Goal: Transaction & Acquisition: Obtain resource

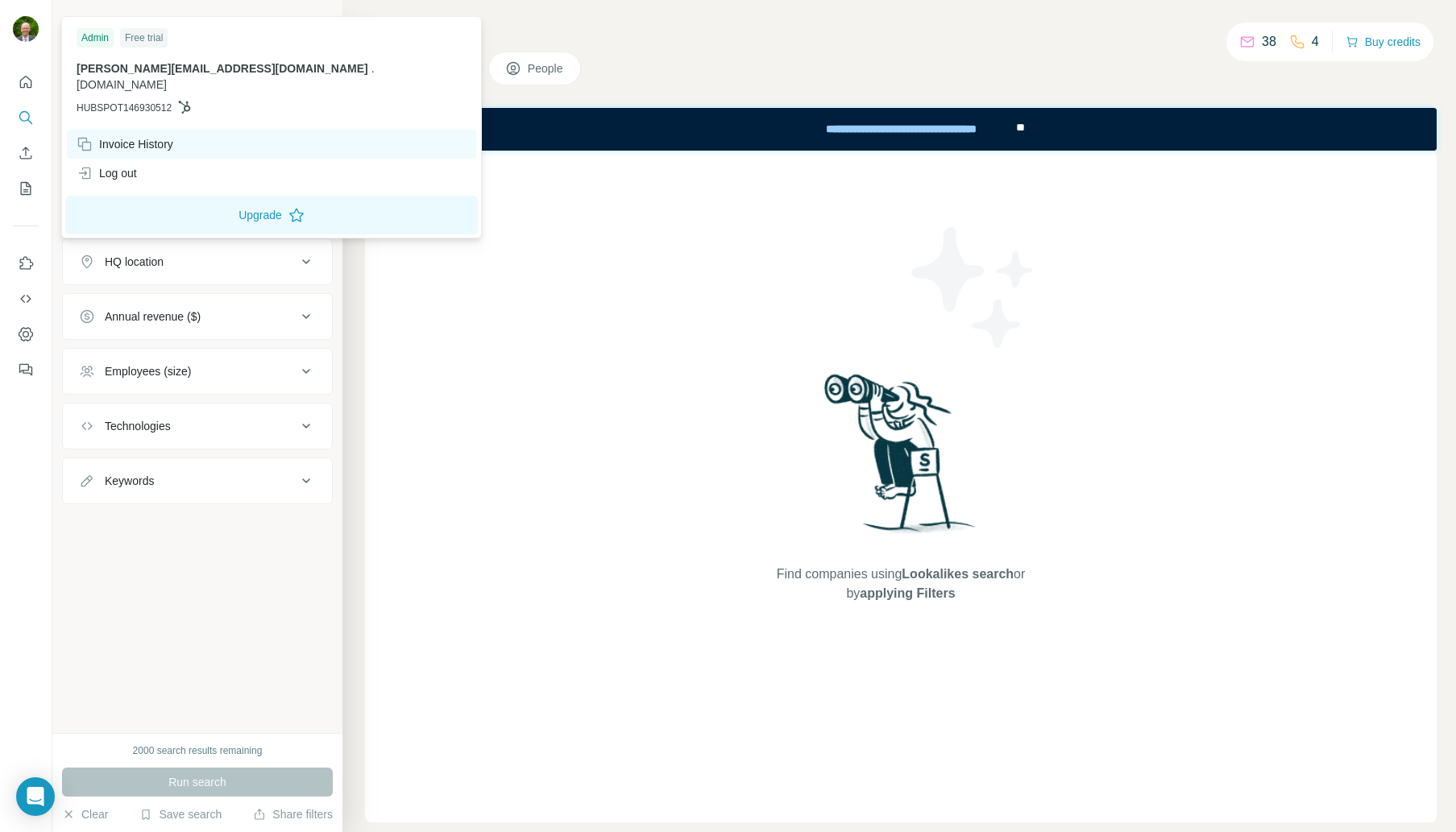
click at [140, 136] on div "Invoice History" at bounding box center [124, 143] width 97 height 16
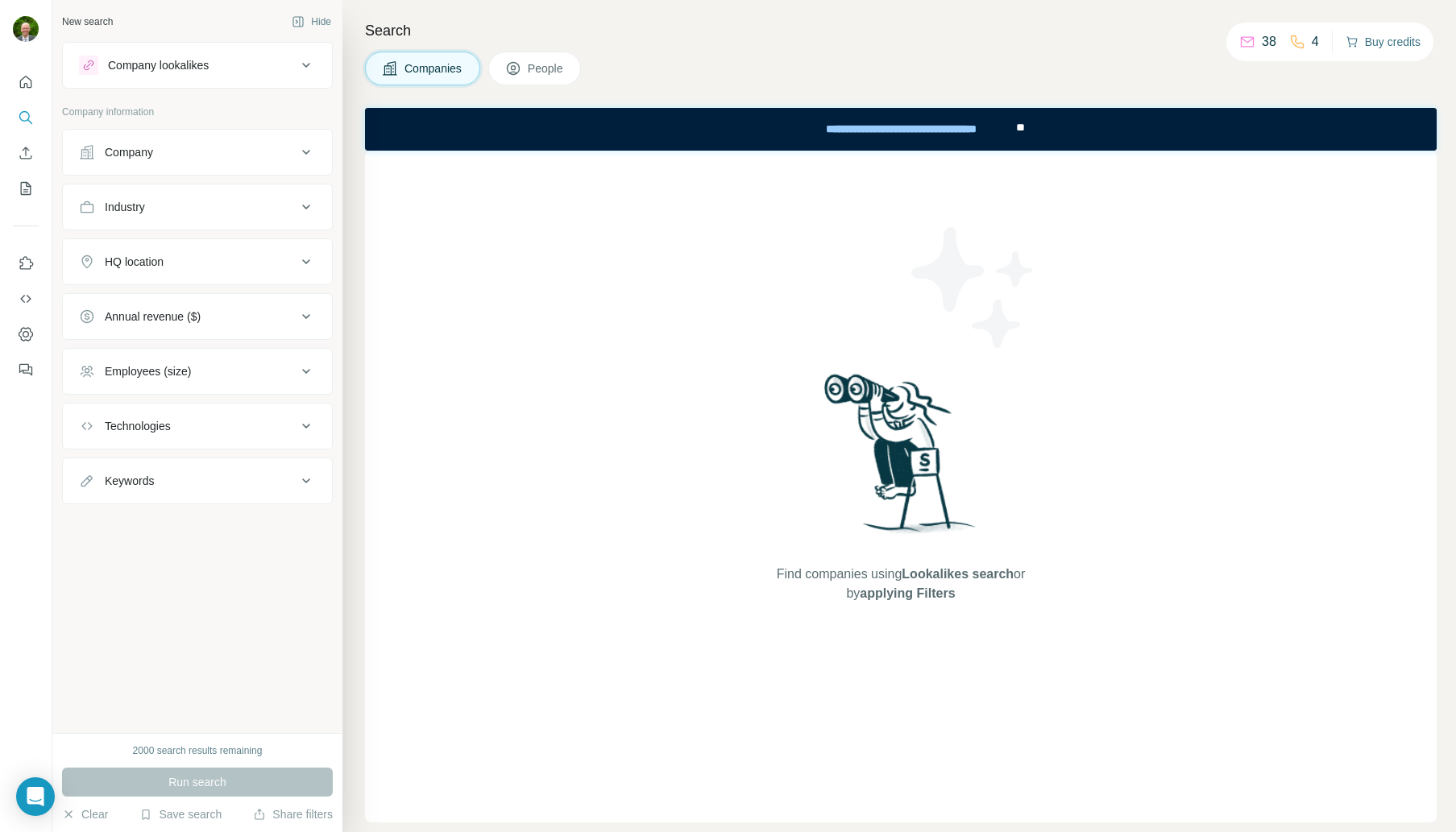
click at [1375, 41] on button "Buy credits" at bounding box center [1383, 41] width 75 height 22
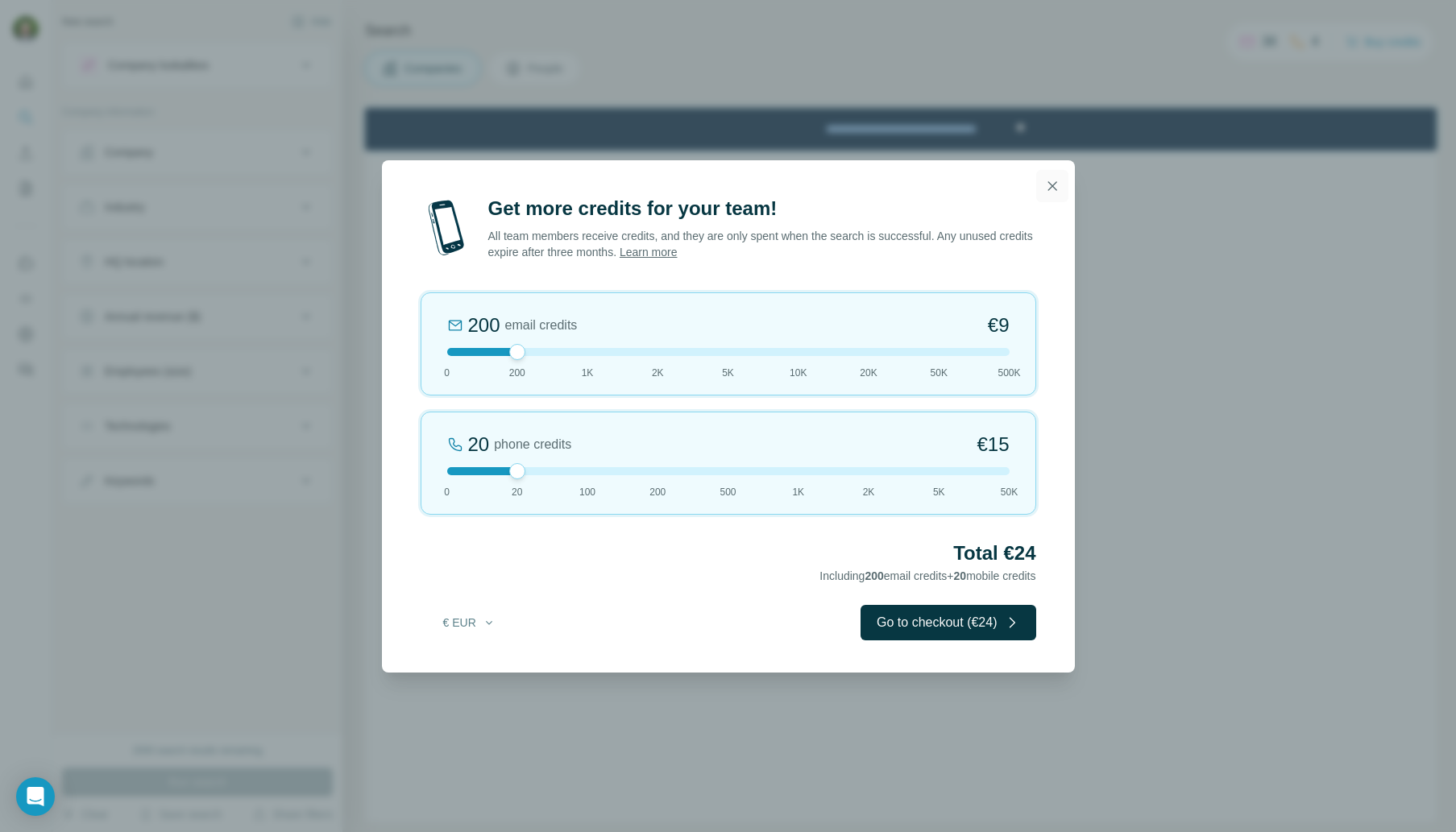
click at [1055, 184] on icon "button" at bounding box center [1052, 186] width 16 height 16
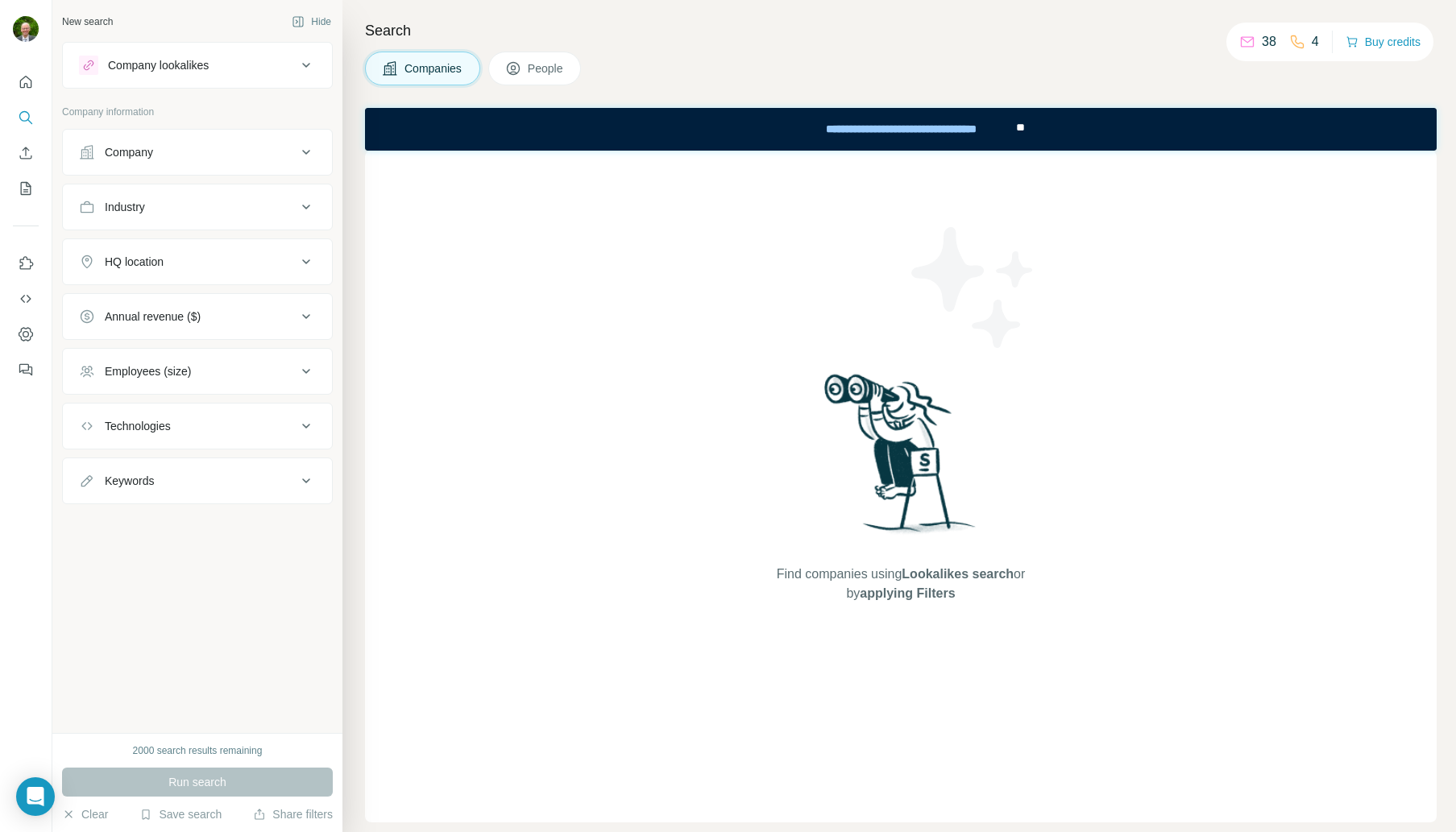
click at [543, 67] on span "People" at bounding box center [546, 68] width 37 height 16
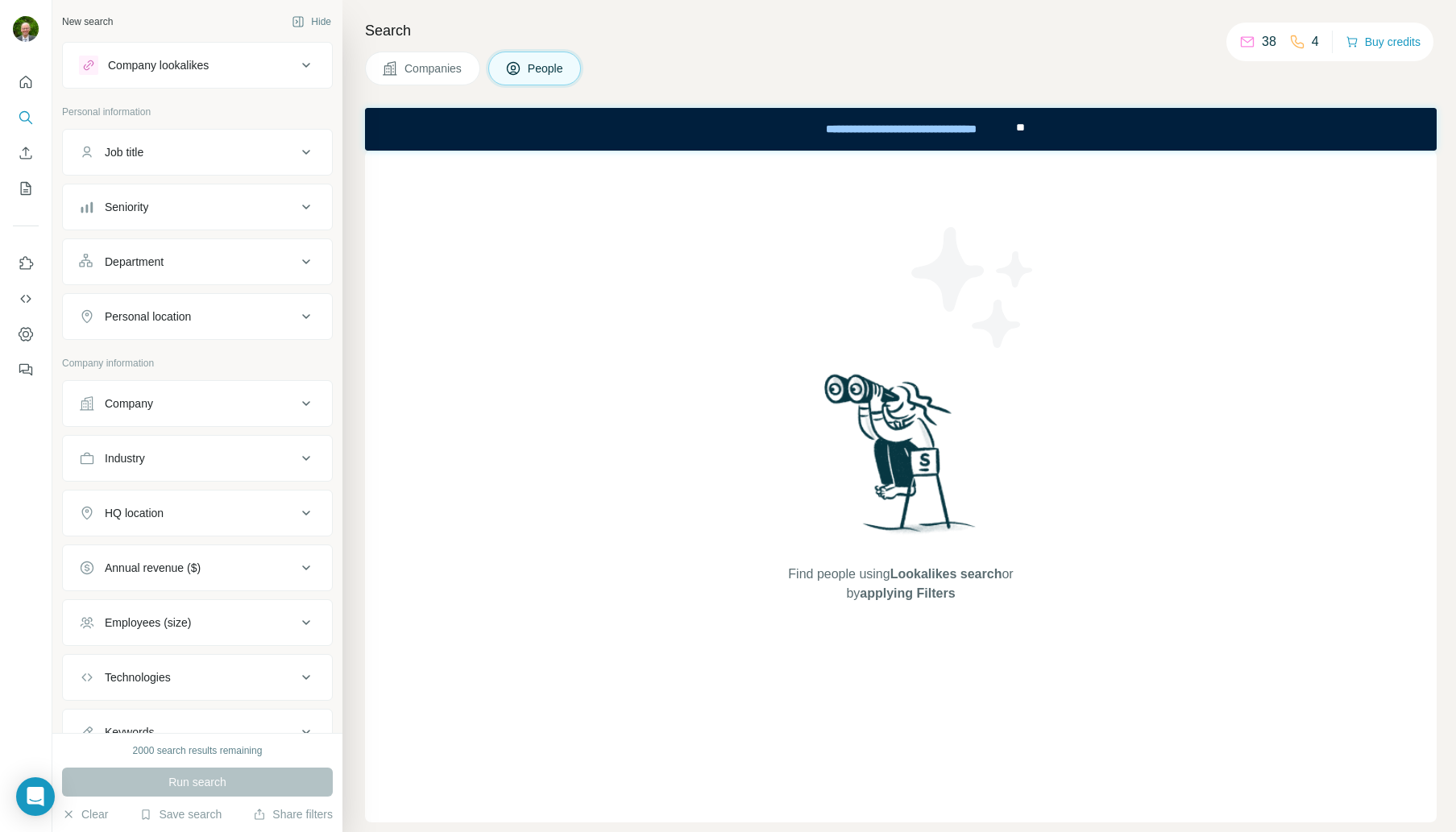
click at [430, 70] on span "Companies" at bounding box center [434, 68] width 59 height 16
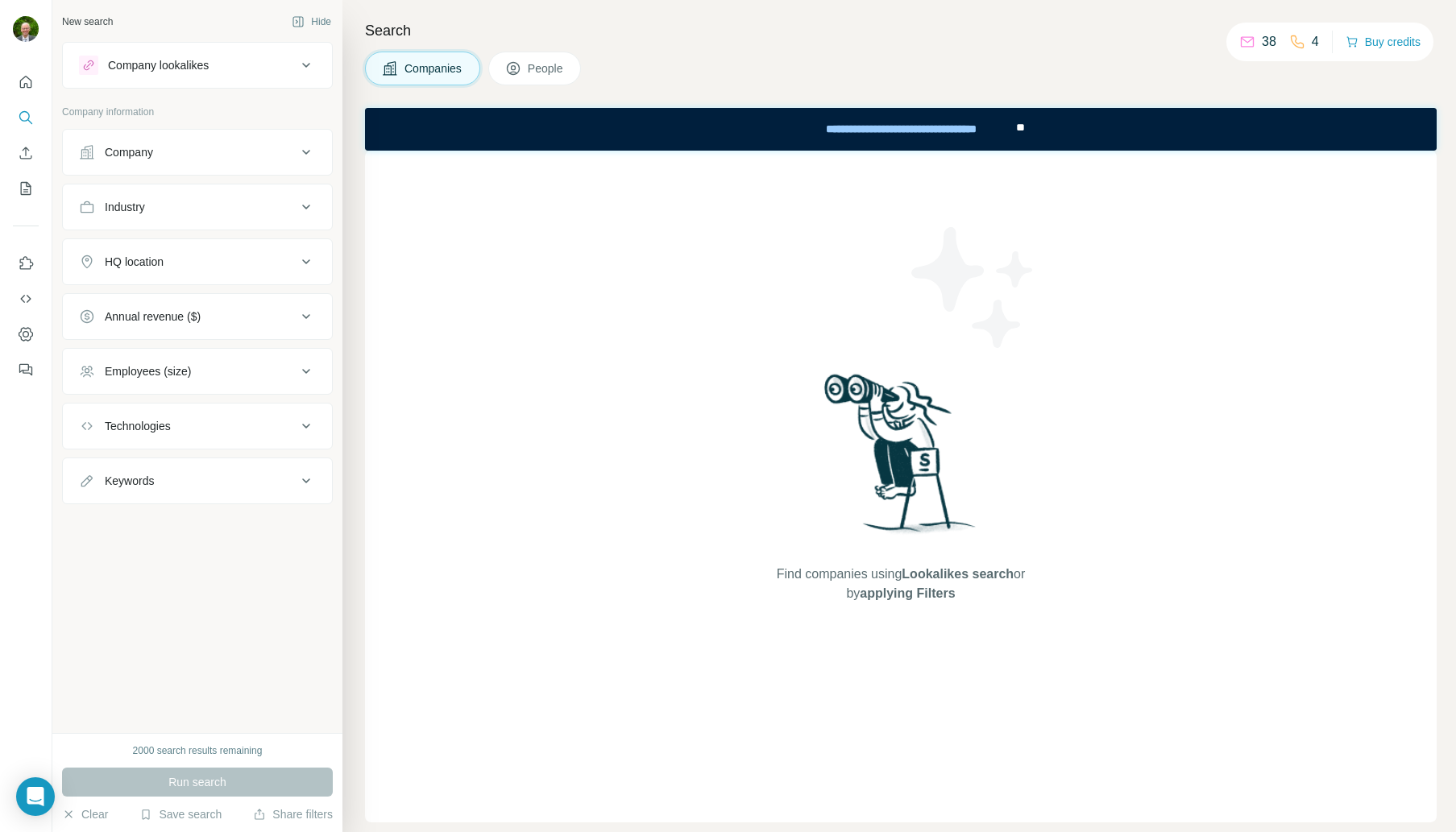
click at [549, 73] on span "People" at bounding box center [546, 68] width 37 height 16
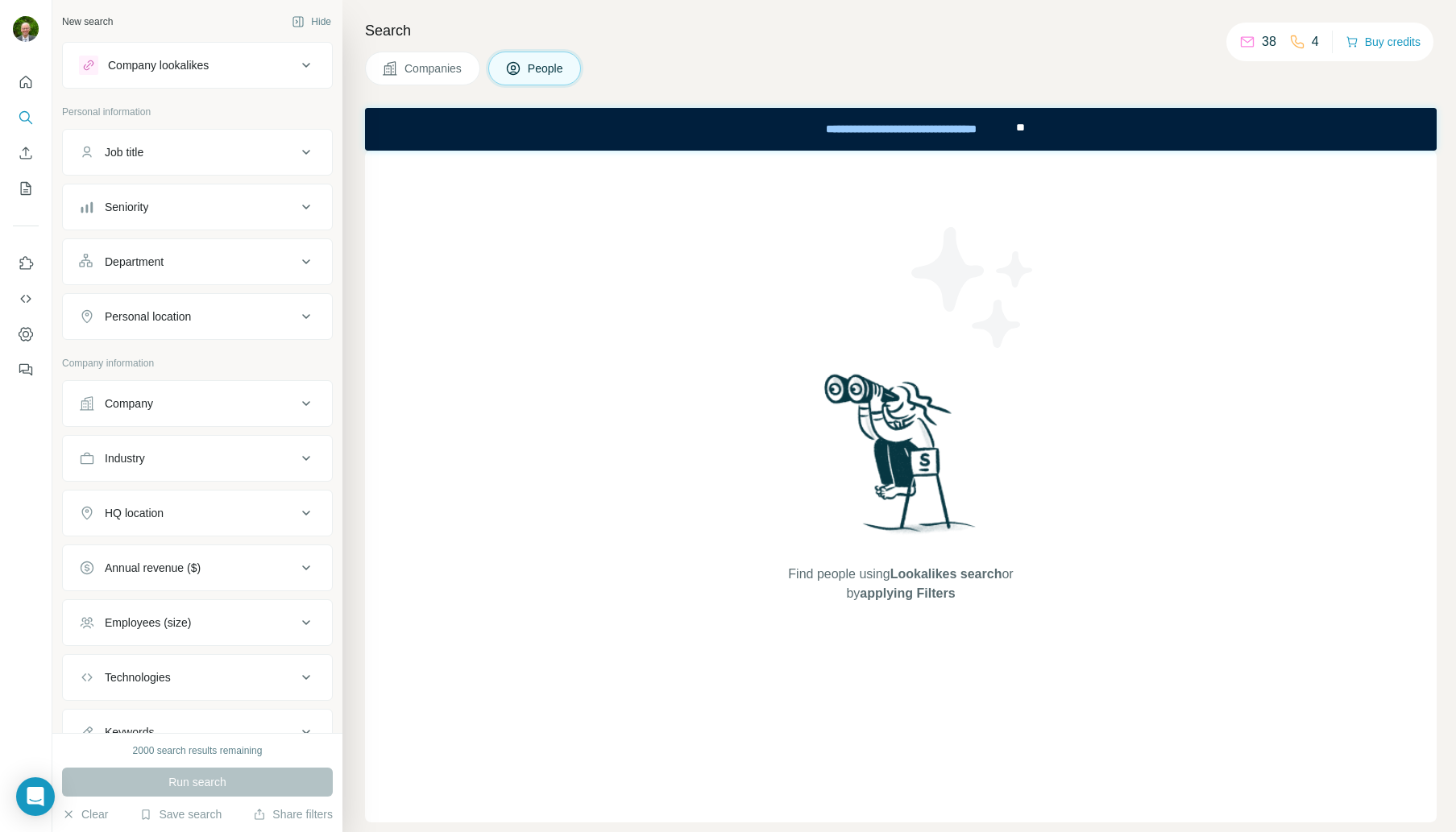
click at [446, 73] on span "Companies" at bounding box center [434, 68] width 59 height 16
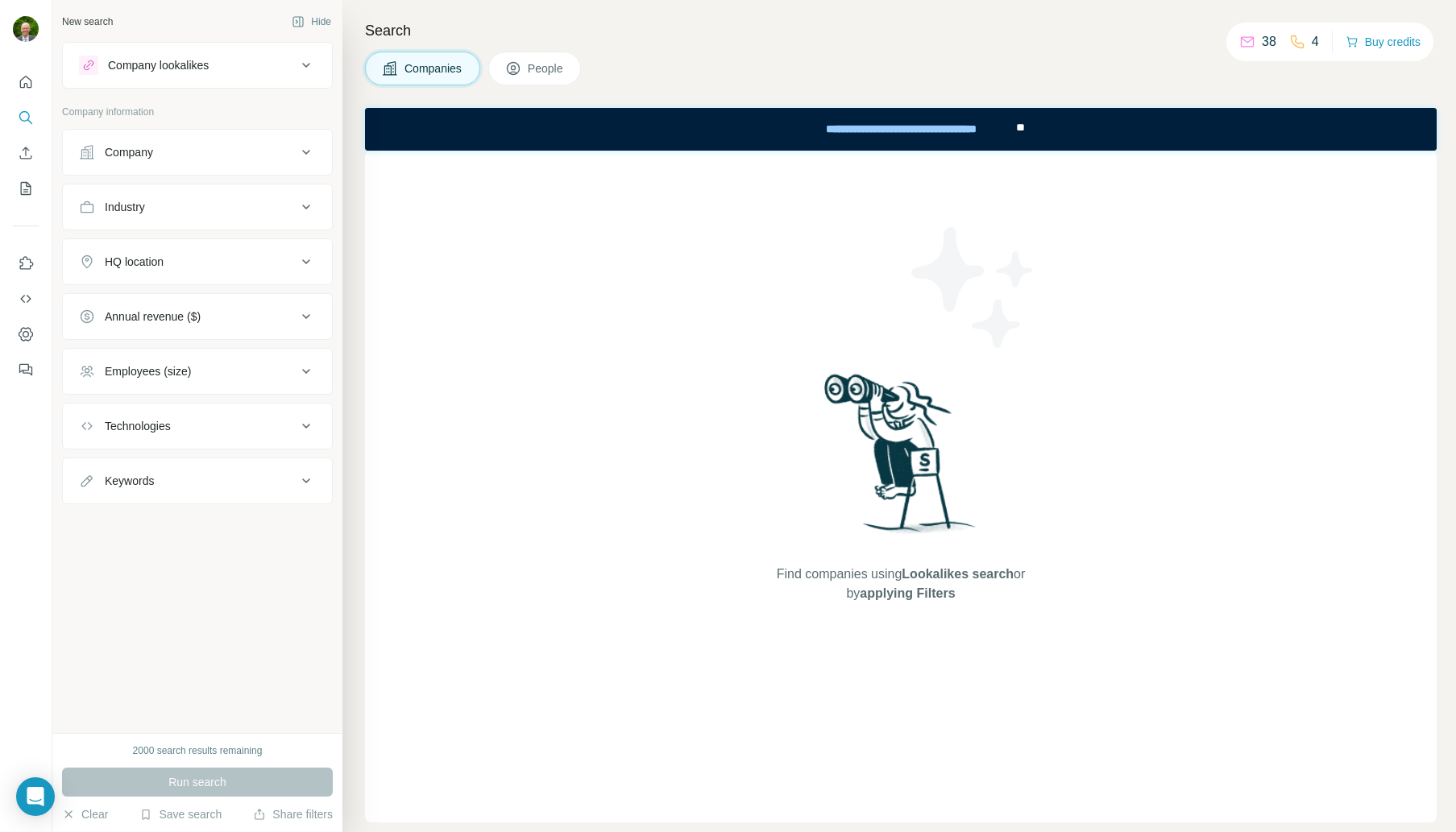
drag, startPoint x: 532, startPoint y: 70, endPoint x: 506, endPoint y: 72, distance: 26.1
click at [532, 70] on span "People" at bounding box center [546, 68] width 37 height 16
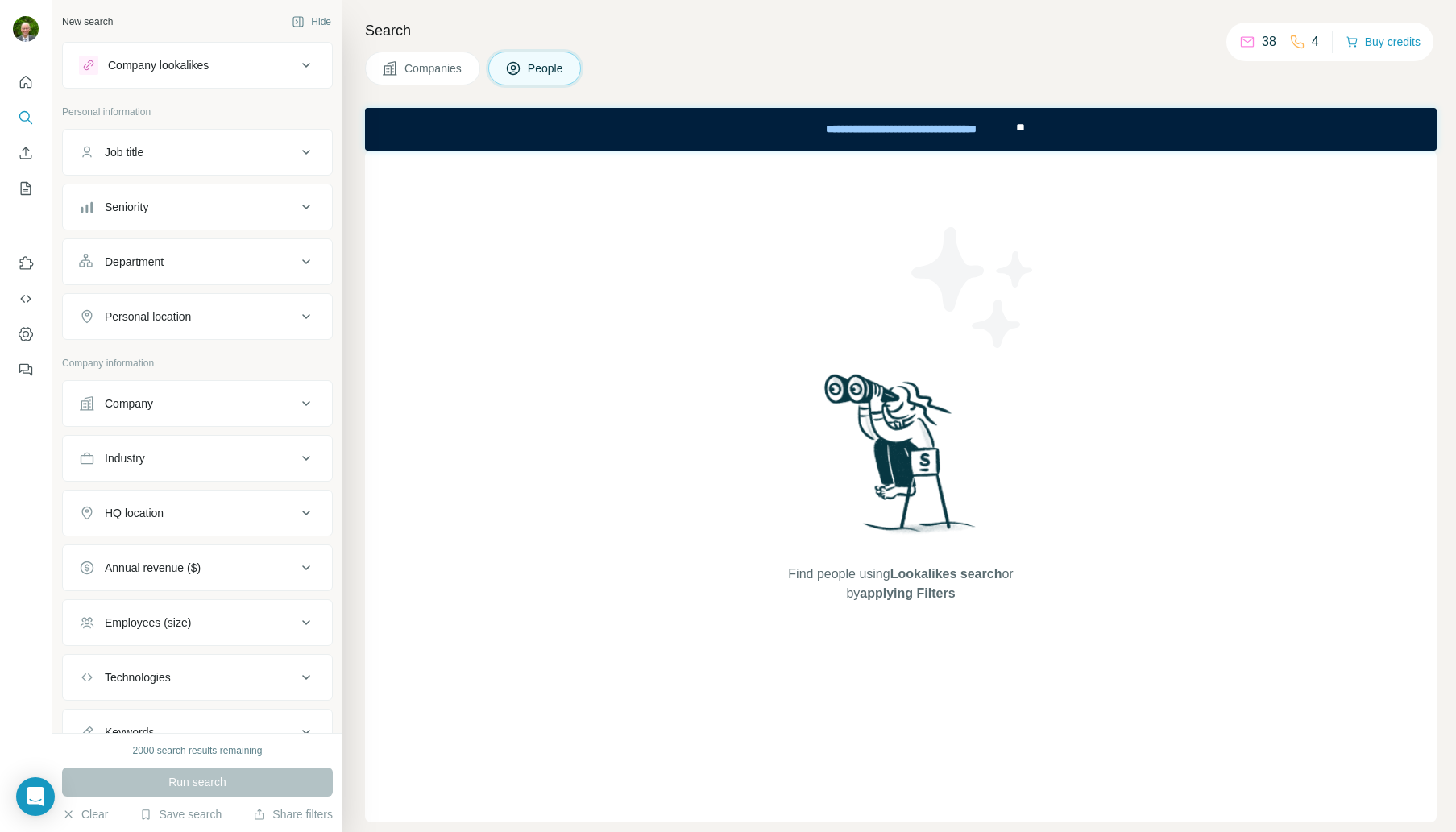
click at [446, 70] on span "Companies" at bounding box center [434, 68] width 59 height 16
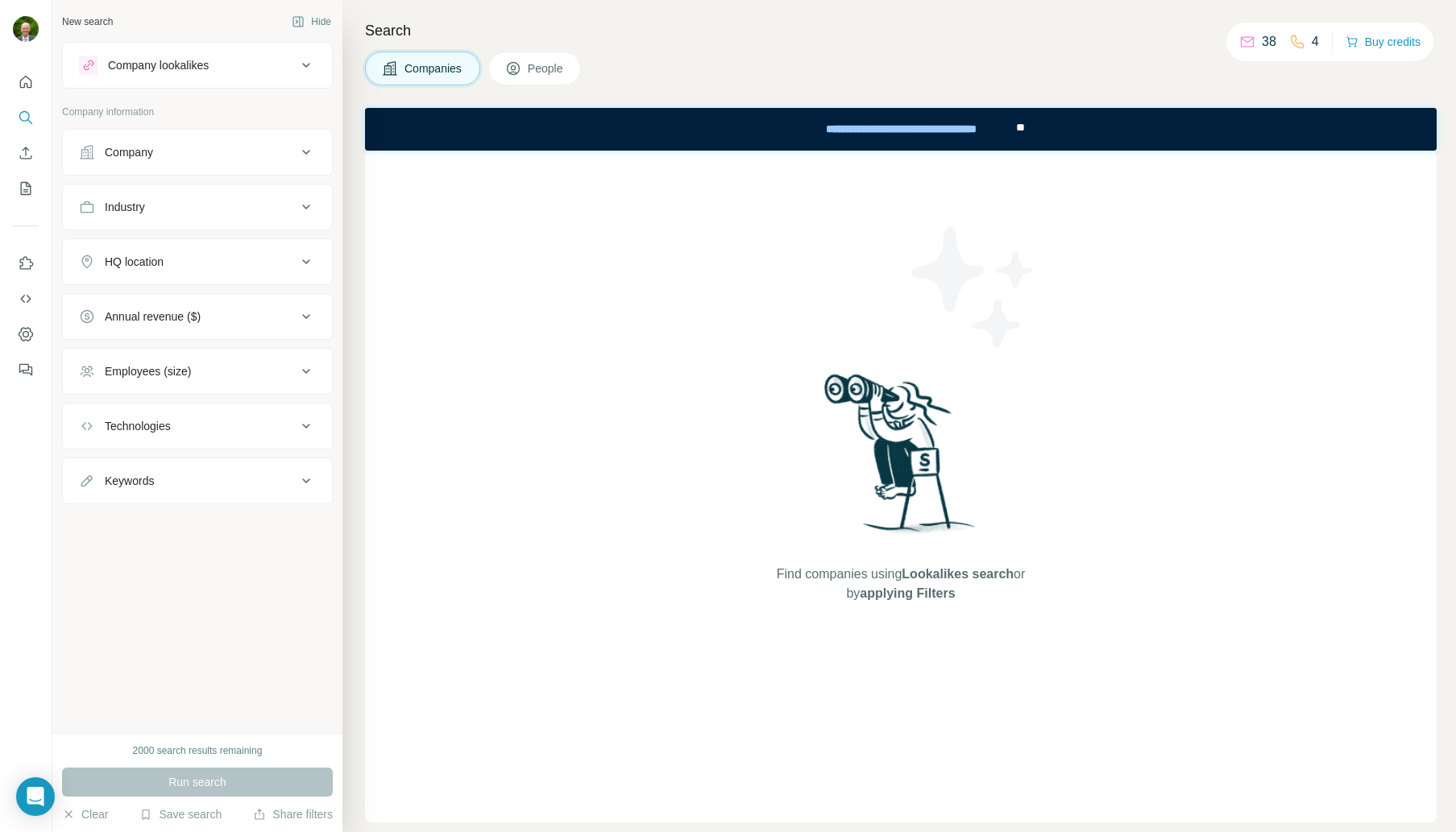
click at [549, 70] on span "People" at bounding box center [546, 68] width 37 height 16
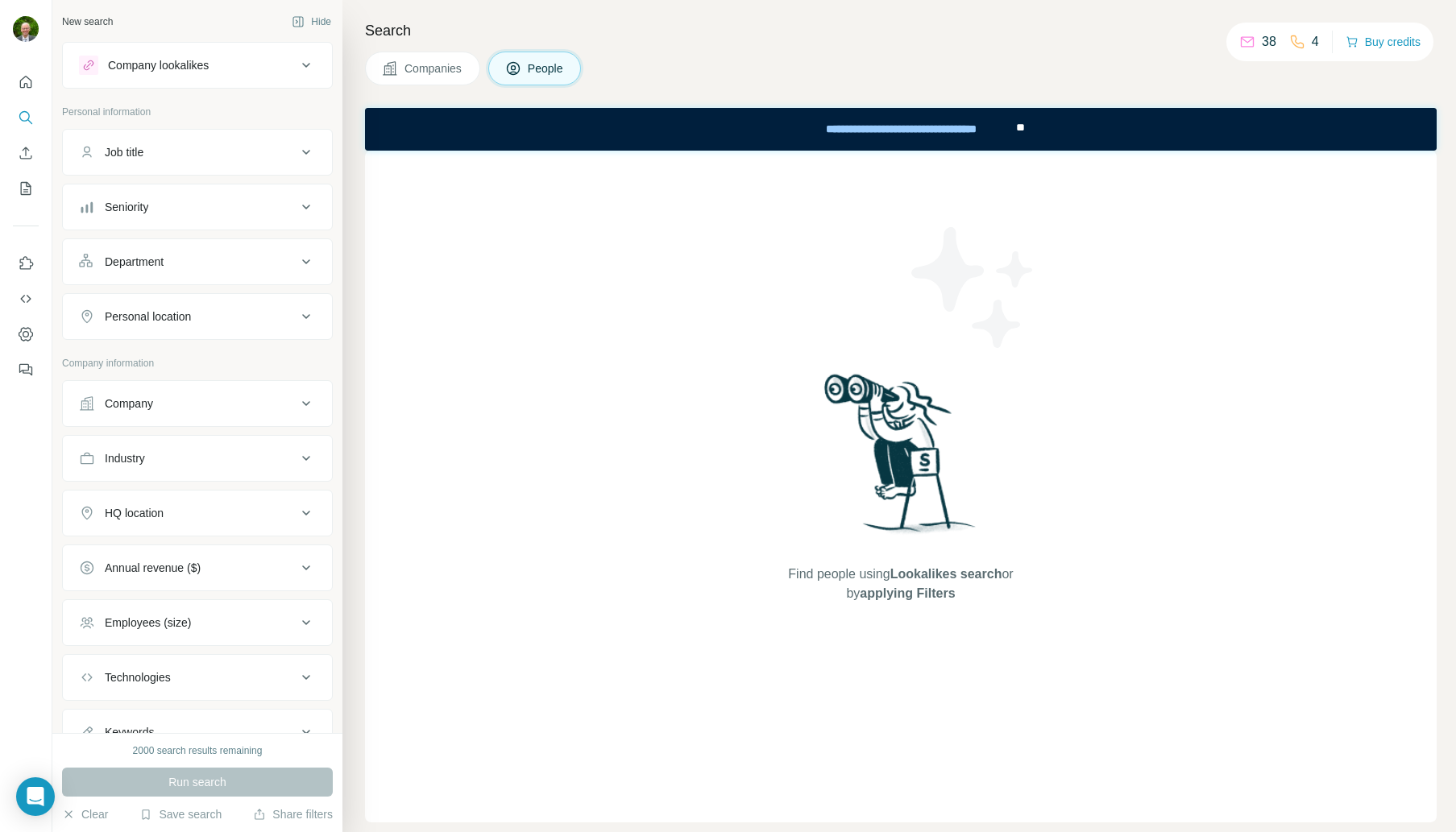
click at [427, 70] on span "Companies" at bounding box center [434, 68] width 59 height 16
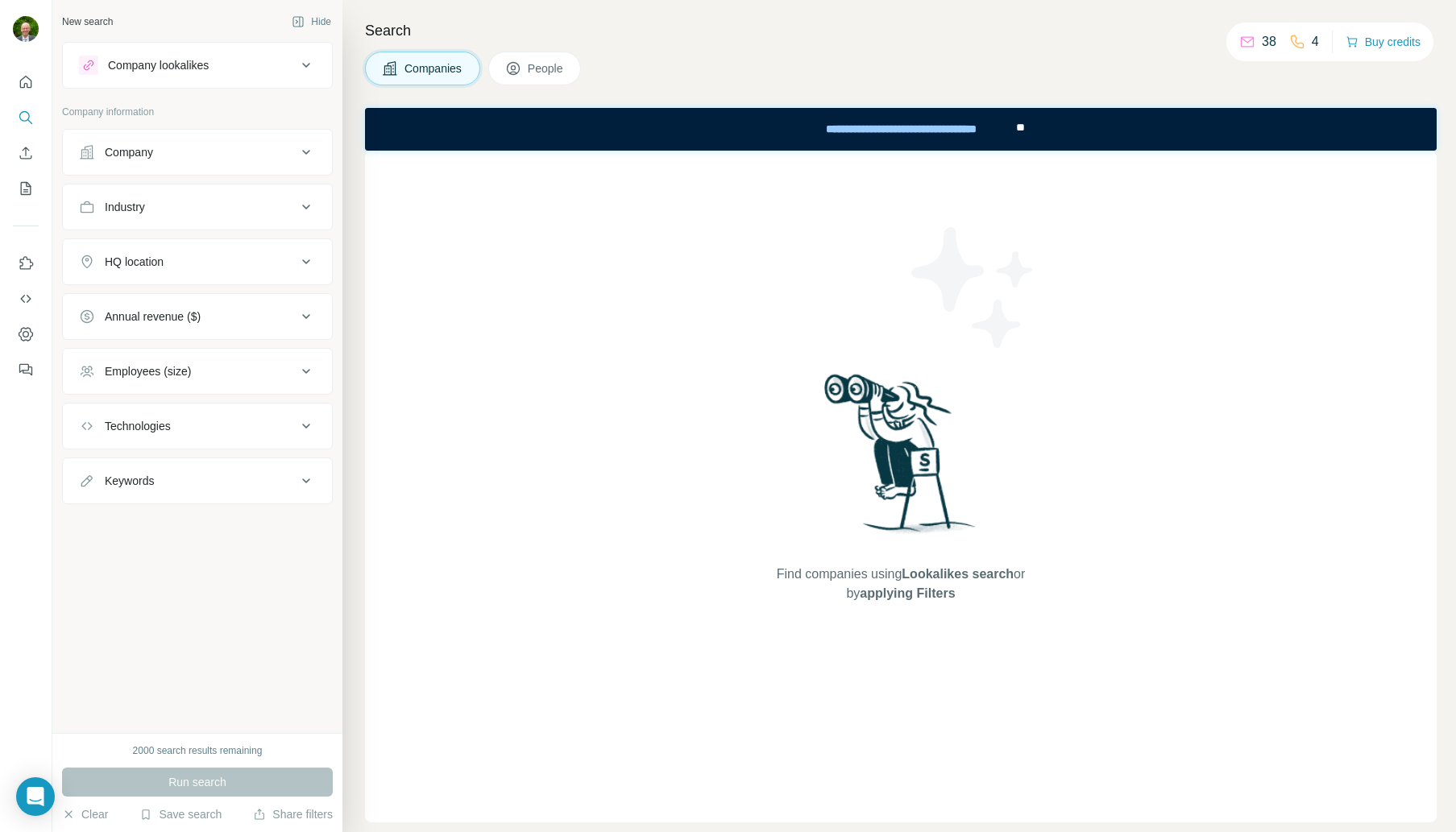
click at [512, 72] on icon at bounding box center [513, 69] width 13 height 13
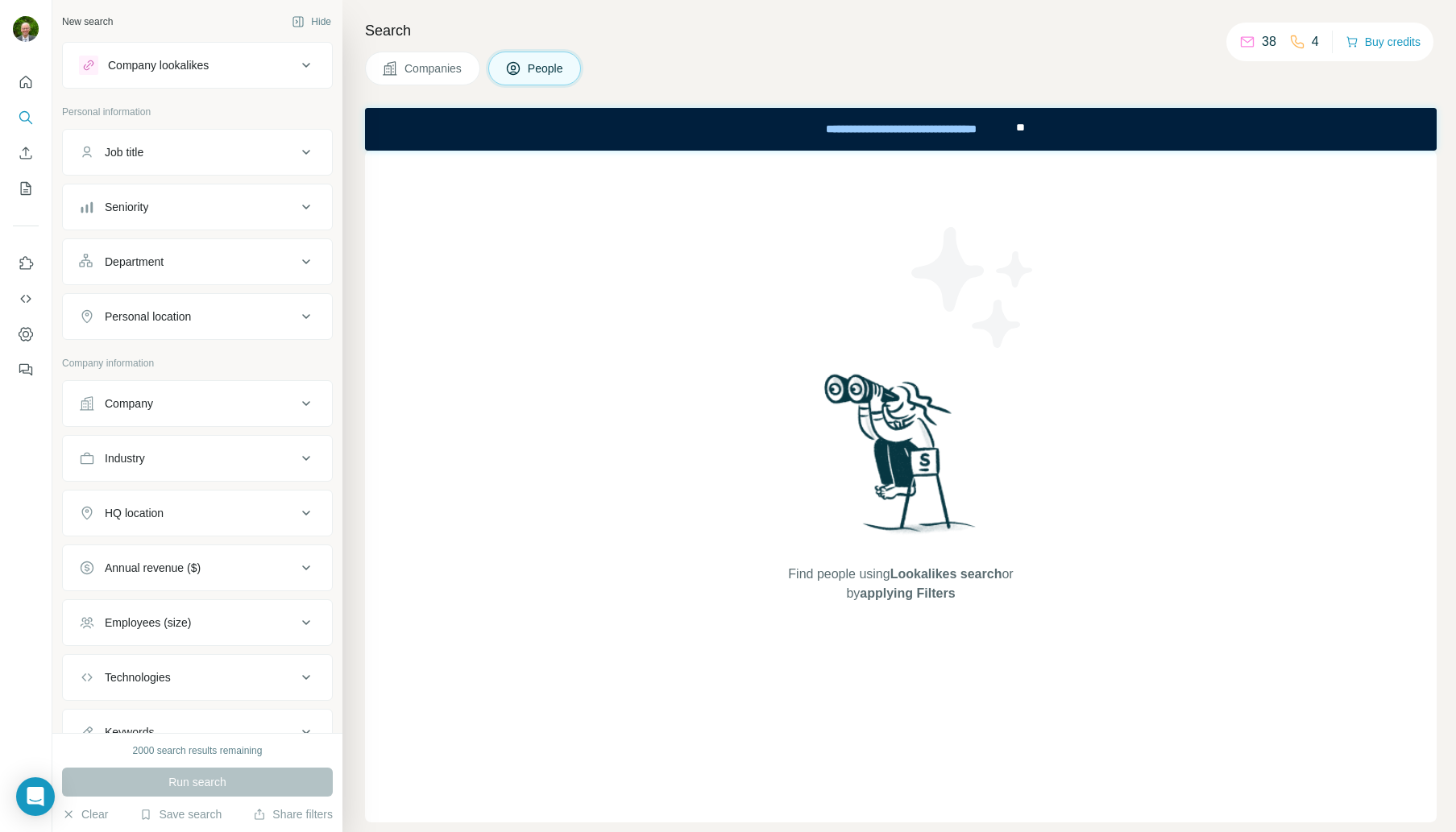
click at [408, 71] on span "Companies" at bounding box center [434, 68] width 59 height 16
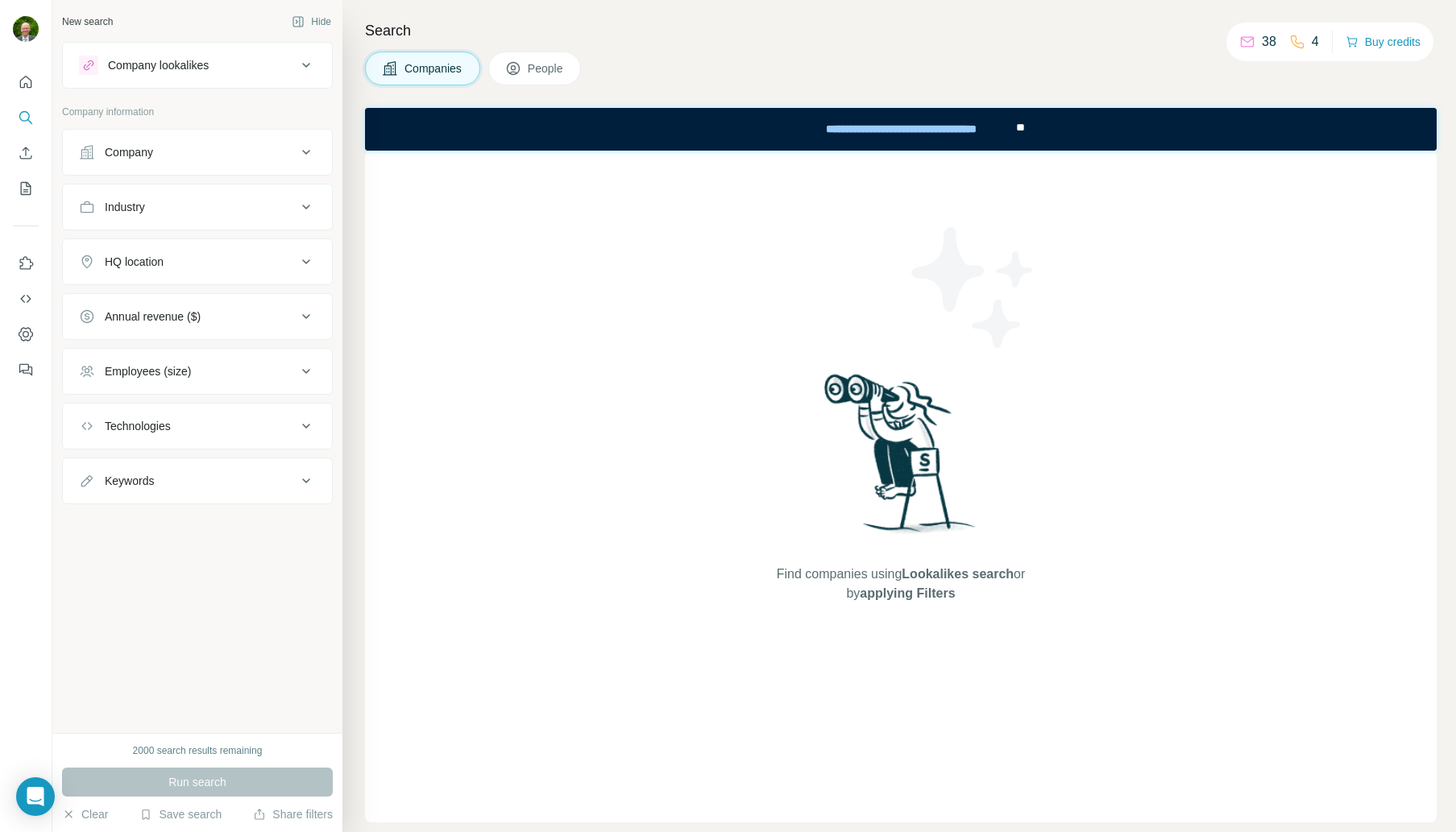
click at [529, 68] on button "People" at bounding box center [535, 68] width 94 height 34
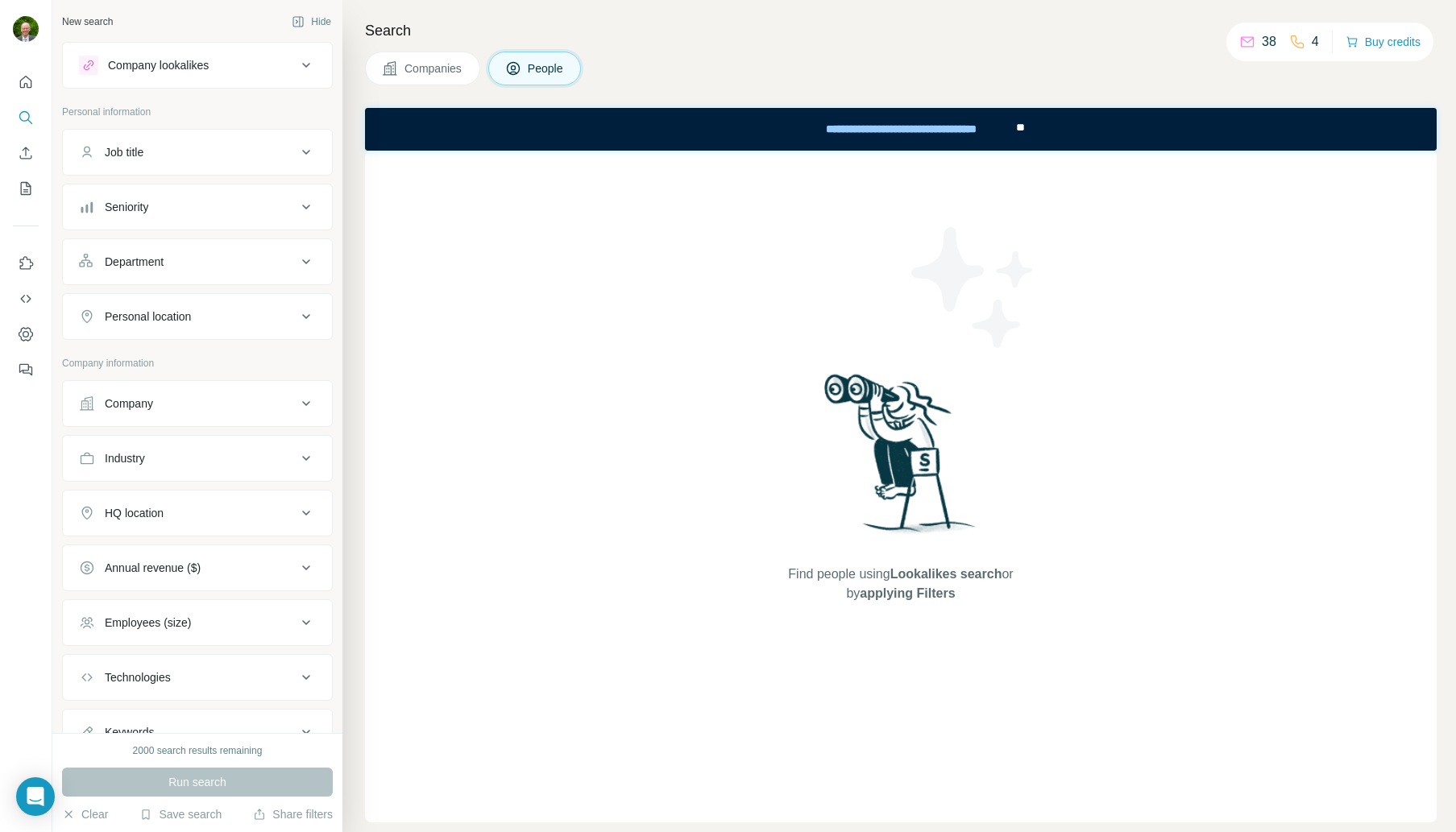
click at [417, 70] on span "Companies" at bounding box center [434, 68] width 59 height 16
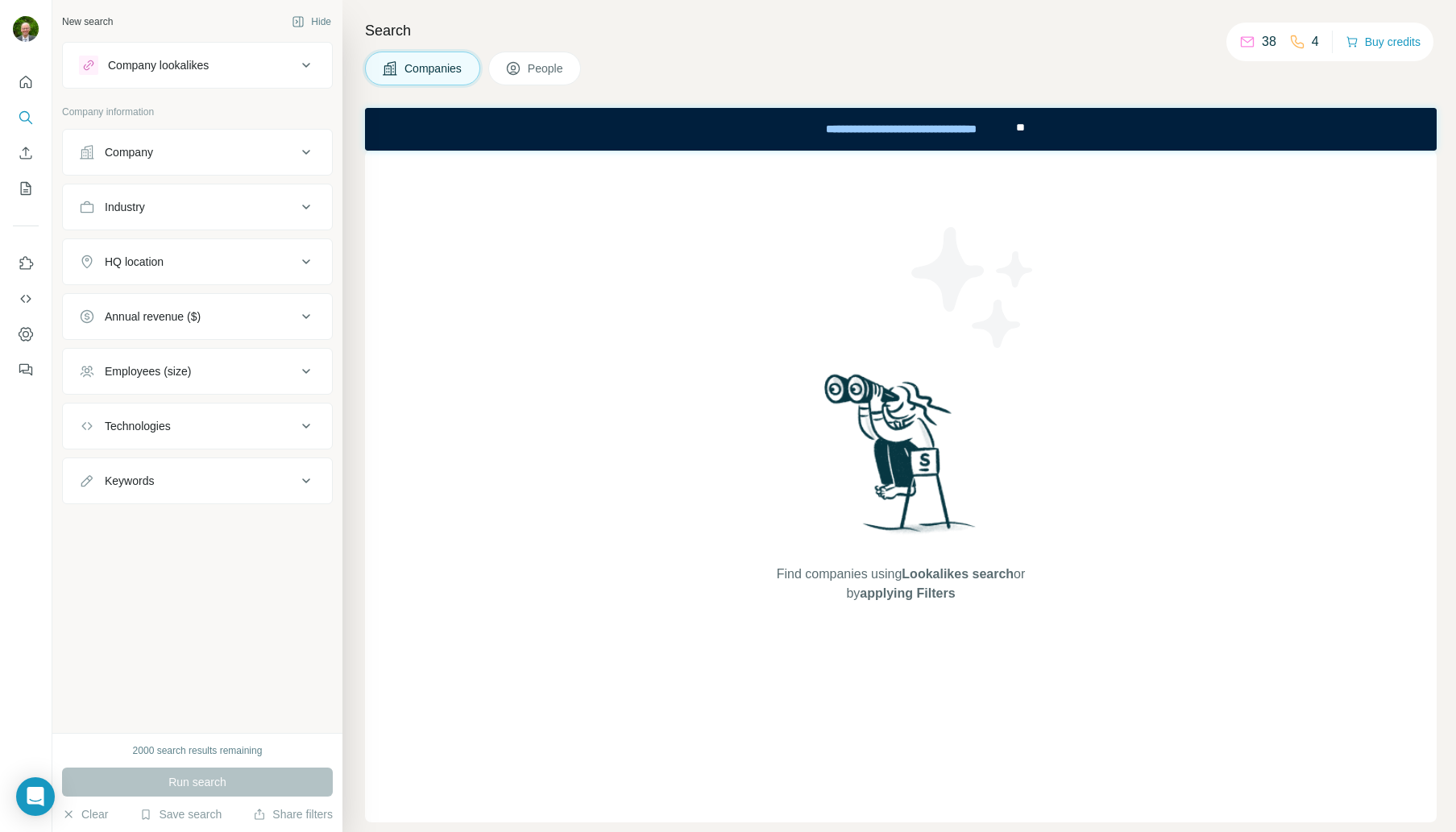
click at [306, 63] on icon at bounding box center [306, 65] width 19 height 19
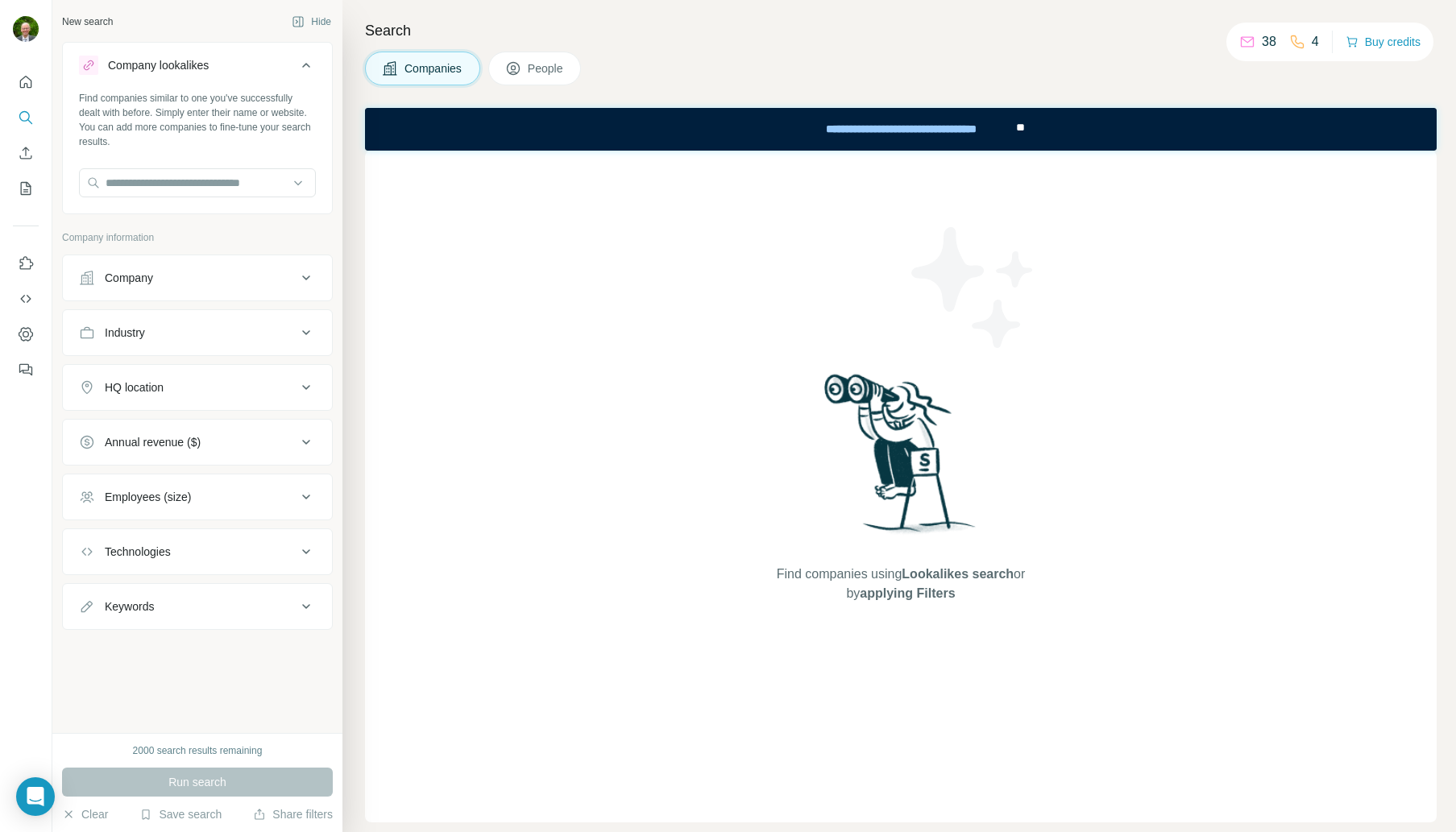
click at [518, 75] on icon at bounding box center [512, 68] width 16 height 16
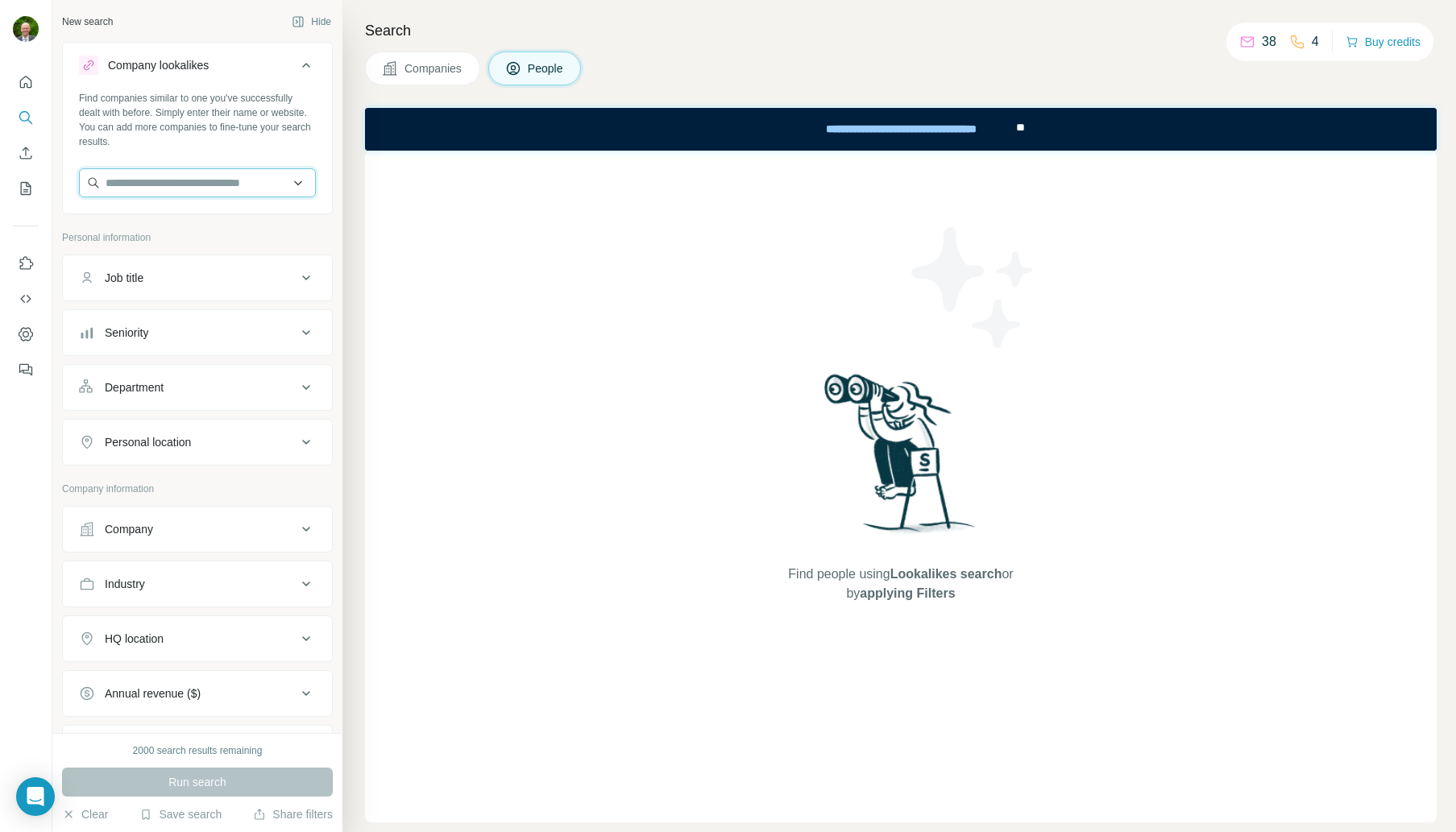
click at [119, 182] on input "text" at bounding box center [197, 182] width 237 height 29
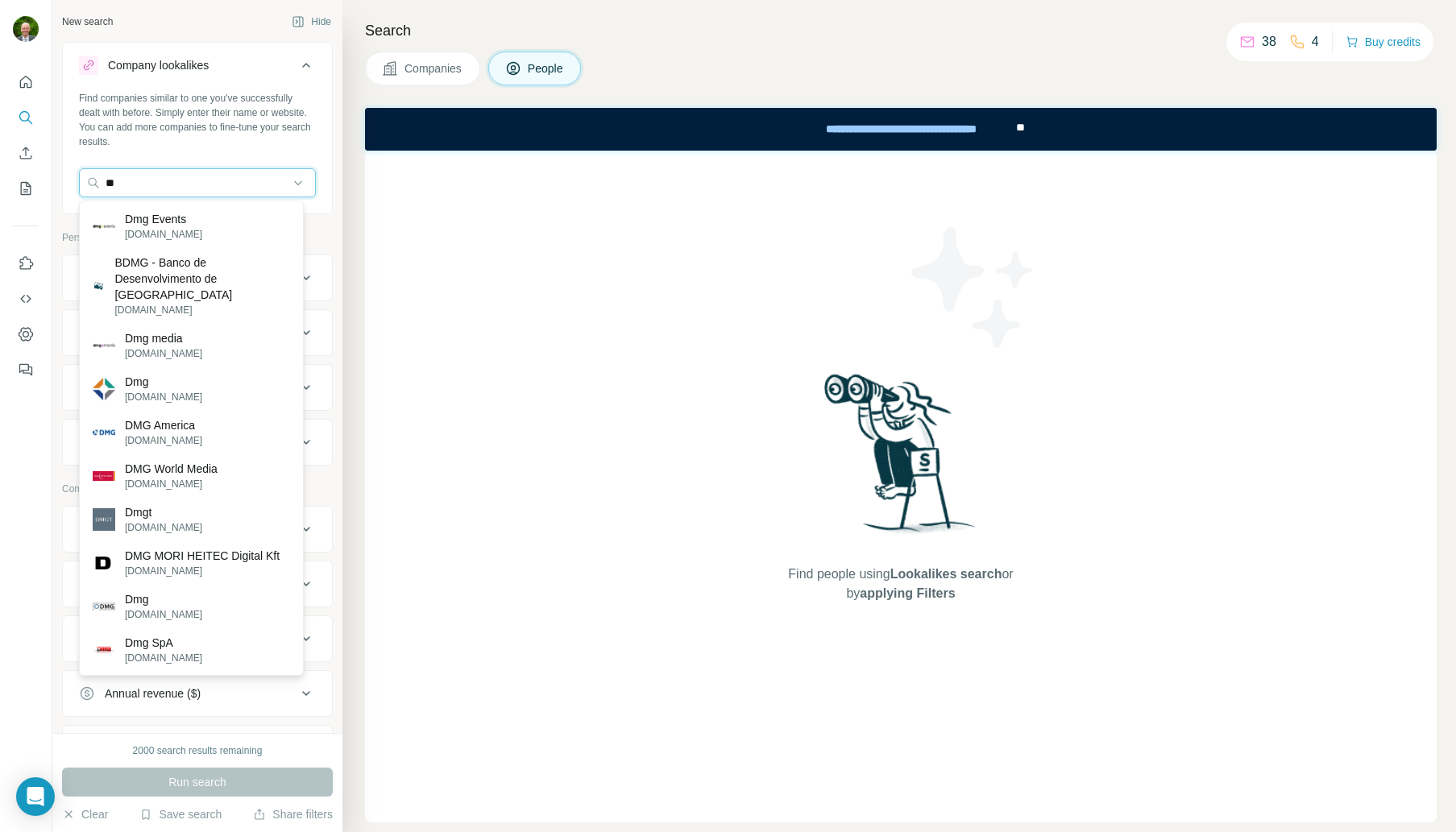
type input "*"
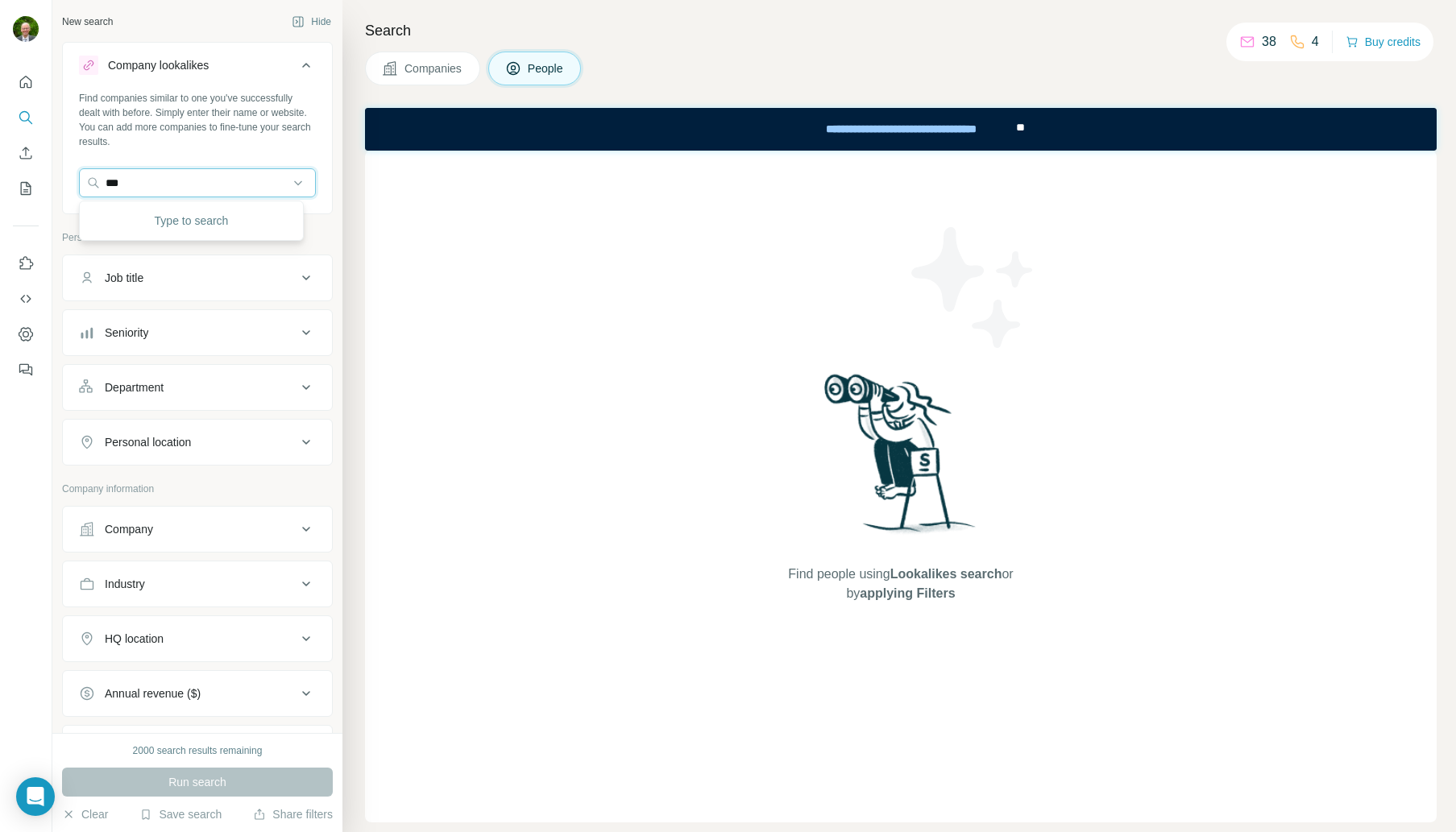
type input "****"
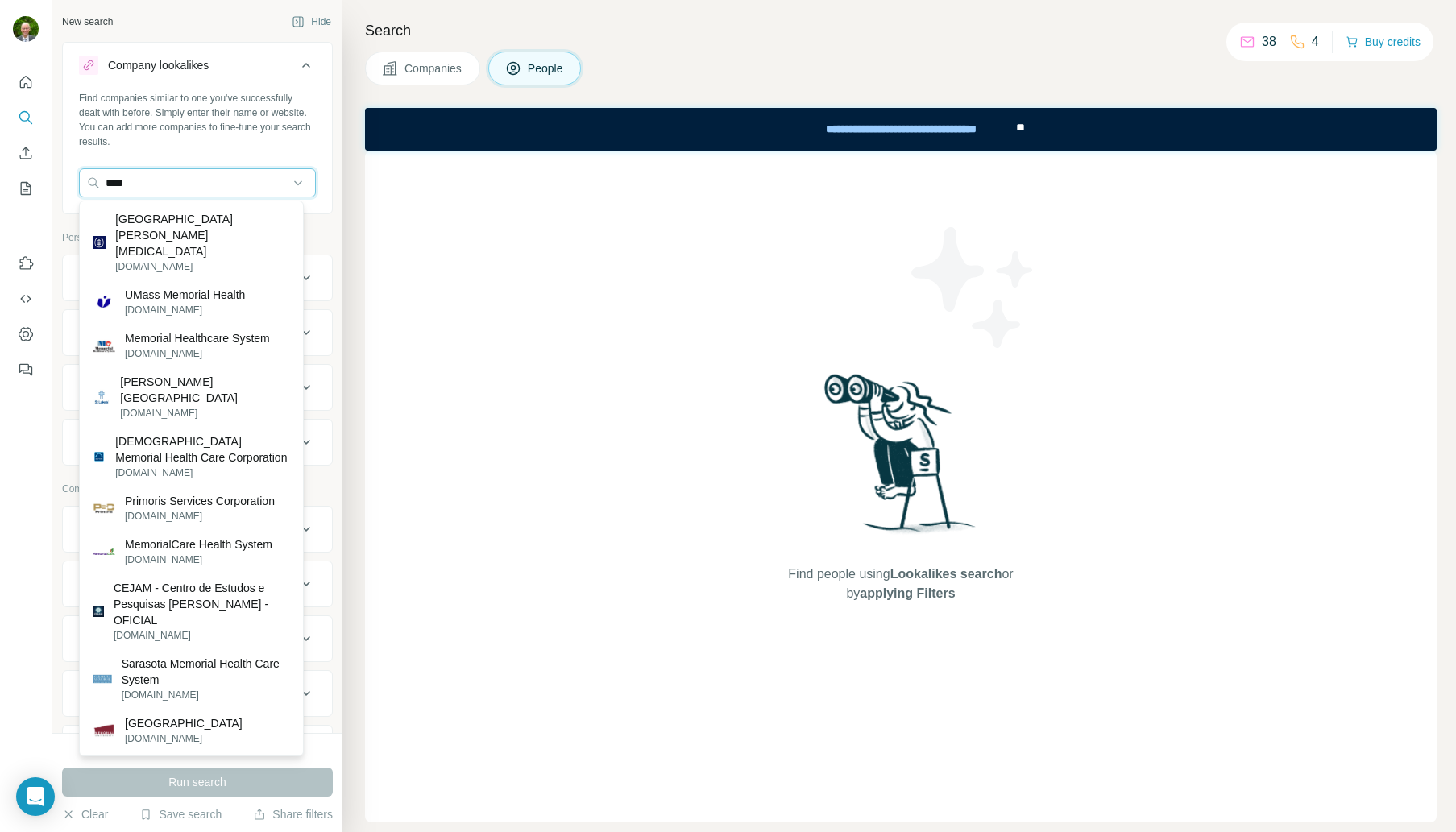
drag, startPoint x: 140, startPoint y: 185, endPoint x: 67, endPoint y: 181, distance: 73.1
click at [67, 181] on div "Find companies similar to one you've successfully dealt with before. Simply ent…" at bounding box center [197, 151] width 269 height 119
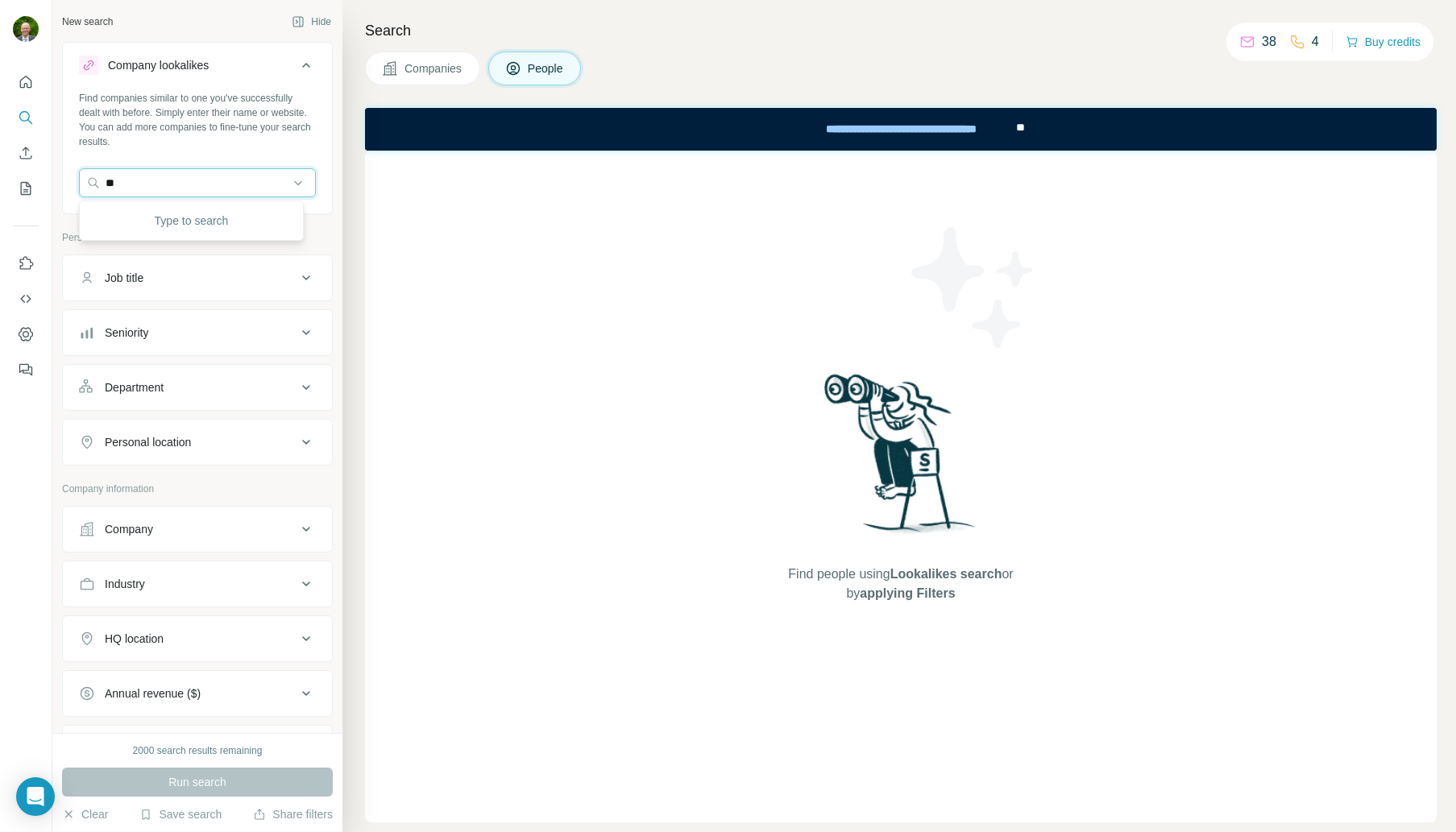
type input "***"
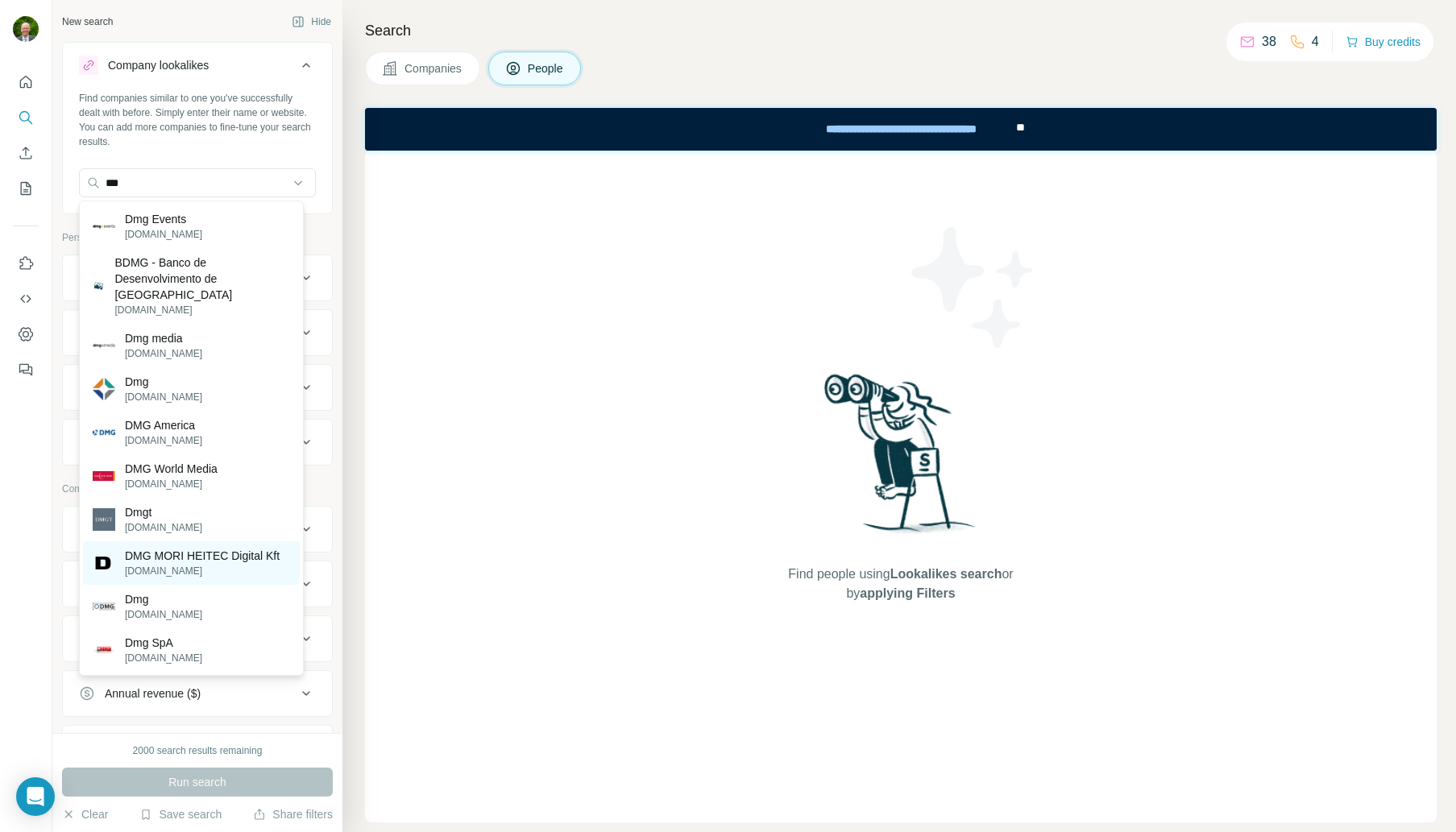
click at [170, 559] on p "DMG MORI HEITEC Digital Kft" at bounding box center [202, 555] width 155 height 16
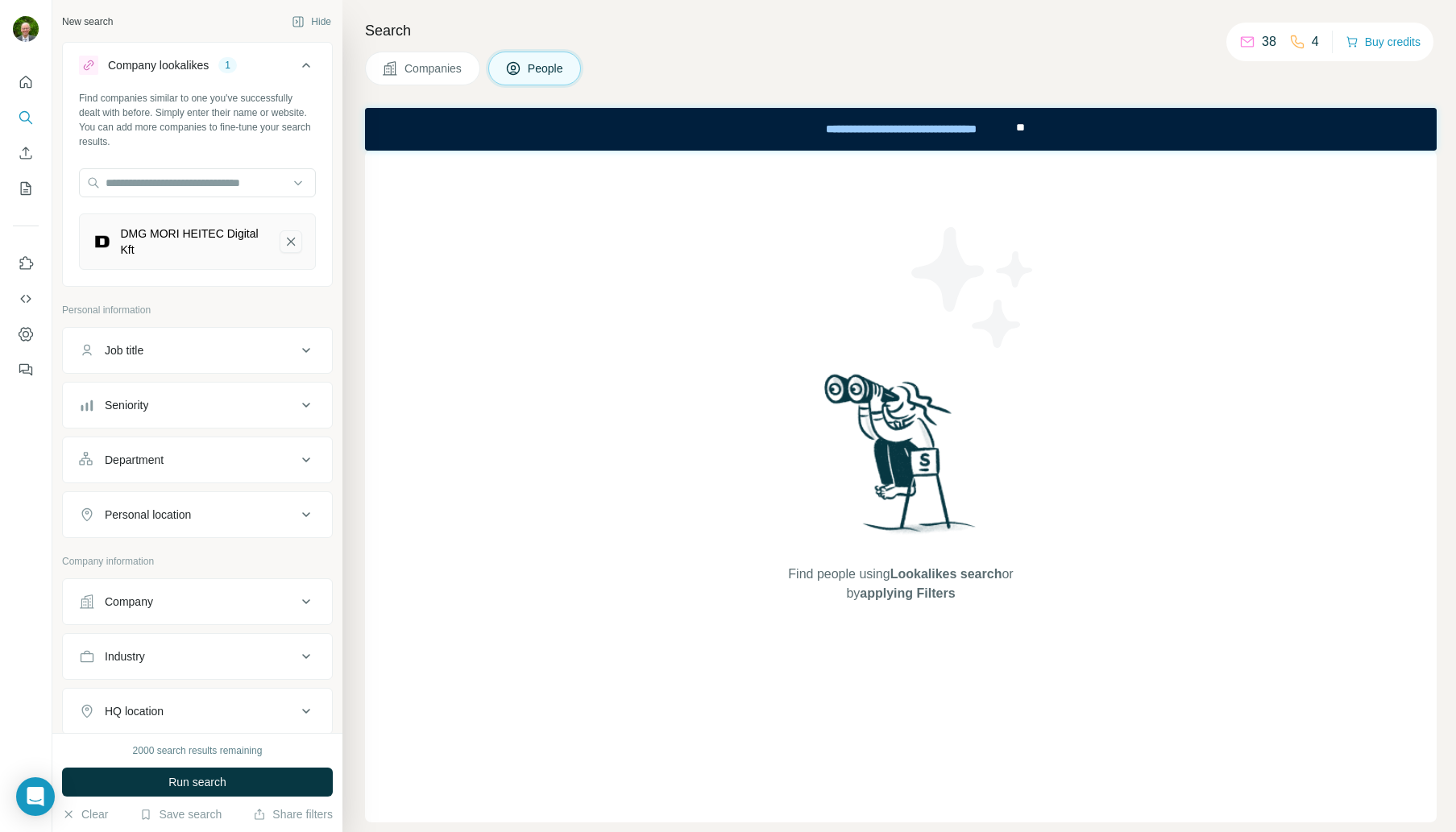
click at [284, 238] on icon "DMG MORI HEITEC Digital Kft-remove-button" at bounding box center [290, 241] width 14 height 16
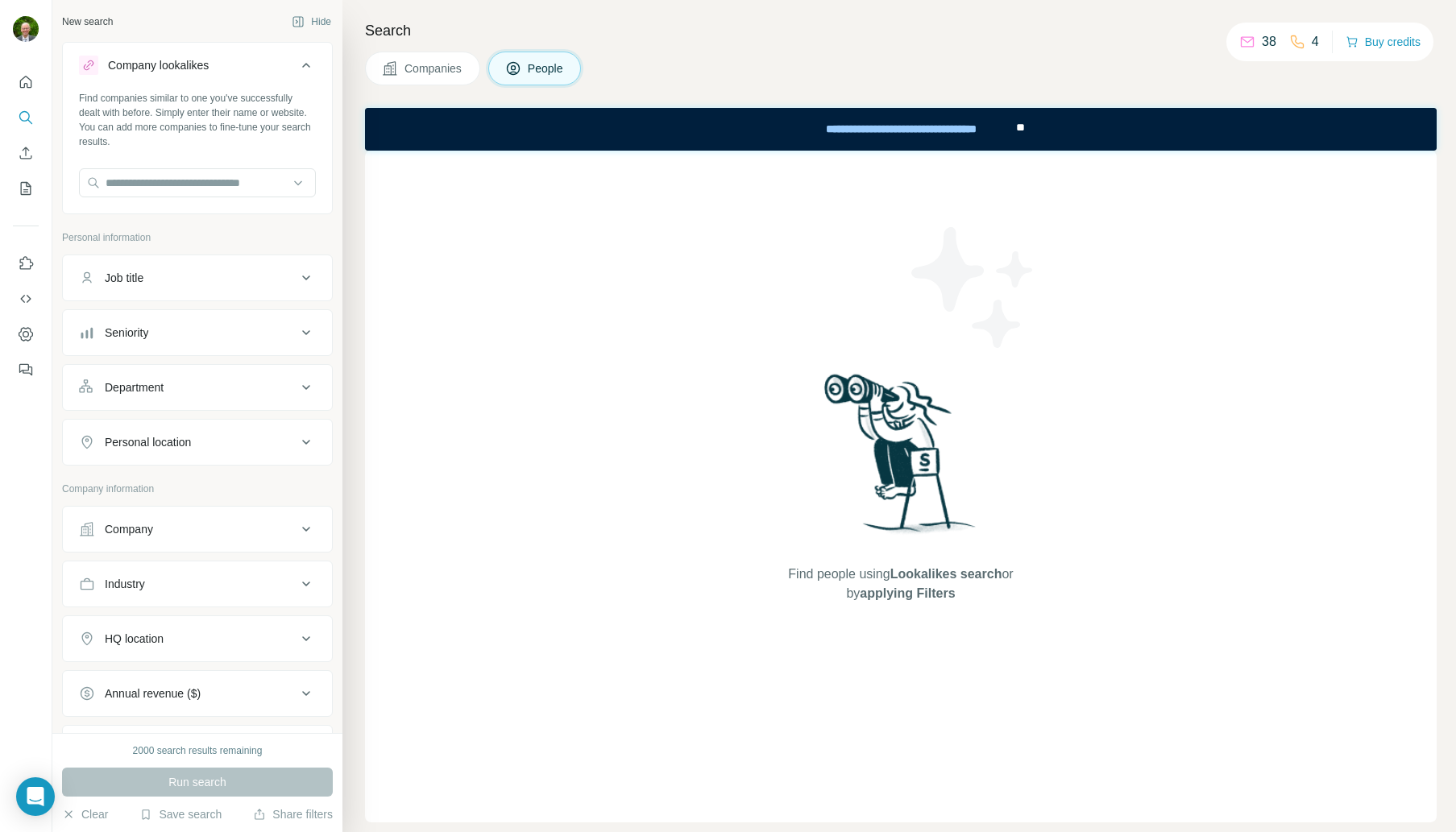
click at [428, 70] on span "Companies" at bounding box center [434, 68] width 59 height 16
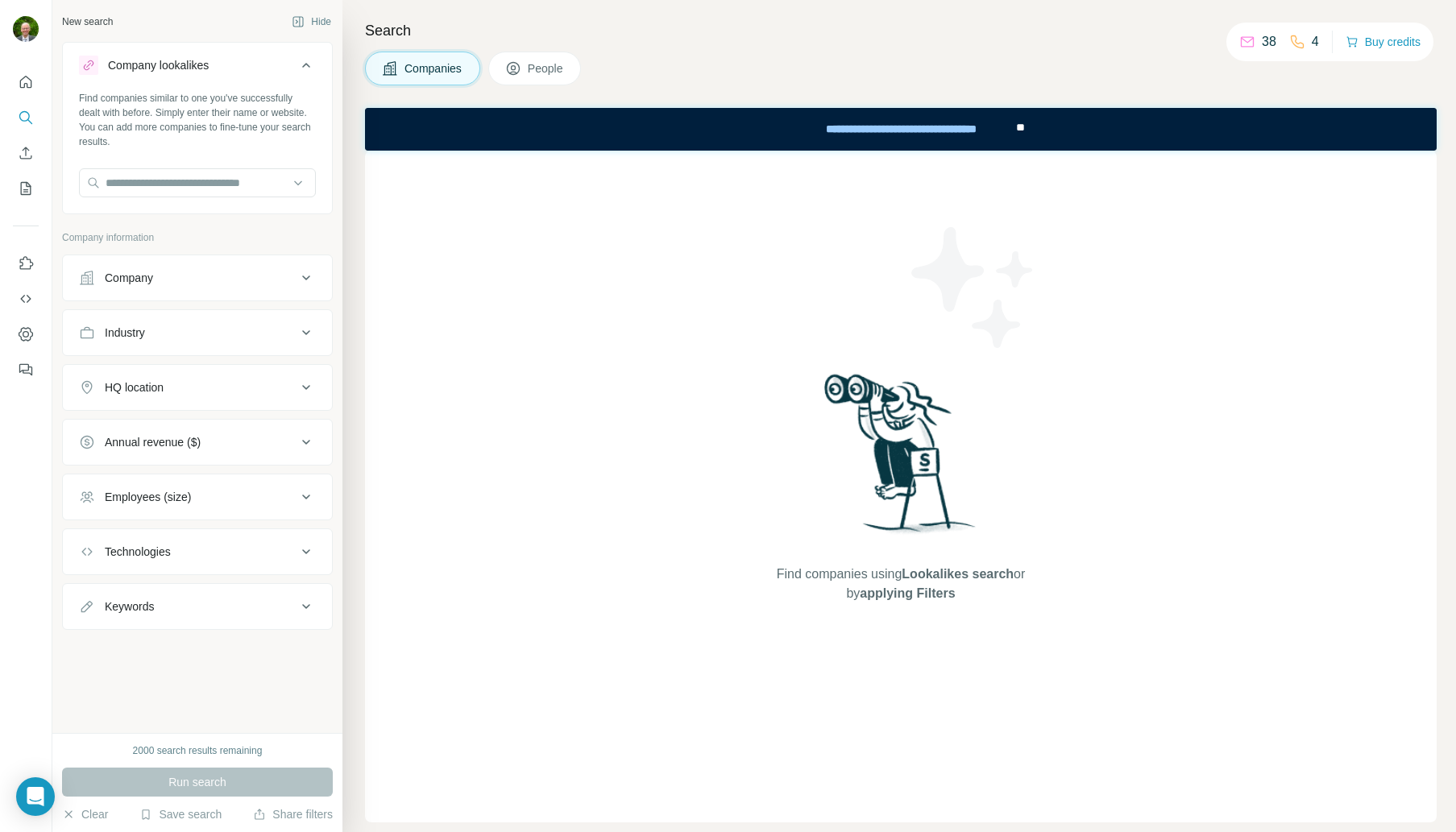
click at [149, 278] on div "Company" at bounding box center [129, 278] width 48 height 16
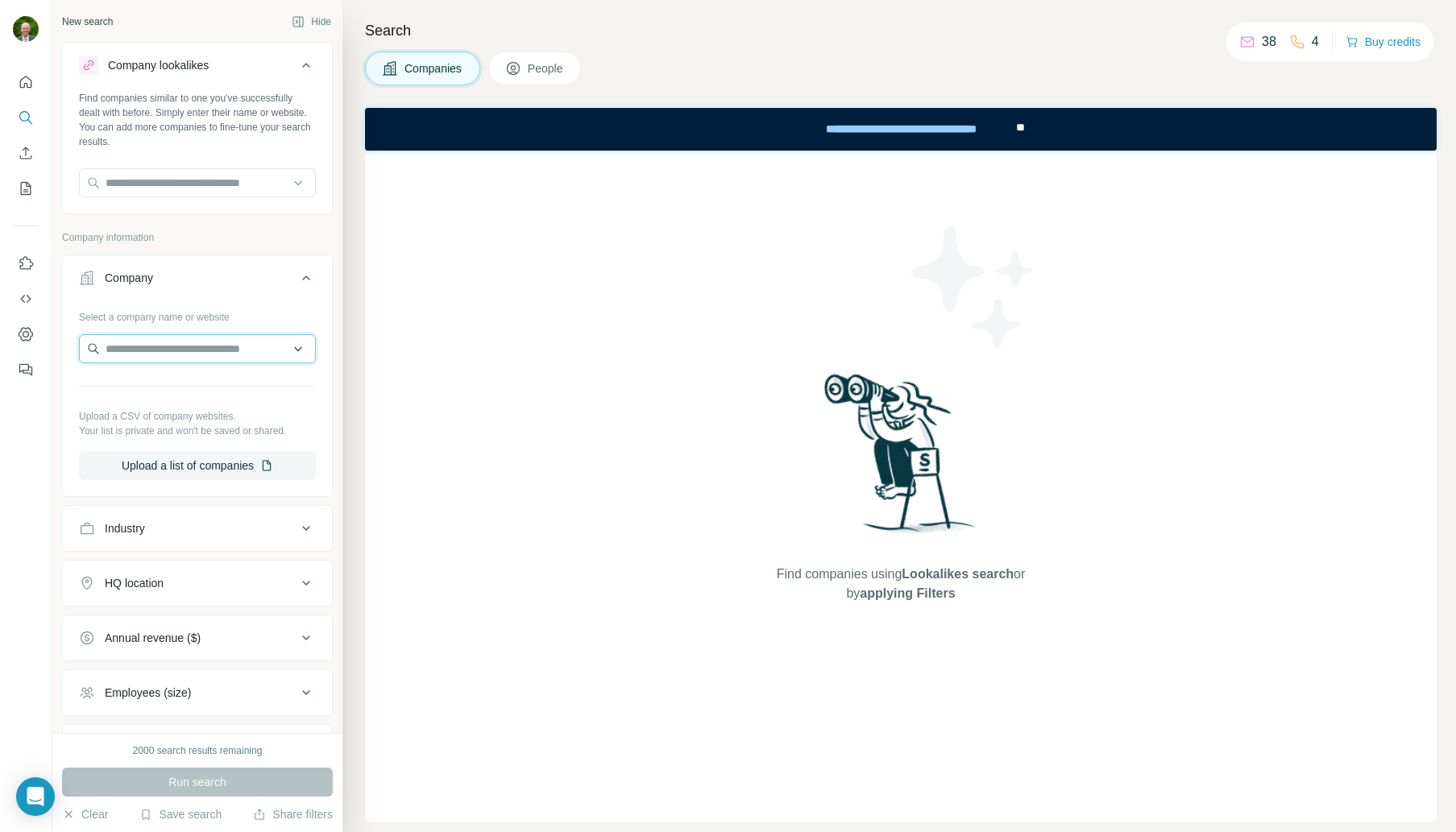
click at [110, 351] on input "text" at bounding box center [197, 348] width 237 height 29
type input "********"
drag, startPoint x: 173, startPoint y: 346, endPoint x: -4, endPoint y: 341, distance: 177.1
click at [0, 341] on html "New search Hide Company lookalikes Find companies similar to one you've success…" at bounding box center [728, 416] width 1456 height 832
click at [69, 443] on div "Select a company name or website Upload a CSV of company websites. Your list is…" at bounding box center [197, 398] width 269 height 189
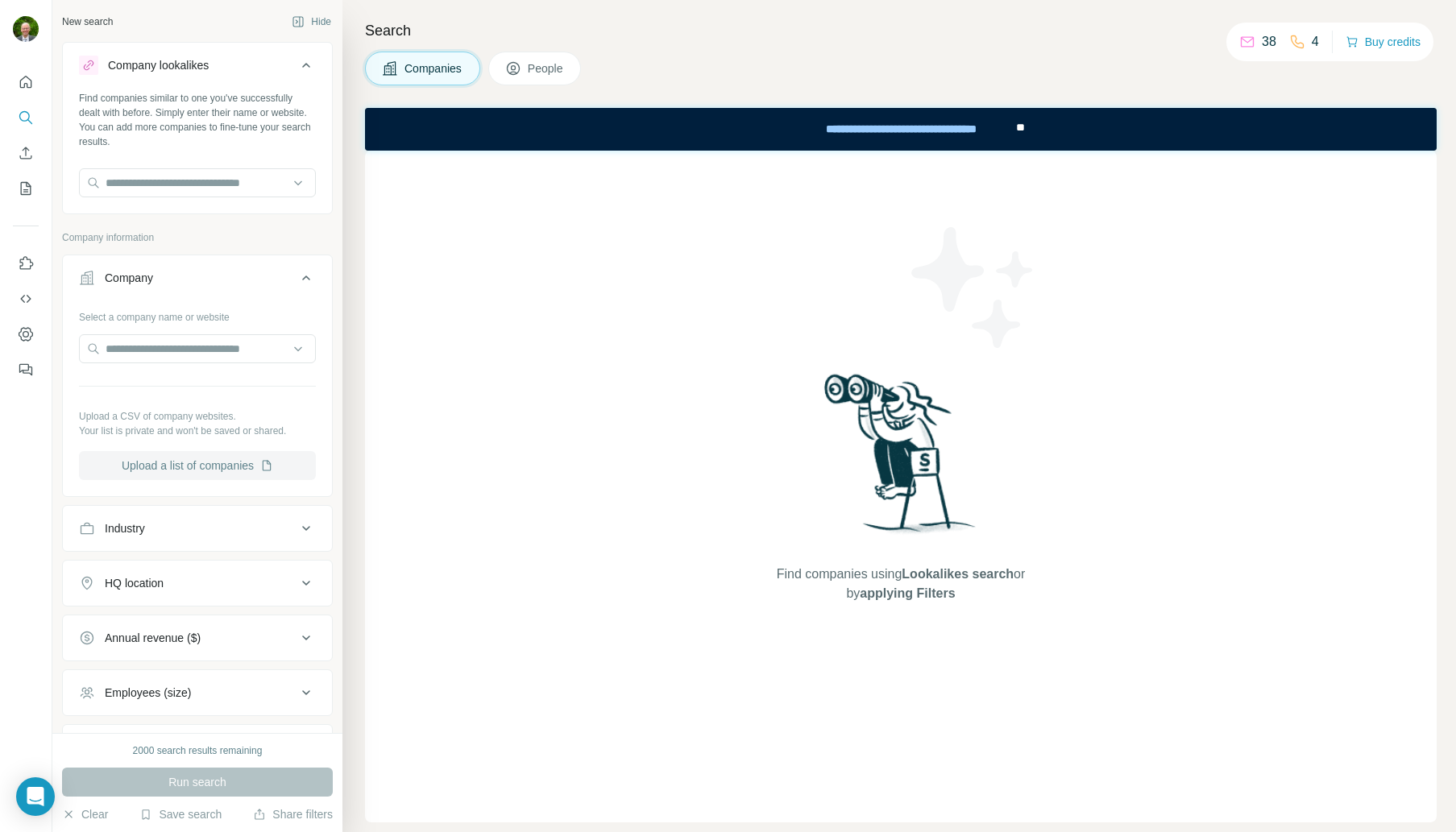
click at [207, 462] on button "Upload a list of companies" at bounding box center [197, 465] width 237 height 29
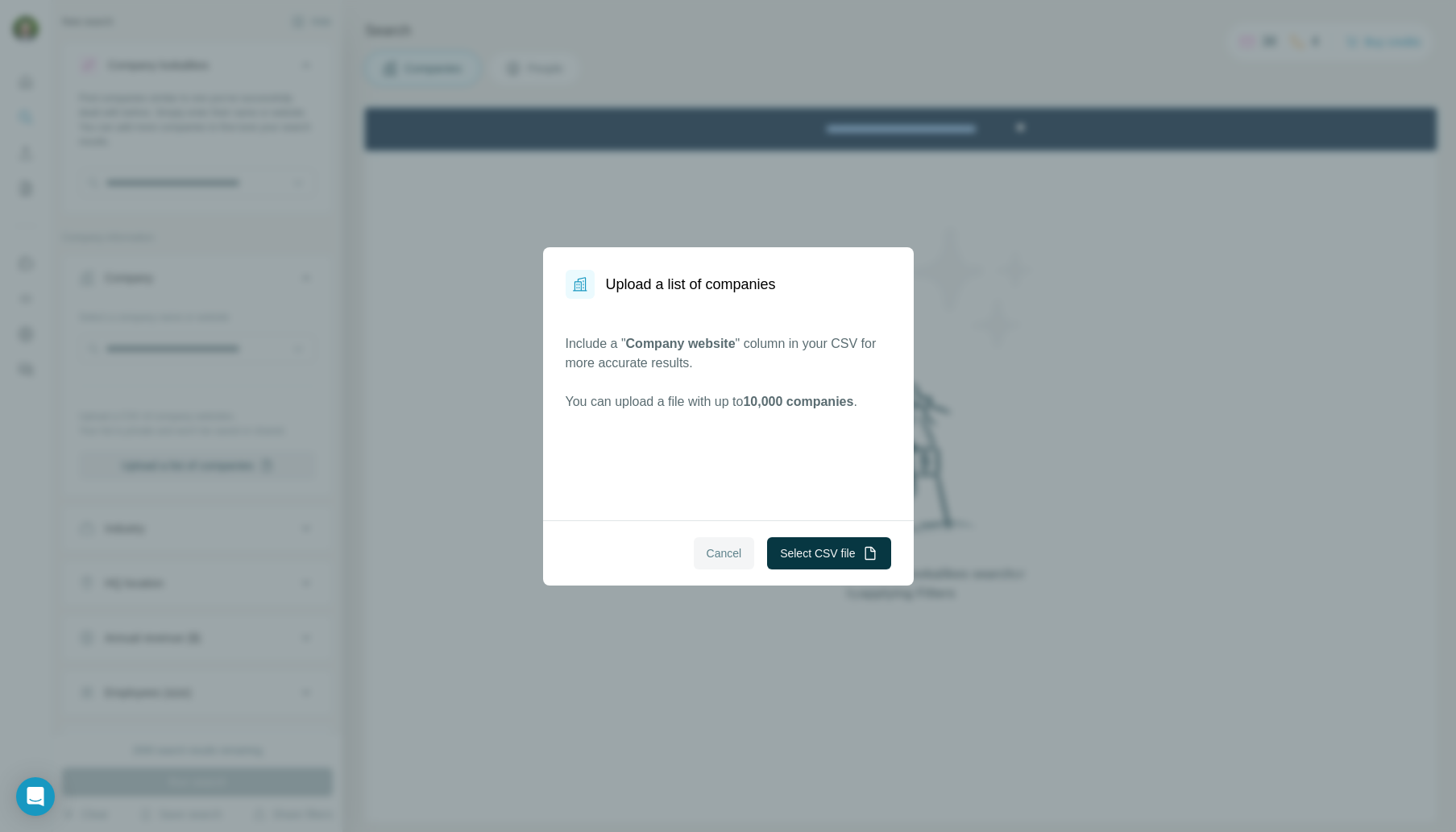
click at [724, 549] on span "Cancel" at bounding box center [724, 553] width 36 height 16
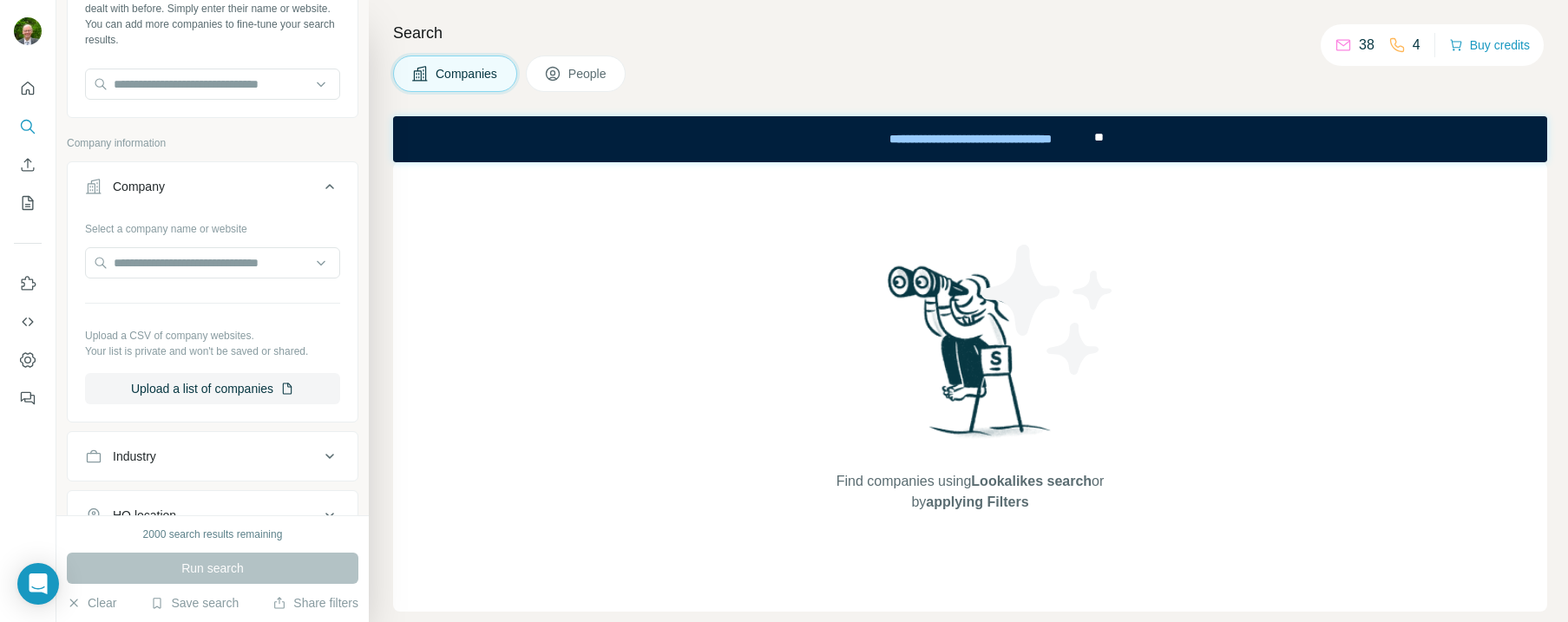
scroll to position [124, 0]
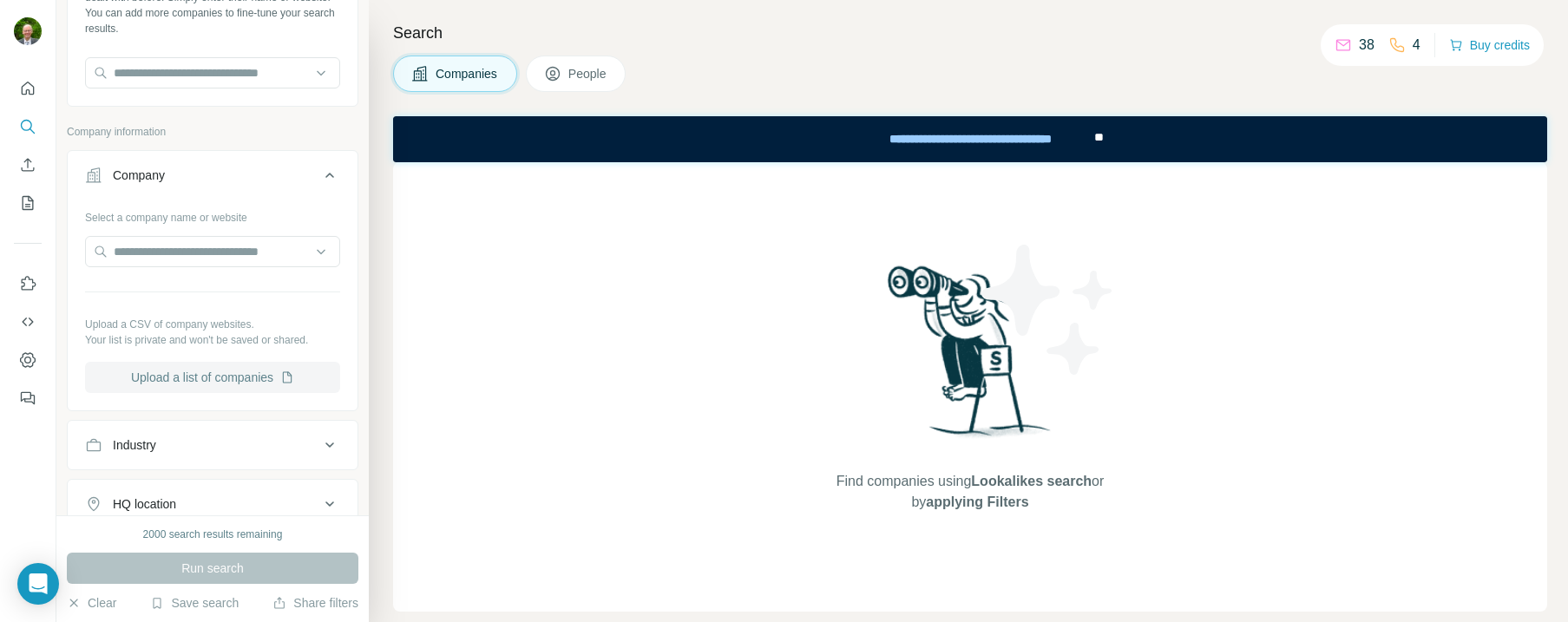
click at [243, 376] on button "Upload a list of companies" at bounding box center [213, 377] width 255 height 31
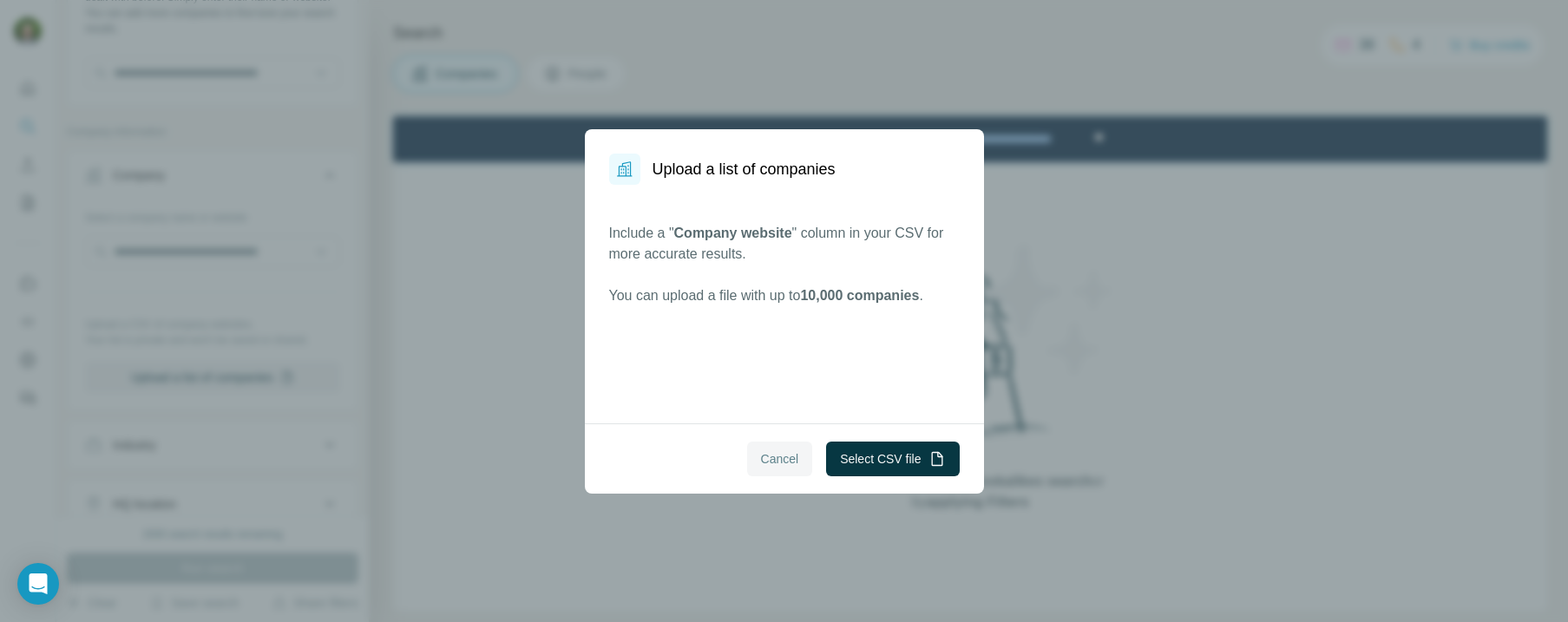
click at [779, 457] on span "Cancel" at bounding box center [780, 458] width 38 height 17
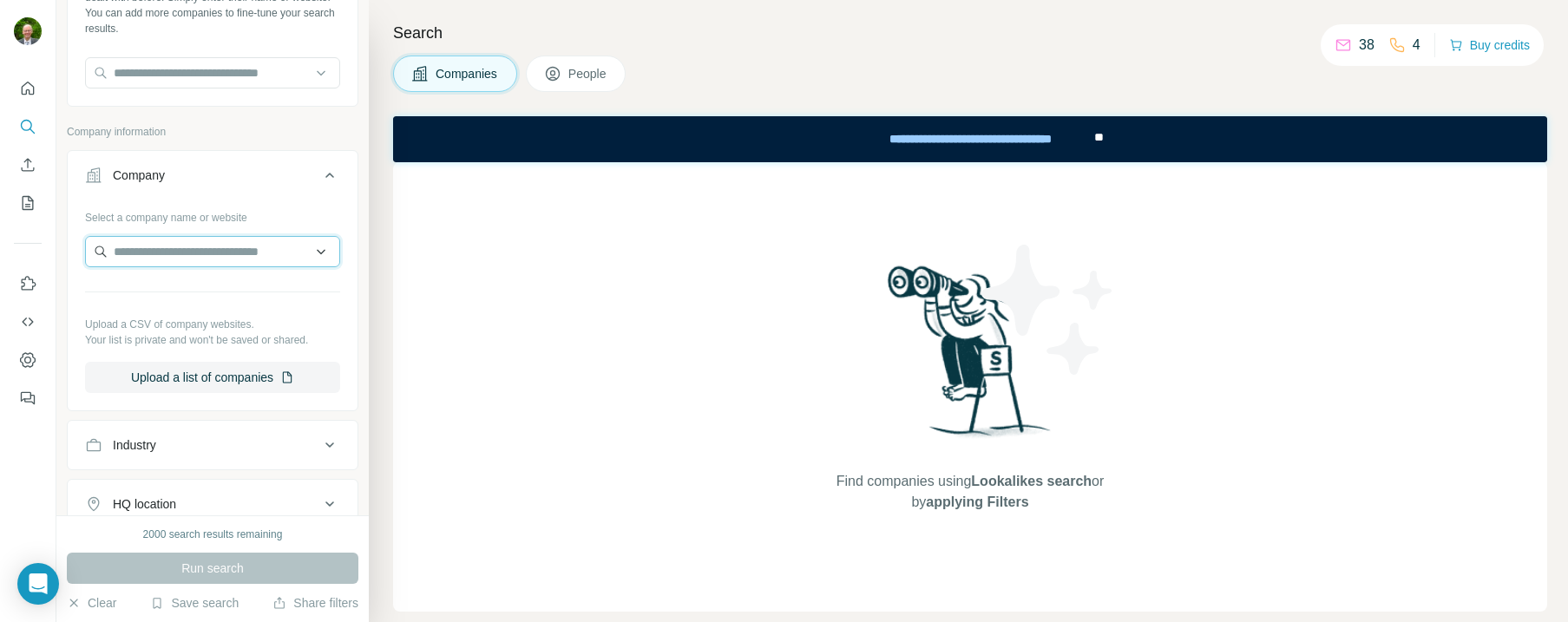
click at [132, 253] on input "text" at bounding box center [213, 251] width 255 height 31
click at [142, 253] on input "**********" at bounding box center [213, 251] width 255 height 31
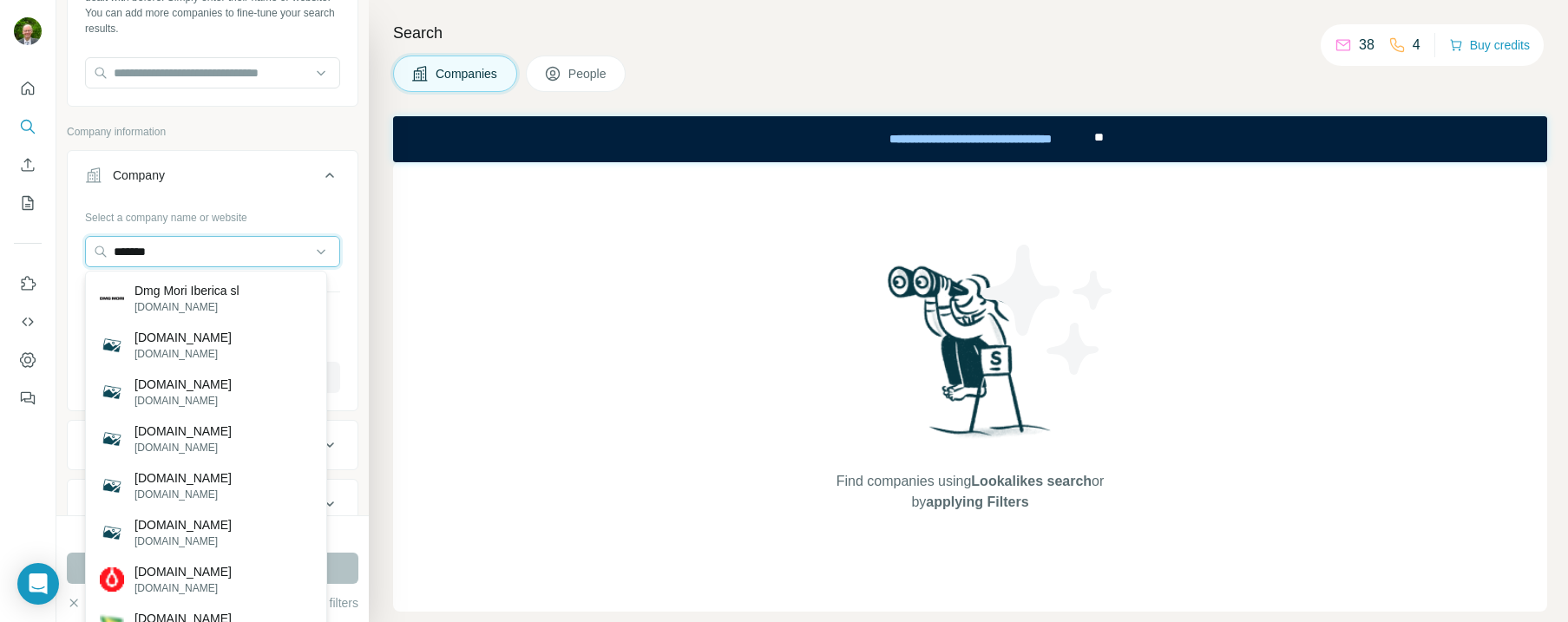
drag, startPoint x: 179, startPoint y: 253, endPoint x: 62, endPoint y: 245, distance: 117.3
click at [62, 245] on div "New search Hide Company lookalikes Find companies similar to one you've success…" at bounding box center [213, 257] width 313 height 515
paste input "**********"
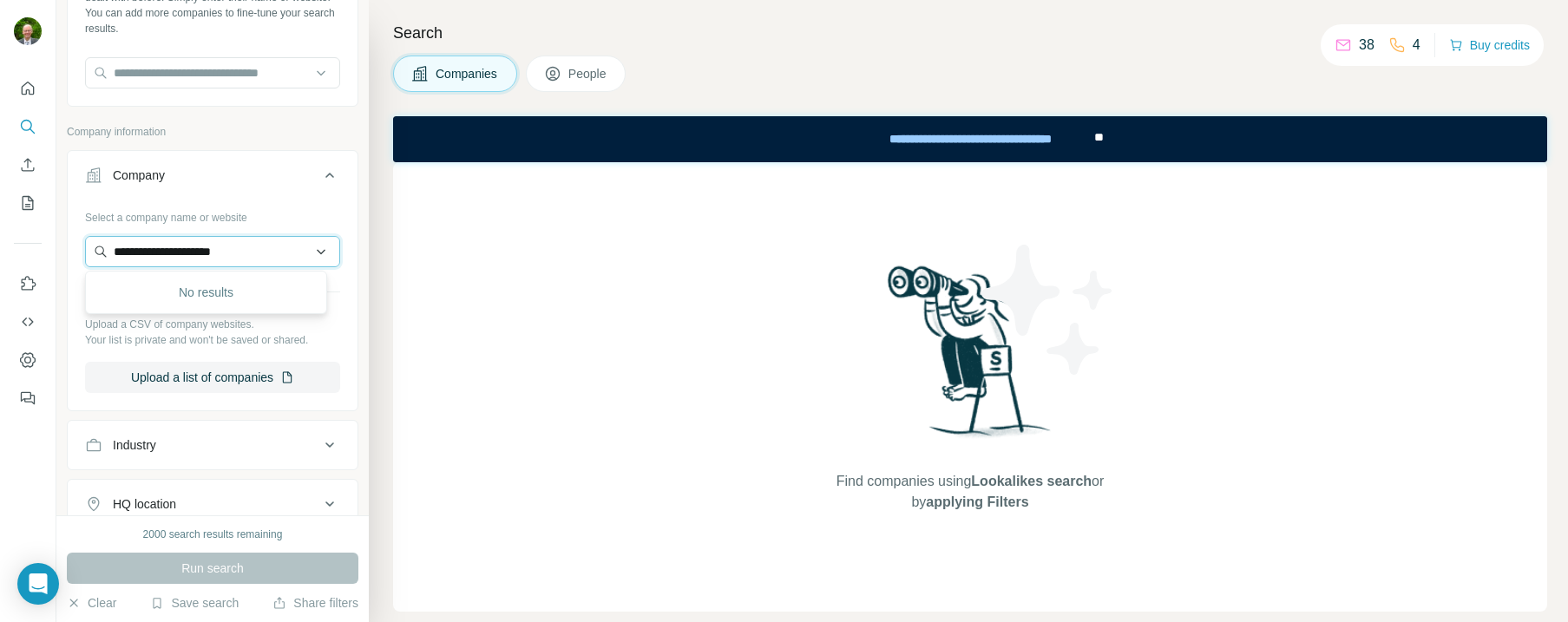
click at [156, 251] on input "**********" at bounding box center [213, 251] width 255 height 31
click at [236, 246] on input "**********" at bounding box center [213, 251] width 255 height 31
drag, startPoint x: 133, startPoint y: 251, endPoint x: 89, endPoint y: 252, distance: 44.0
click at [89, 252] on input "**********" at bounding box center [213, 251] width 255 height 31
type input "**********"
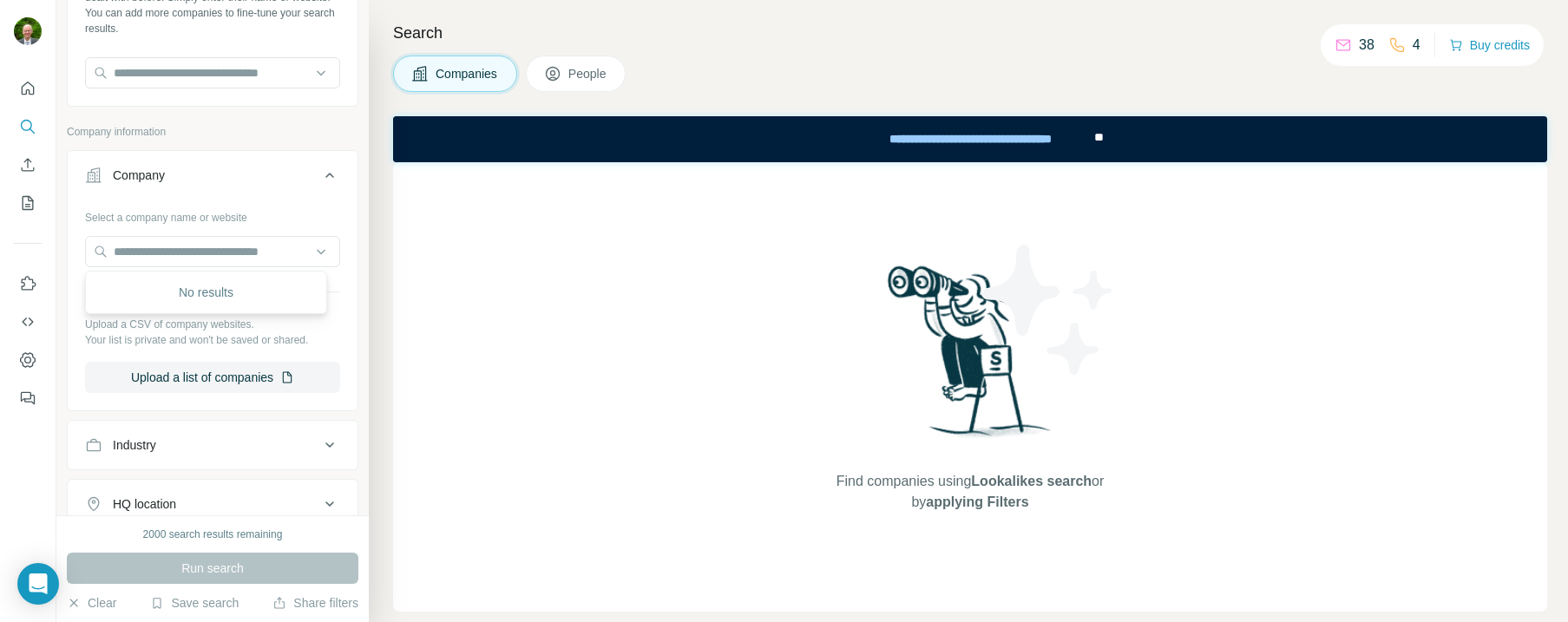
drag, startPoint x: 548, startPoint y: 293, endPoint x: 553, endPoint y: 282, distance: 12.1
click at [548, 293] on div "Find companies using Lookalikes search or by applying Filters" at bounding box center [970, 386] width 1155 height 449
click at [225, 375] on button "Upload a list of companies" at bounding box center [213, 377] width 255 height 31
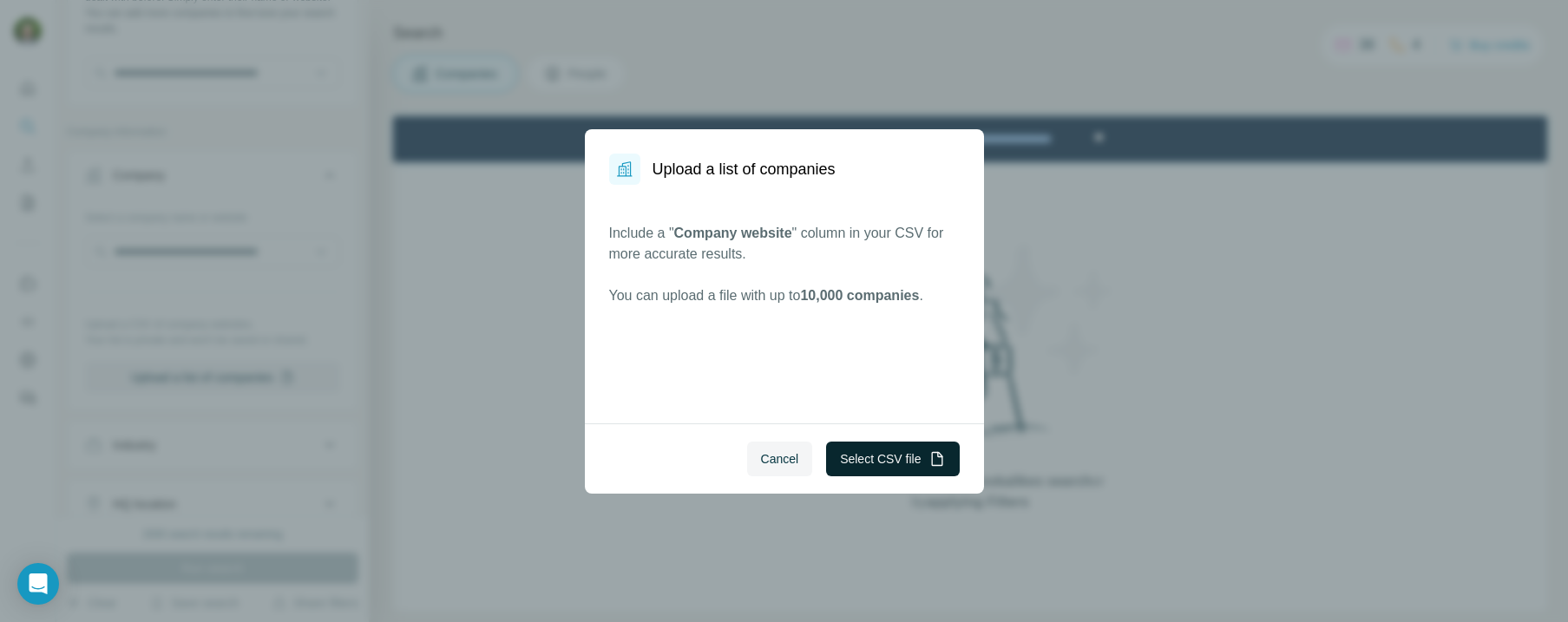
click at [887, 455] on button "Select CSV file" at bounding box center [892, 459] width 133 height 35
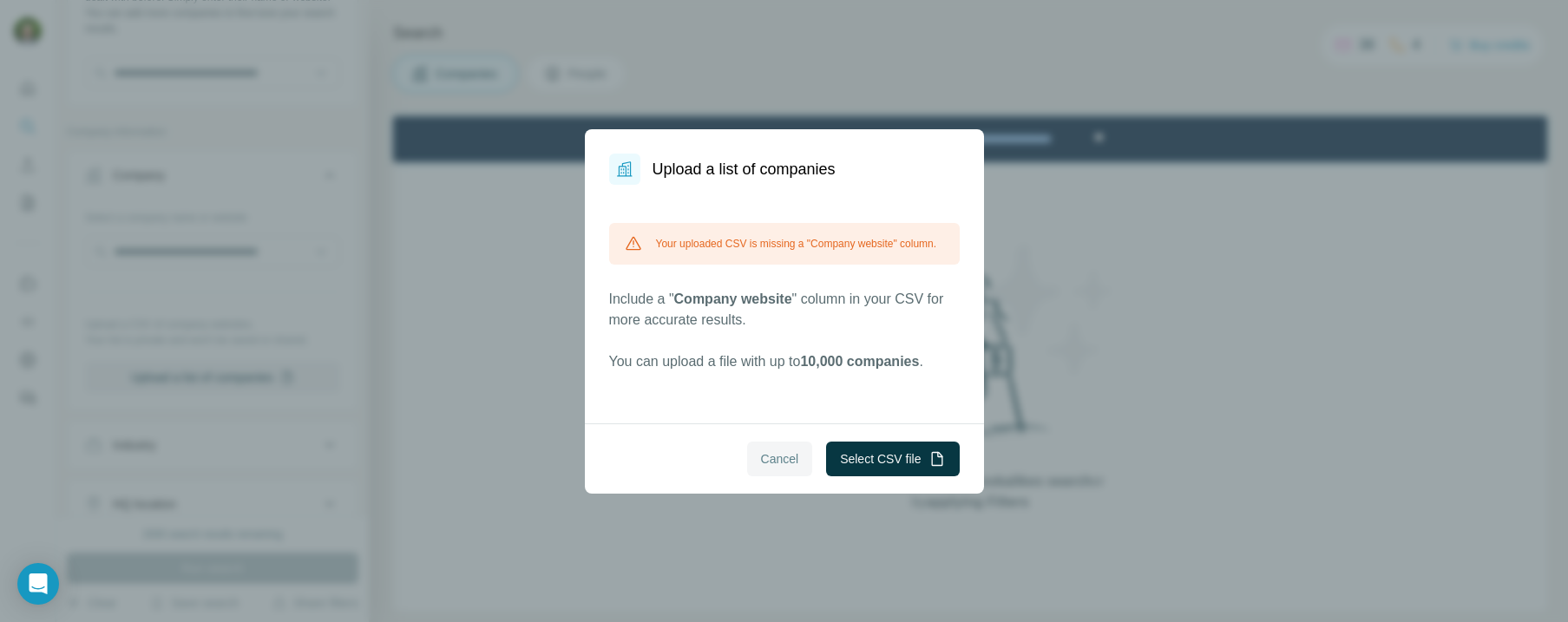
click at [778, 449] on button "Cancel" at bounding box center [780, 459] width 66 height 35
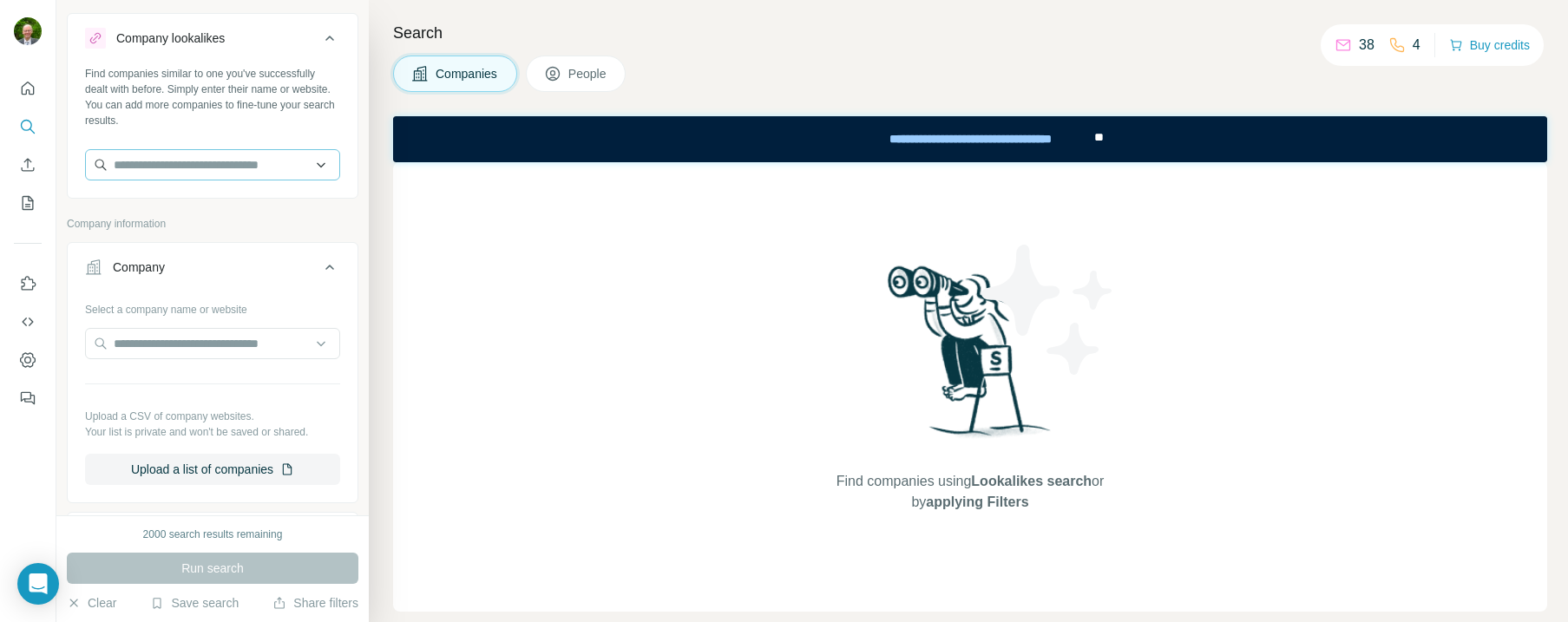
scroll to position [0, 0]
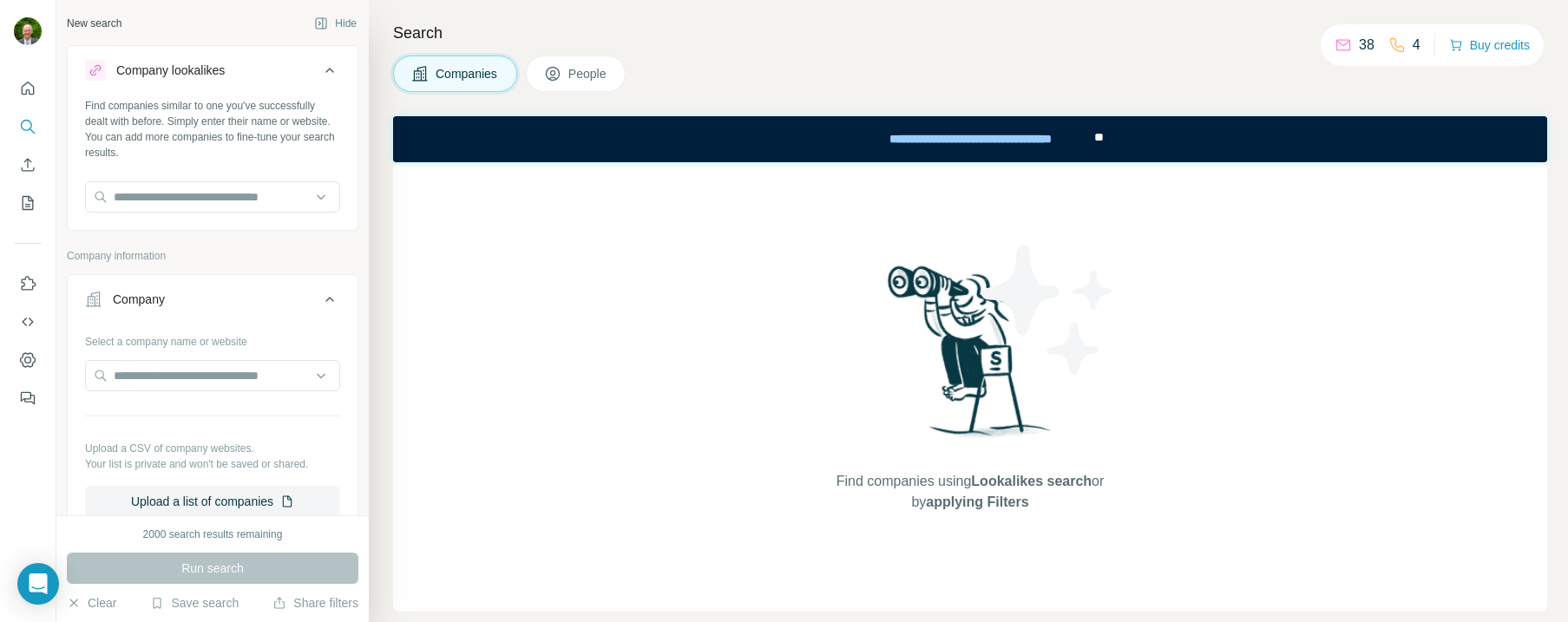
click at [455, 72] on span "Companies" at bounding box center [467, 73] width 63 height 17
click at [202, 236] on div "Company lookalikes Find companies similar to one you've successfully dealt with…" at bounding box center [213, 468] width 292 height 844
click at [288, 260] on p "Company information" at bounding box center [213, 255] width 292 height 15
click at [204, 198] on input "text" at bounding box center [213, 196] width 255 height 31
click at [241, 267] on div "Company information" at bounding box center [213, 261] width 292 height 26
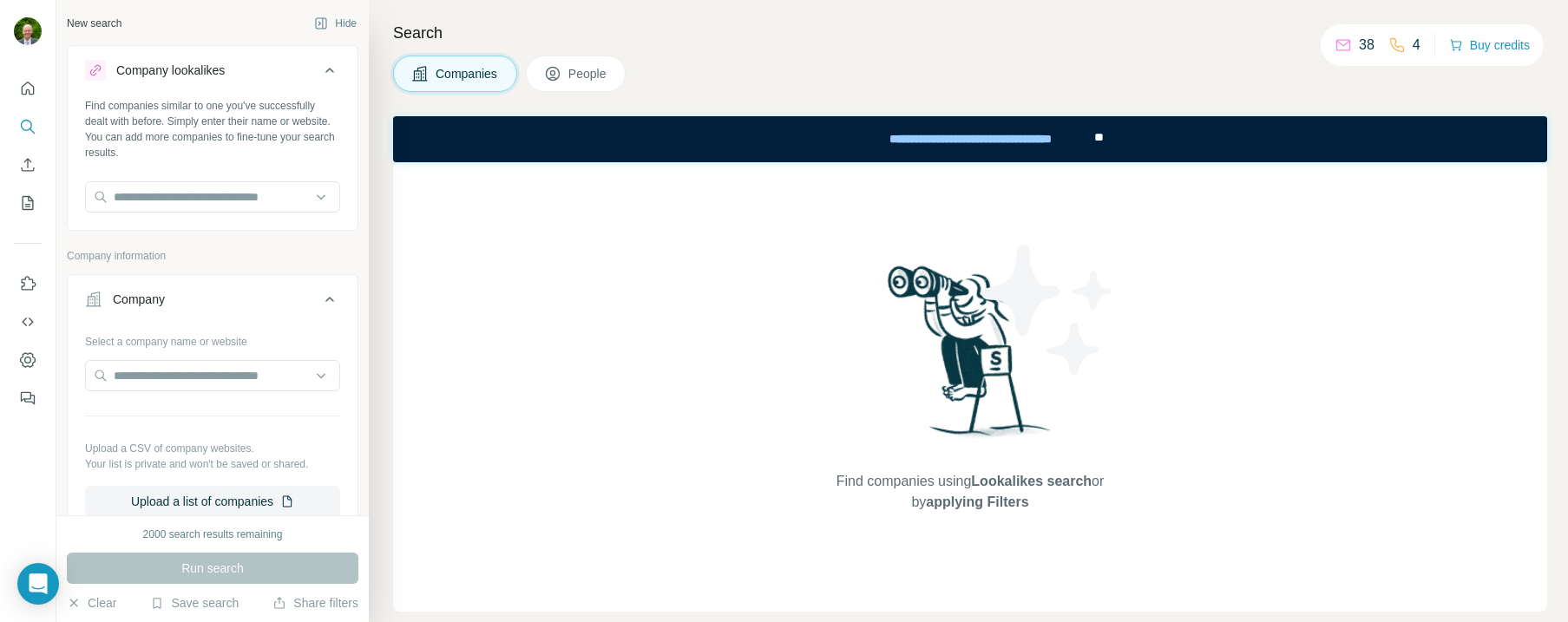
click at [250, 264] on div "Company information" at bounding box center [213, 261] width 292 height 26
click at [264, 256] on p "Company information" at bounding box center [213, 255] width 292 height 15
click at [154, 376] on input "text" at bounding box center [213, 375] width 255 height 31
click at [200, 200] on input "text" at bounding box center [213, 196] width 255 height 31
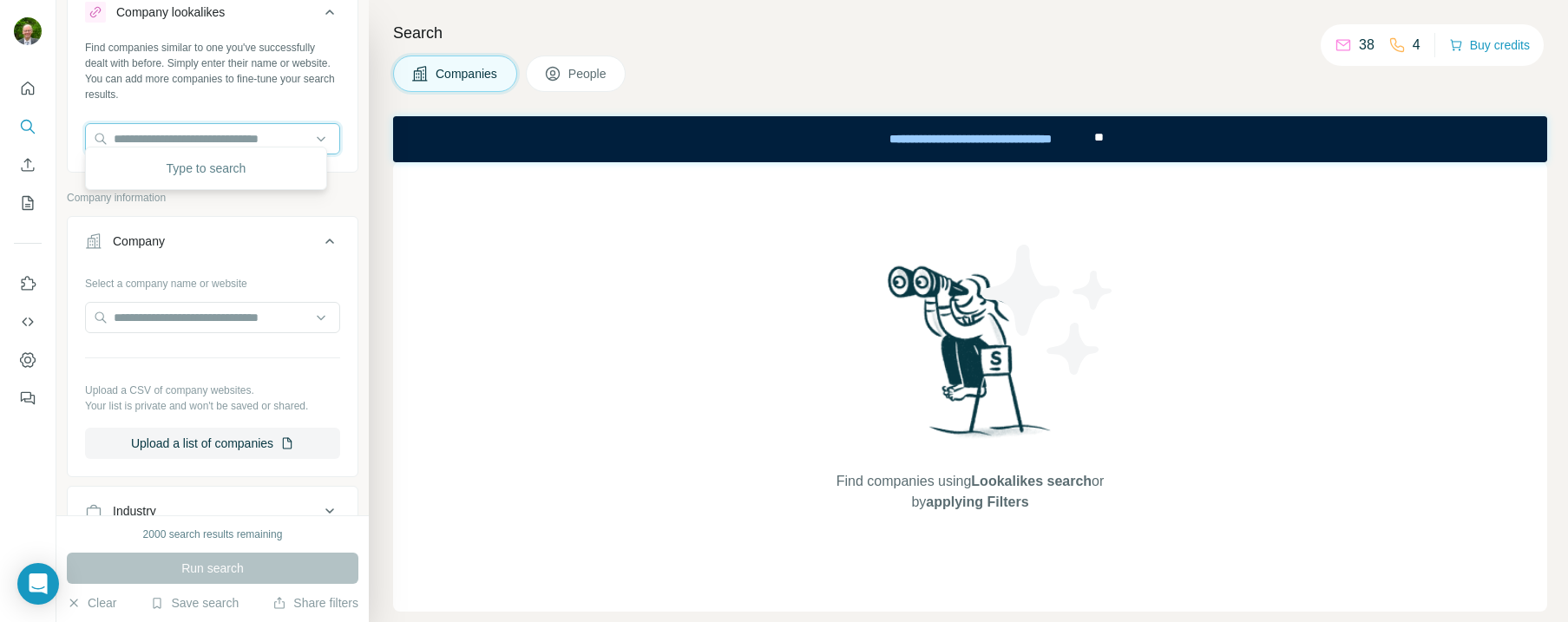
scroll to position [70, 0]
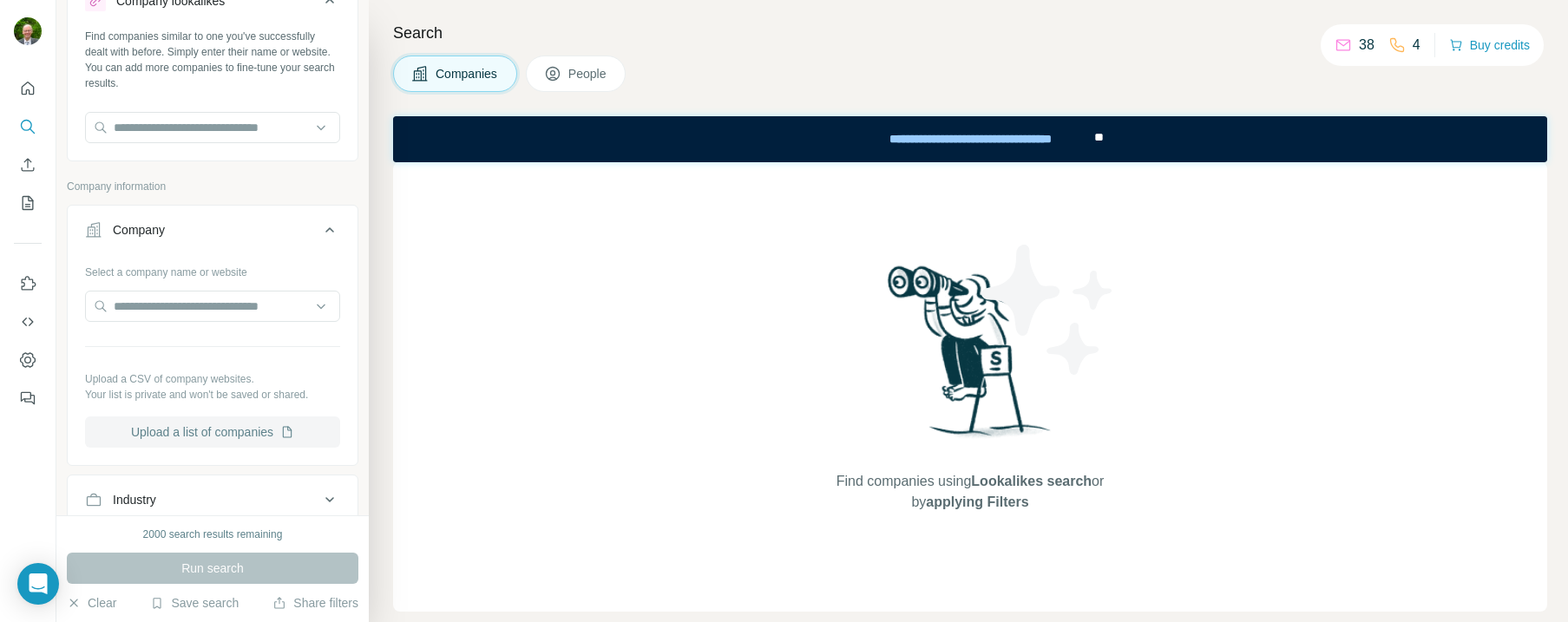
click at [221, 431] on button "Upload a list of companies" at bounding box center [213, 432] width 255 height 31
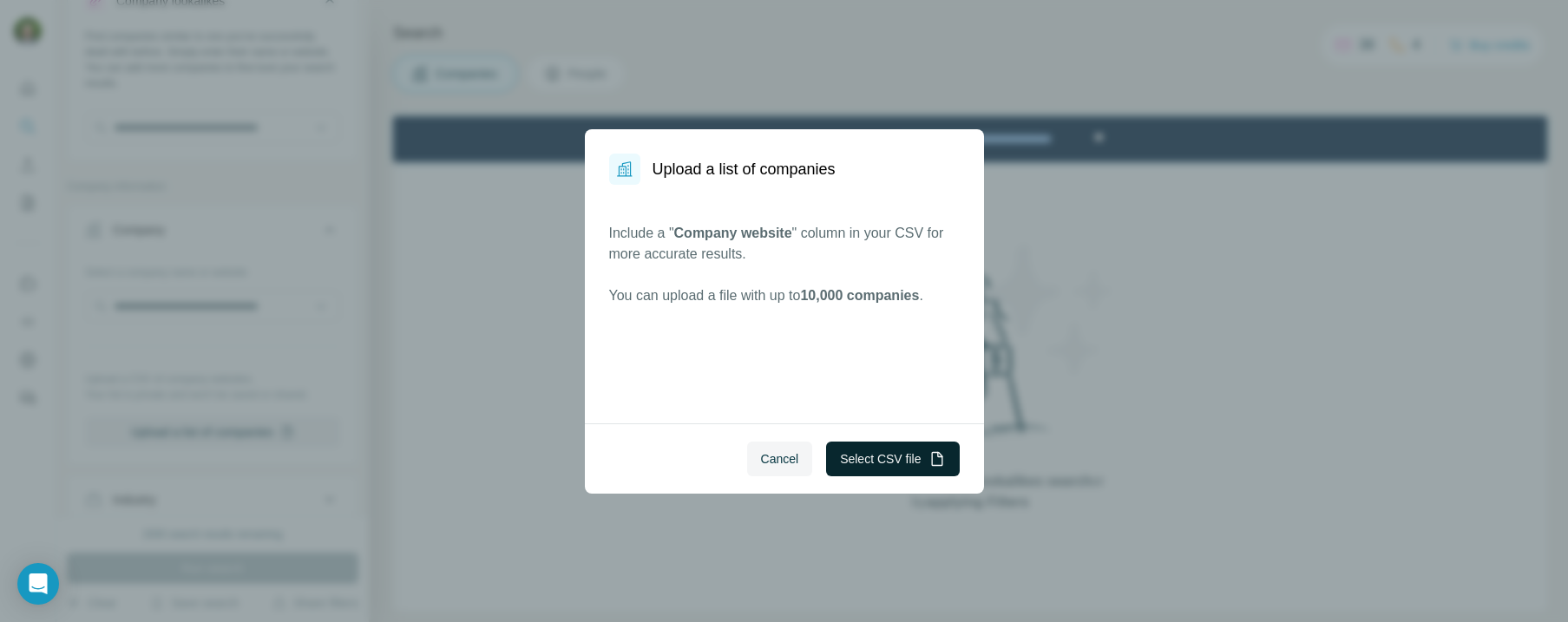
click at [873, 452] on button "Select CSV file" at bounding box center [892, 459] width 133 height 35
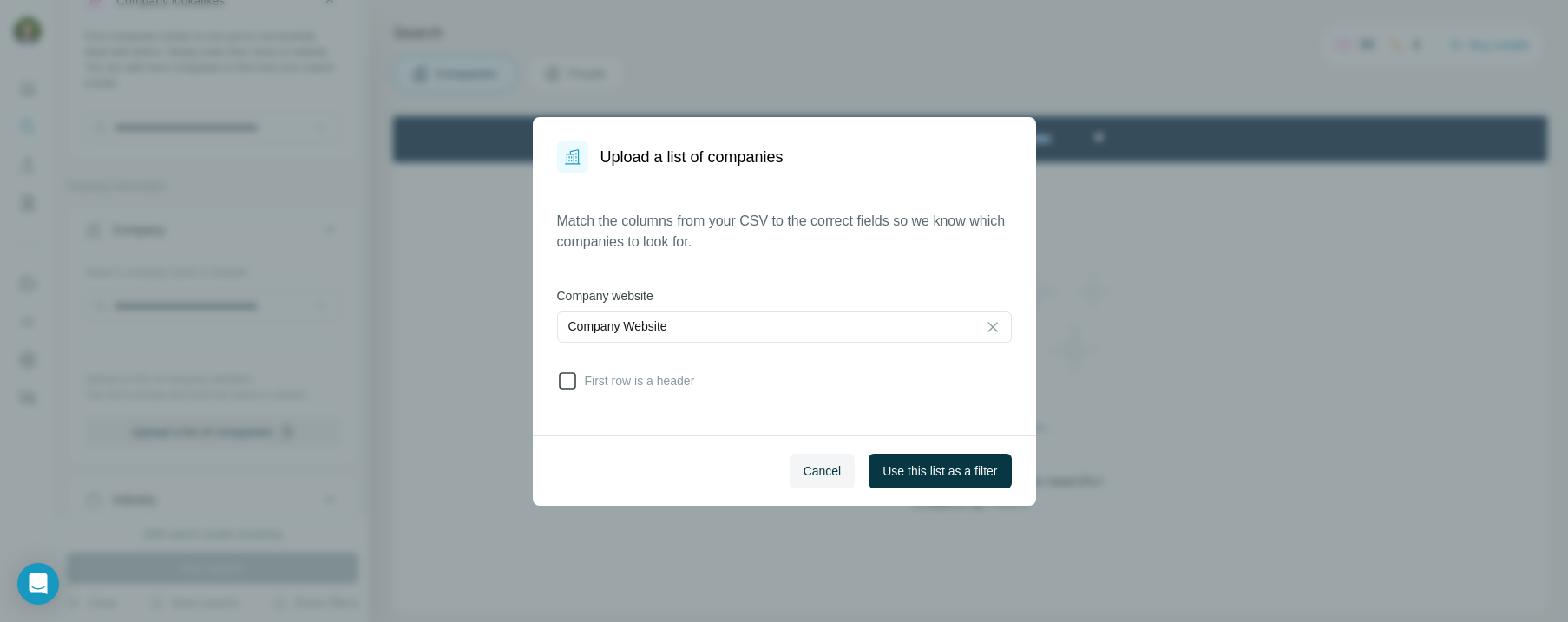
click at [567, 381] on icon at bounding box center [567, 380] width 21 height 21
click at [933, 468] on span "Use this list as a filter" at bounding box center [939, 470] width 114 height 17
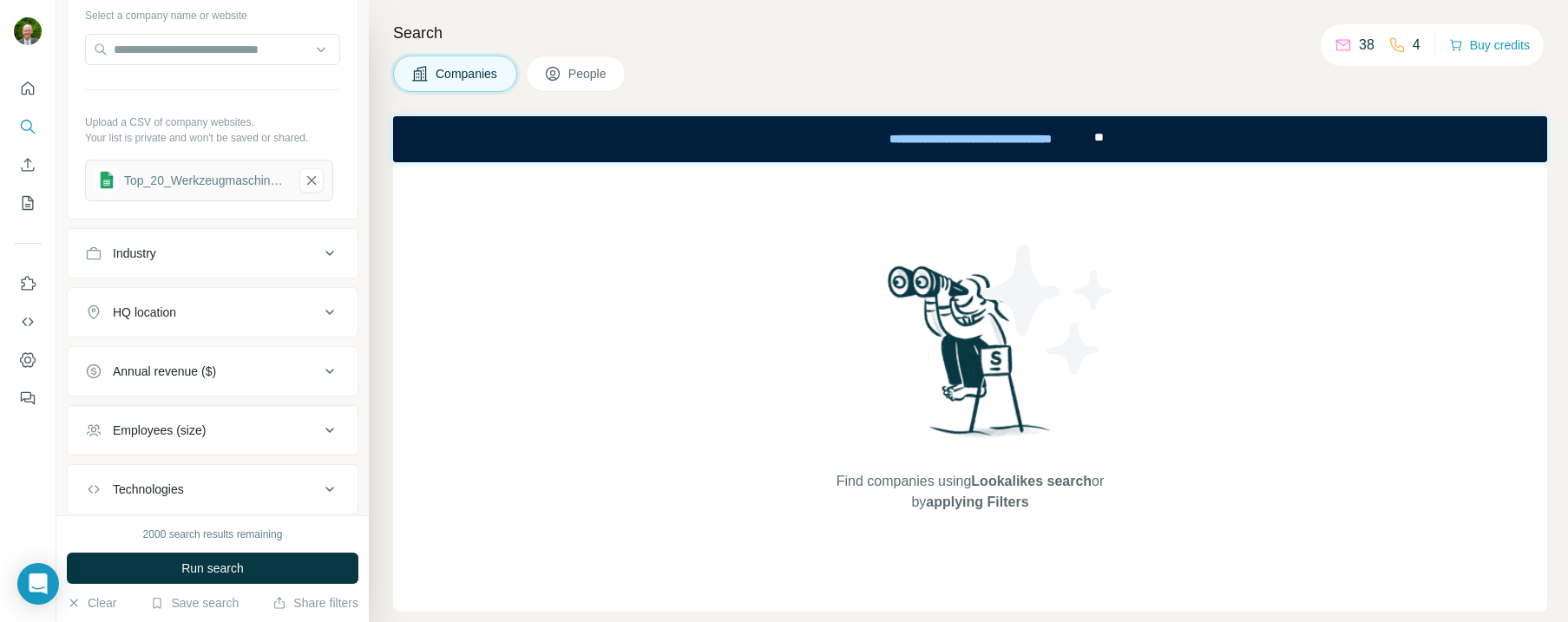
scroll to position [243, 0]
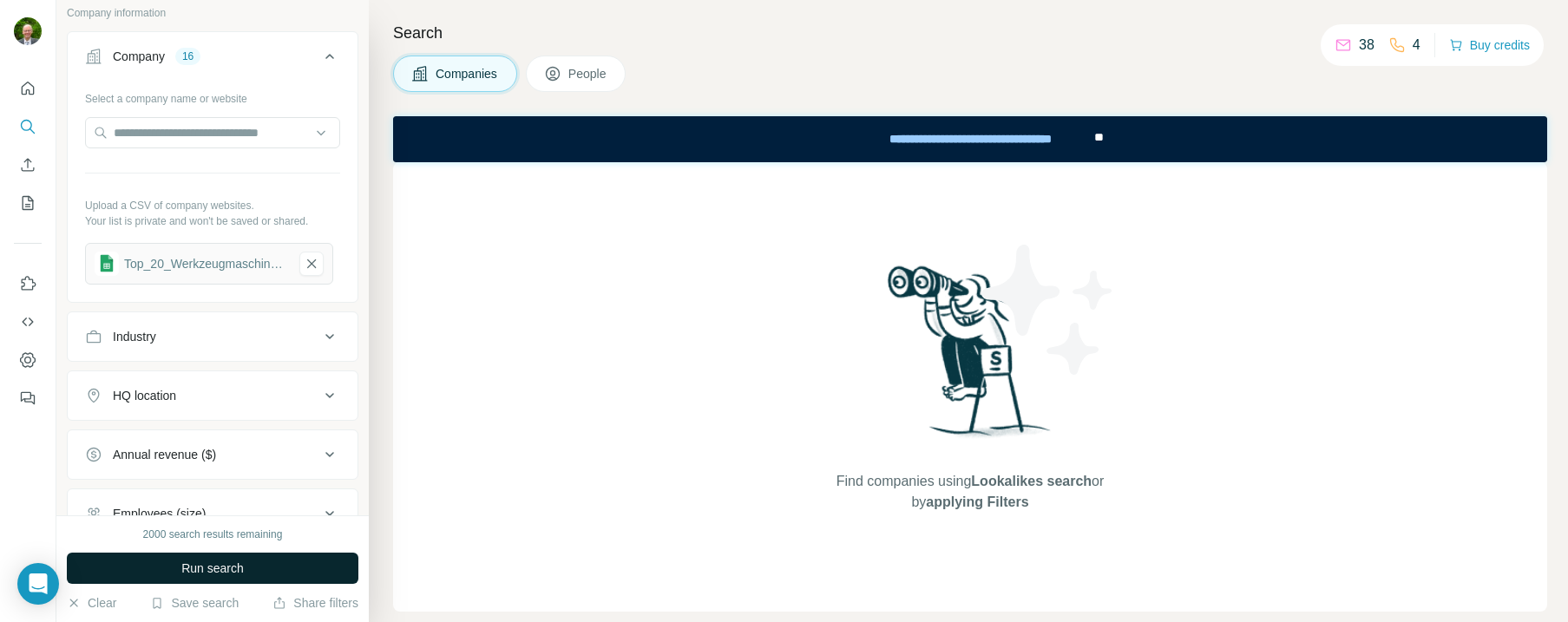
click at [226, 565] on span "Run search" at bounding box center [213, 568] width 63 height 17
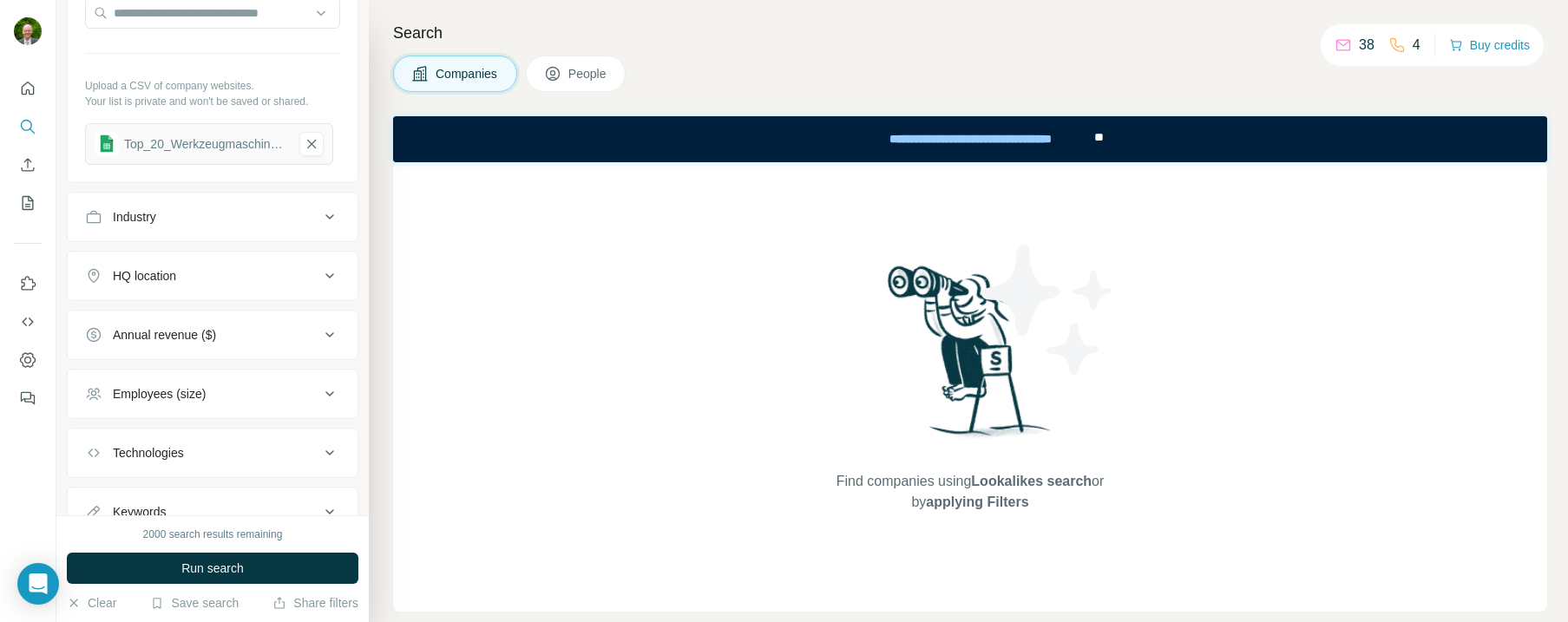
scroll to position [433, 0]
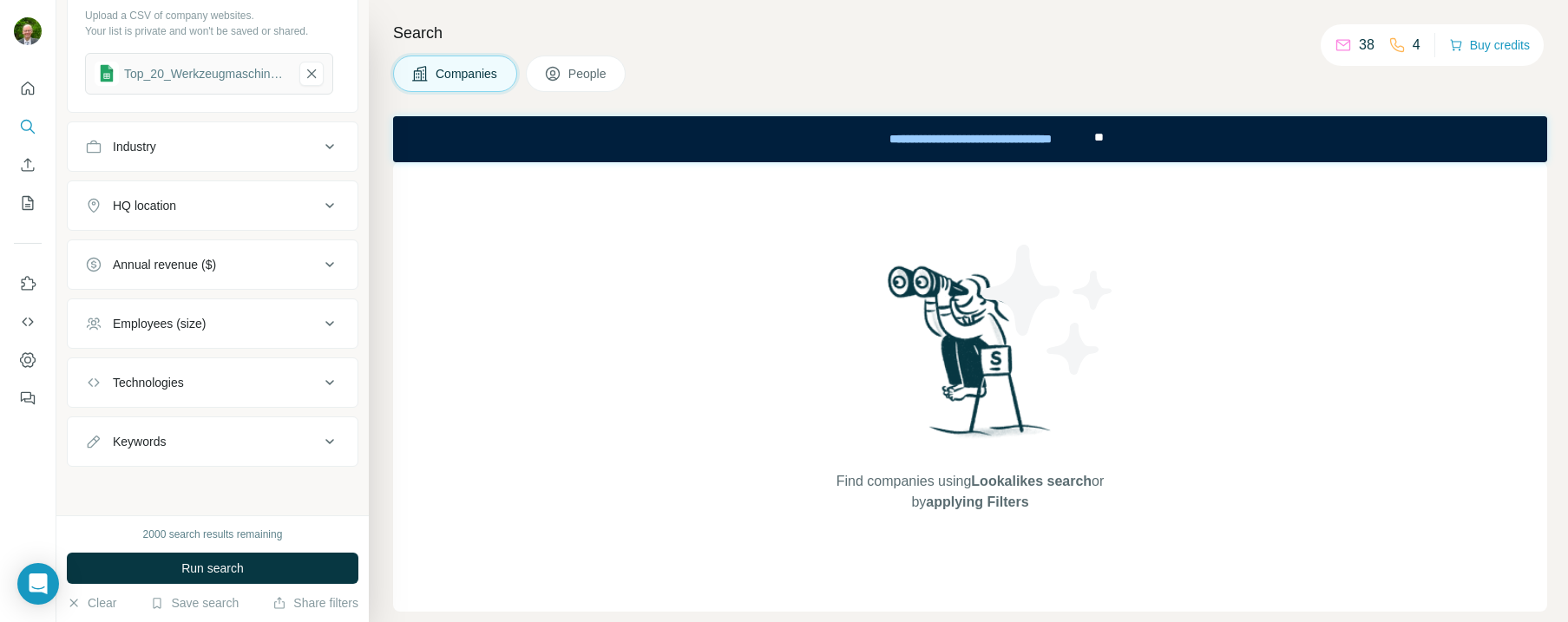
drag, startPoint x: 217, startPoint y: 563, endPoint x: 186, endPoint y: 522, distance: 51.4
click at [186, 522] on div "2000 search results remaining Run search Clear Save search Share filters" at bounding box center [213, 568] width 313 height 107
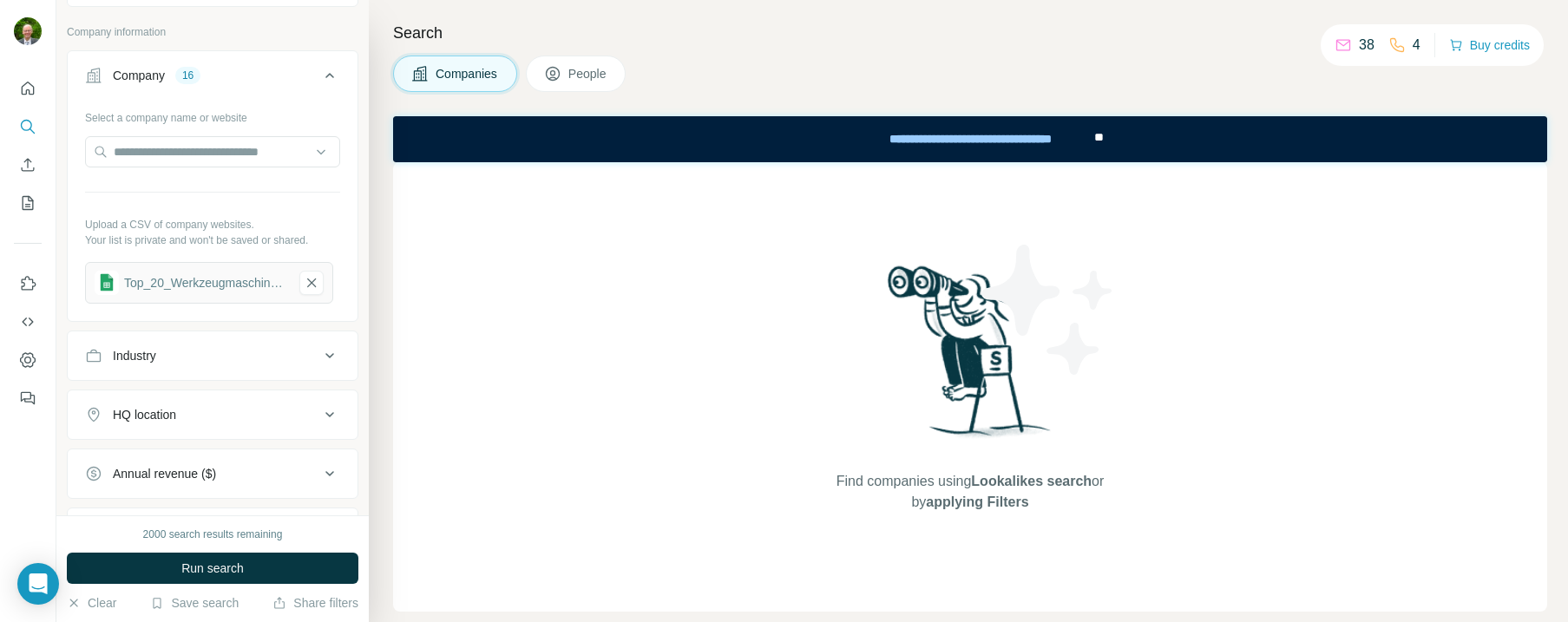
click at [247, 352] on div "Industry" at bounding box center [202, 355] width 234 height 17
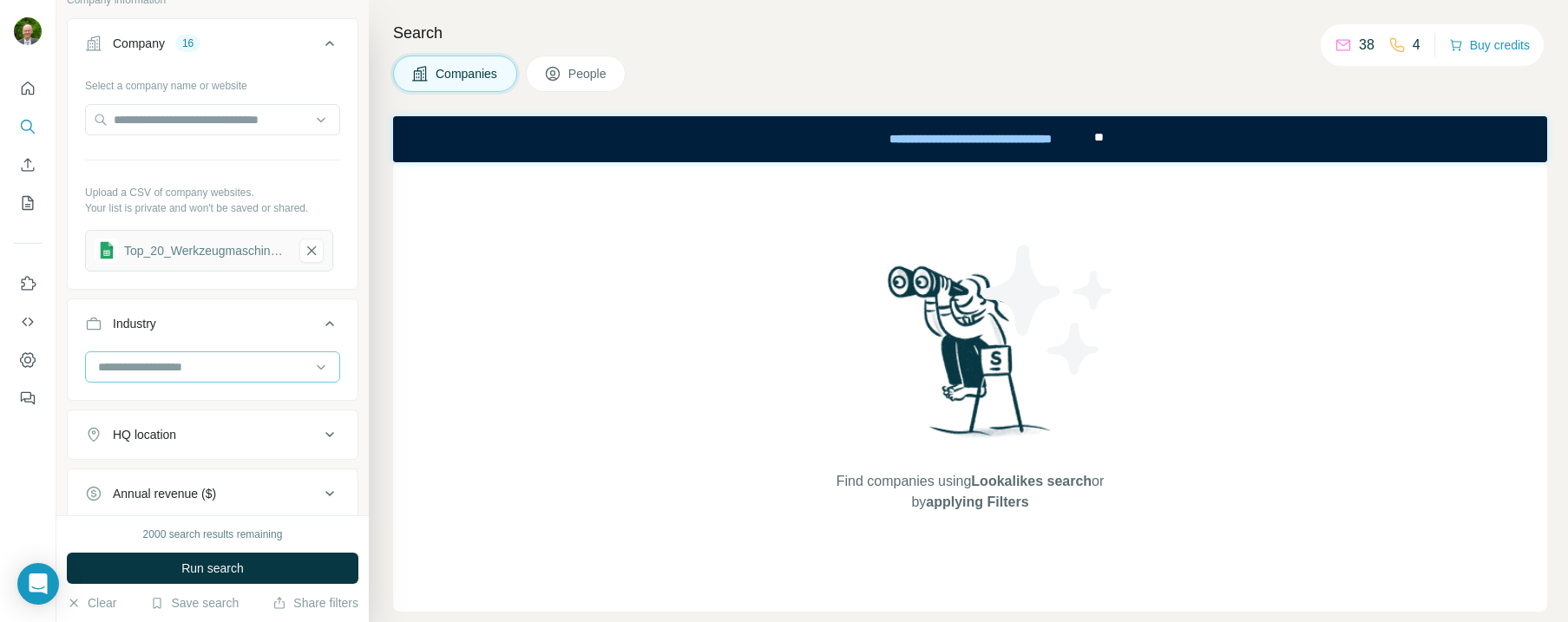
scroll to position [278, 0]
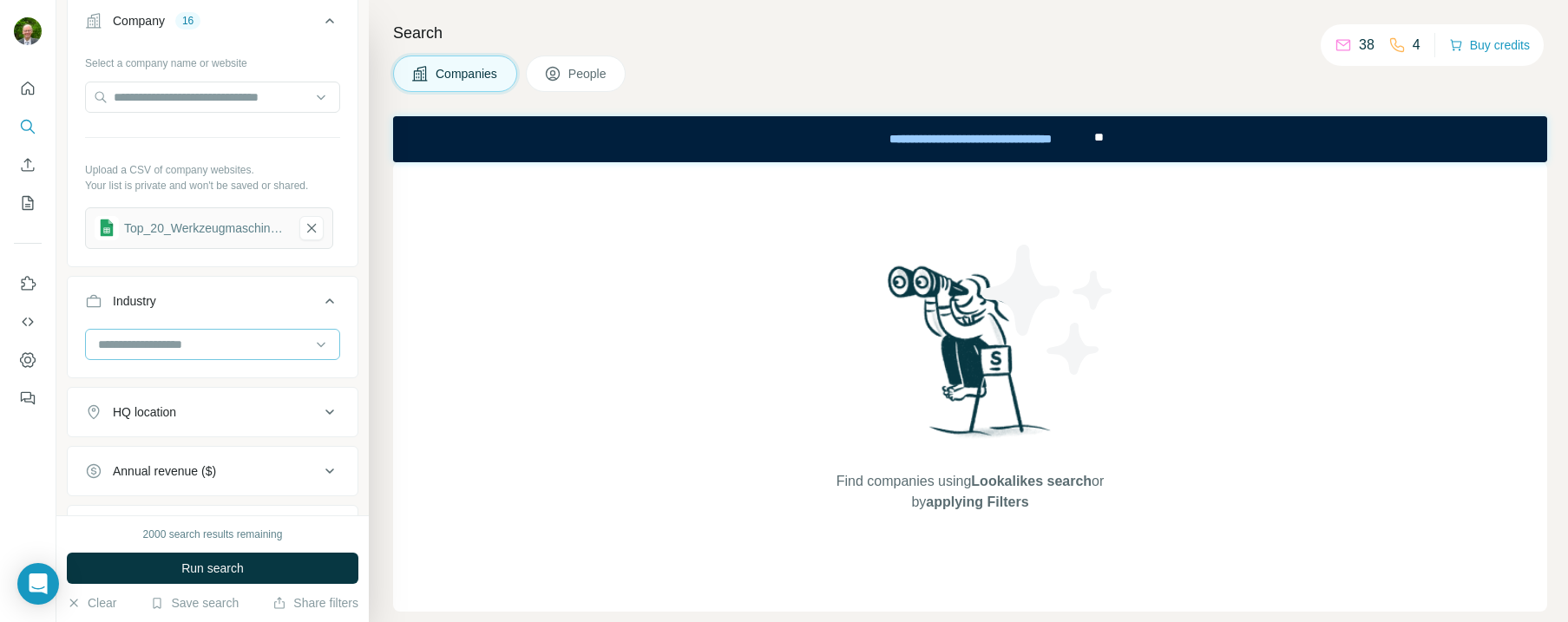
click at [113, 341] on input at bounding box center [204, 344] width 214 height 19
click at [150, 353] on p "Machinery Manufacturing" at bounding box center [168, 344] width 137 height 17
click at [317, 345] on icon at bounding box center [321, 345] width 9 height 5
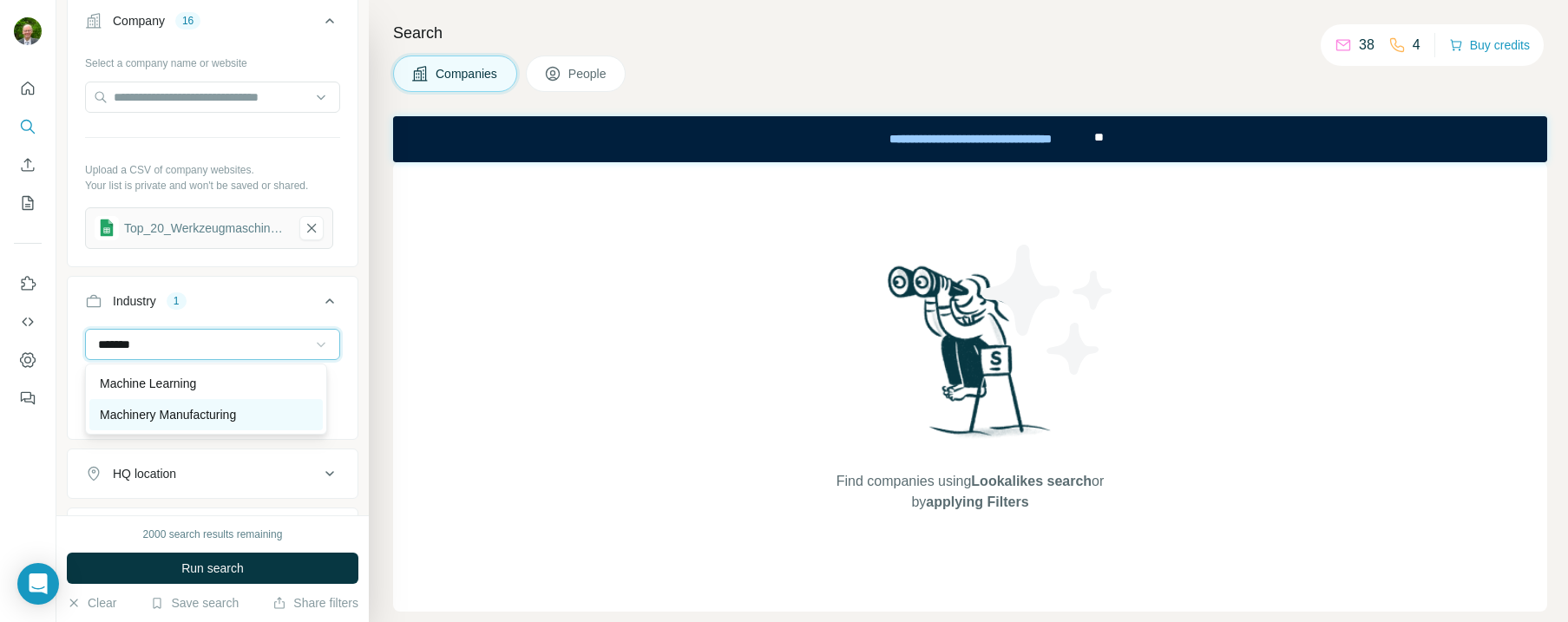
type input "*******"
click at [153, 414] on p "Machinery Manufacturing" at bounding box center [168, 414] width 137 height 17
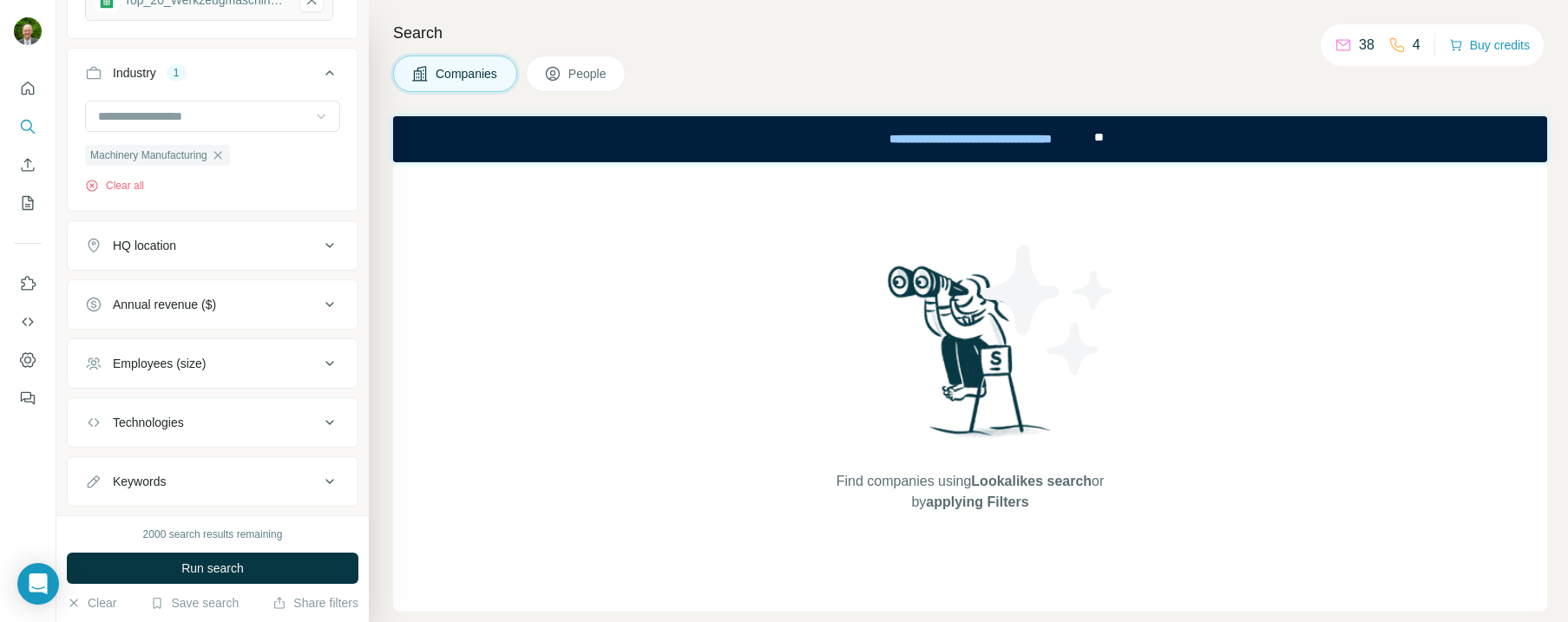
scroll to position [546, 0]
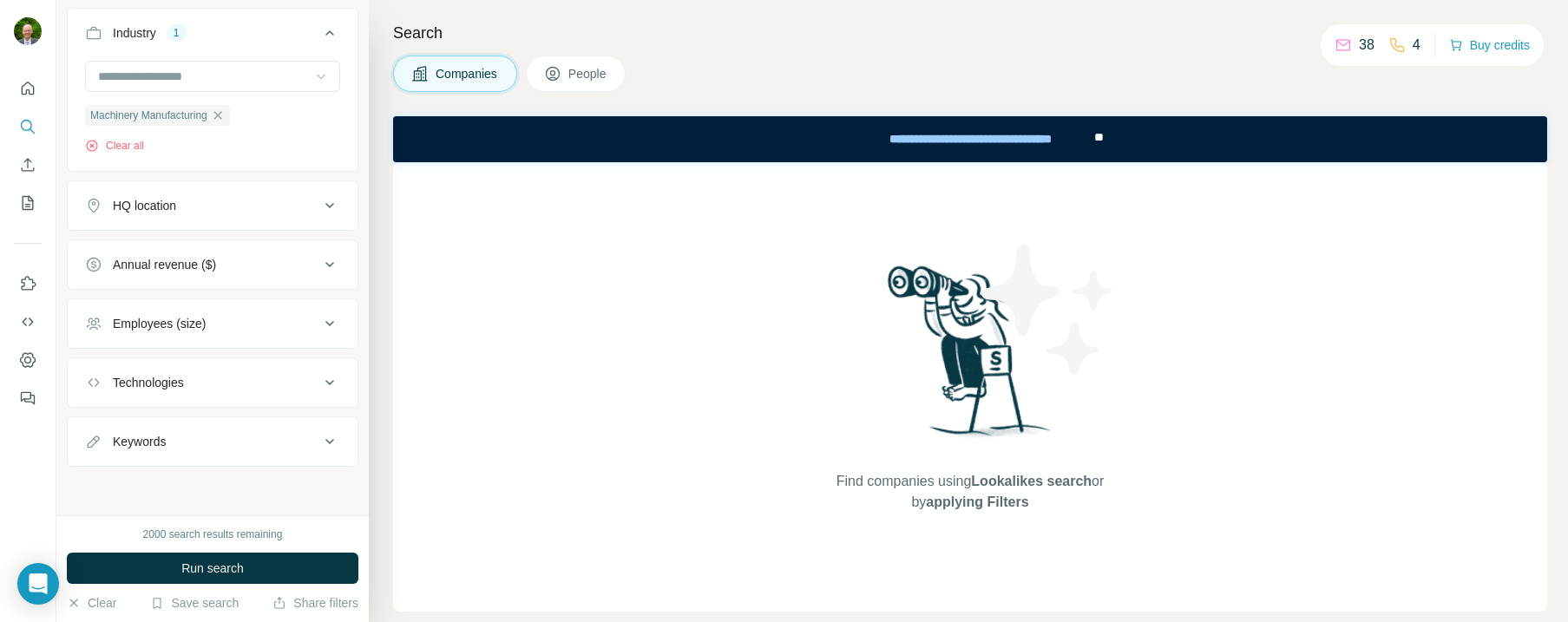
click at [280, 265] on div "Annual revenue ($)" at bounding box center [202, 264] width 234 height 17
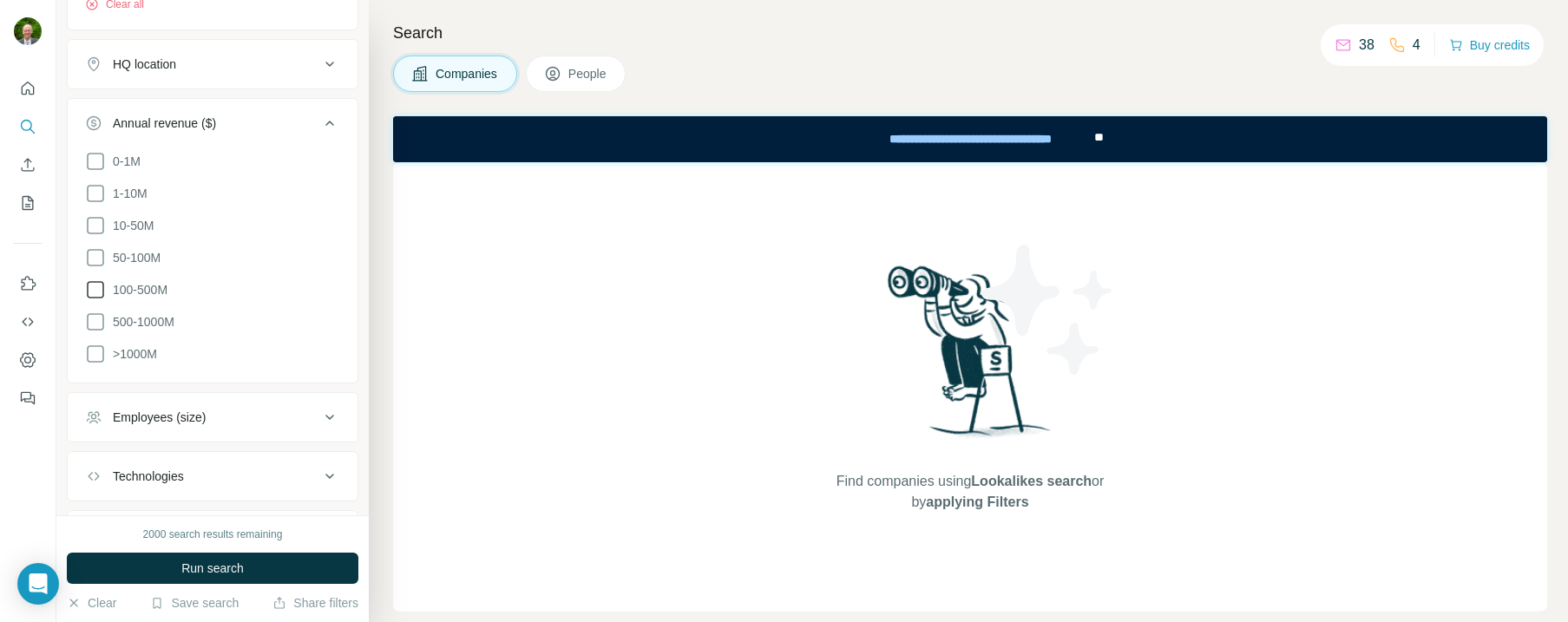
scroll to position [677, 0]
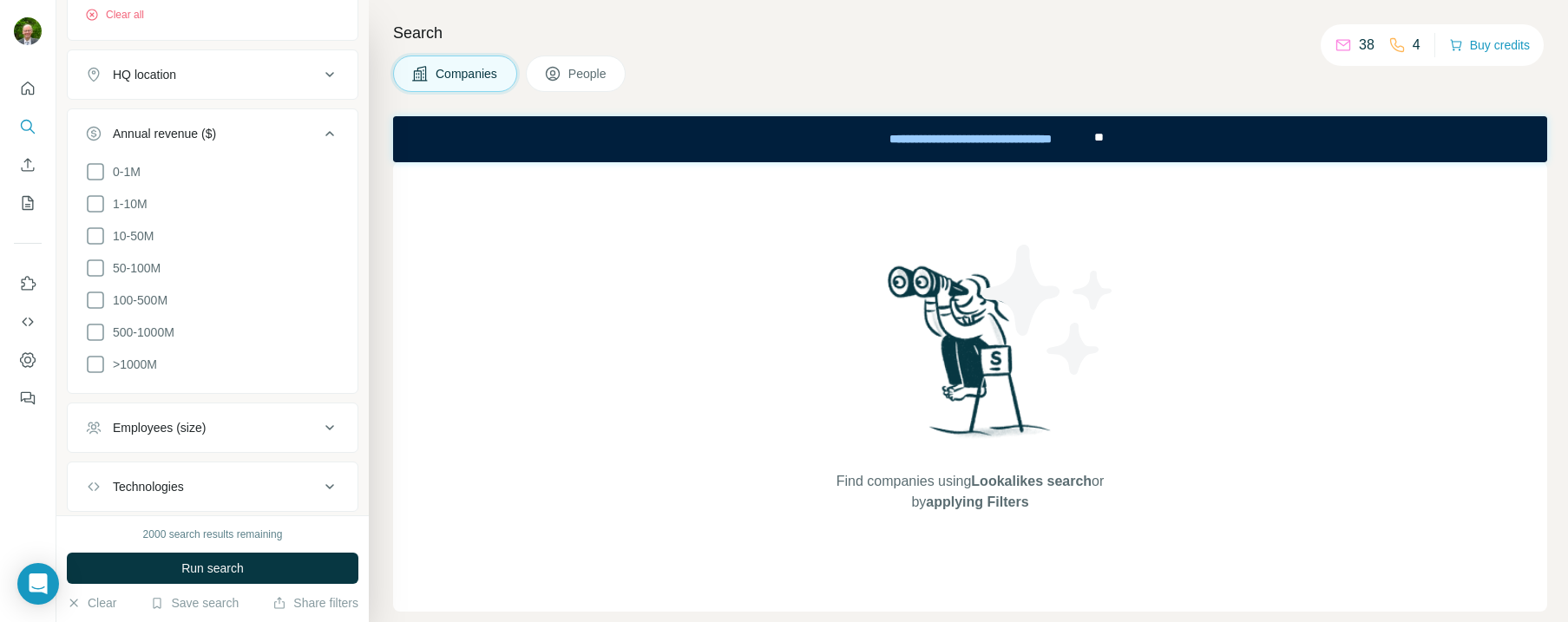
drag, startPoint x: 94, startPoint y: 235, endPoint x: 90, endPoint y: 252, distance: 17.5
click at [94, 236] on icon at bounding box center [95, 236] width 21 height 21
click at [87, 267] on icon at bounding box center [95, 268] width 17 height 17
click at [94, 293] on icon at bounding box center [95, 300] width 21 height 21
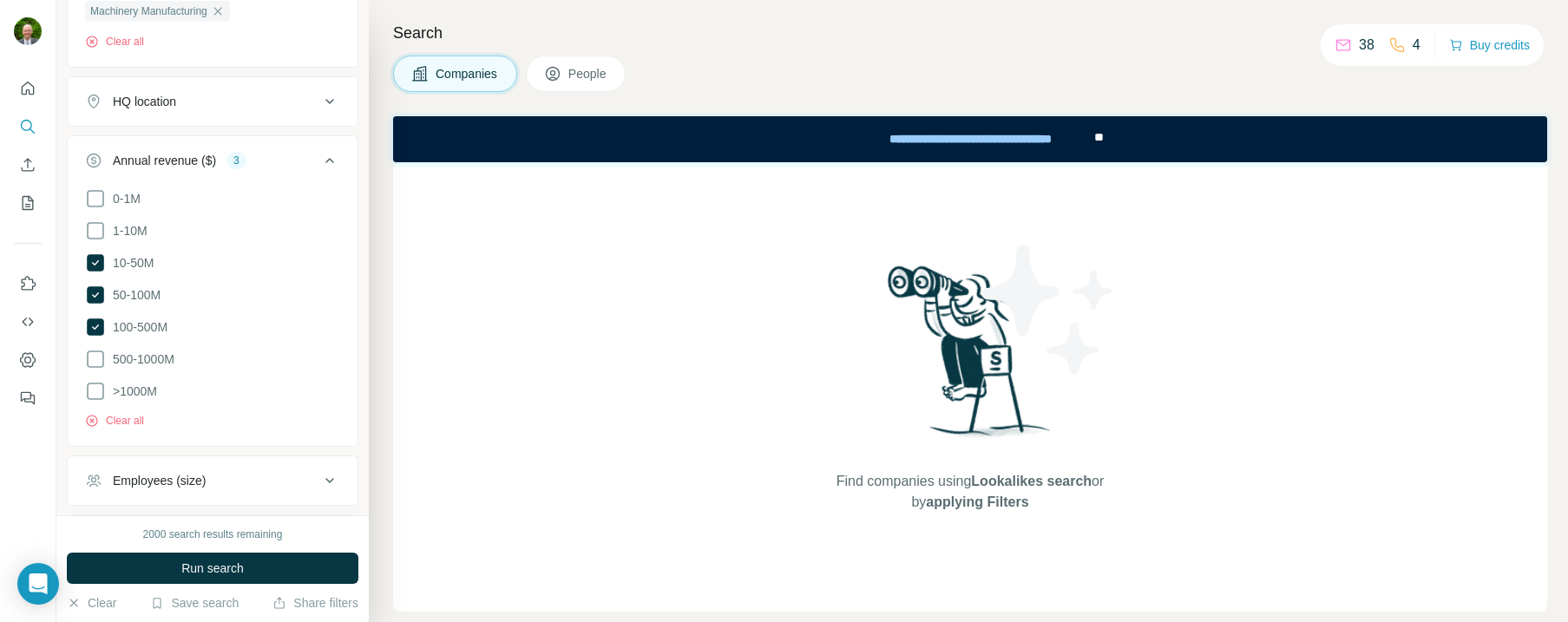
scroll to position [797, 0]
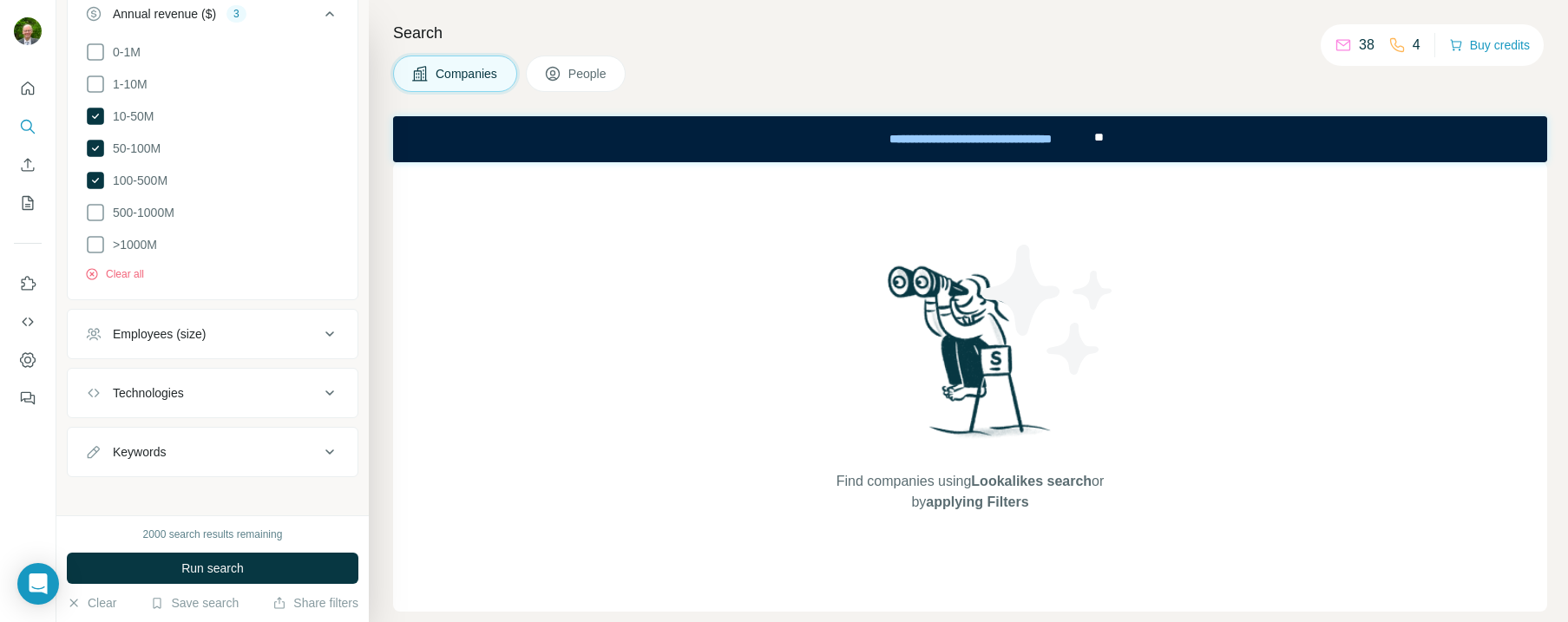
click at [179, 328] on div "Employees (size)" at bounding box center [159, 333] width 93 height 17
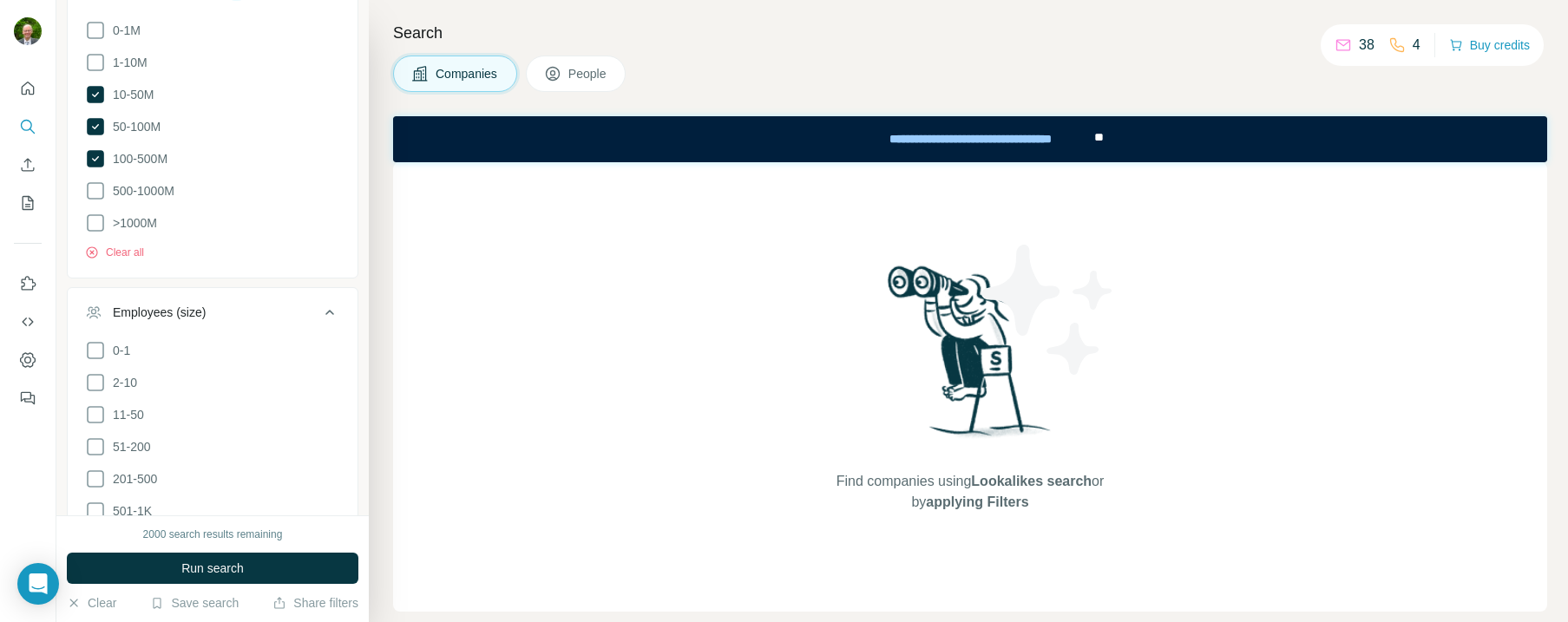
scroll to position [830, 0]
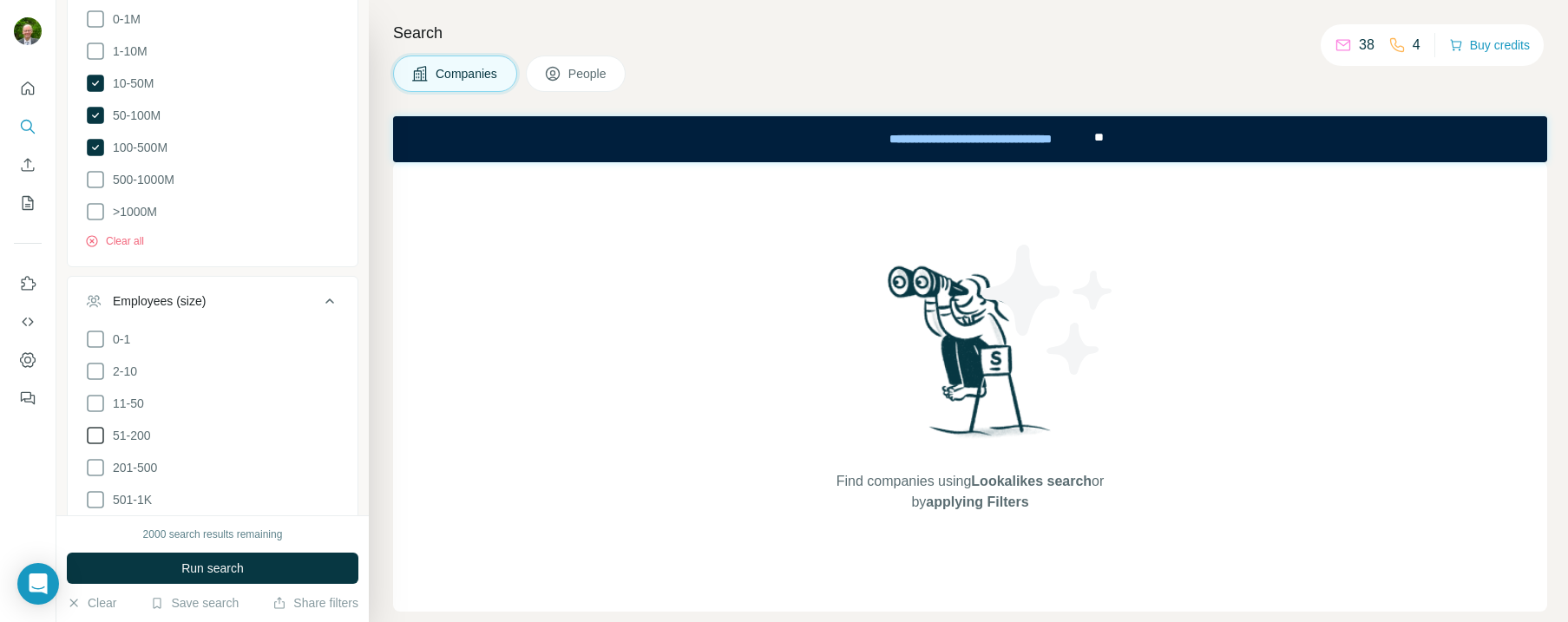
click at [100, 436] on icon at bounding box center [95, 435] width 21 height 21
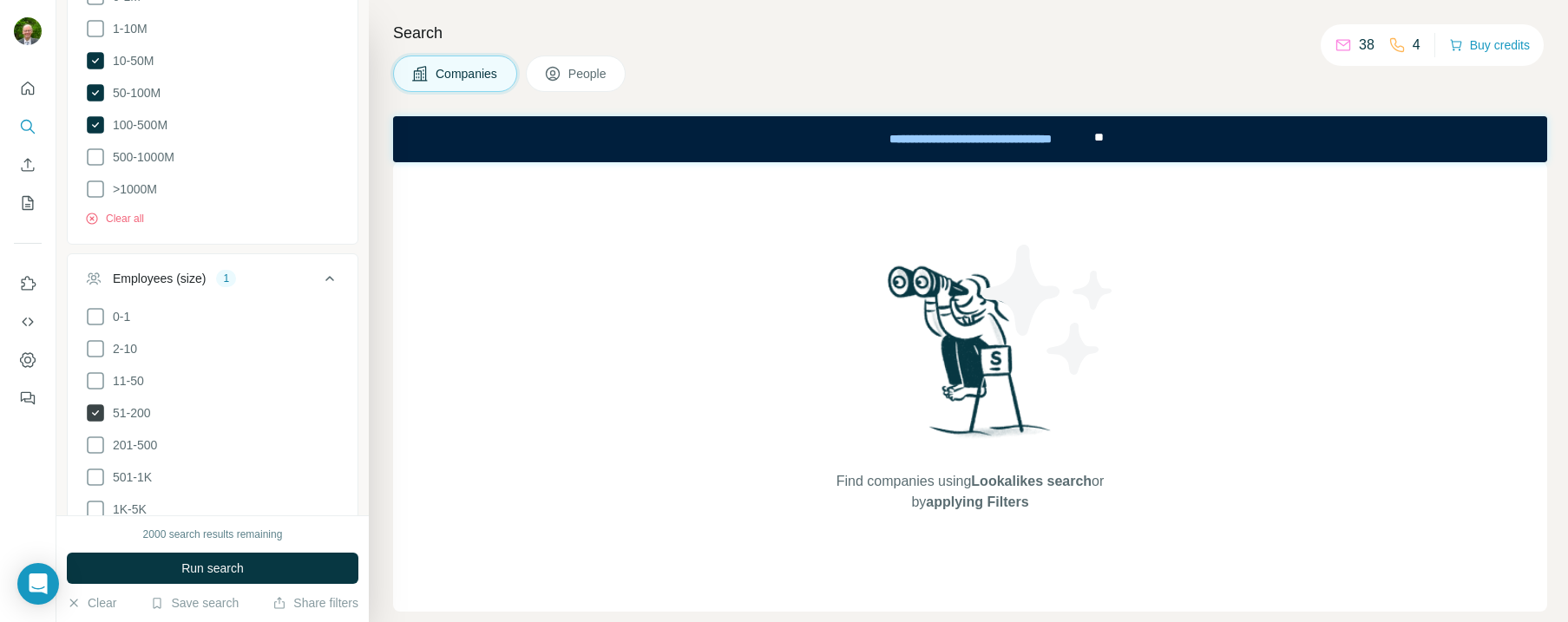
scroll to position [992, 0]
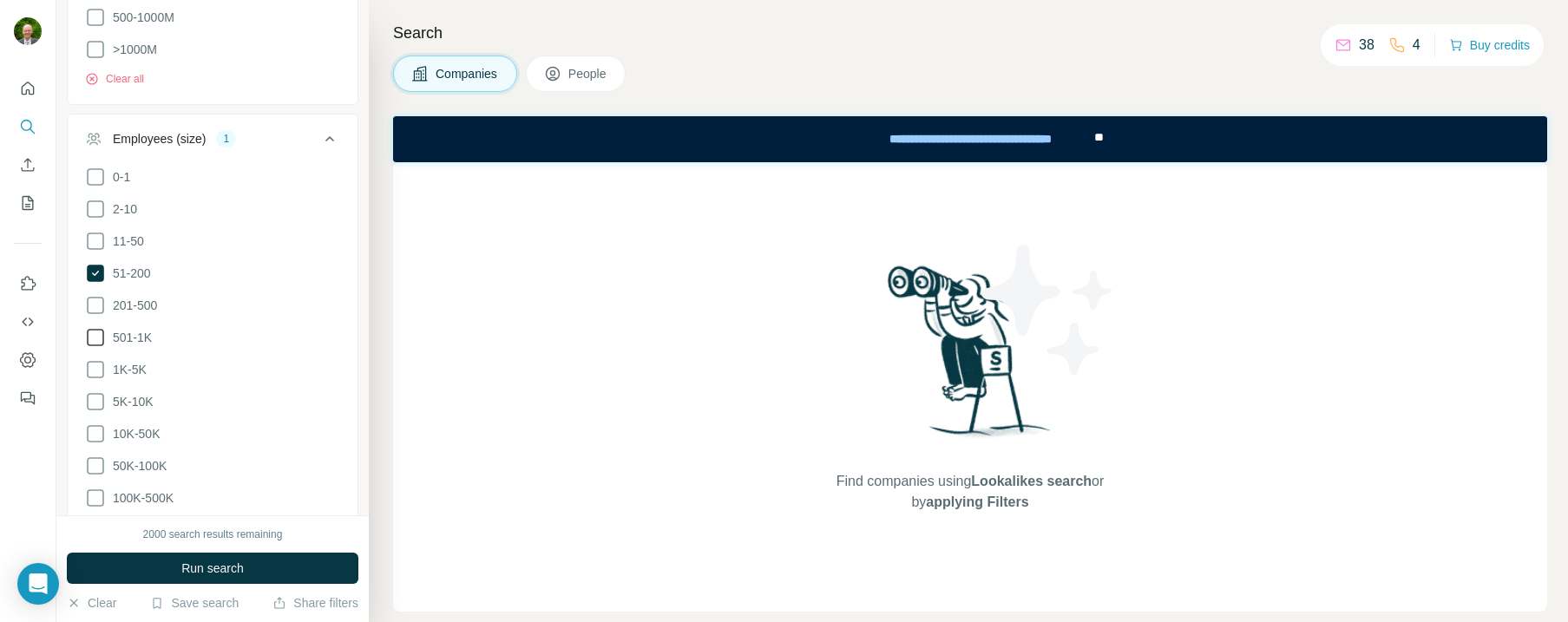
drag, startPoint x: 103, startPoint y: 300, endPoint x: 100, endPoint y: 324, distance: 24.2
click at [103, 300] on icon at bounding box center [95, 304] width 21 height 21
click at [97, 331] on icon at bounding box center [95, 336] width 21 height 21
click at [97, 365] on icon at bounding box center [95, 369] width 21 height 21
click at [96, 391] on icon at bounding box center [95, 401] width 21 height 21
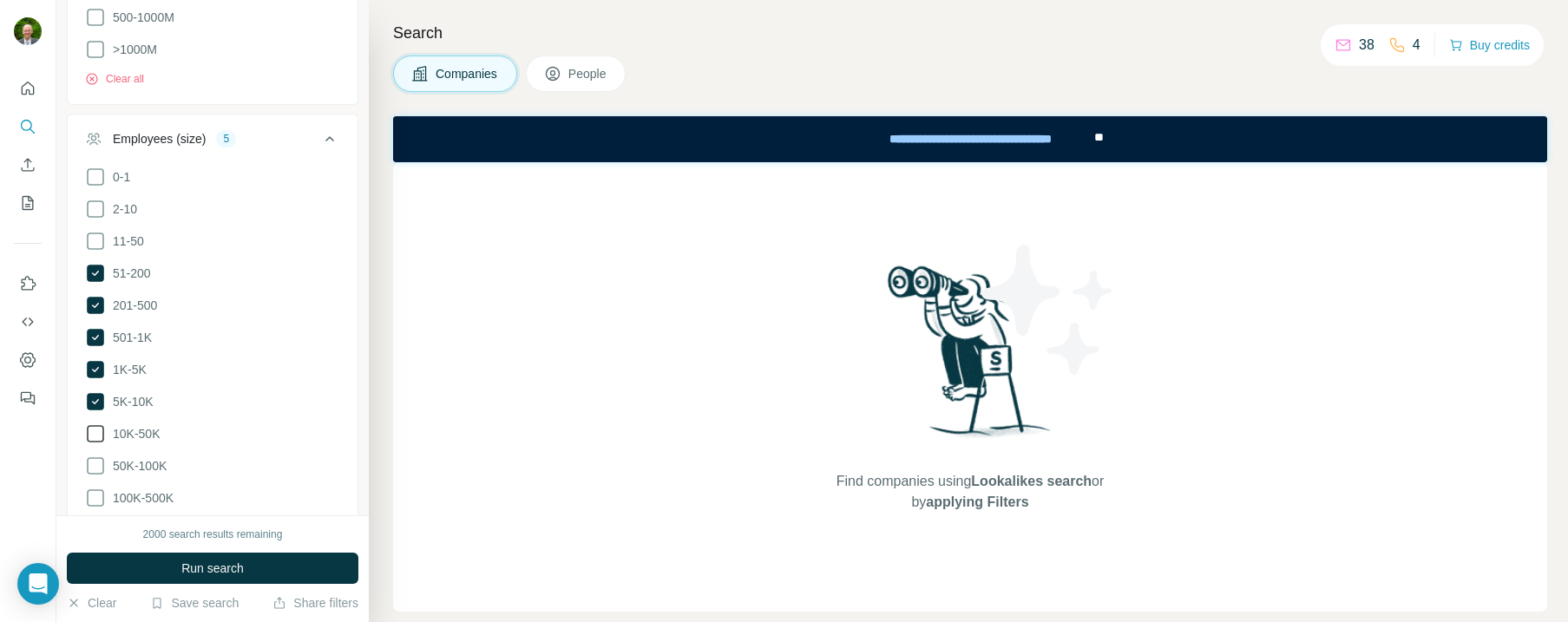
click at [98, 424] on icon at bounding box center [95, 433] width 21 height 21
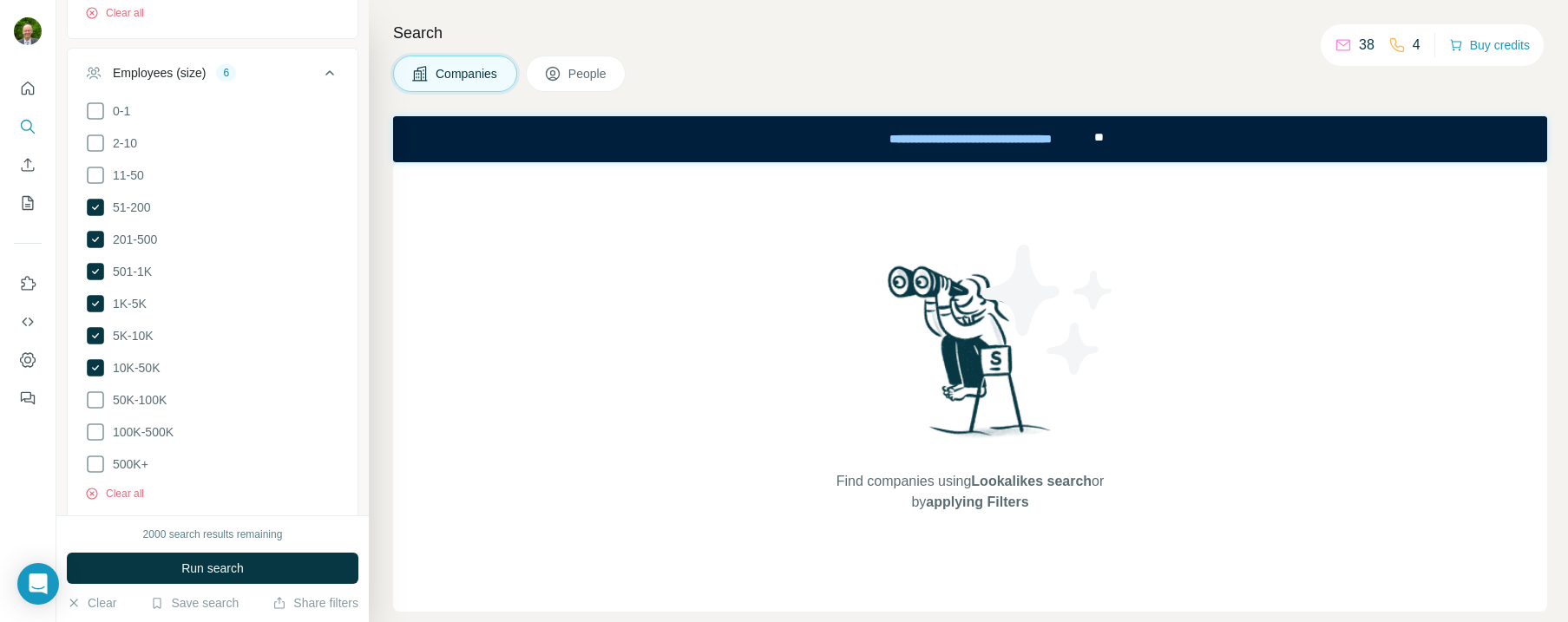
scroll to position [1222, 0]
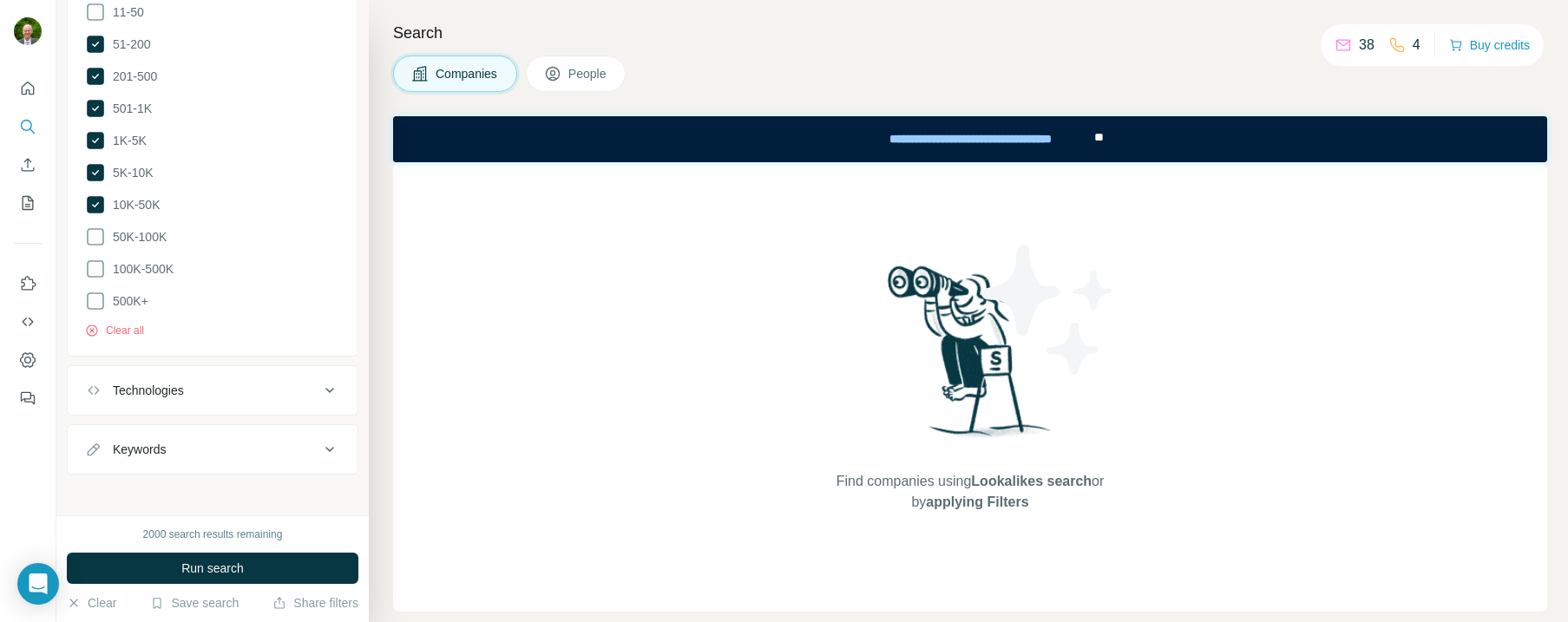
click at [218, 382] on div "Technologies" at bounding box center [202, 390] width 234 height 17
click at [221, 382] on div "Technologies" at bounding box center [202, 390] width 234 height 17
click at [218, 562] on span "Run search" at bounding box center [213, 568] width 63 height 17
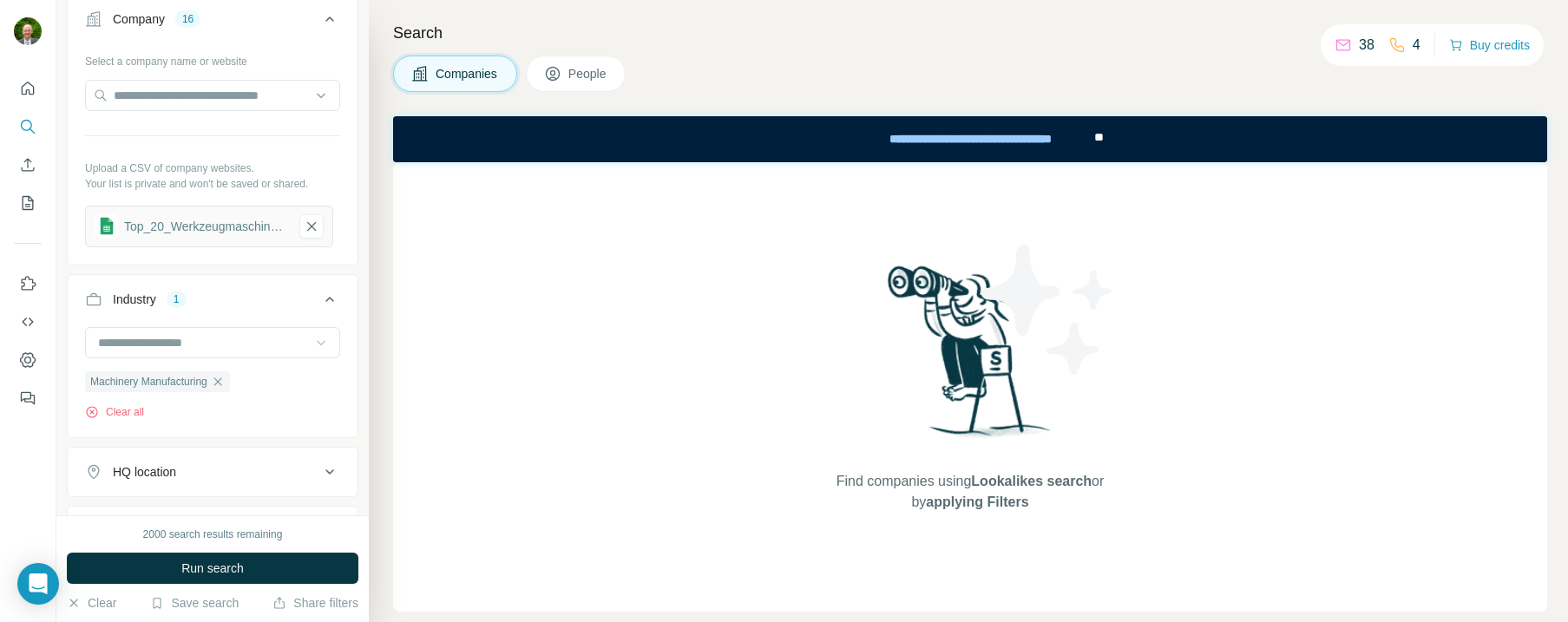
scroll to position [303, 0]
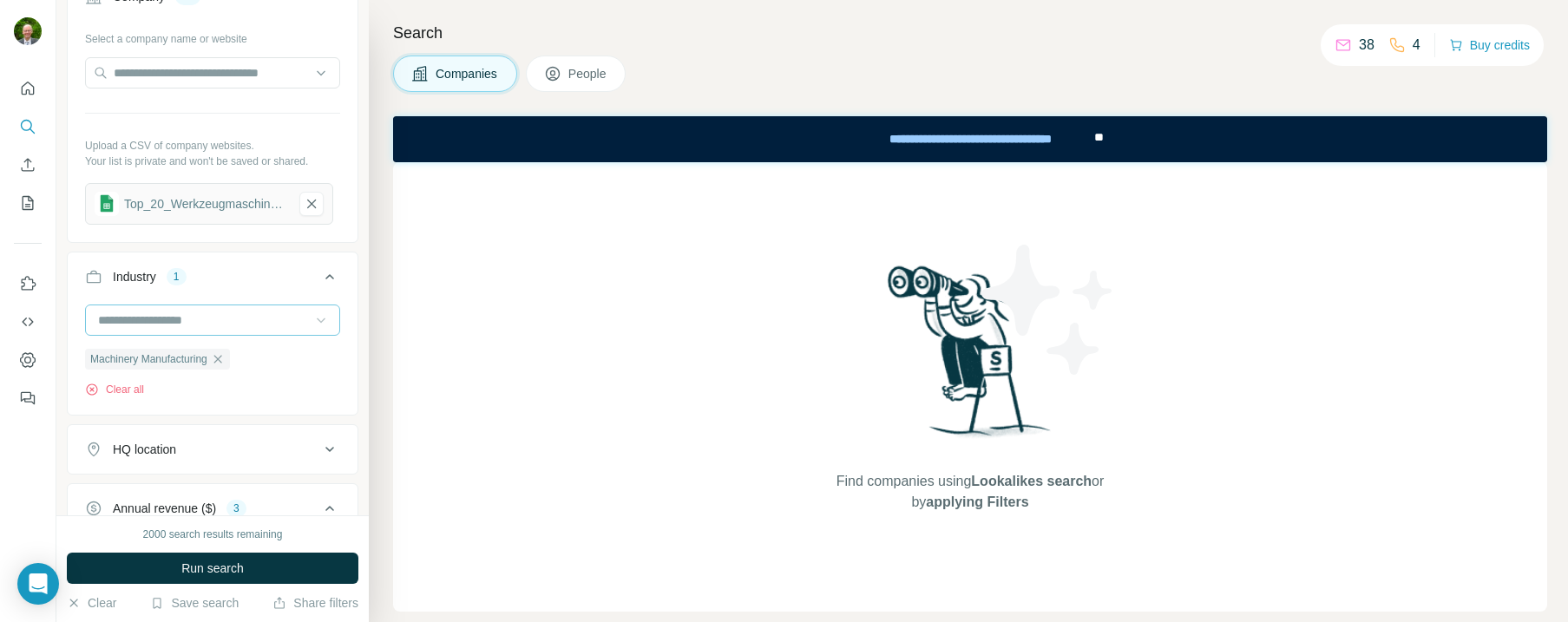
click at [170, 316] on input at bounding box center [204, 319] width 214 height 19
click at [182, 311] on input at bounding box center [204, 319] width 214 height 19
click at [90, 387] on icon "button" at bounding box center [91, 388] width 4 height 4
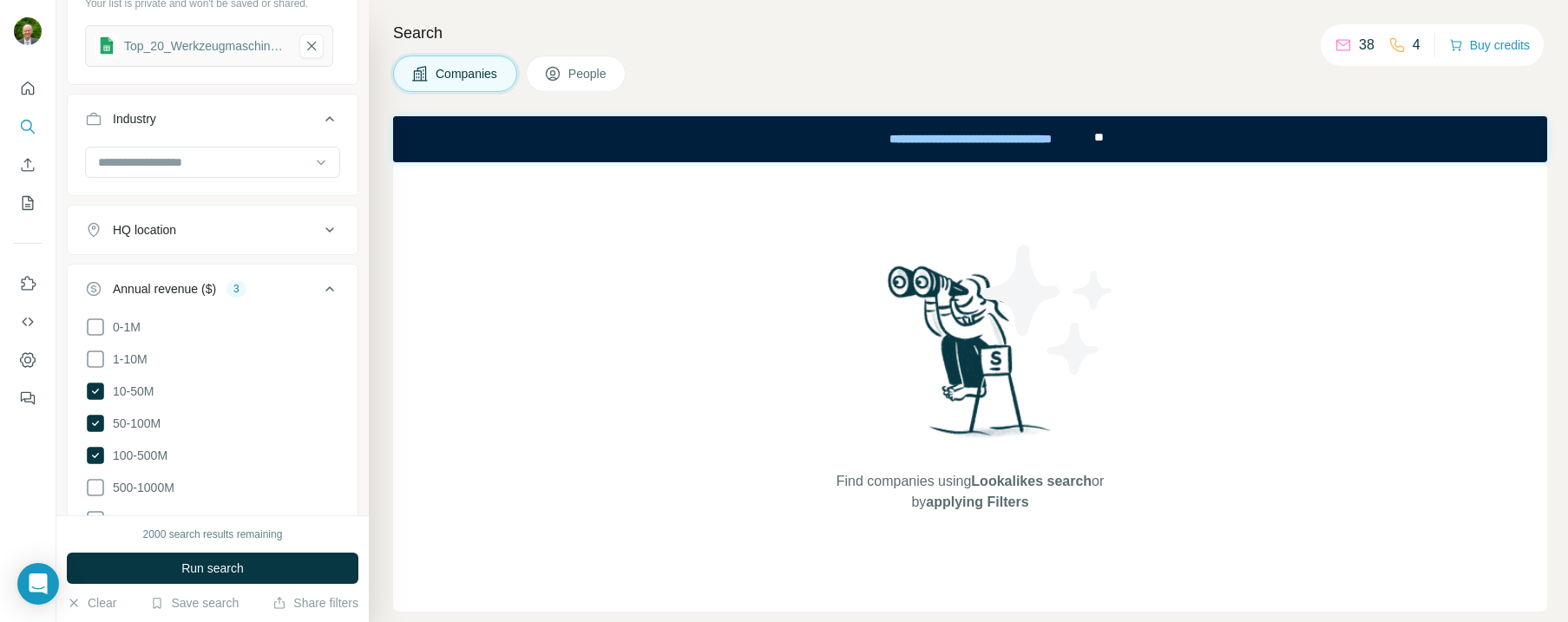
scroll to position [550, 0]
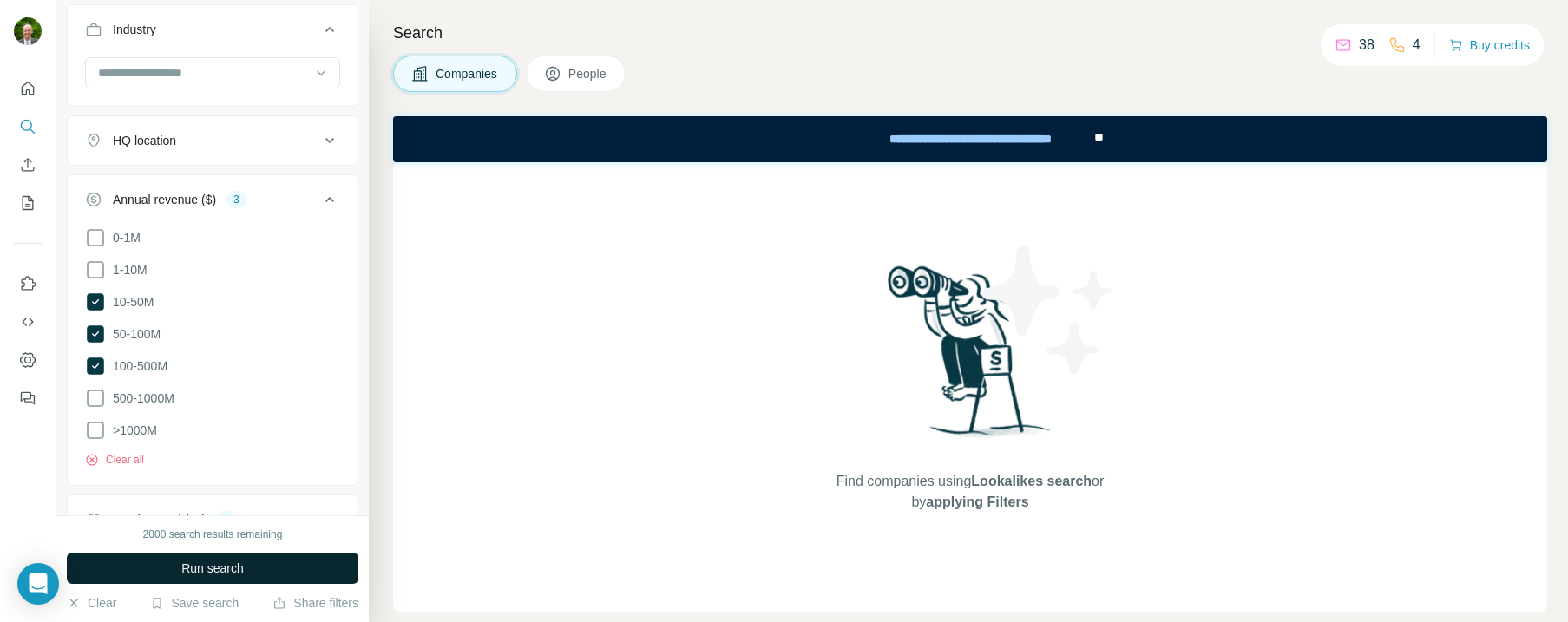
click at [222, 568] on span "Run search" at bounding box center [213, 568] width 63 height 17
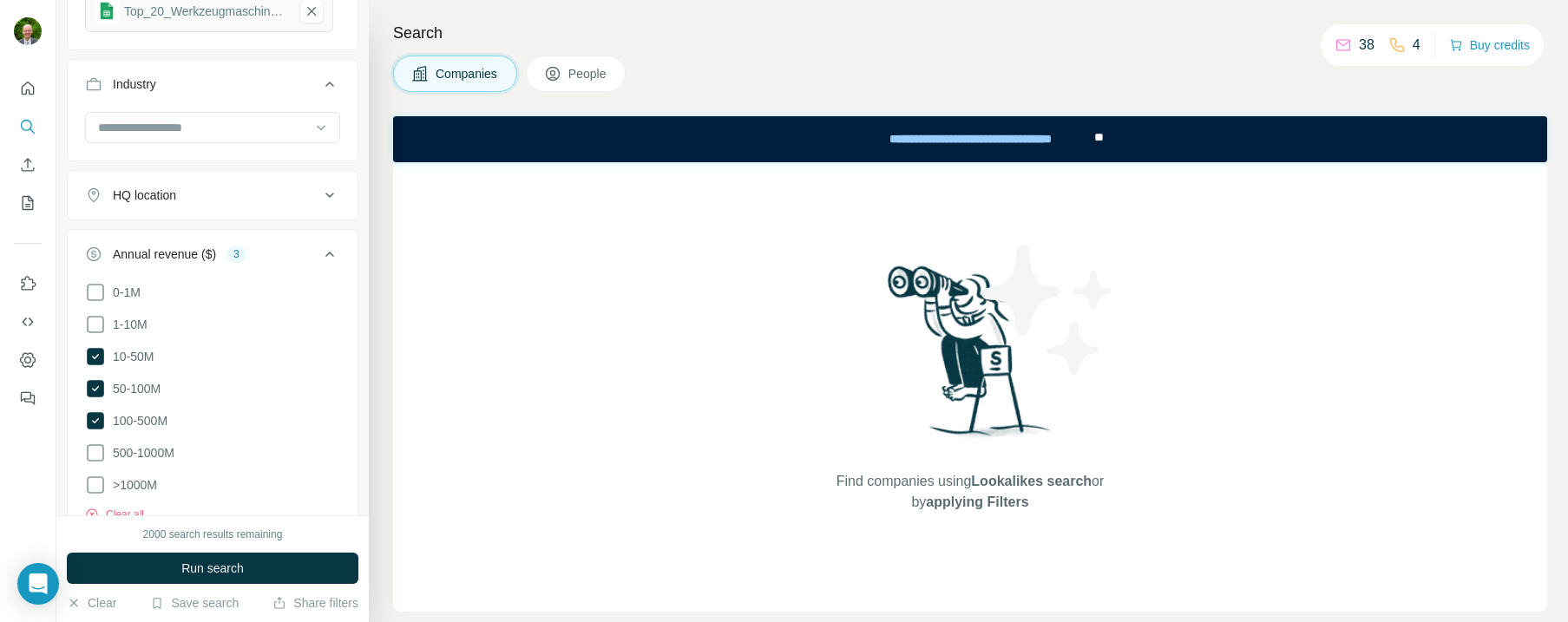
scroll to position [533, 0]
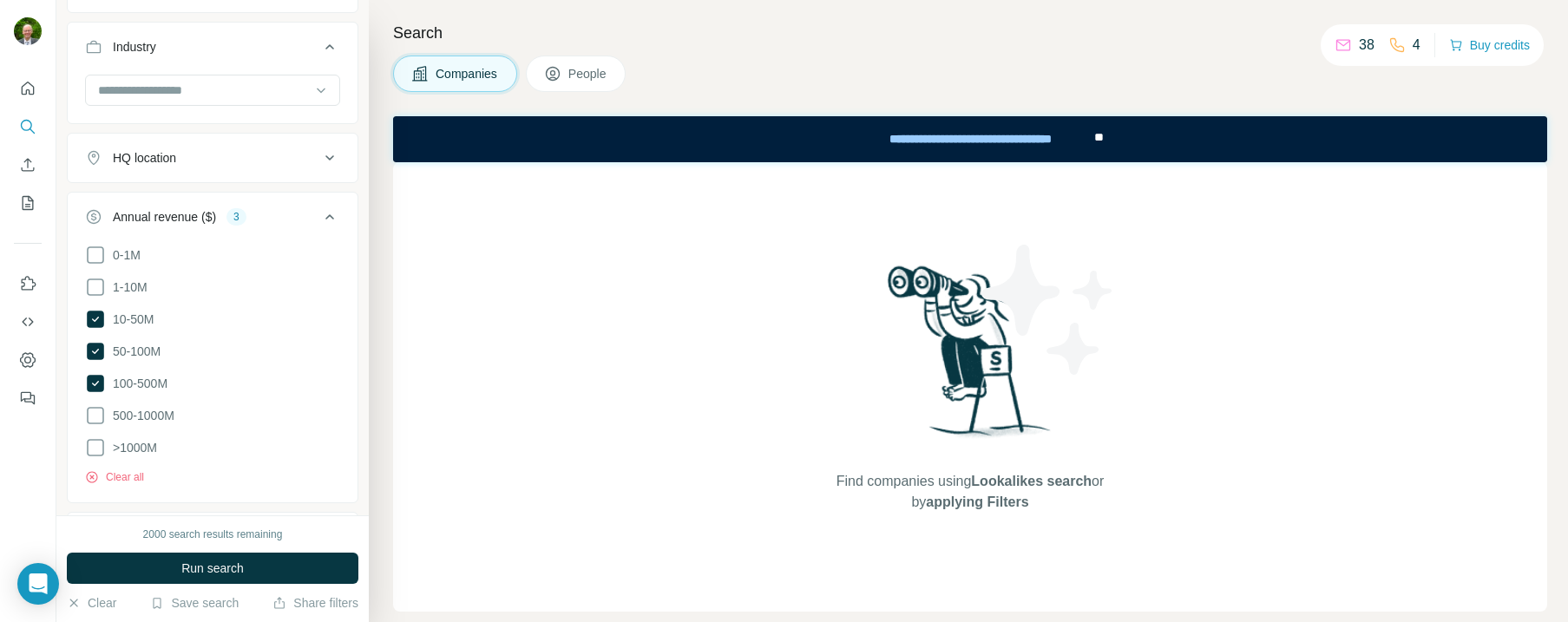
click at [217, 156] on div "HQ location" at bounding box center [202, 157] width 234 height 17
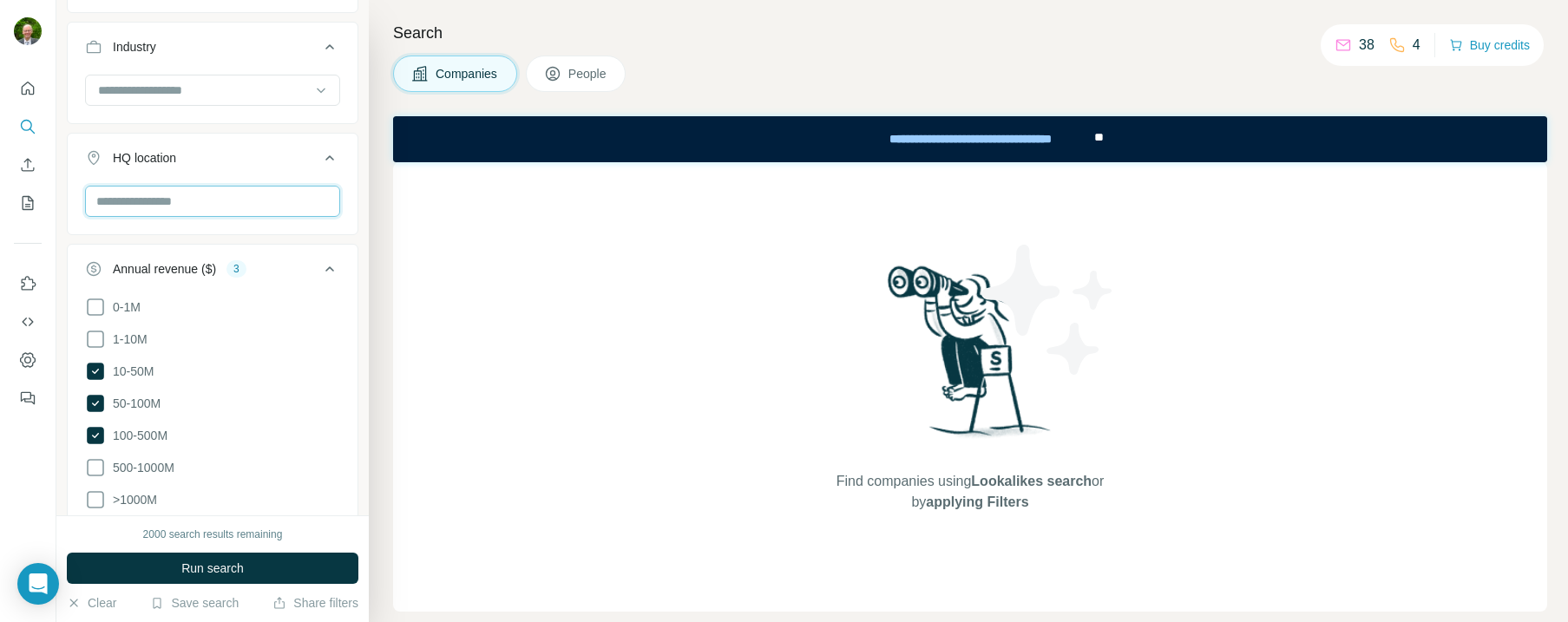
click at [157, 201] on input "text" at bounding box center [213, 201] width 255 height 31
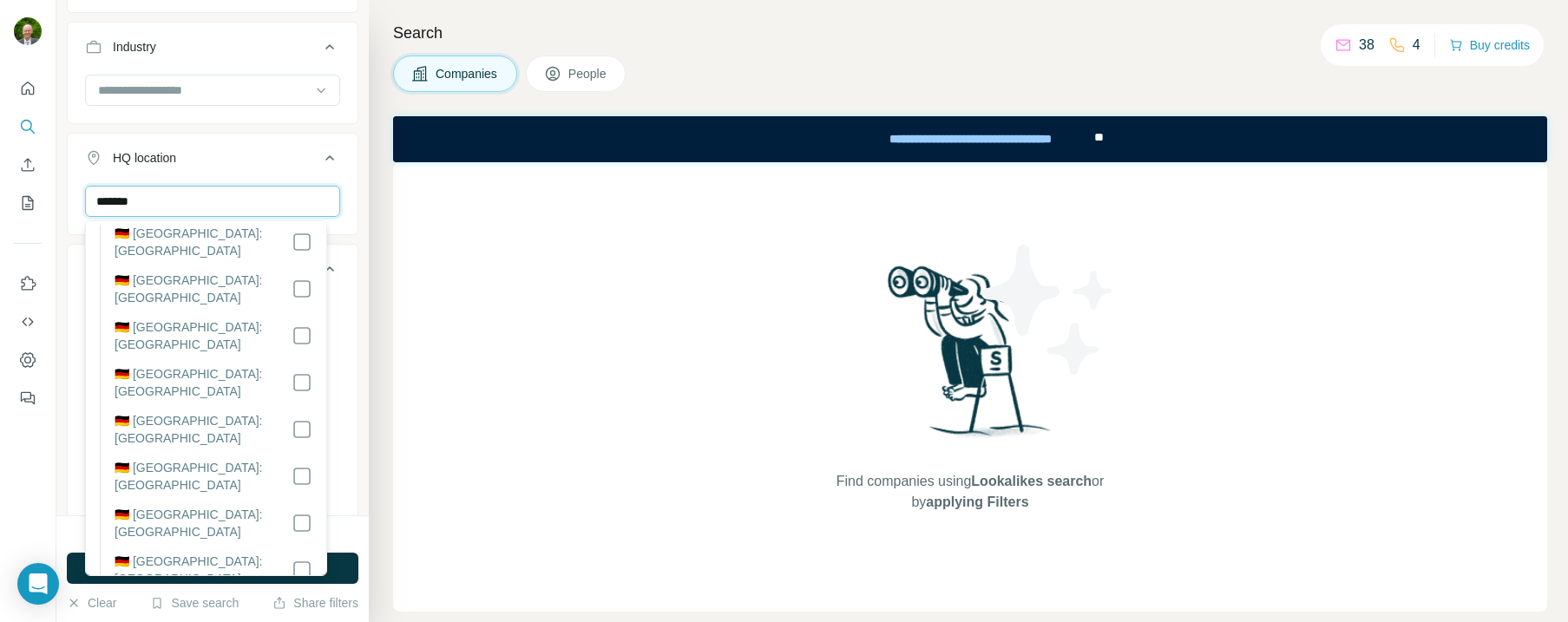
scroll to position [0, 0]
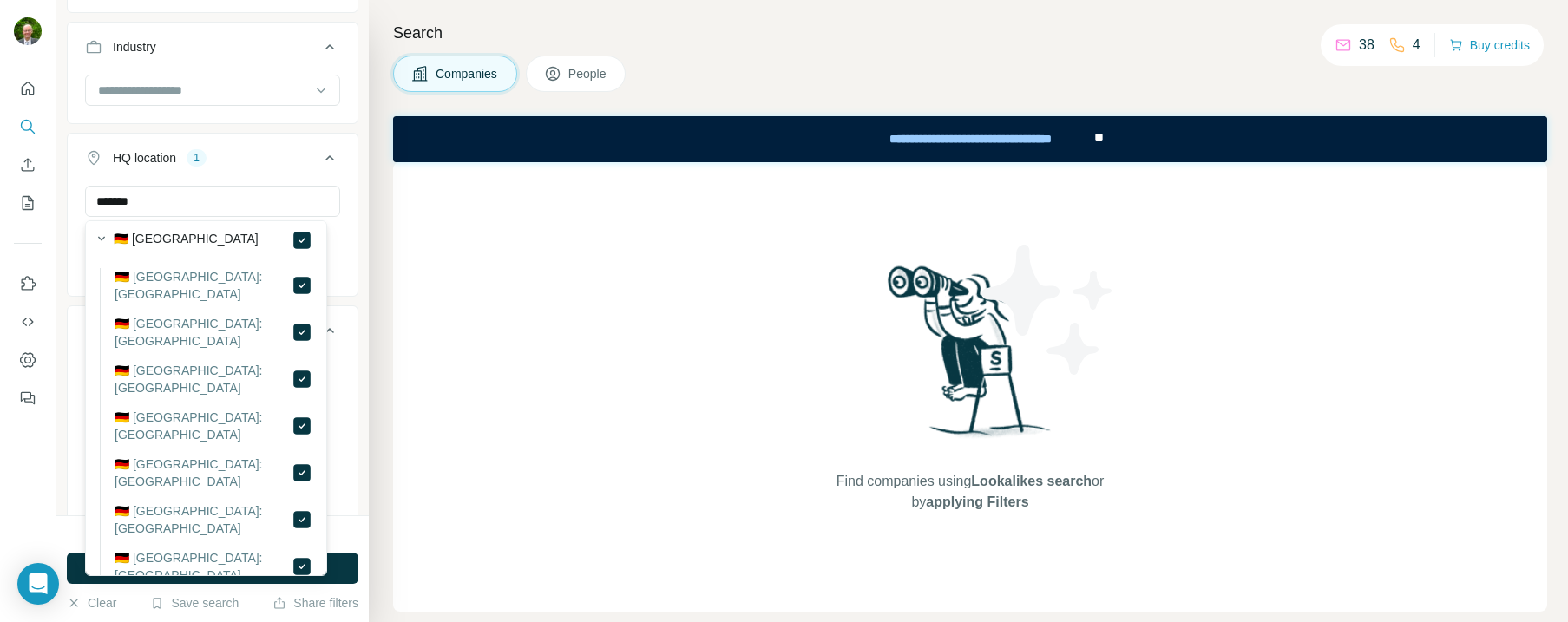
scroll to position [33, 0]
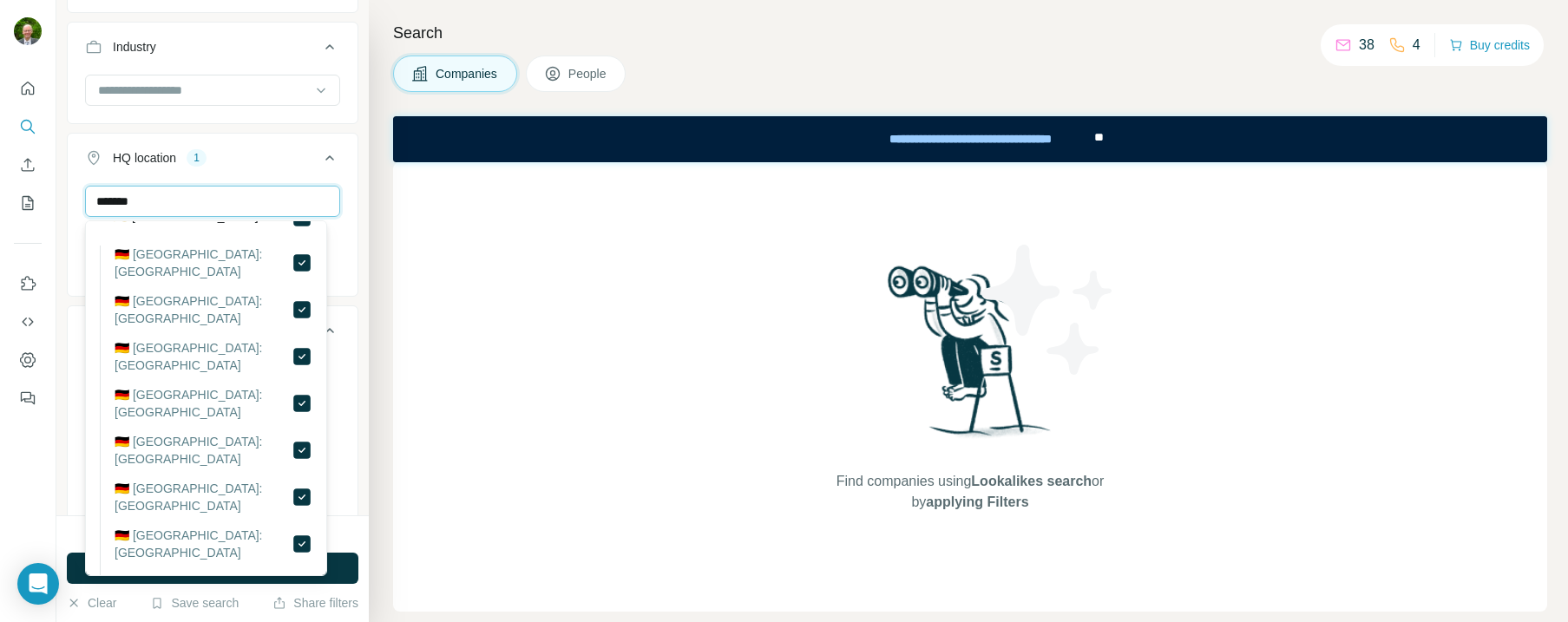
click at [163, 202] on input "*******" at bounding box center [213, 201] width 255 height 31
drag, startPoint x: 163, startPoint y: 199, endPoint x: 19, endPoint y: 196, distance: 144.0
click at [19, 196] on div "New search Hide Company lookalikes Find companies similar to one you've success…" at bounding box center [784, 311] width 1568 height 622
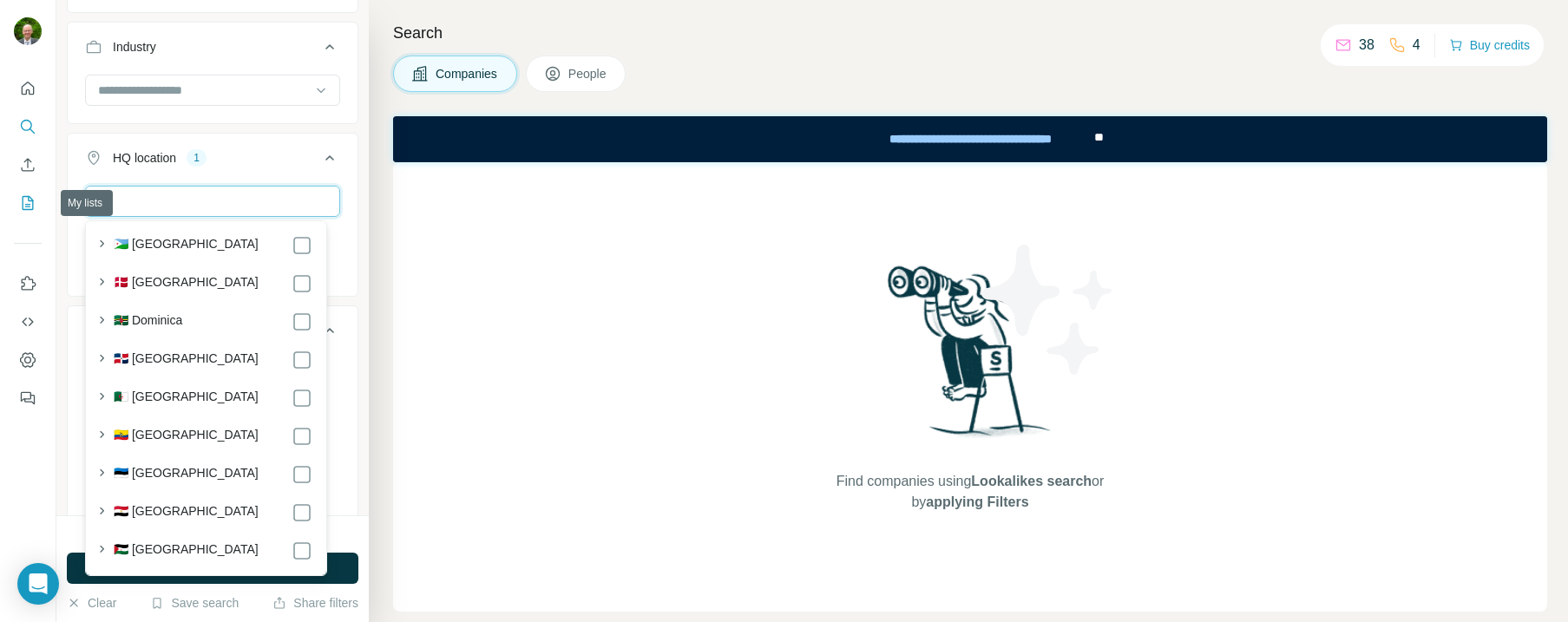
scroll to position [0, 0]
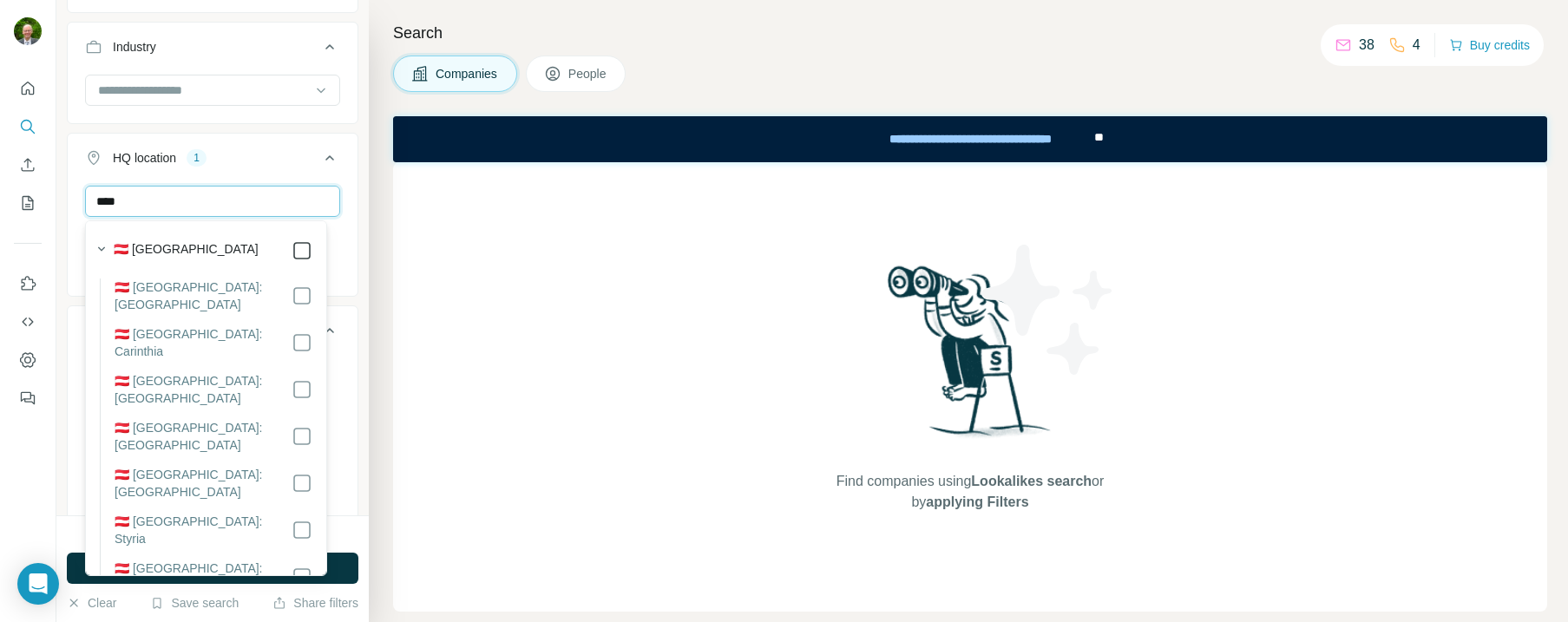
type input "****"
click at [246, 169] on button "HQ location 2" at bounding box center [213, 162] width 290 height 48
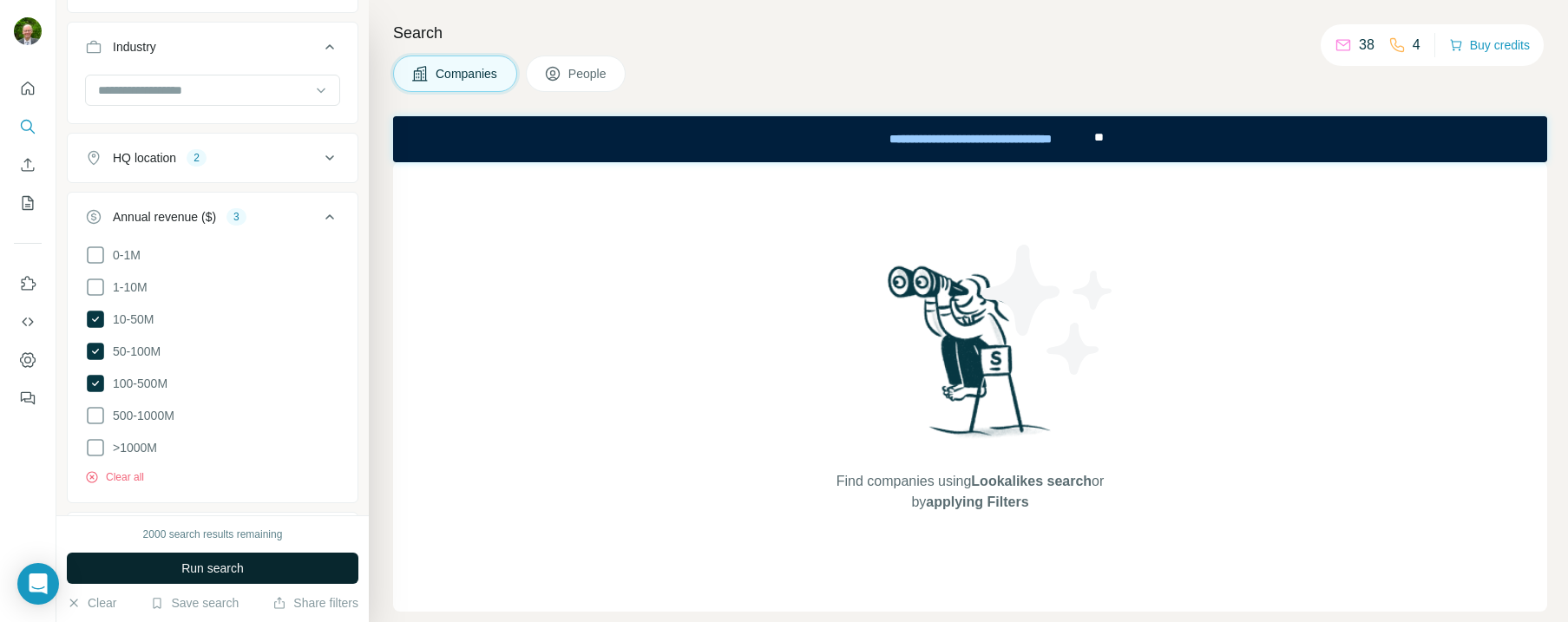
click at [233, 565] on span "Run search" at bounding box center [213, 568] width 63 height 17
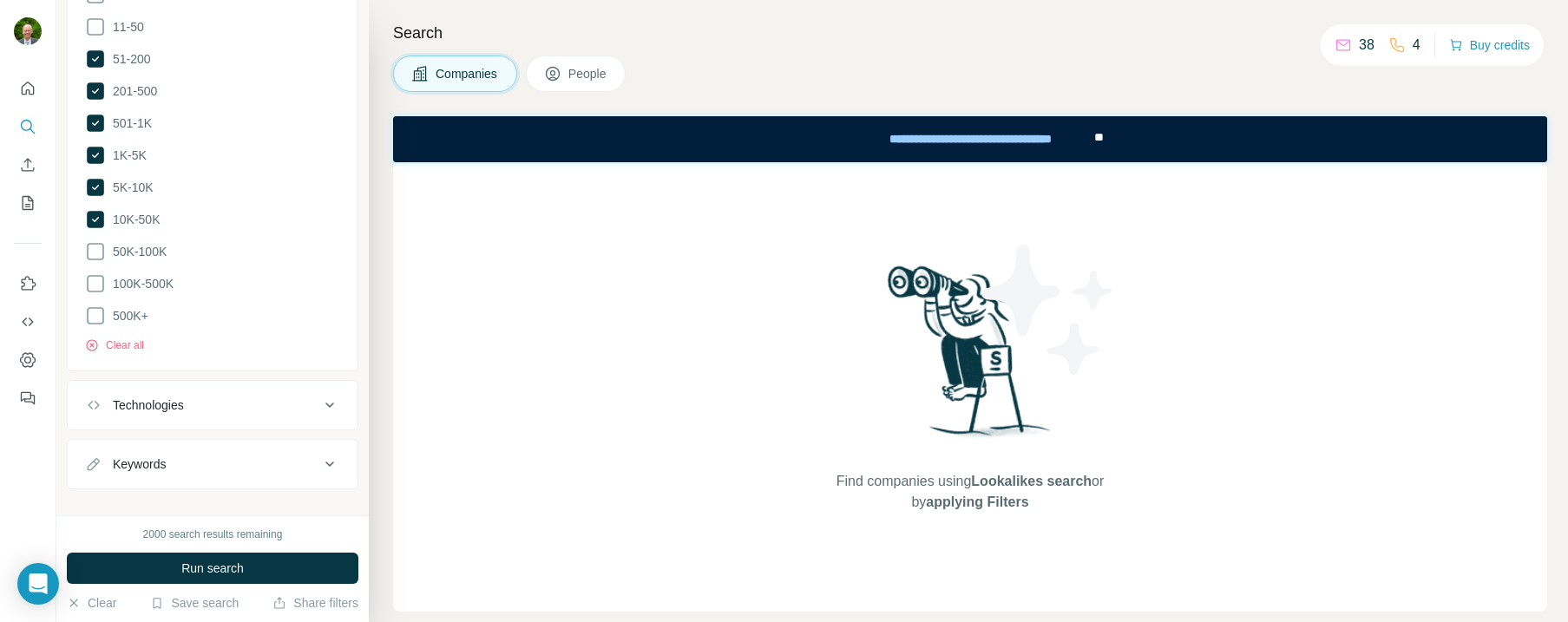
scroll to position [1159, 0]
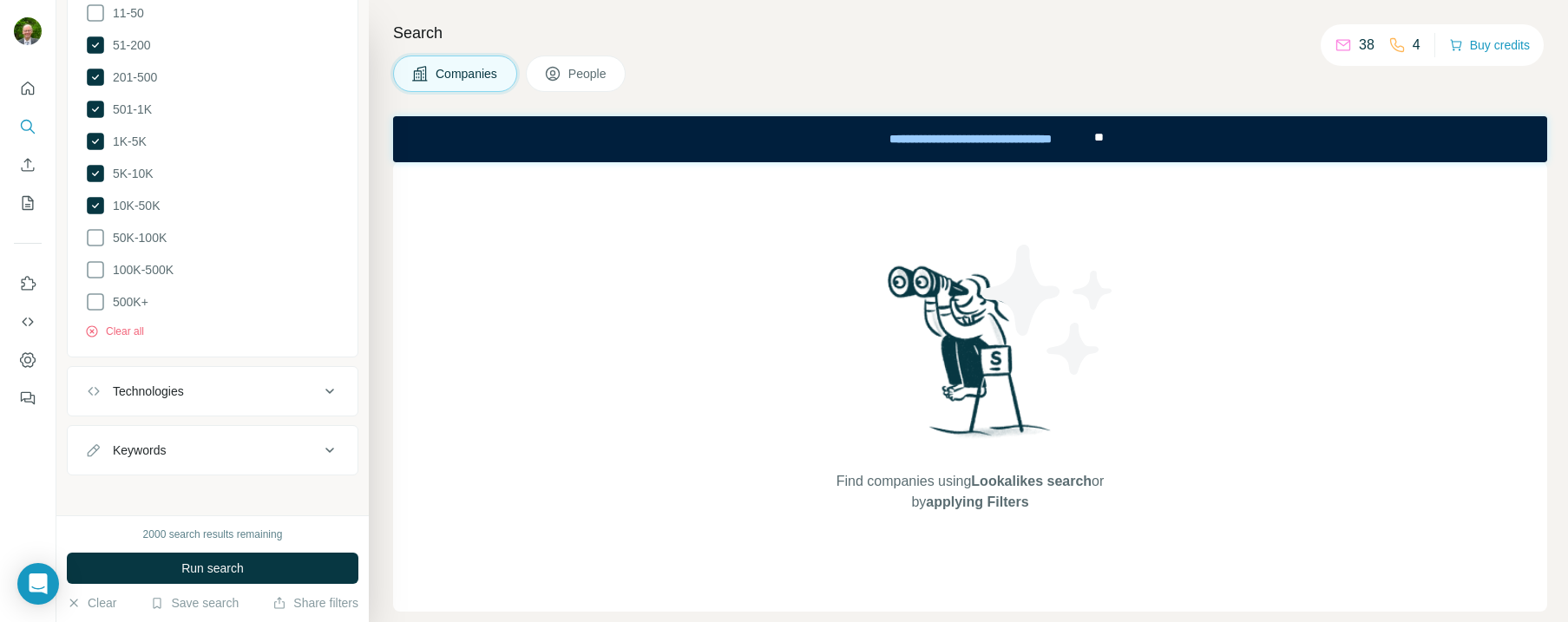
click at [275, 383] on div "Technologies" at bounding box center [202, 391] width 234 height 17
click at [274, 383] on div "Technologies" at bounding box center [202, 391] width 234 height 17
click at [274, 442] on div "Keywords" at bounding box center [202, 450] width 234 height 17
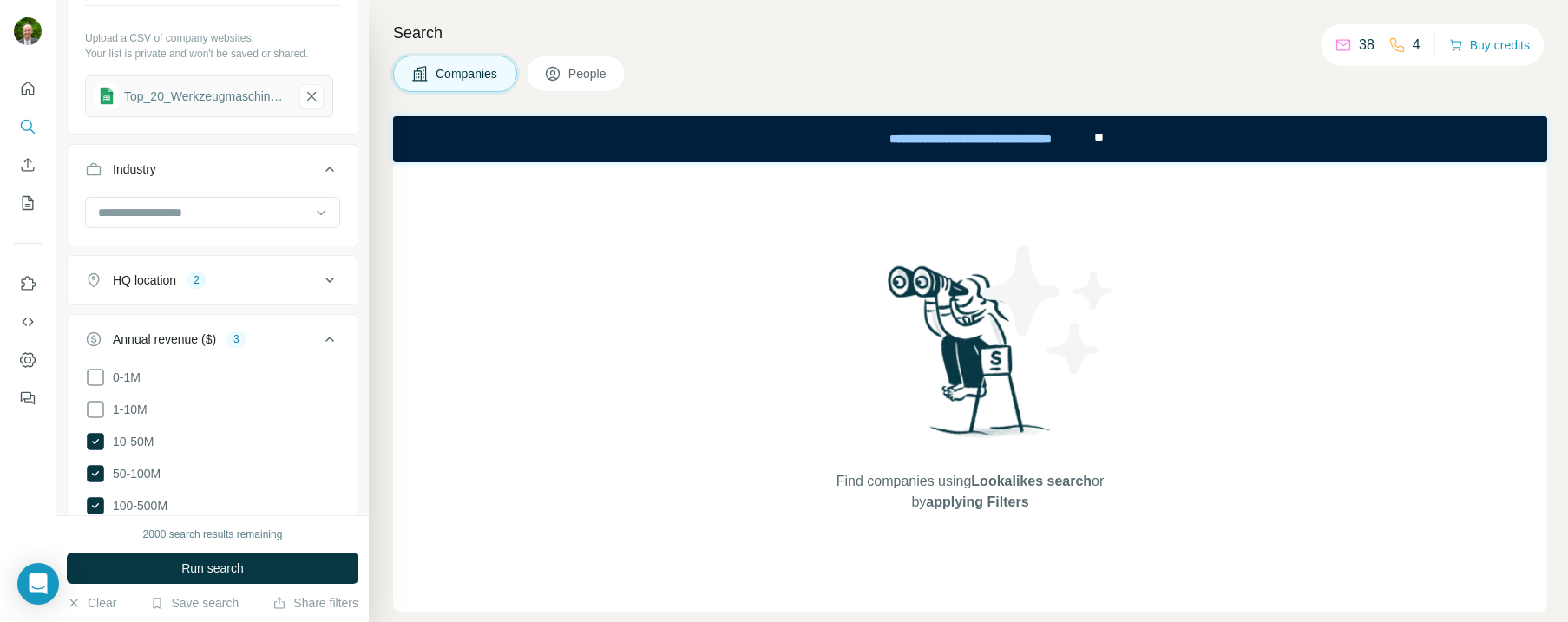
scroll to position [241, 0]
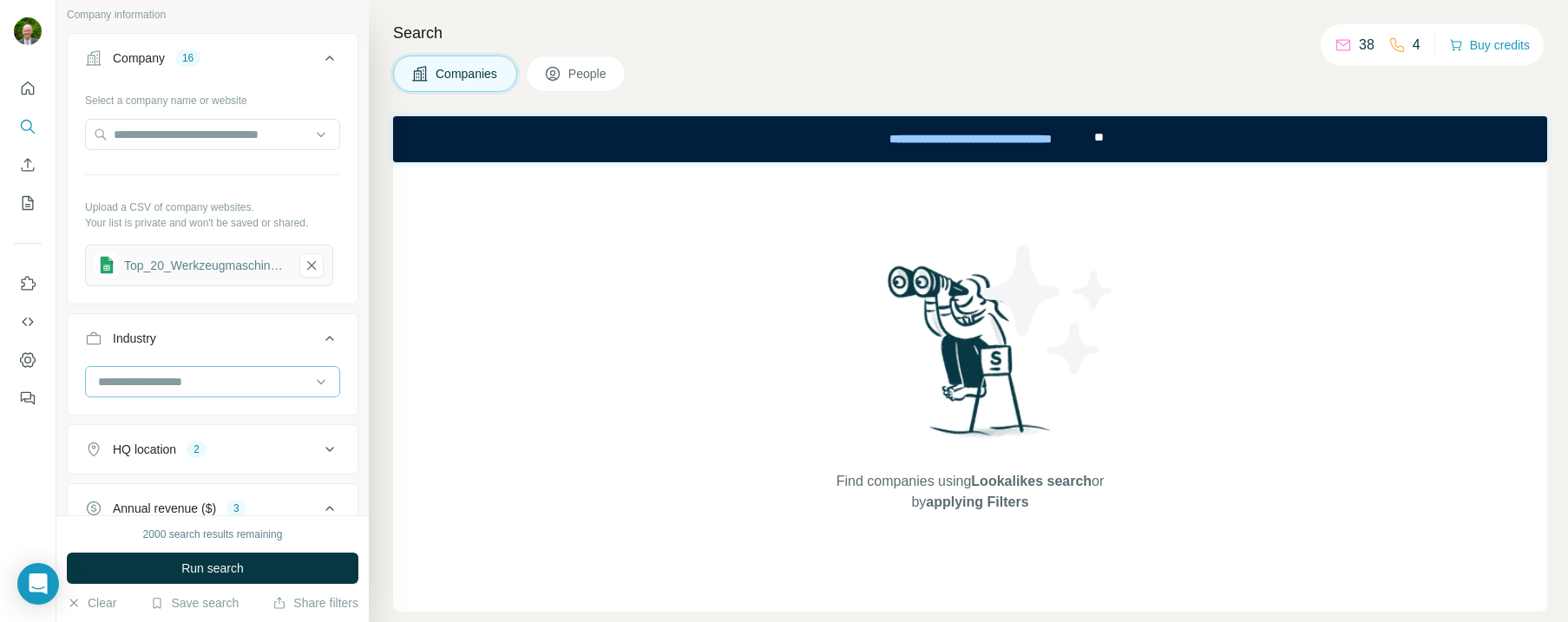
click at [144, 378] on input at bounding box center [204, 381] width 214 height 19
type input "********"
click at [174, 419] on p "Machinery Manufacturing" at bounding box center [168, 420] width 137 height 17
click at [314, 262] on icon "button" at bounding box center [312, 266] width 9 height 9
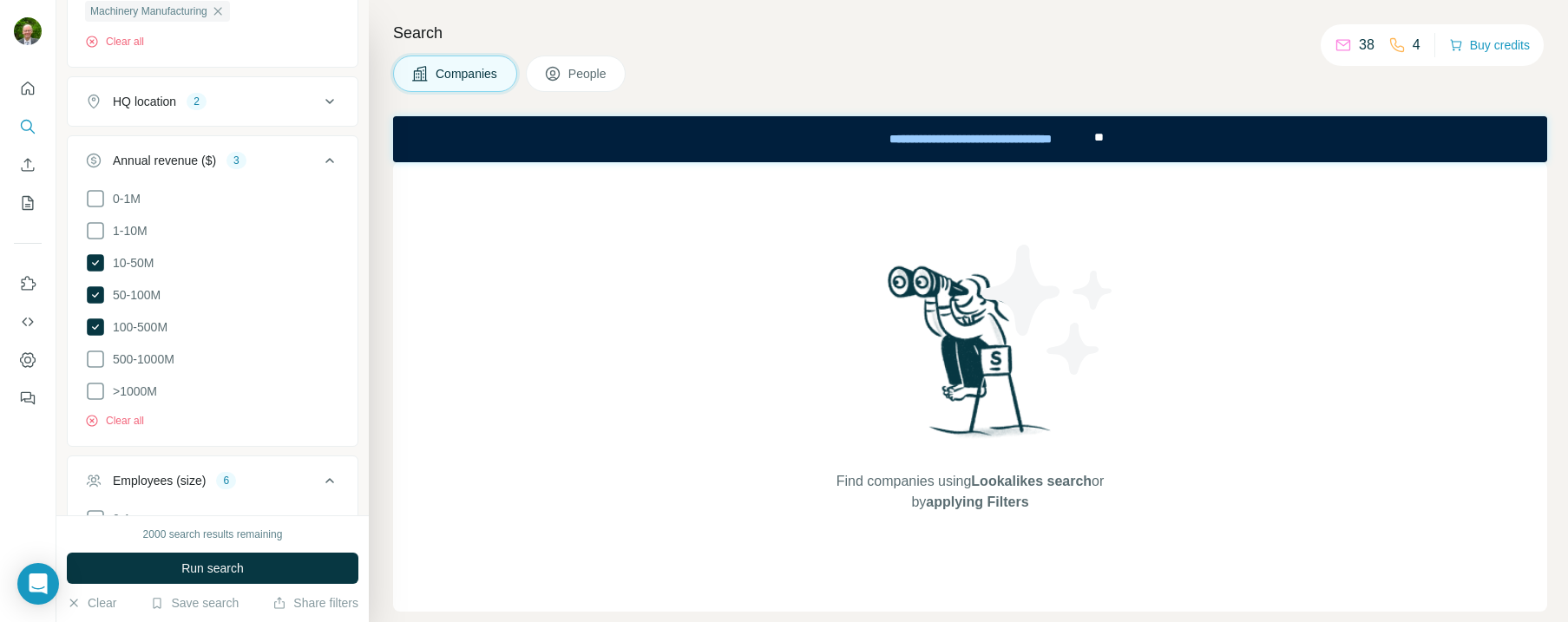
scroll to position [937, 0]
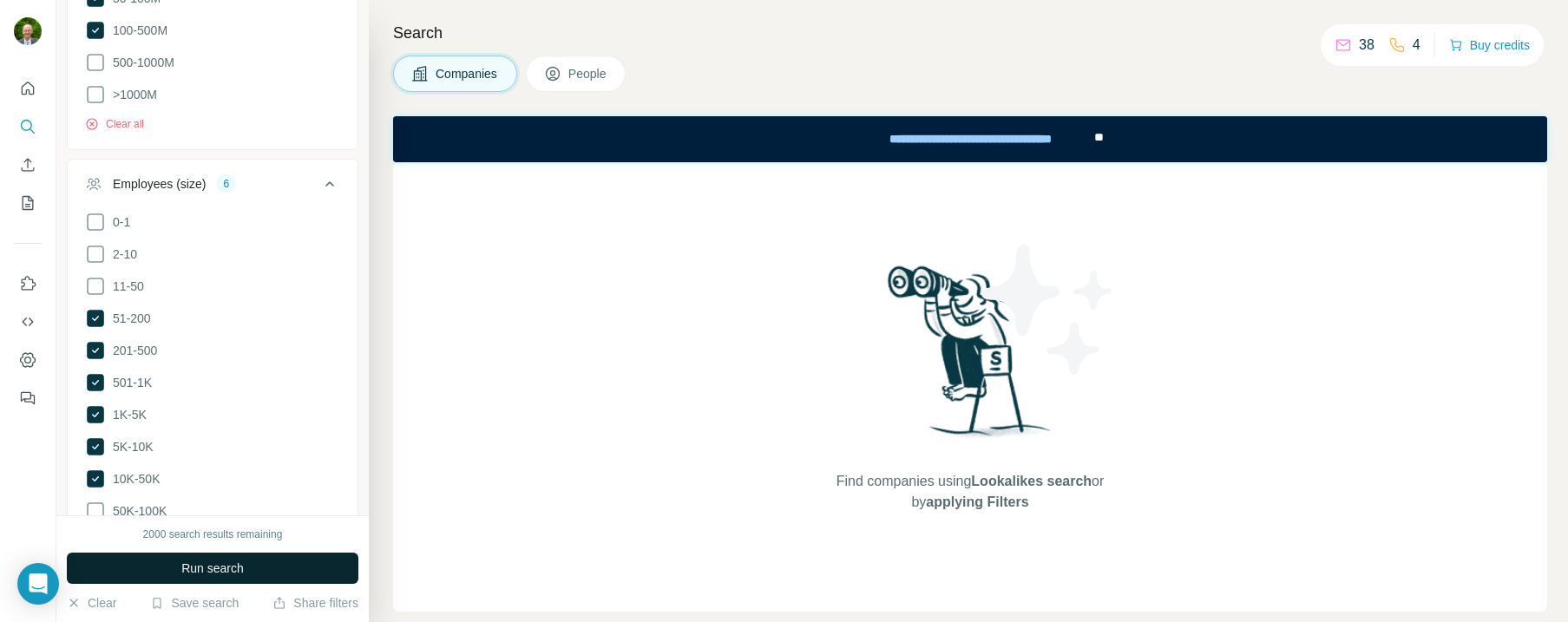
click at [215, 560] on span "Run search" at bounding box center [213, 568] width 63 height 17
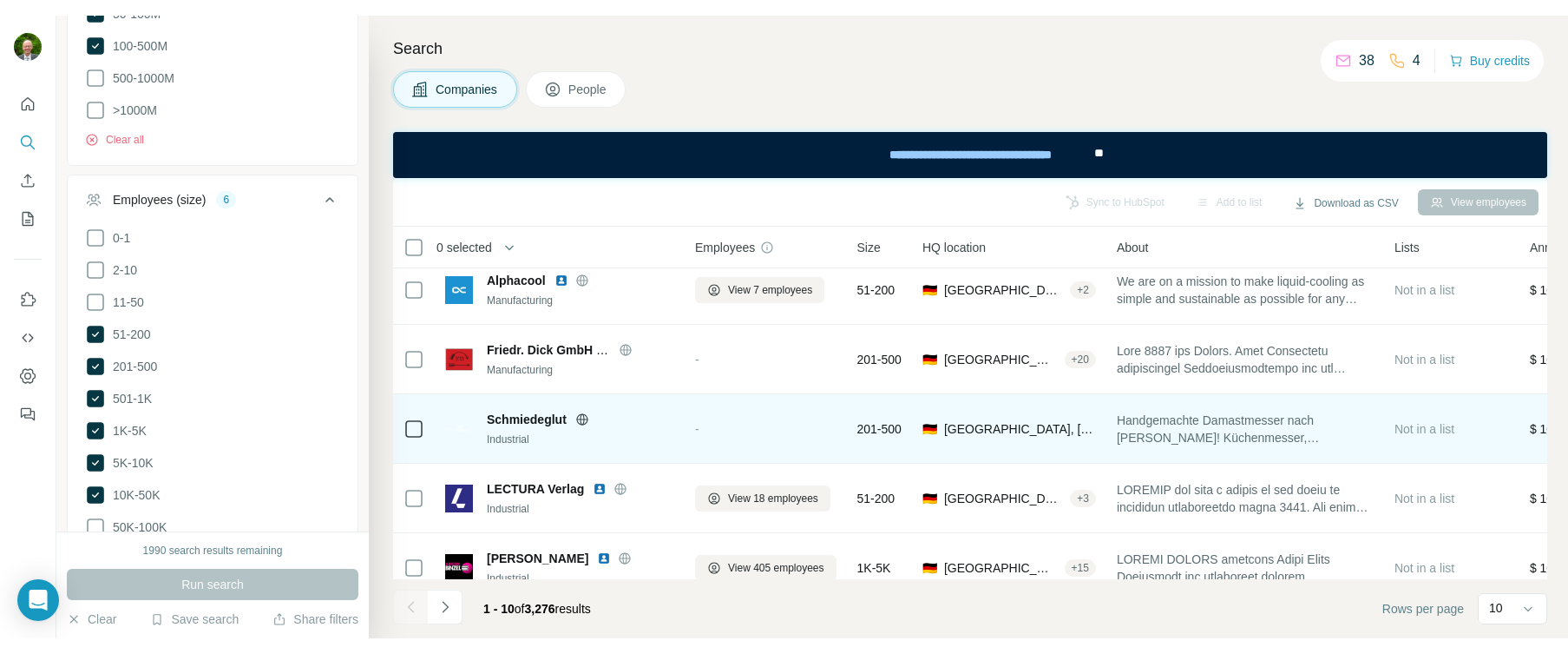
scroll to position [393, 0]
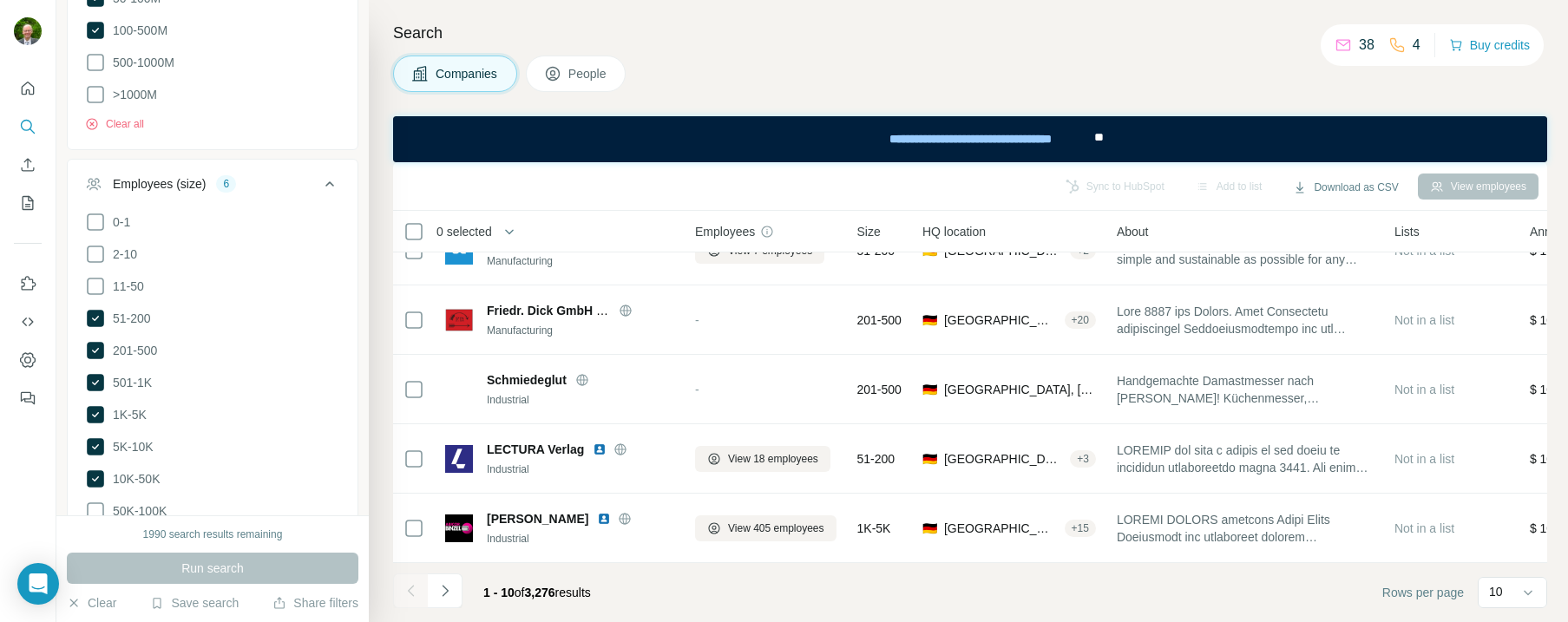
click at [851, 618] on footer "1 - 10 of 3,276 results Rows per page 10" at bounding box center [970, 593] width 1155 height 59
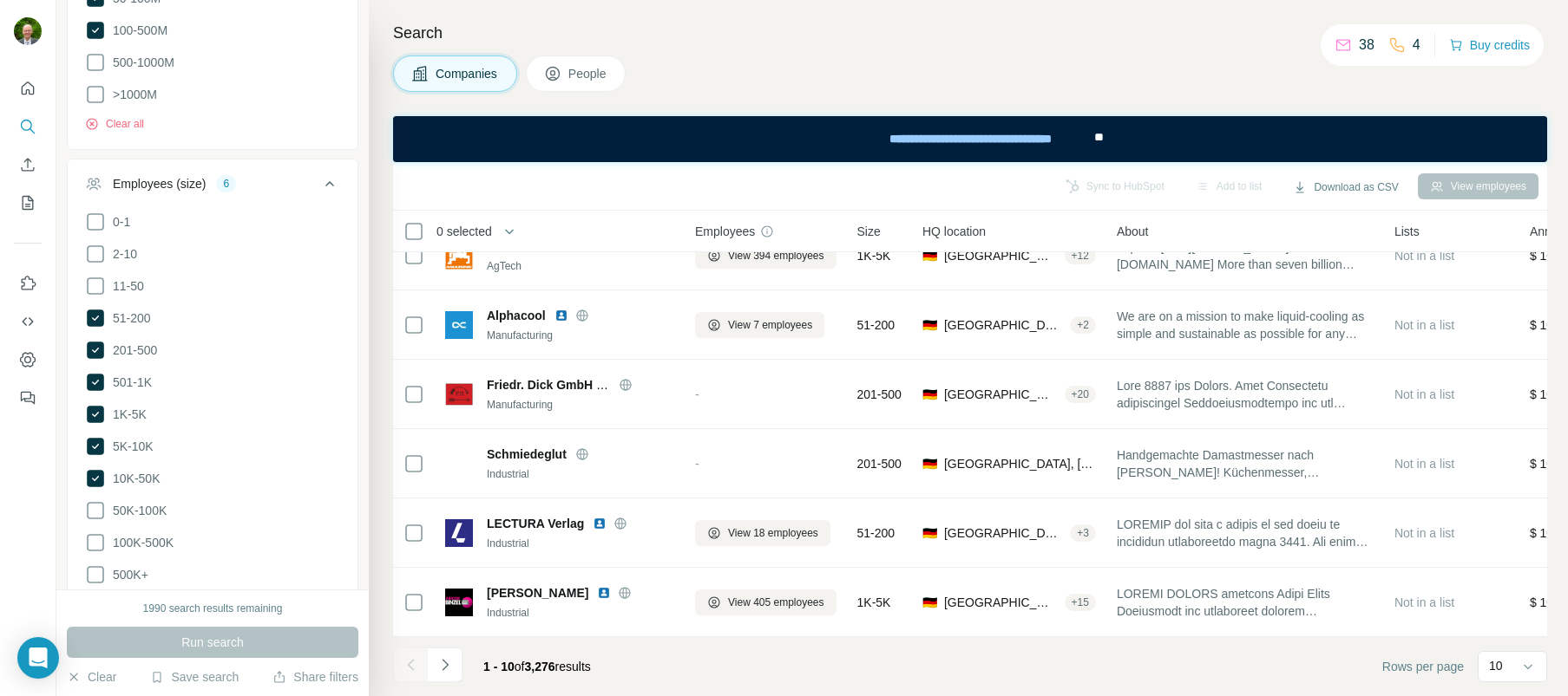
scroll to position [319, 0]
click at [101, 312] on icon at bounding box center [95, 318] width 17 height 17
click at [219, 635] on span "Run search" at bounding box center [213, 642] width 63 height 17
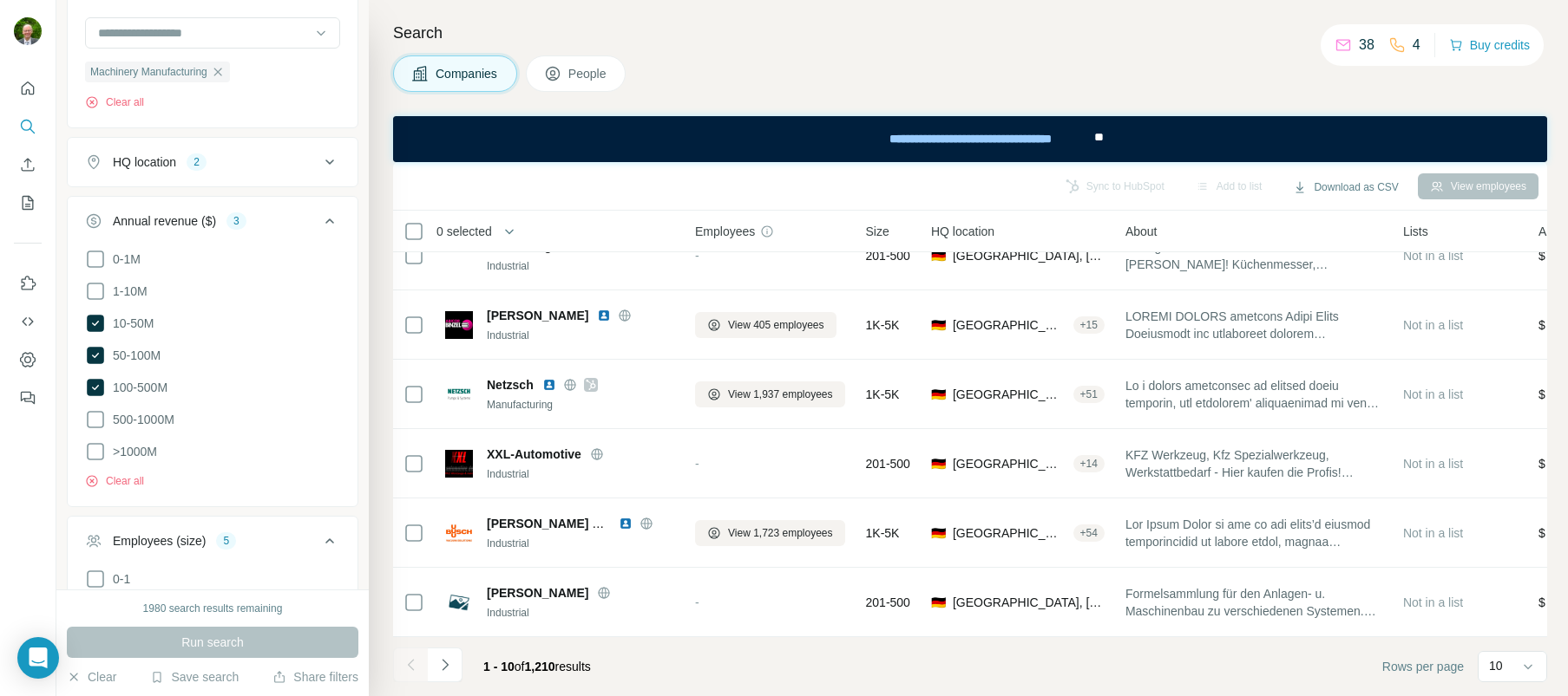
scroll to position [591, 0]
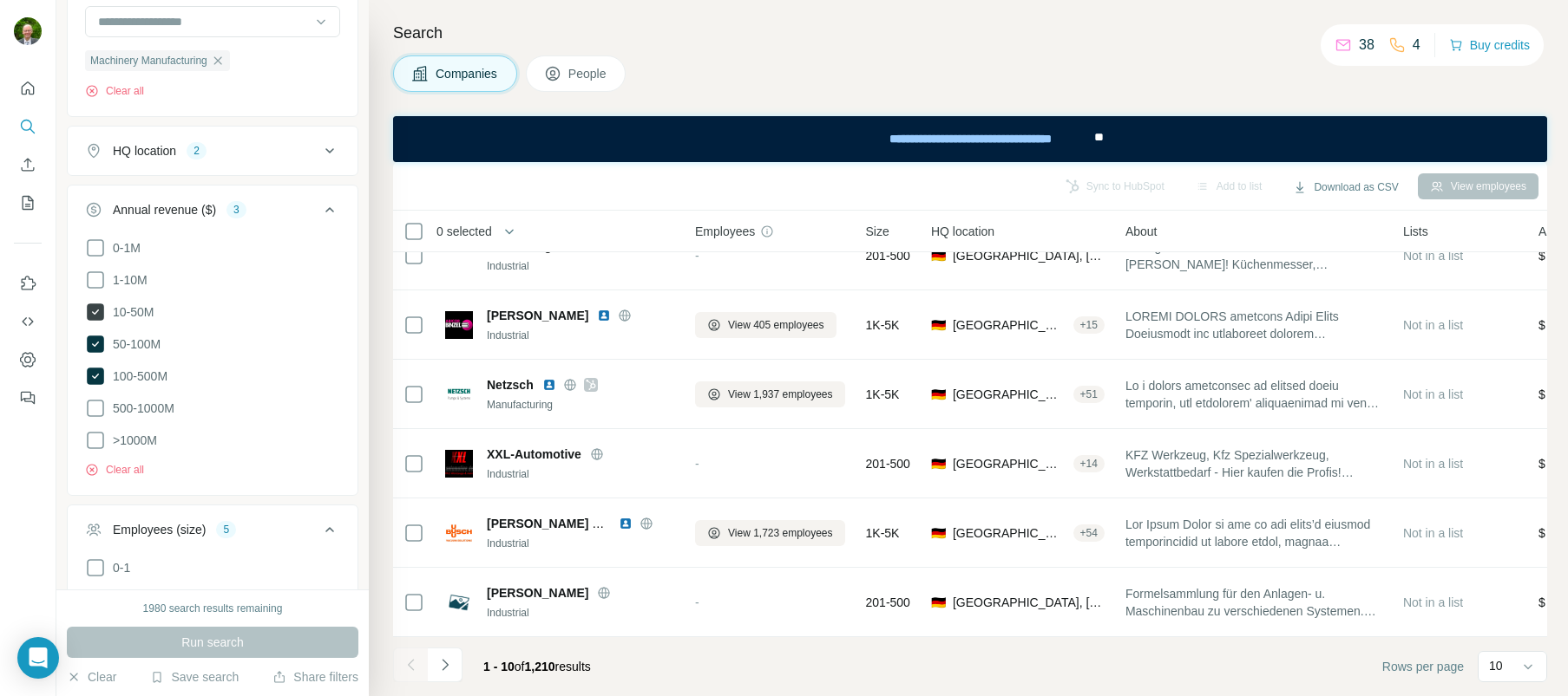
click at [96, 311] on icon at bounding box center [95, 311] width 17 height 17
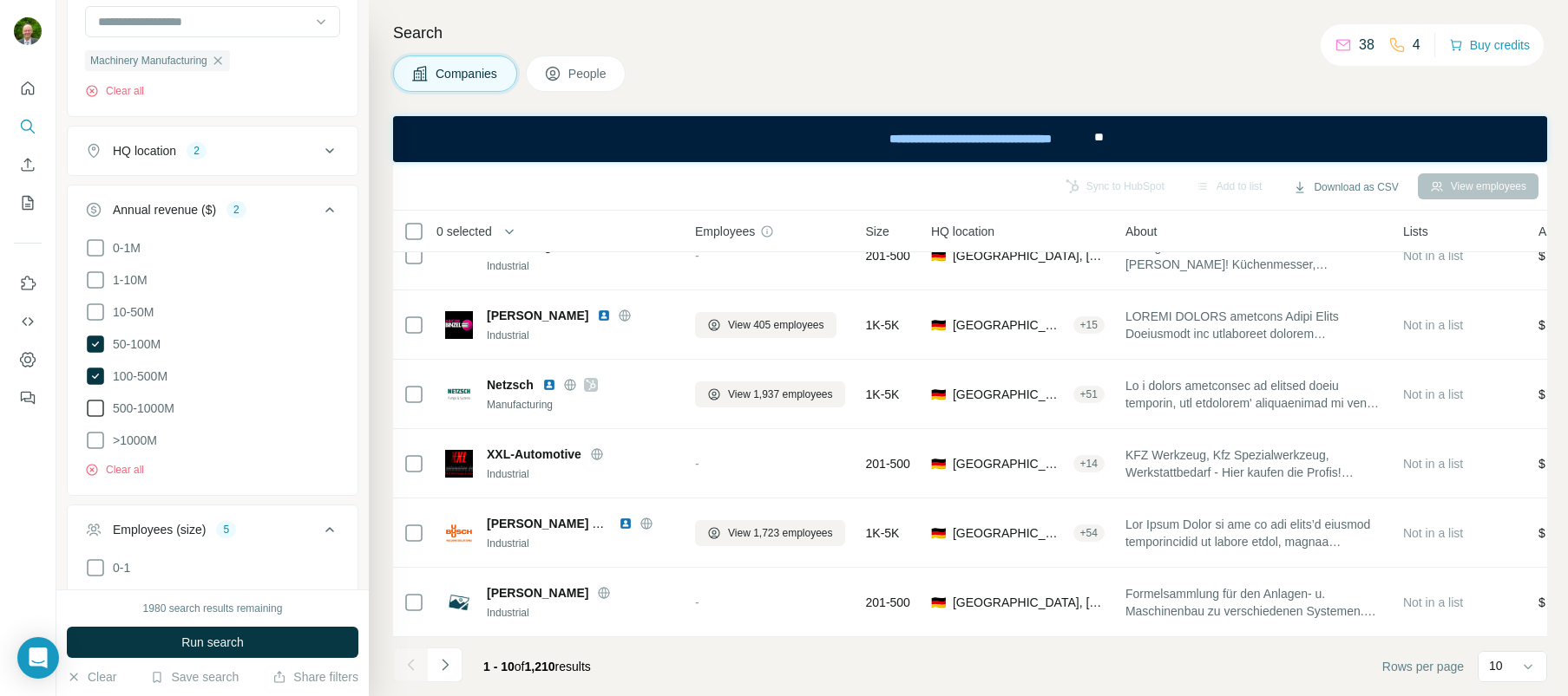
click at [101, 409] on icon at bounding box center [95, 408] width 21 height 21
click at [227, 639] on span "Run search" at bounding box center [213, 642] width 63 height 17
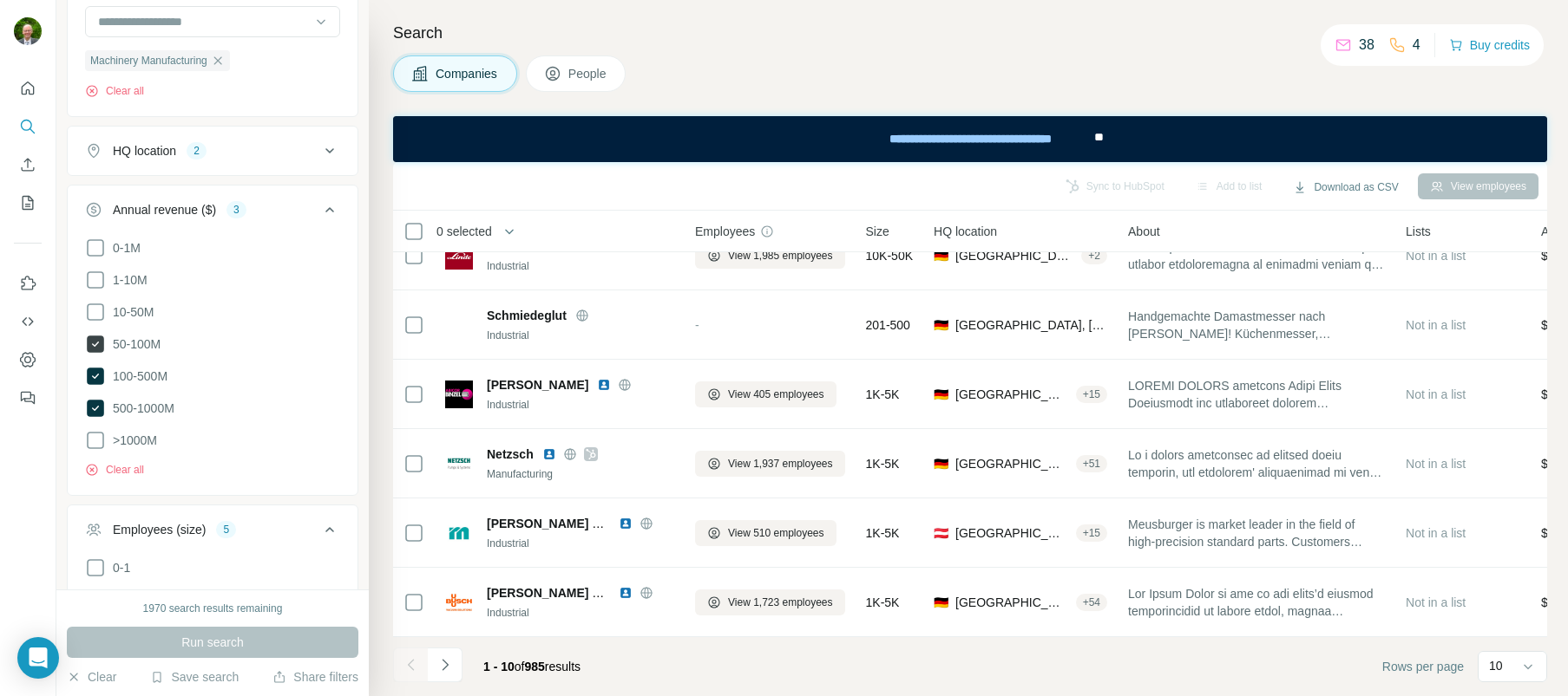
click at [96, 342] on icon at bounding box center [95, 344] width 17 height 17
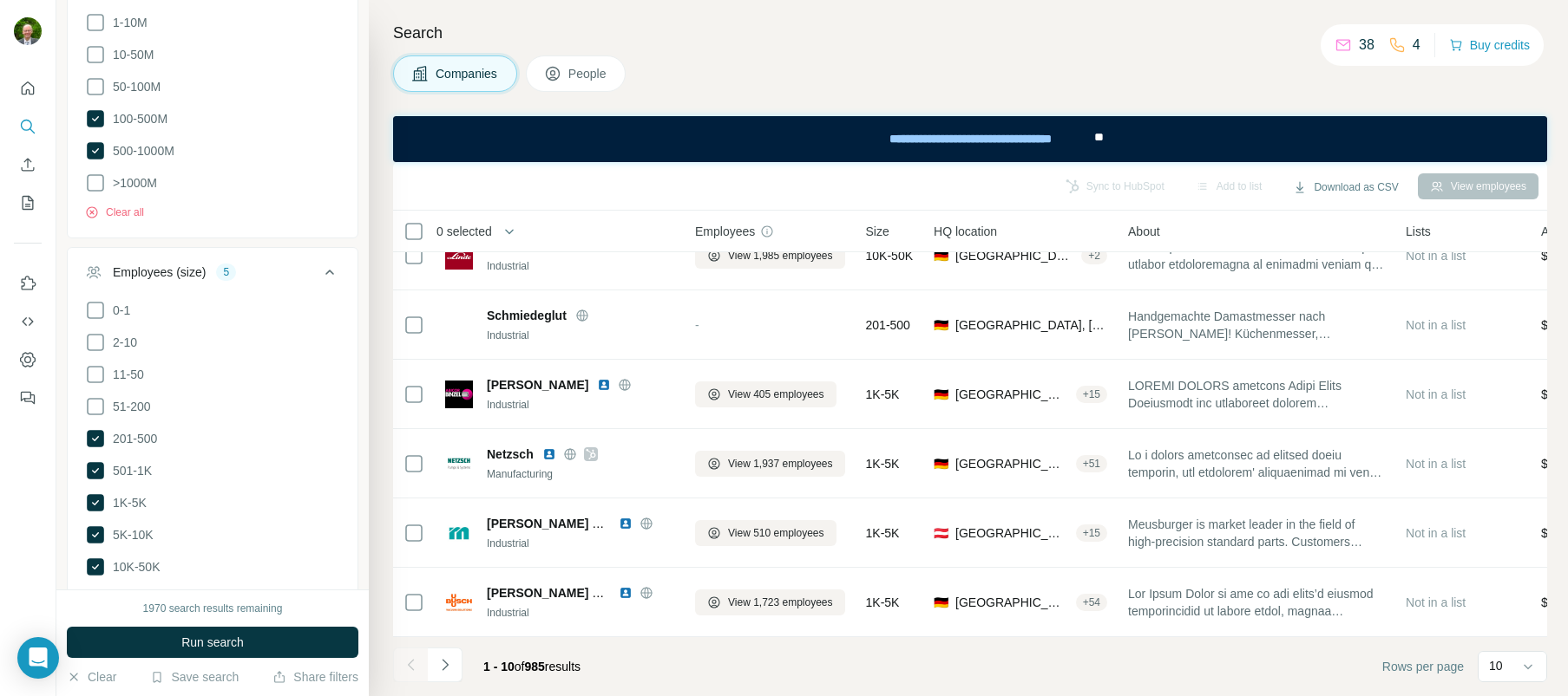
scroll to position [1136, 0]
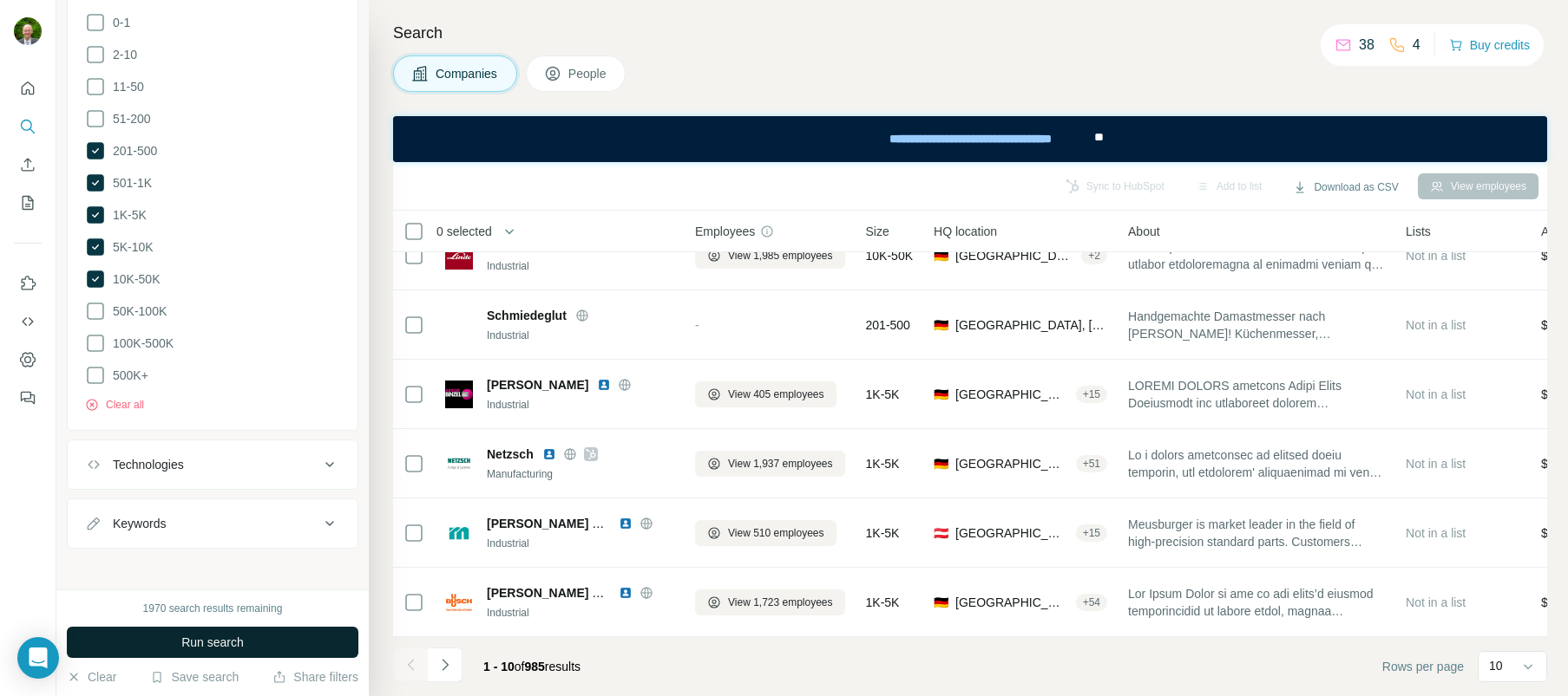
click at [212, 641] on span "Run search" at bounding box center [213, 642] width 63 height 17
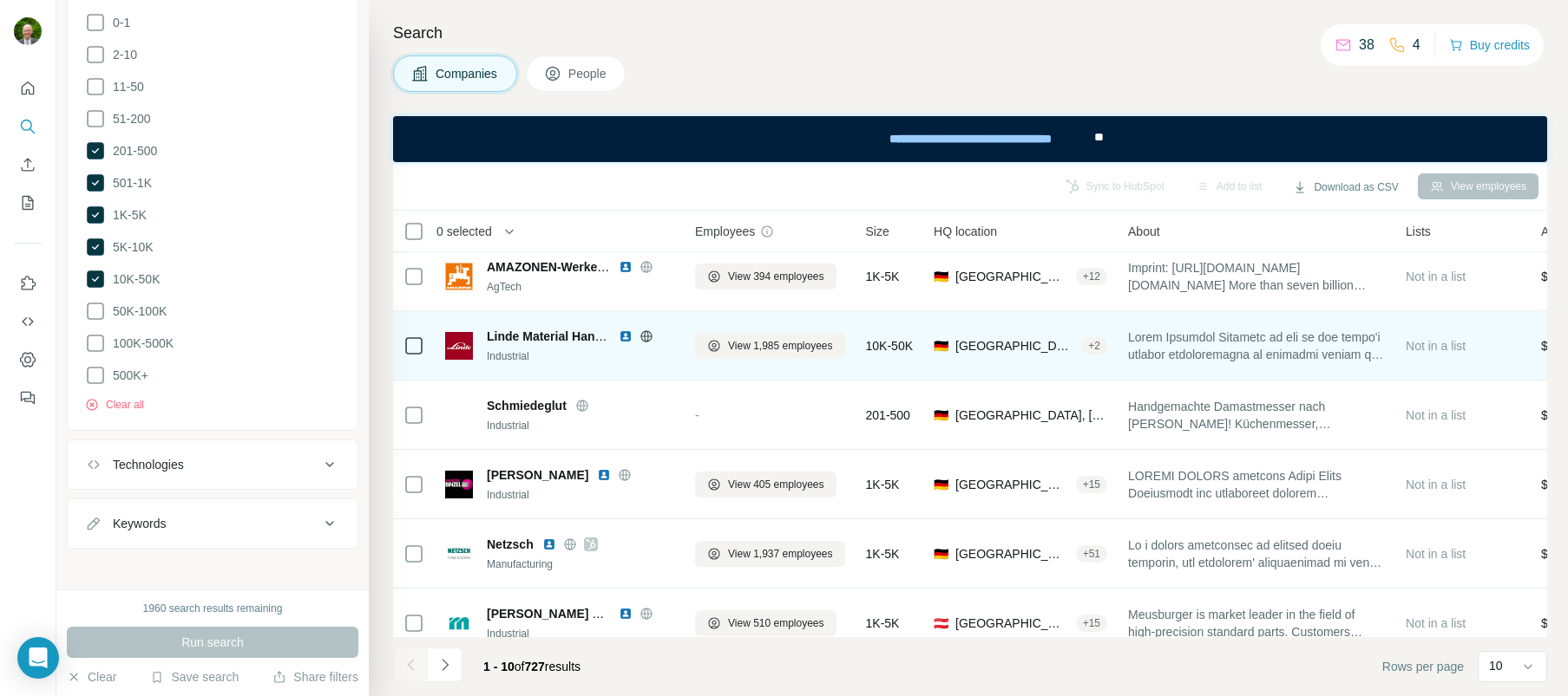
scroll to position [319, 0]
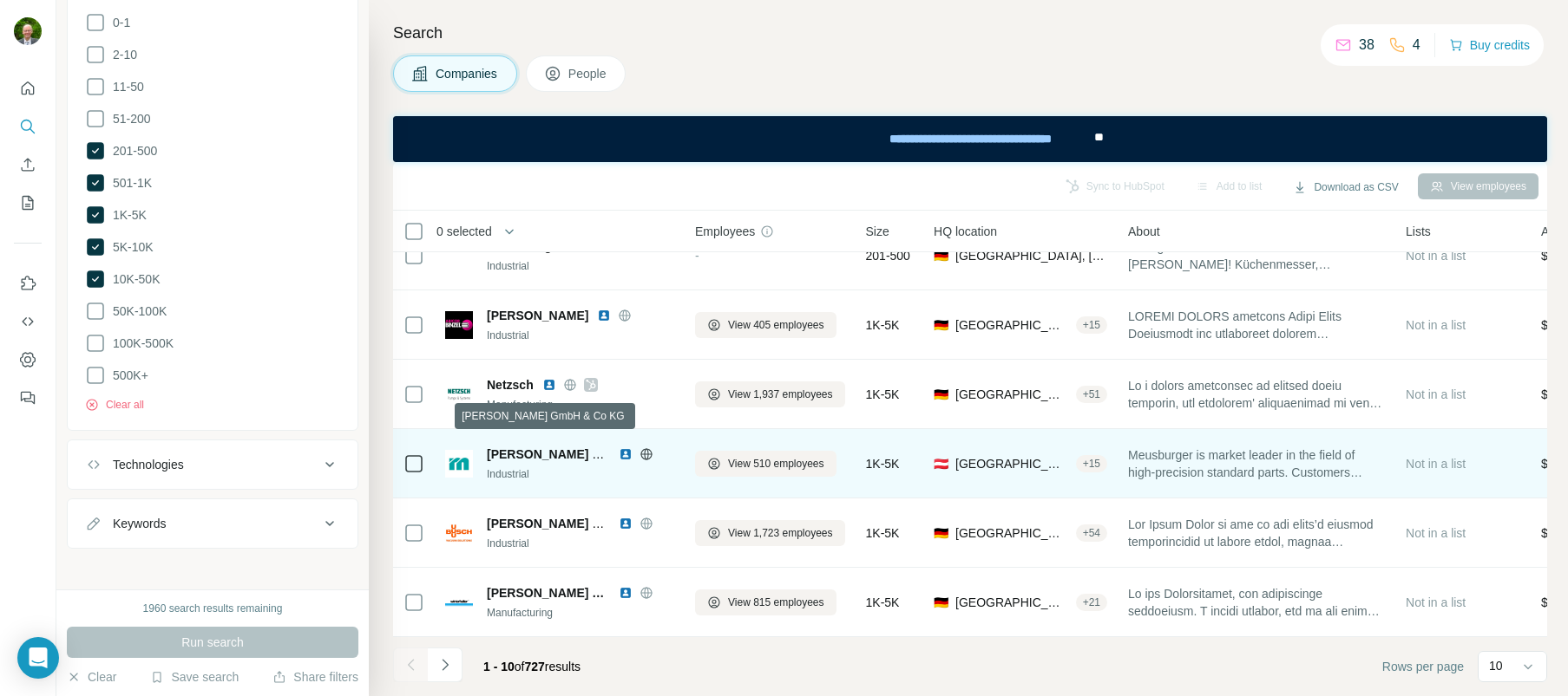
click at [537, 450] on span "Meusburger Georg GmbH & Co KG" at bounding box center [584, 455] width 196 height 14
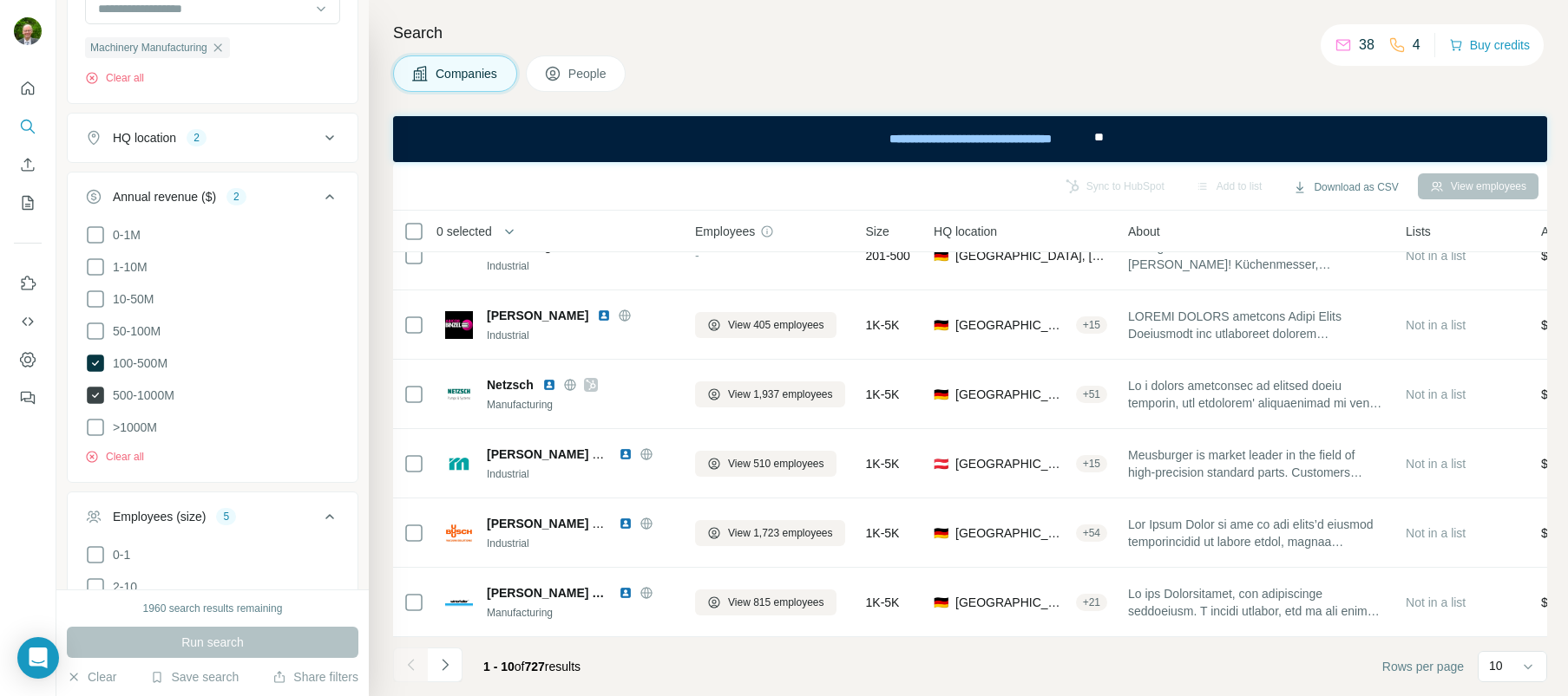
scroll to position [574, 0]
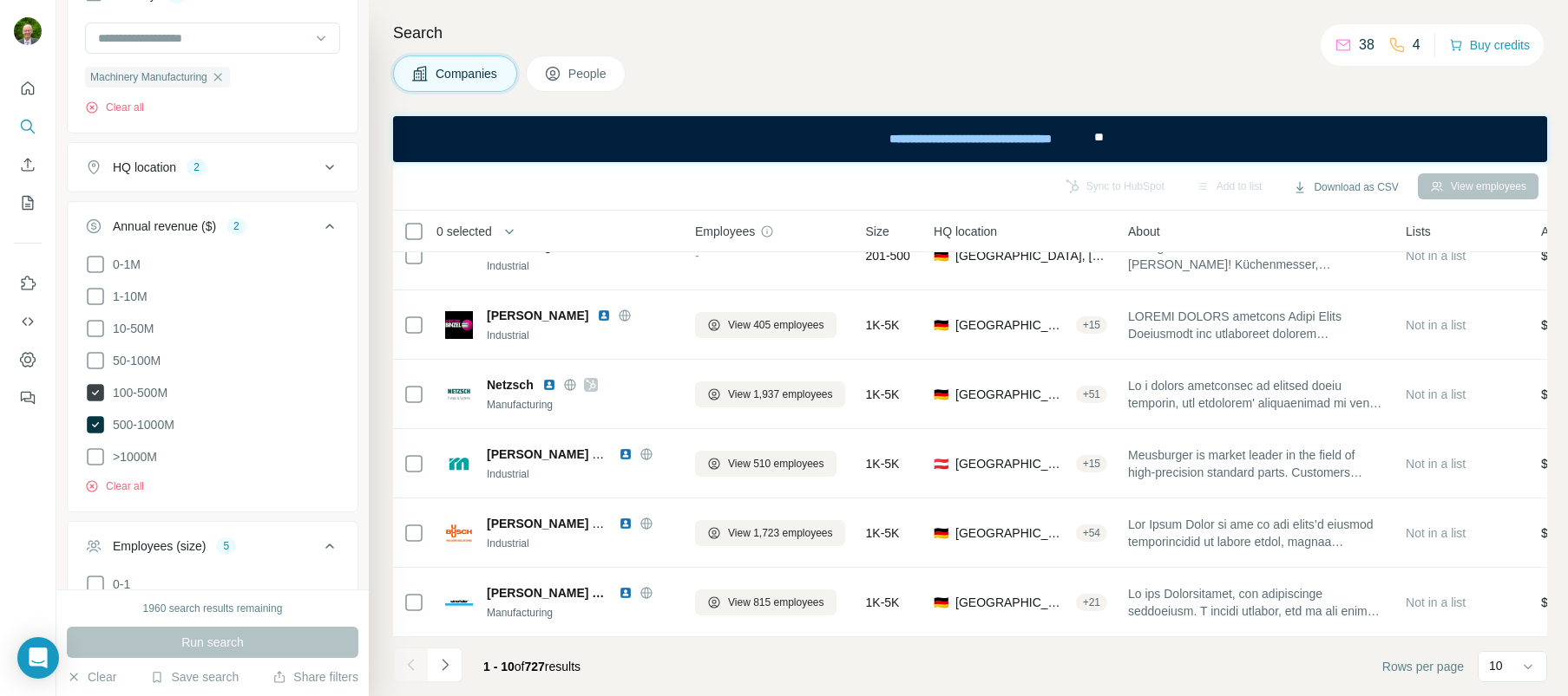
click at [97, 391] on icon at bounding box center [95, 393] width 17 height 17
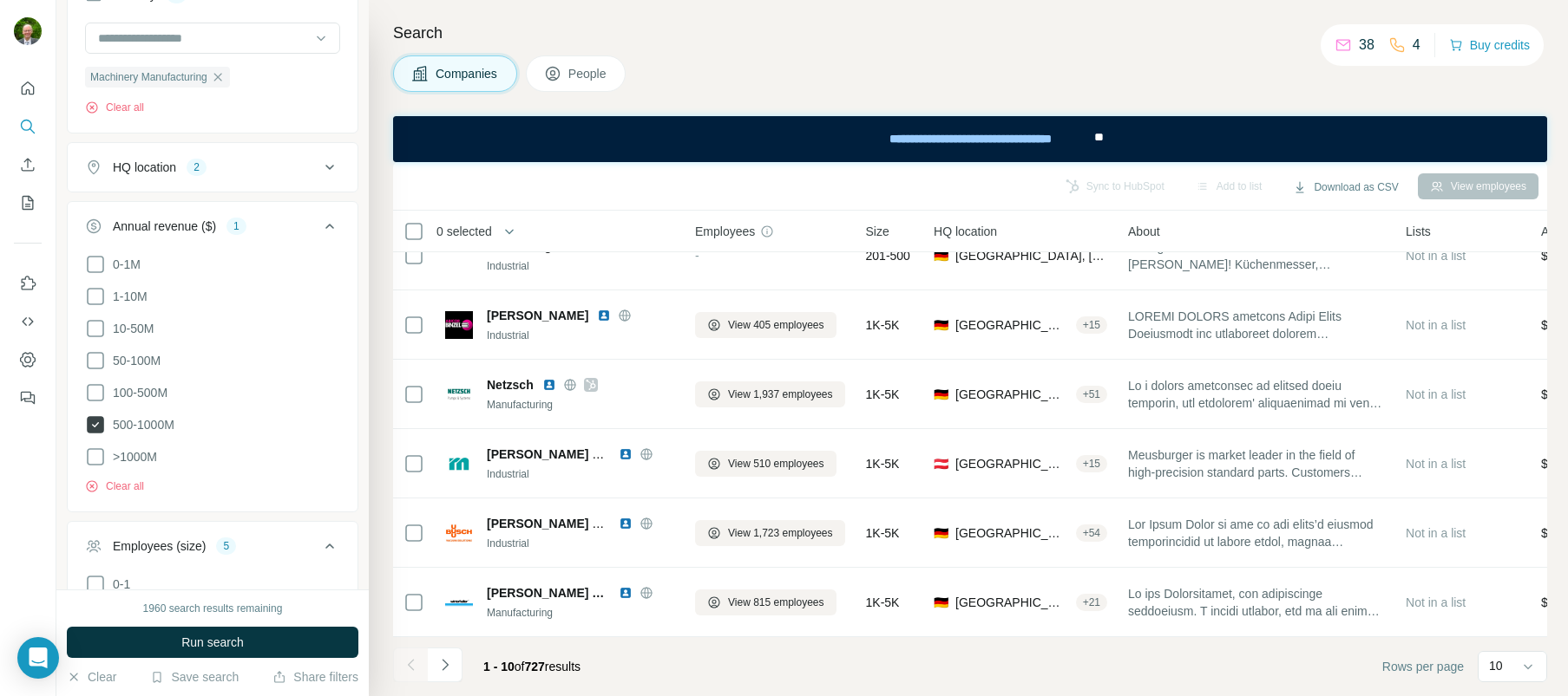
click at [96, 421] on icon at bounding box center [95, 425] width 17 height 17
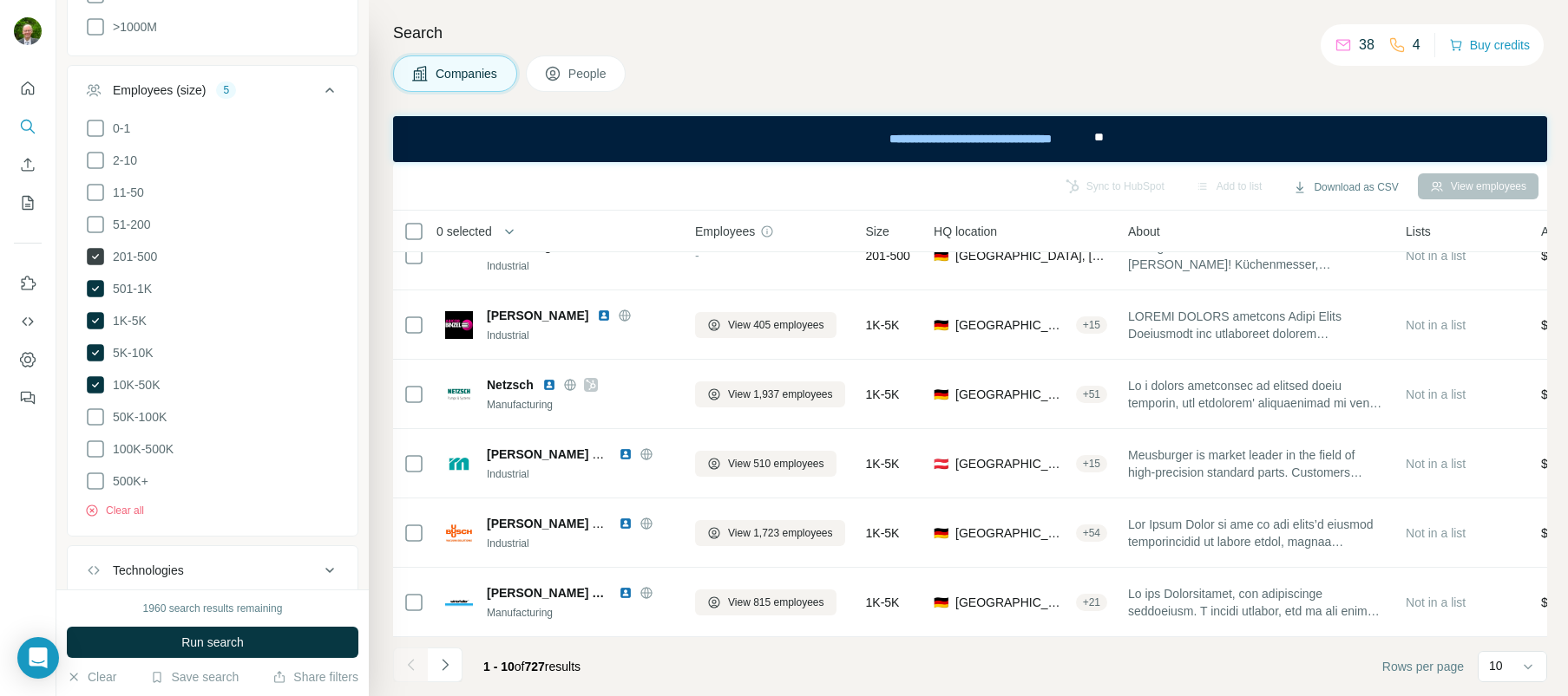
click at [96, 250] on icon at bounding box center [95, 256] width 17 height 17
click at [96, 280] on icon at bounding box center [95, 288] width 17 height 17
click at [98, 312] on icon at bounding box center [95, 320] width 17 height 17
drag, startPoint x: 96, startPoint y: 343, endPoint x: 103, endPoint y: 374, distance: 31.8
click at [96, 344] on icon at bounding box center [95, 352] width 17 height 17
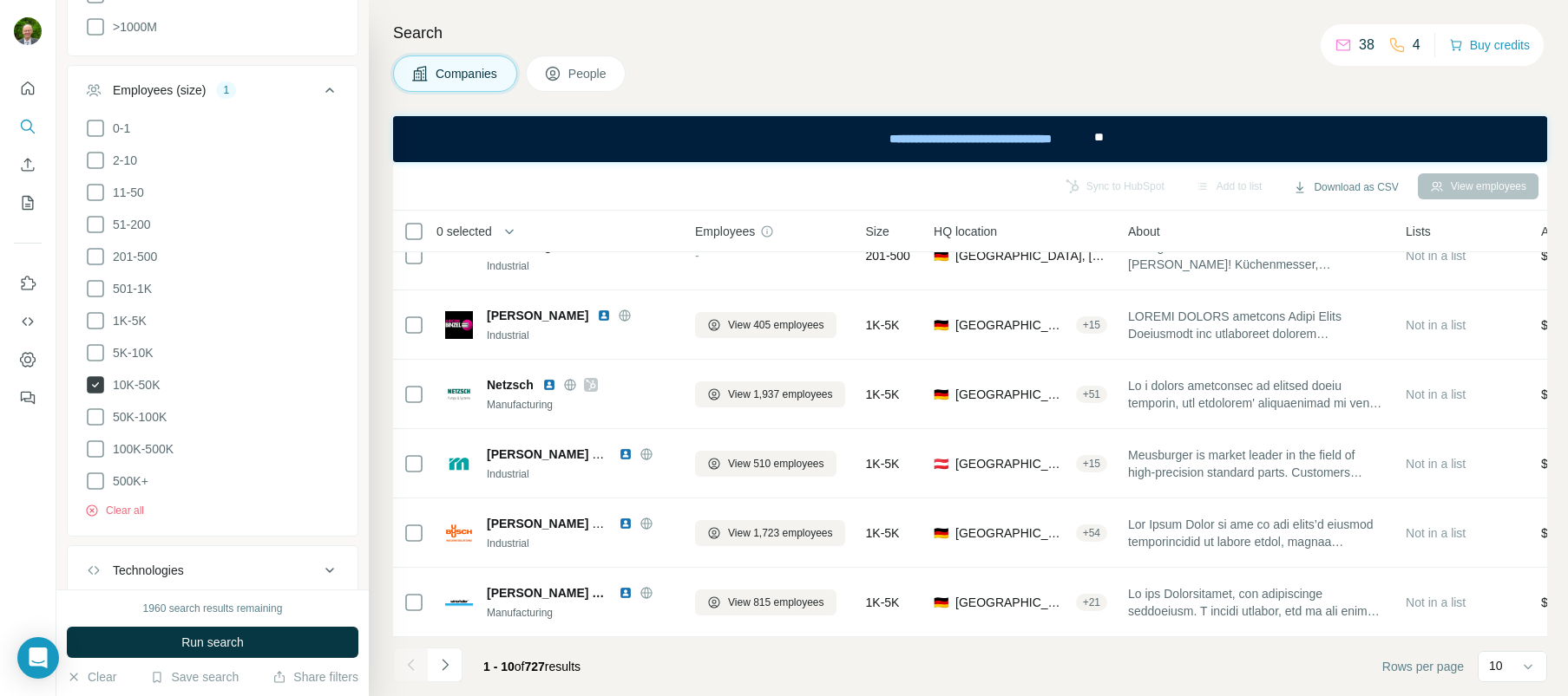
click at [97, 383] on icon at bounding box center [96, 385] width 7 height 5
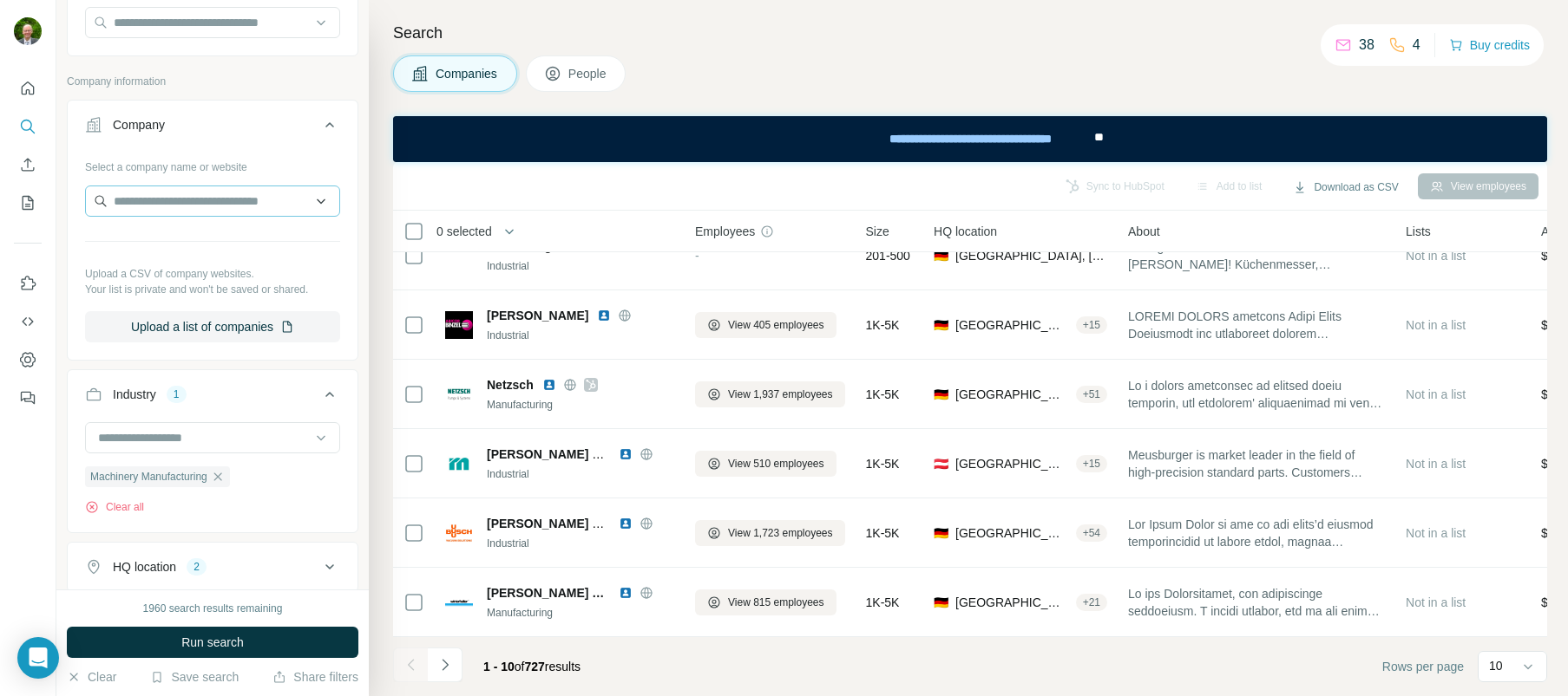
scroll to position [152, 0]
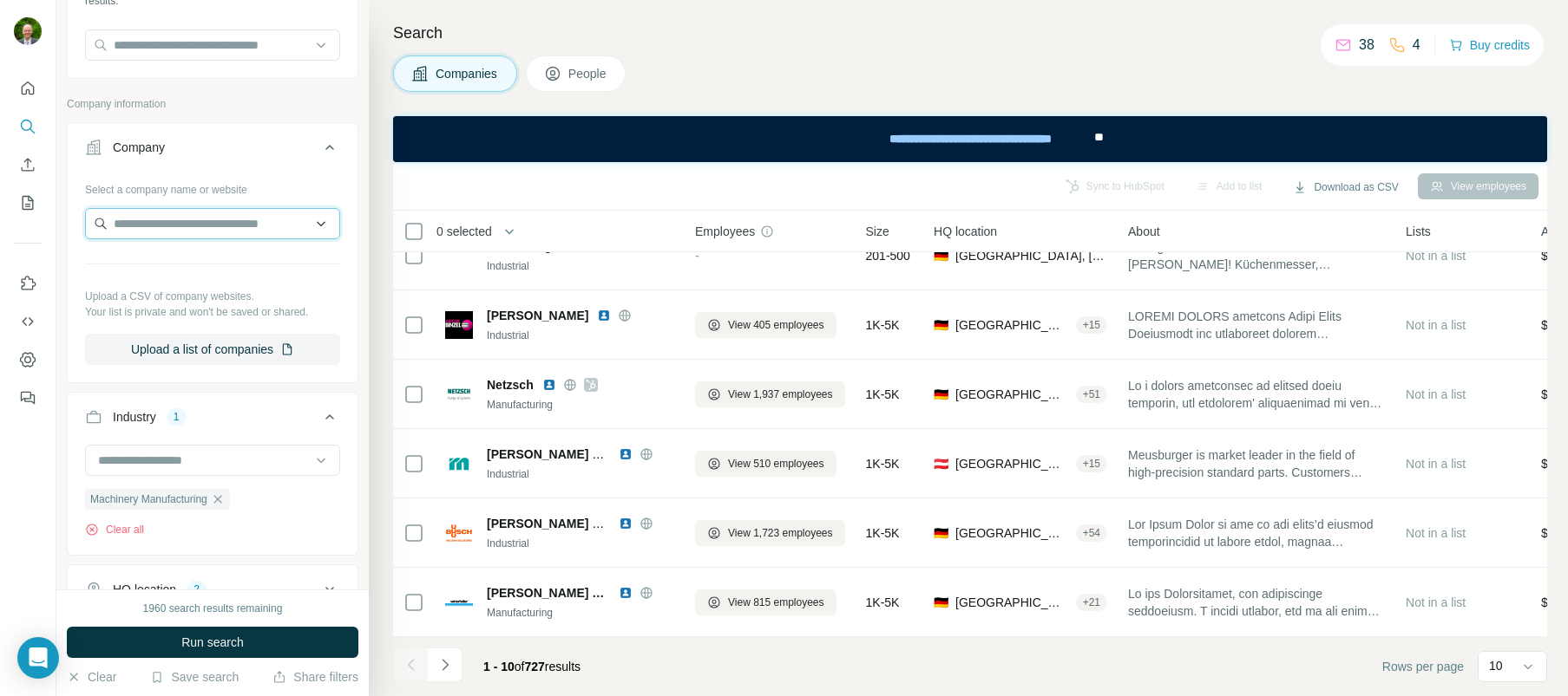
click at [138, 221] on input "text" at bounding box center [213, 223] width 255 height 31
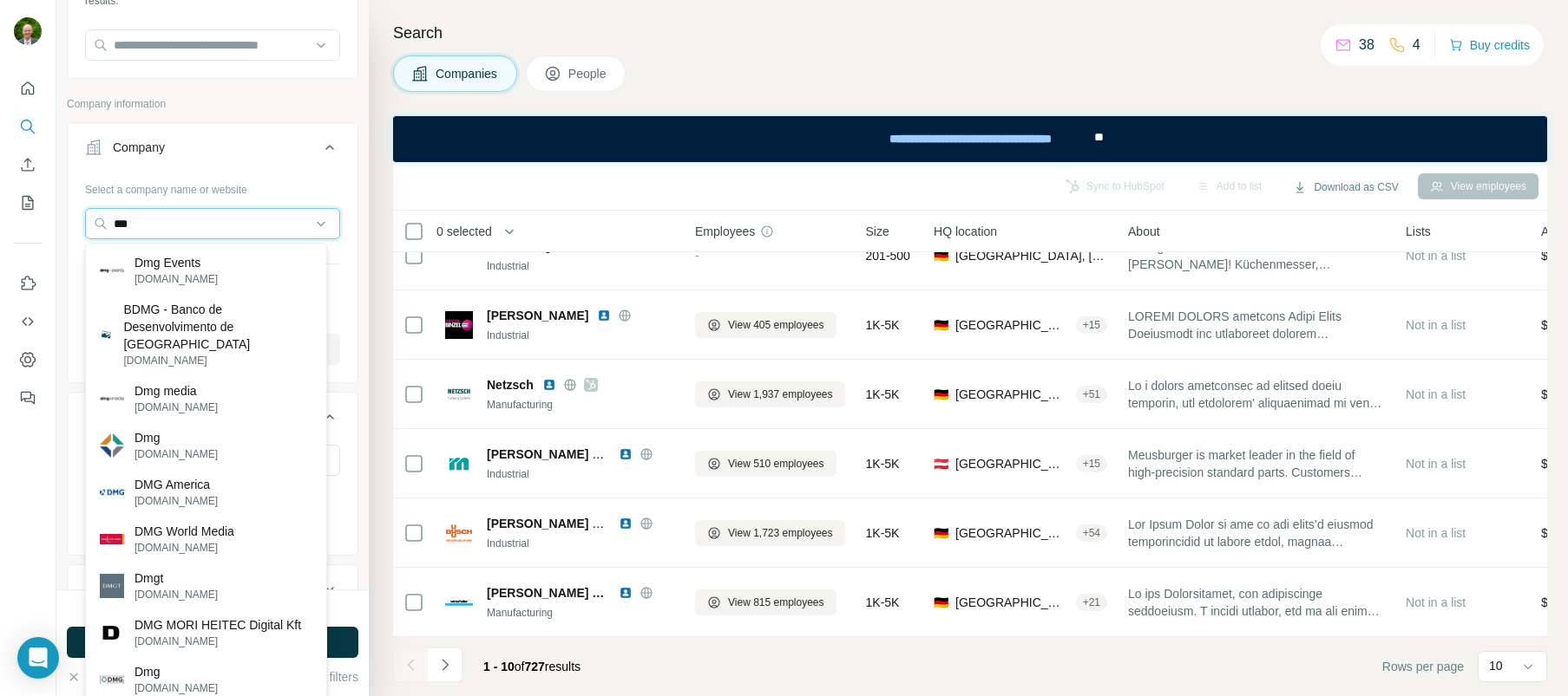
drag, startPoint x: 154, startPoint y: 222, endPoint x: 62, endPoint y: 217, distance: 92.1
click at [62, 217] on div "New search Hide Company lookalikes Find companies similar to one you've success…" at bounding box center [213, 294] width 313 height 590
paste input "**********"
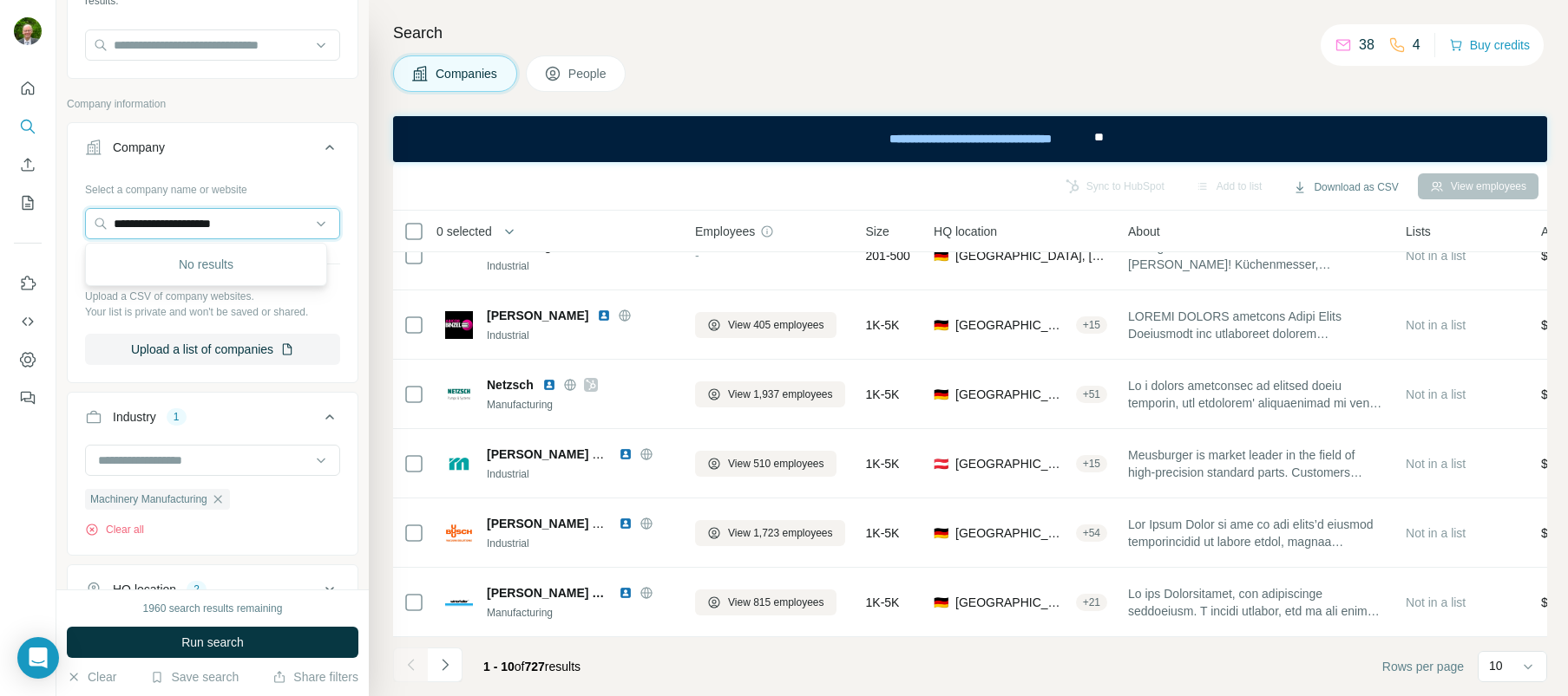
drag, startPoint x: 166, startPoint y: 223, endPoint x: 1, endPoint y: 213, distance: 165.3
click at [0, 212] on html "**********" at bounding box center [784, 348] width 1568 height 696
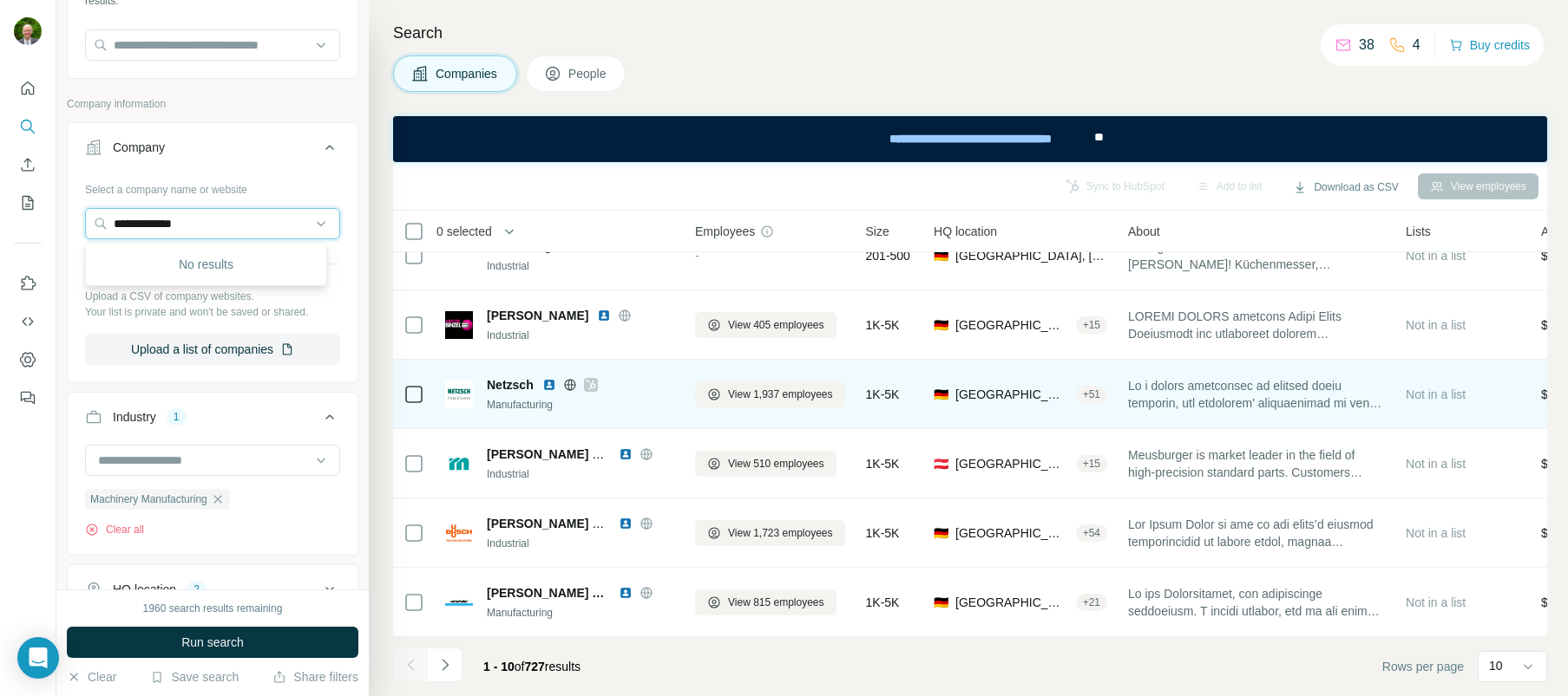
type input "**********"
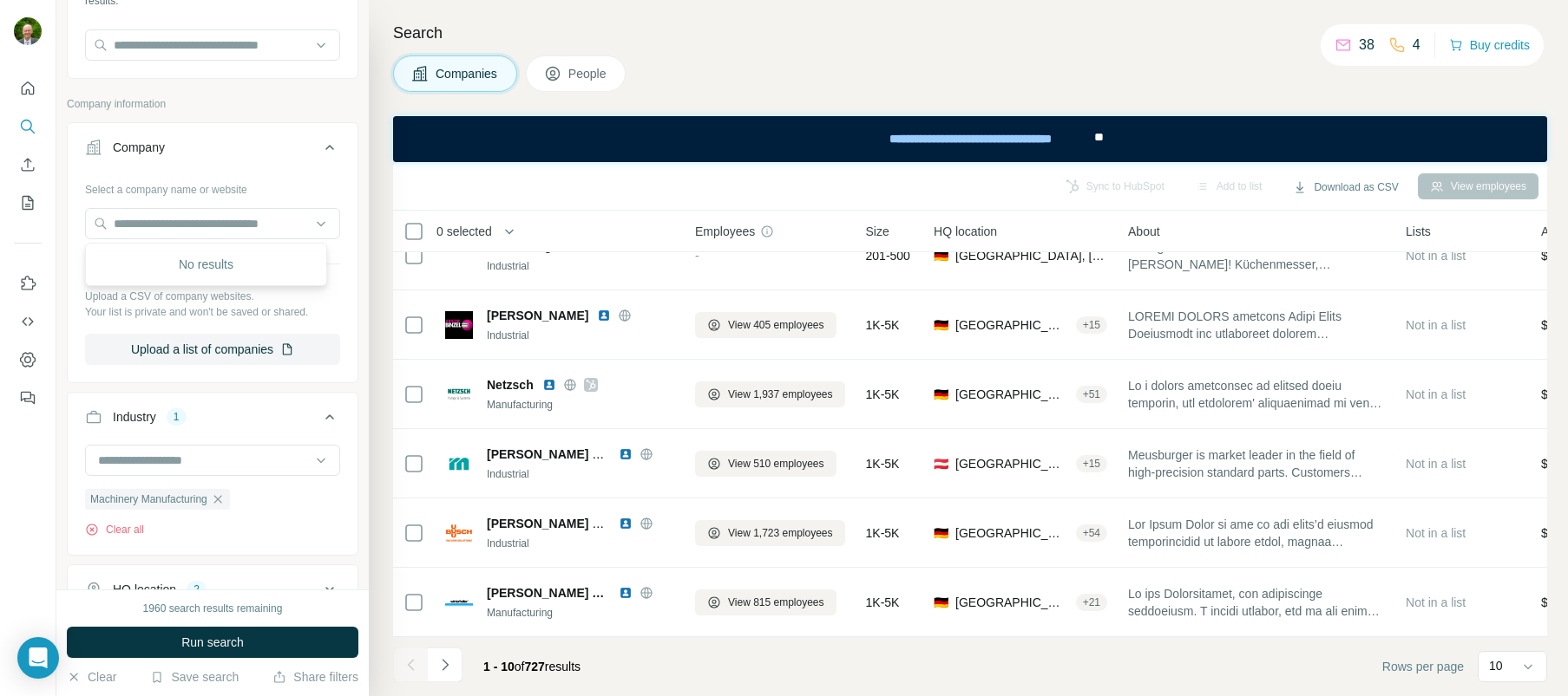
click at [355, 309] on div "New search Hide Company lookalikes Find companies similar to one you've success…" at bounding box center [213, 294] width 313 height 590
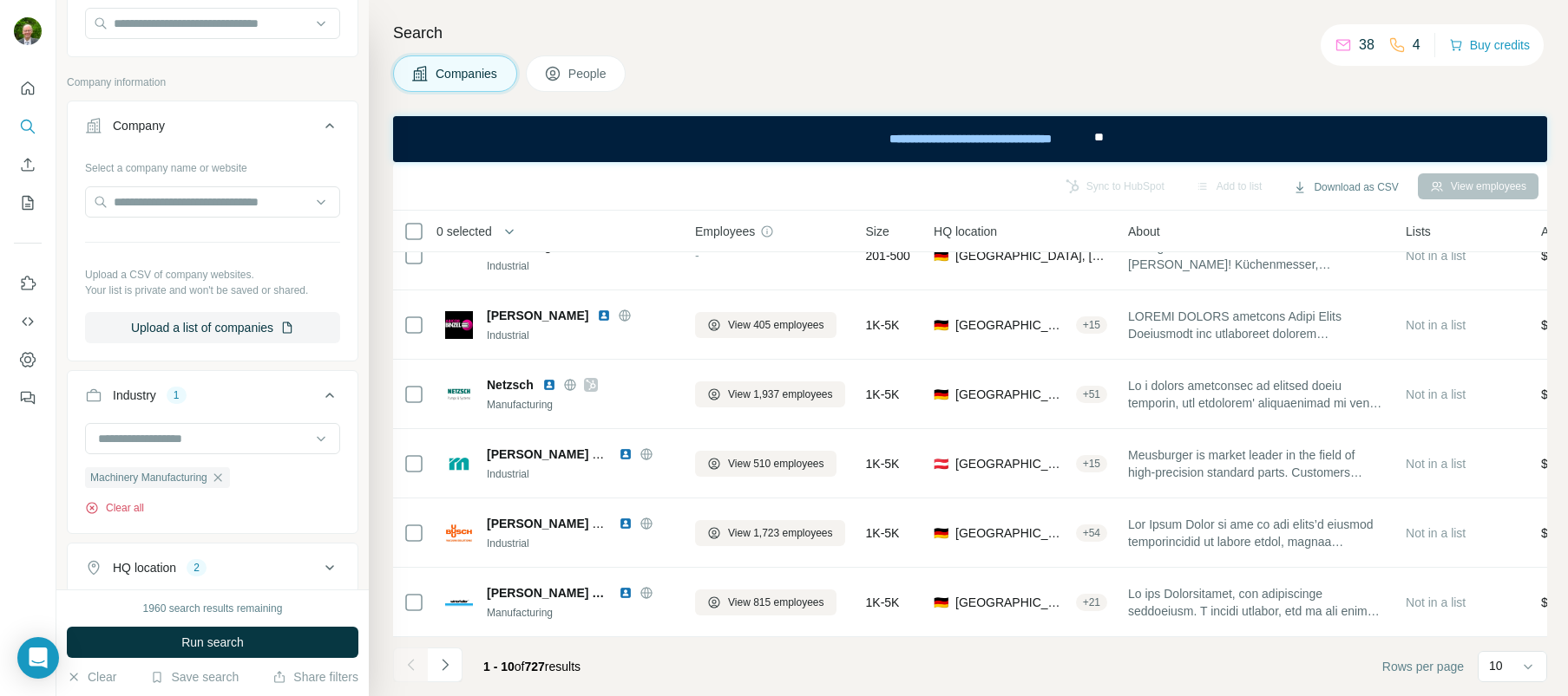
click at [94, 510] on icon "button" at bounding box center [91, 508] width 4 height 4
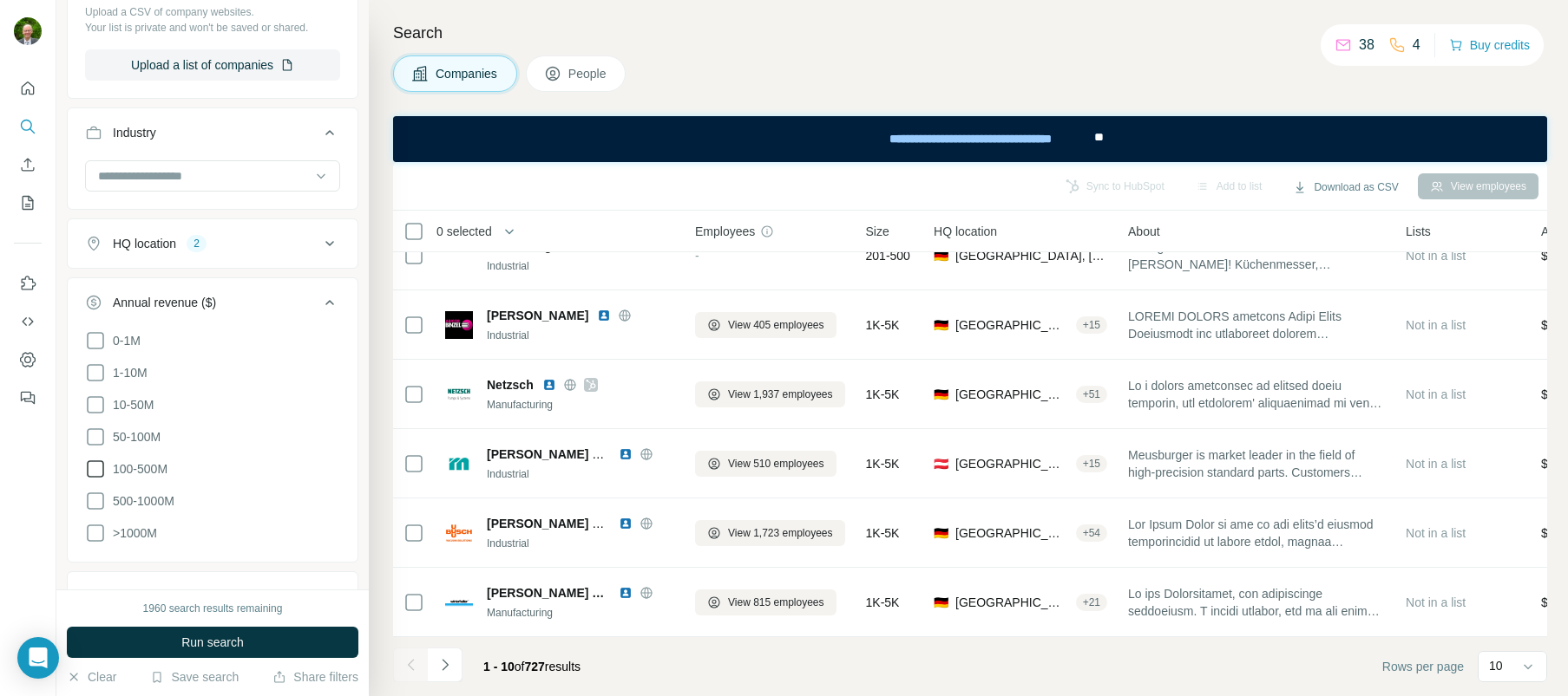
scroll to position [459, 0]
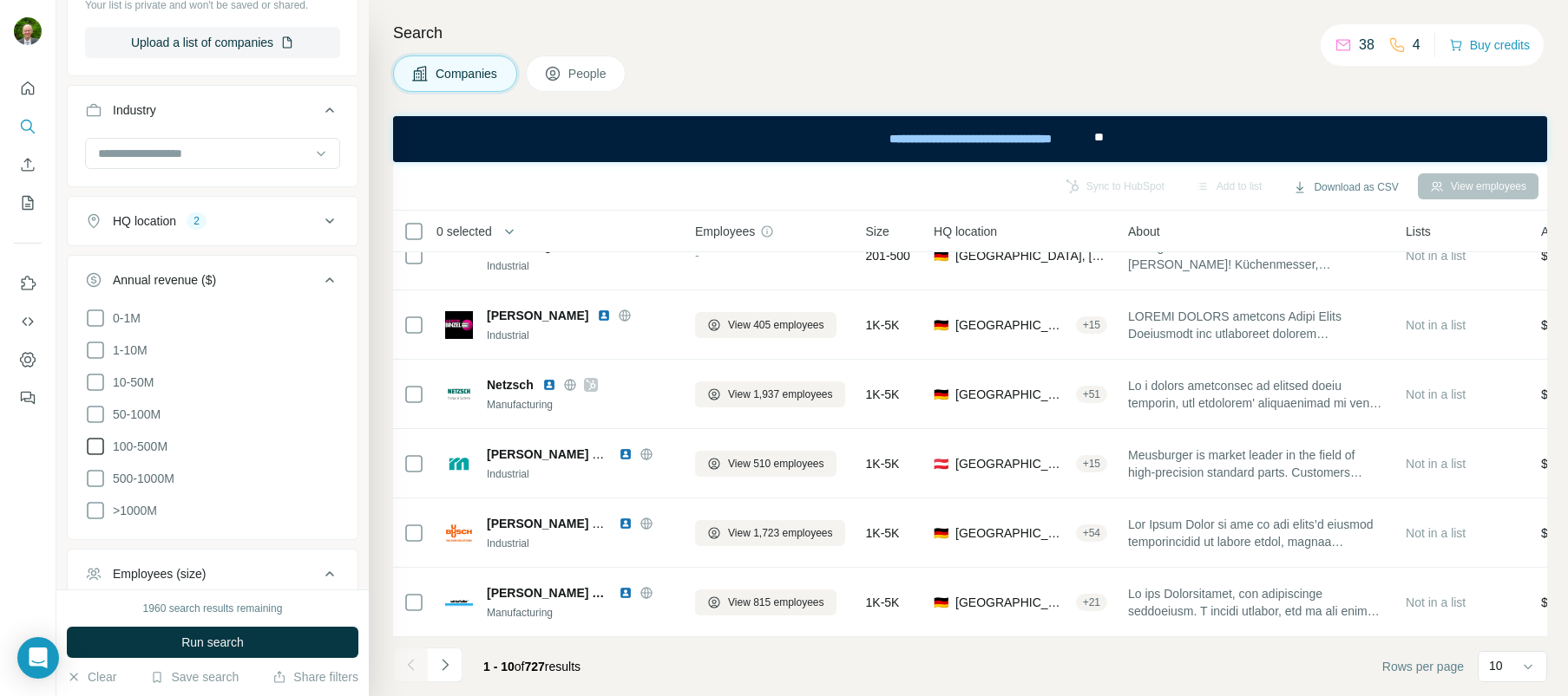
drag, startPoint x: 104, startPoint y: 414, endPoint x: 102, endPoint y: 438, distance: 24.1
click at [104, 415] on icon at bounding box center [95, 414] width 17 height 17
click at [101, 443] on icon at bounding box center [95, 446] width 21 height 21
click at [96, 473] on icon at bounding box center [95, 478] width 21 height 21
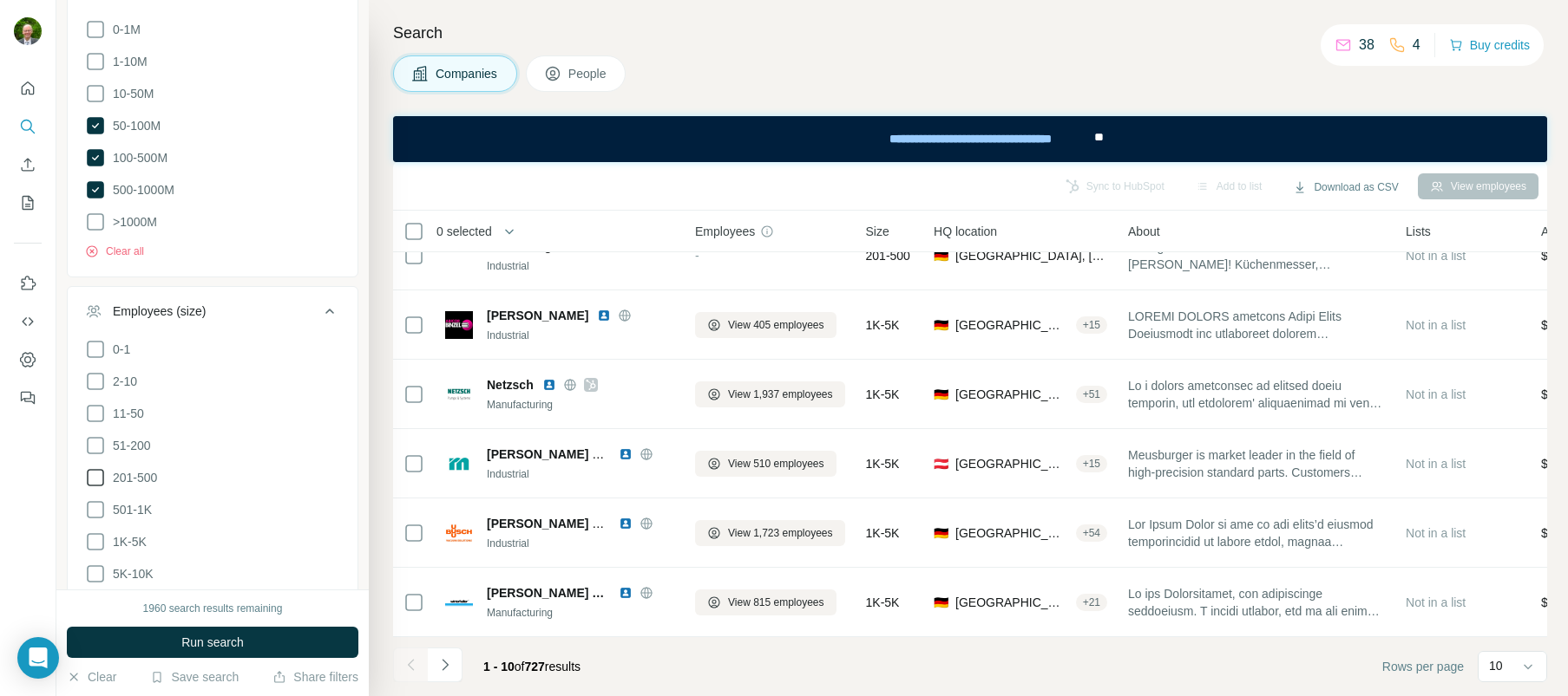
scroll to position [828, 0]
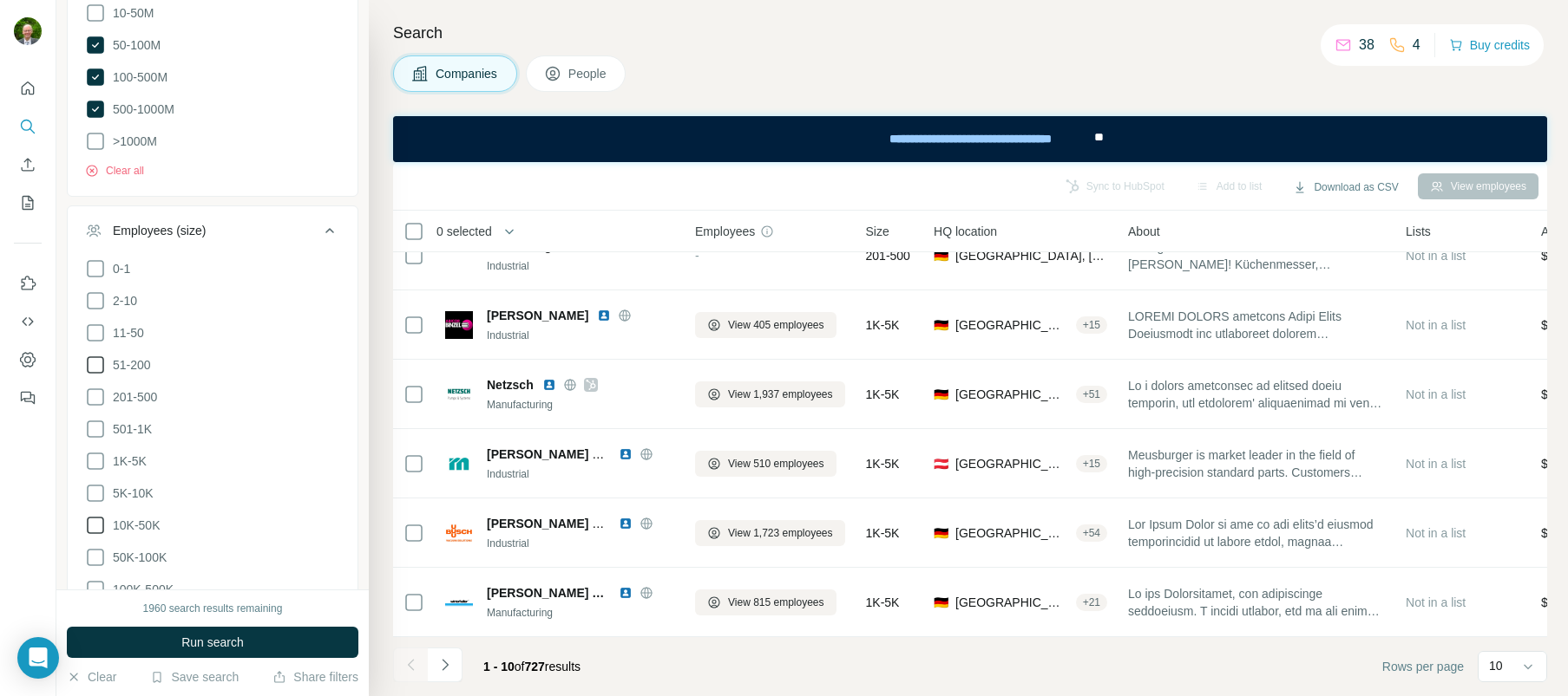
click at [94, 359] on icon at bounding box center [95, 365] width 21 height 21
drag, startPoint x: 96, startPoint y: 394, endPoint x: 96, endPoint y: 409, distance: 15.0
click at [96, 394] on icon at bounding box center [95, 396] width 21 height 21
click at [96, 422] on icon at bounding box center [95, 428] width 21 height 21
drag, startPoint x: 96, startPoint y: 460, endPoint x: 99, endPoint y: 476, distance: 16.3
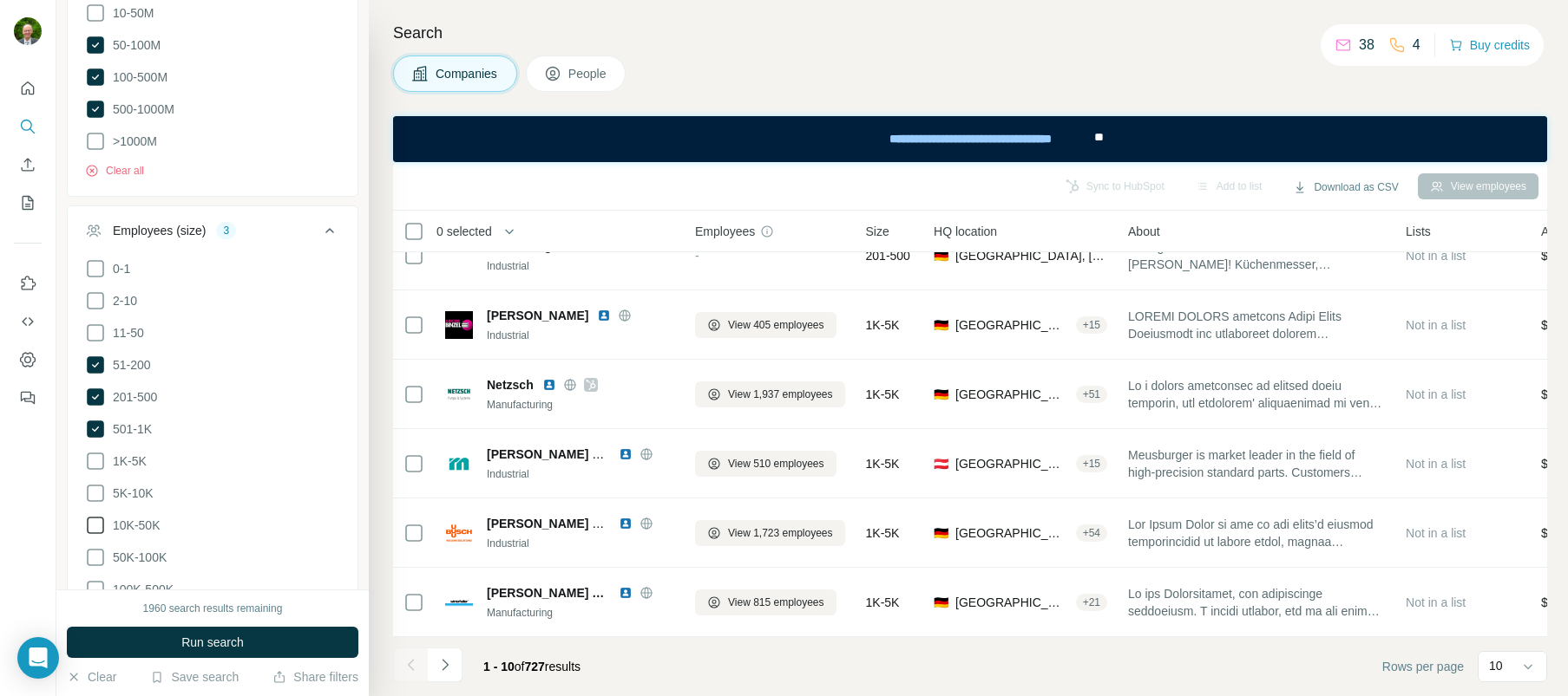
click at [96, 460] on icon at bounding box center [95, 460] width 21 height 21
click at [96, 486] on icon at bounding box center [95, 493] width 21 height 21
drag, startPoint x: 97, startPoint y: 517, endPoint x: 104, endPoint y: 509, distance: 10.6
click at [97, 517] on icon at bounding box center [95, 525] width 21 height 21
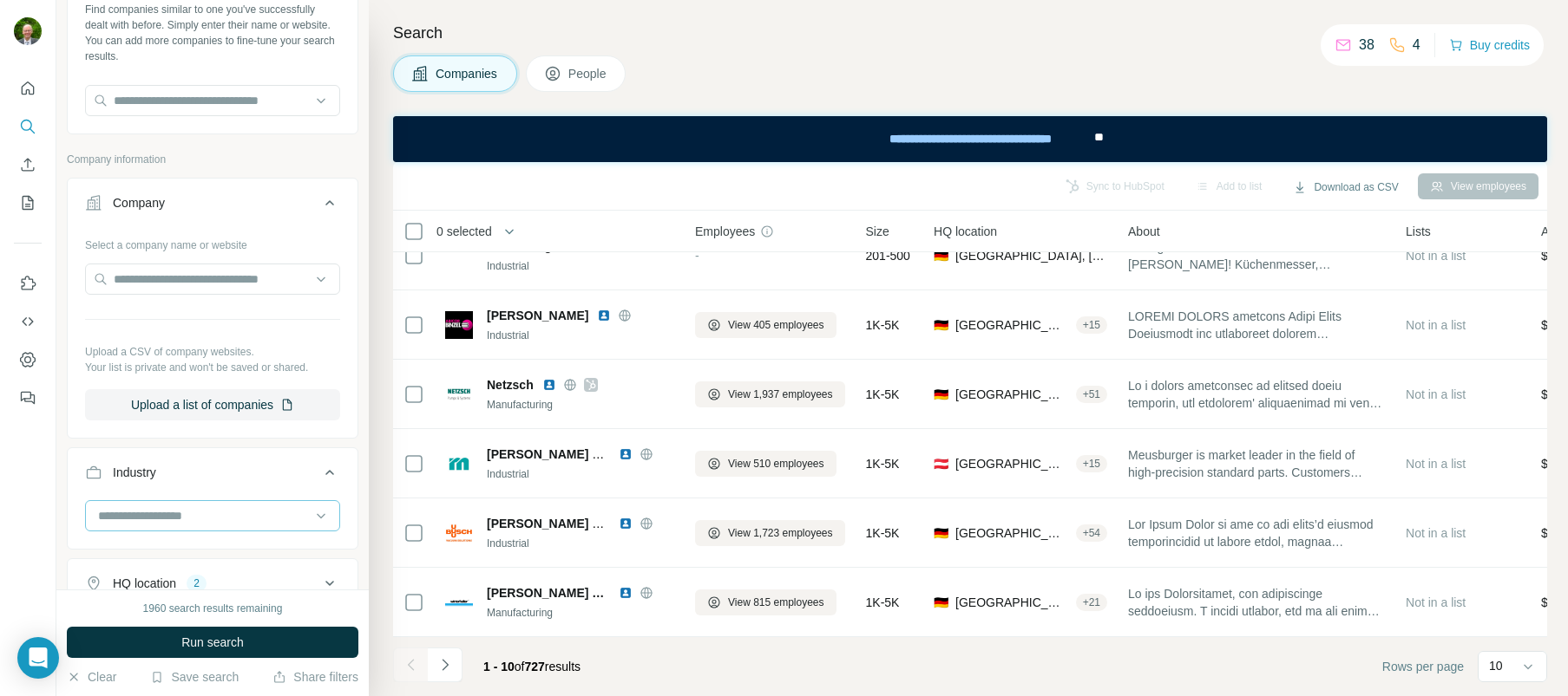
scroll to position [302, 0]
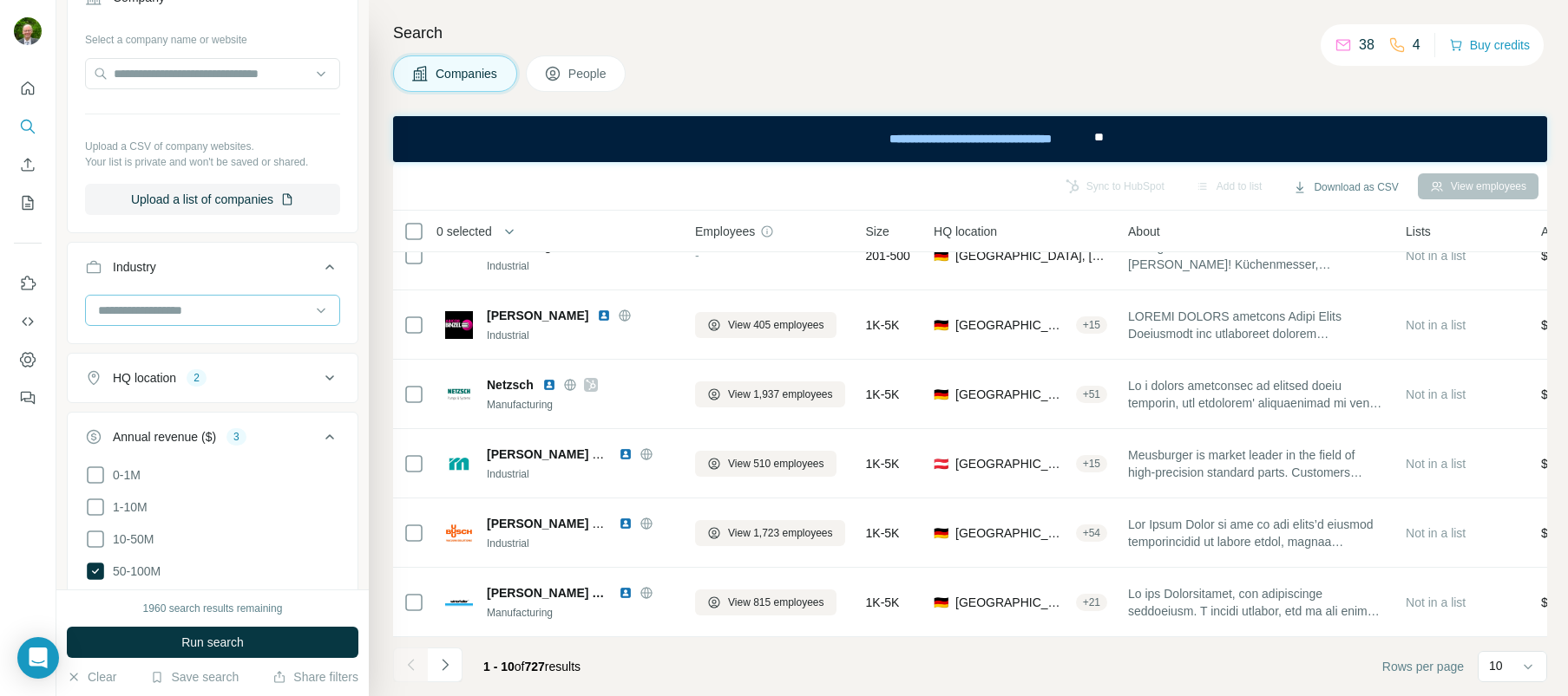
click at [156, 309] on input at bounding box center [204, 310] width 214 height 19
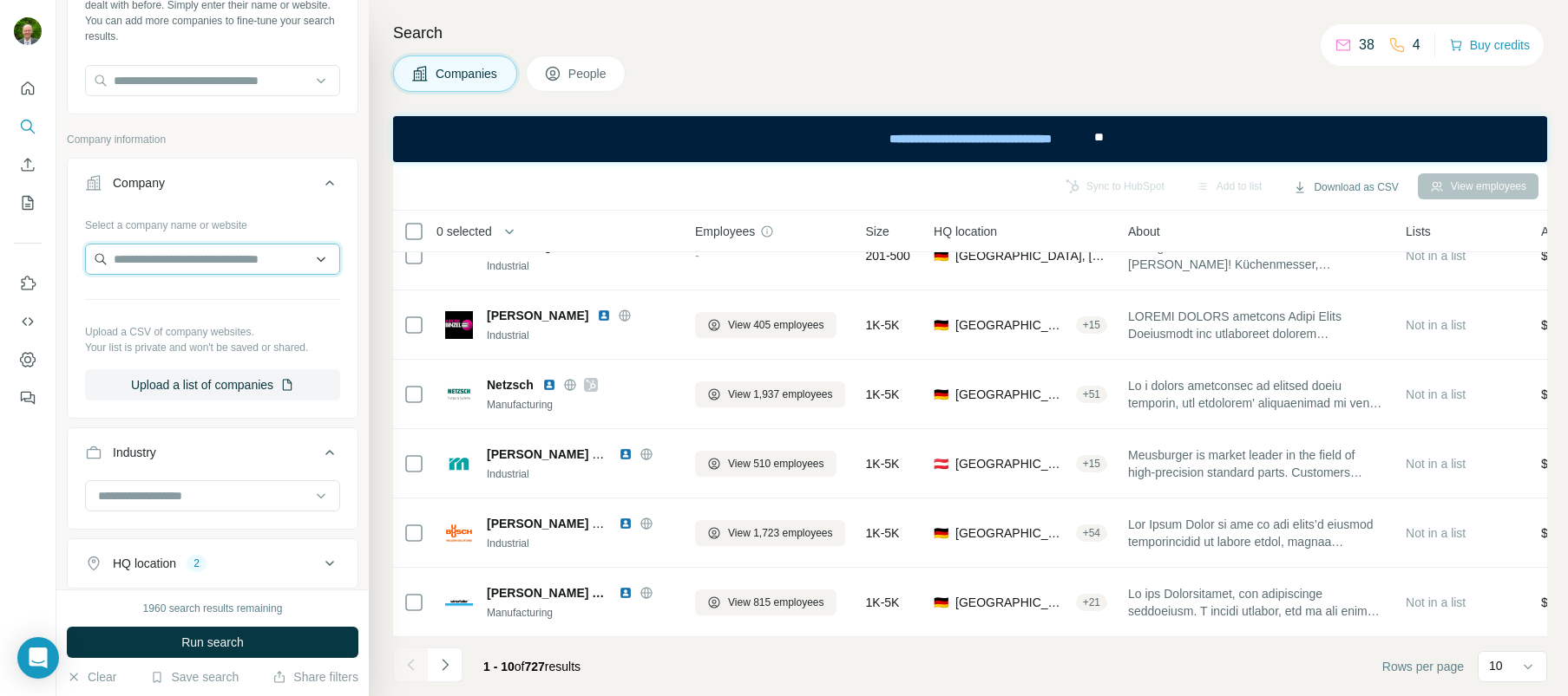
click at [156, 258] on input "text" at bounding box center [213, 259] width 255 height 31
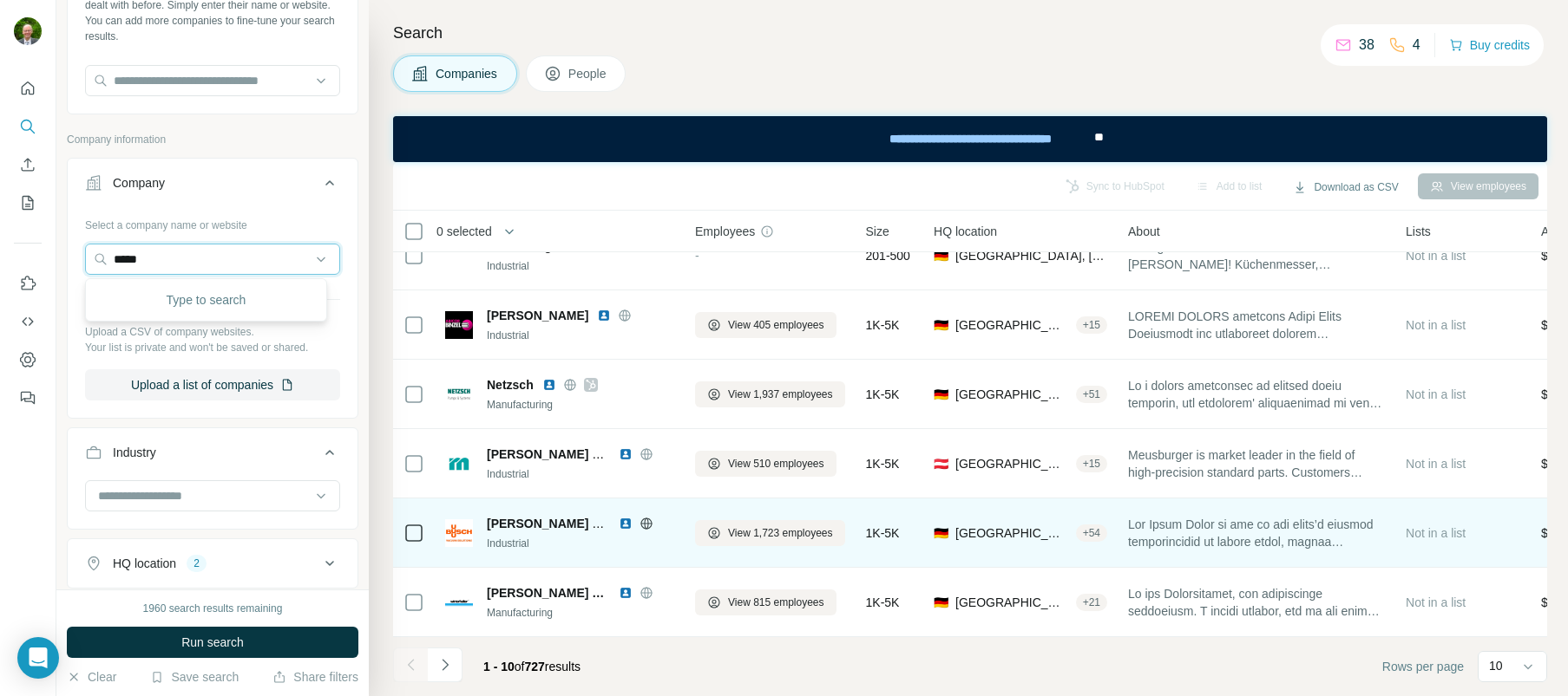
drag, startPoint x: 163, startPoint y: 263, endPoint x: 499, endPoint y: 511, distance: 417.6
click at [395, 416] on div "New search Hide Company lookalikes Find companies similar to one you've success…" at bounding box center [812, 348] width 1512 height 696
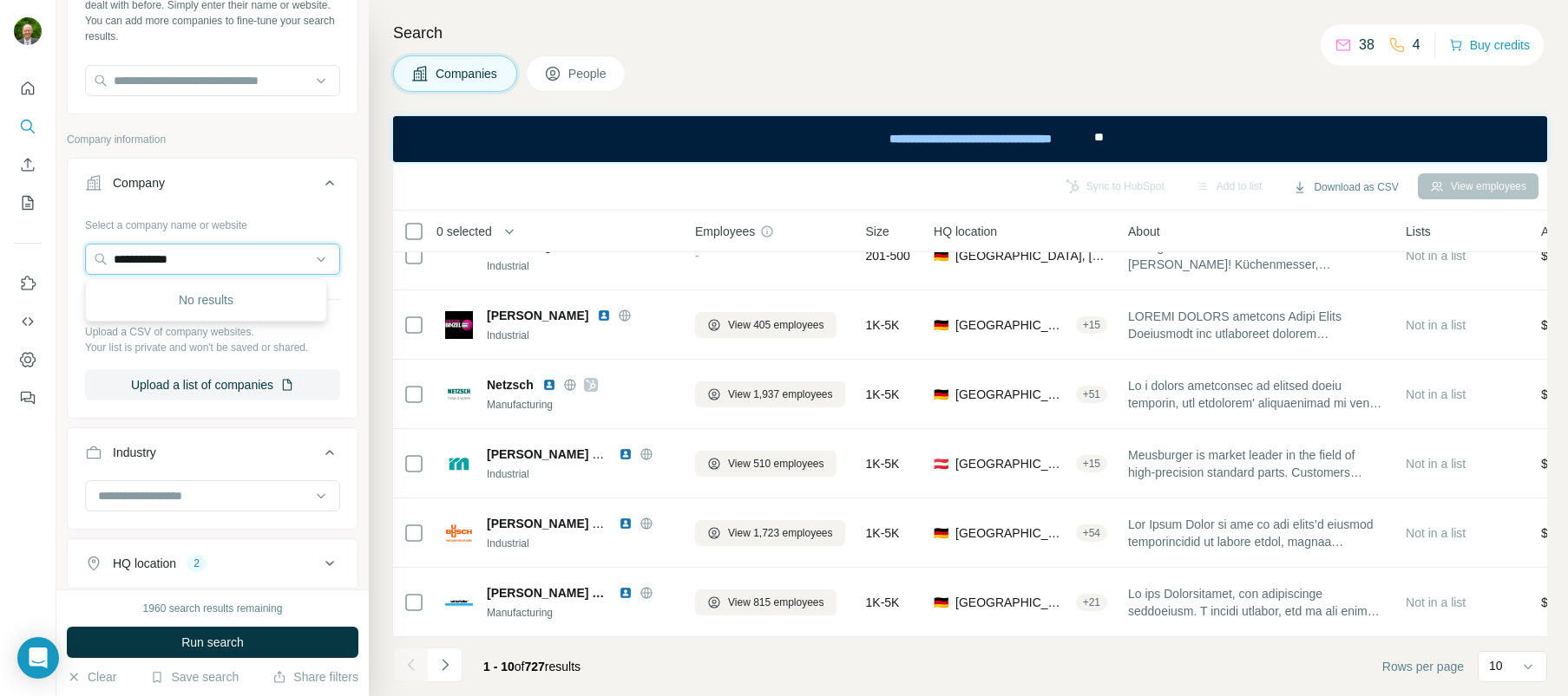
drag, startPoint x: 157, startPoint y: 258, endPoint x: 25, endPoint y: 259, distance: 132.0
click at [17, 258] on div "**********" at bounding box center [784, 348] width 1568 height 696
type input "*****"
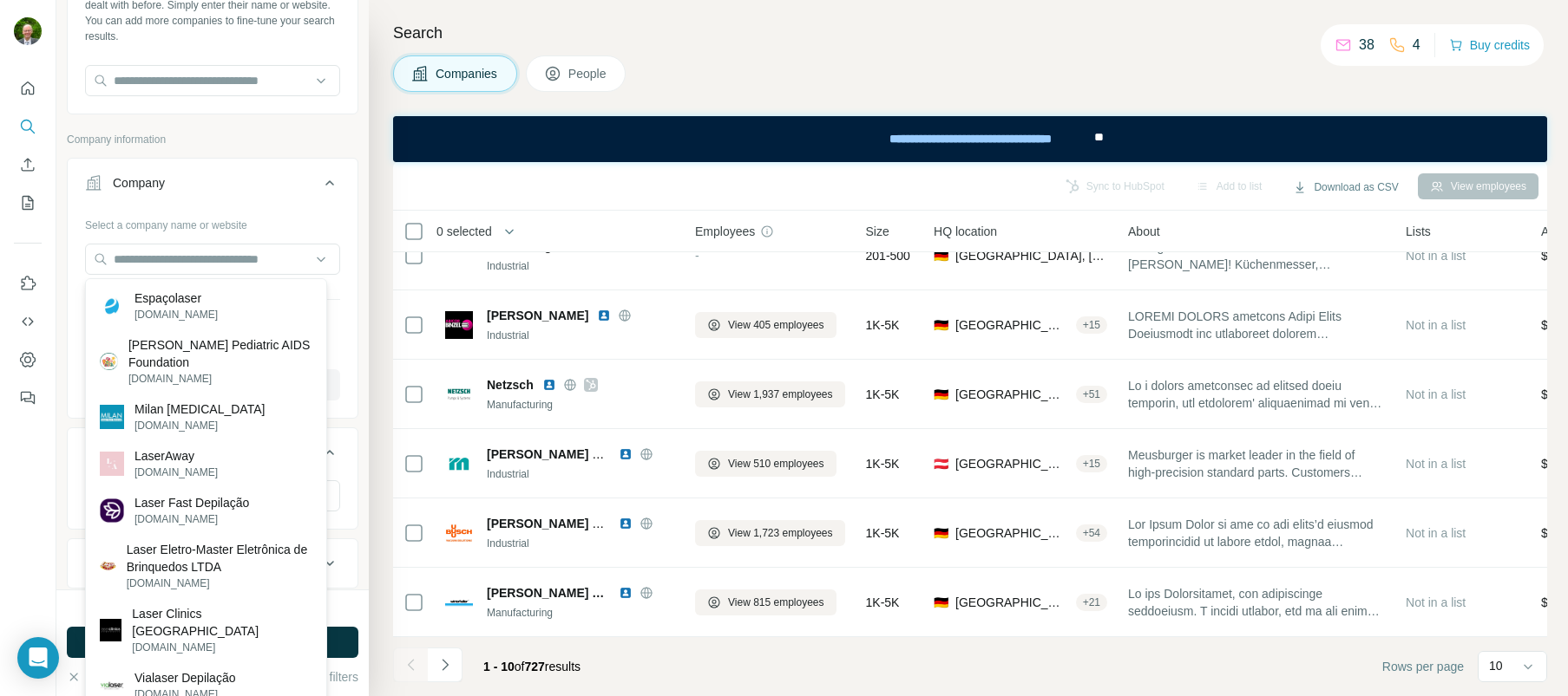
click at [318, 209] on button "Company" at bounding box center [213, 186] width 290 height 48
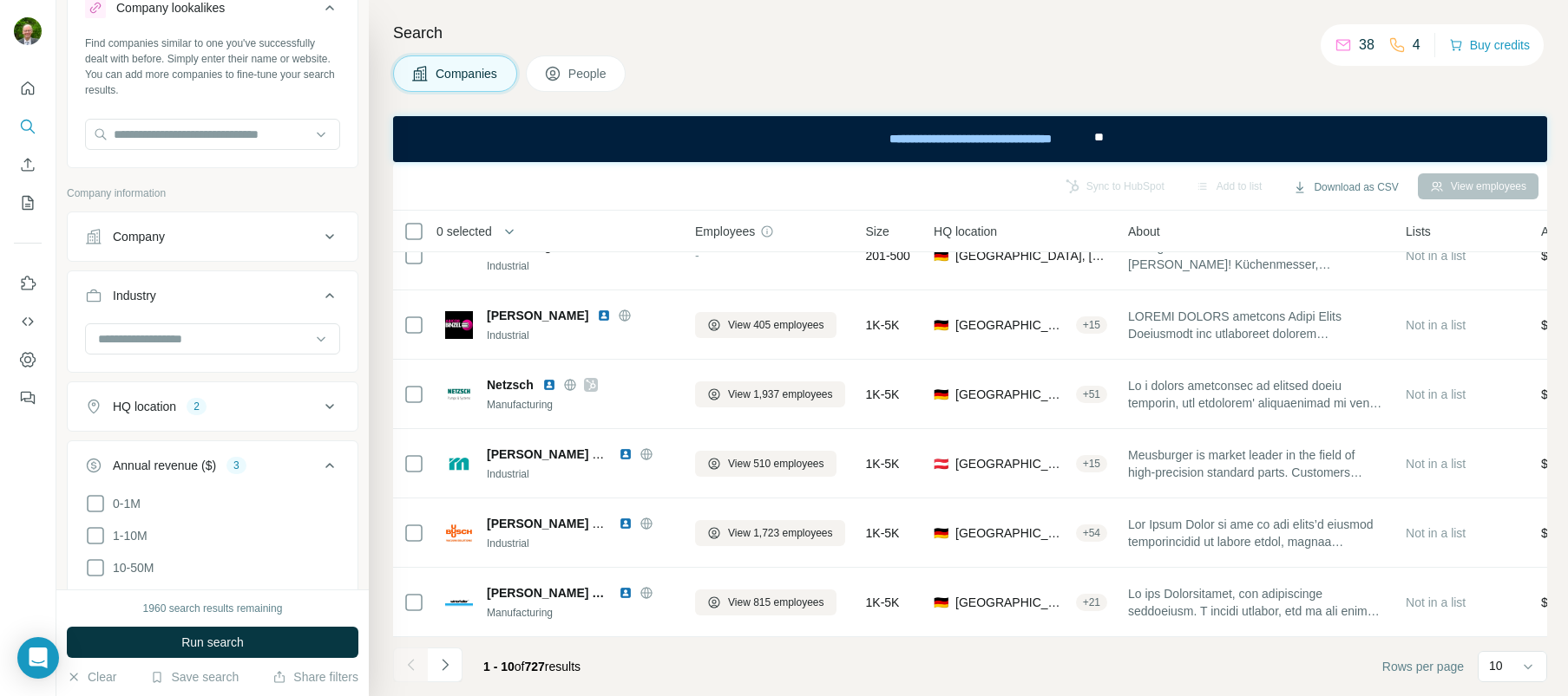
scroll to position [74, 0]
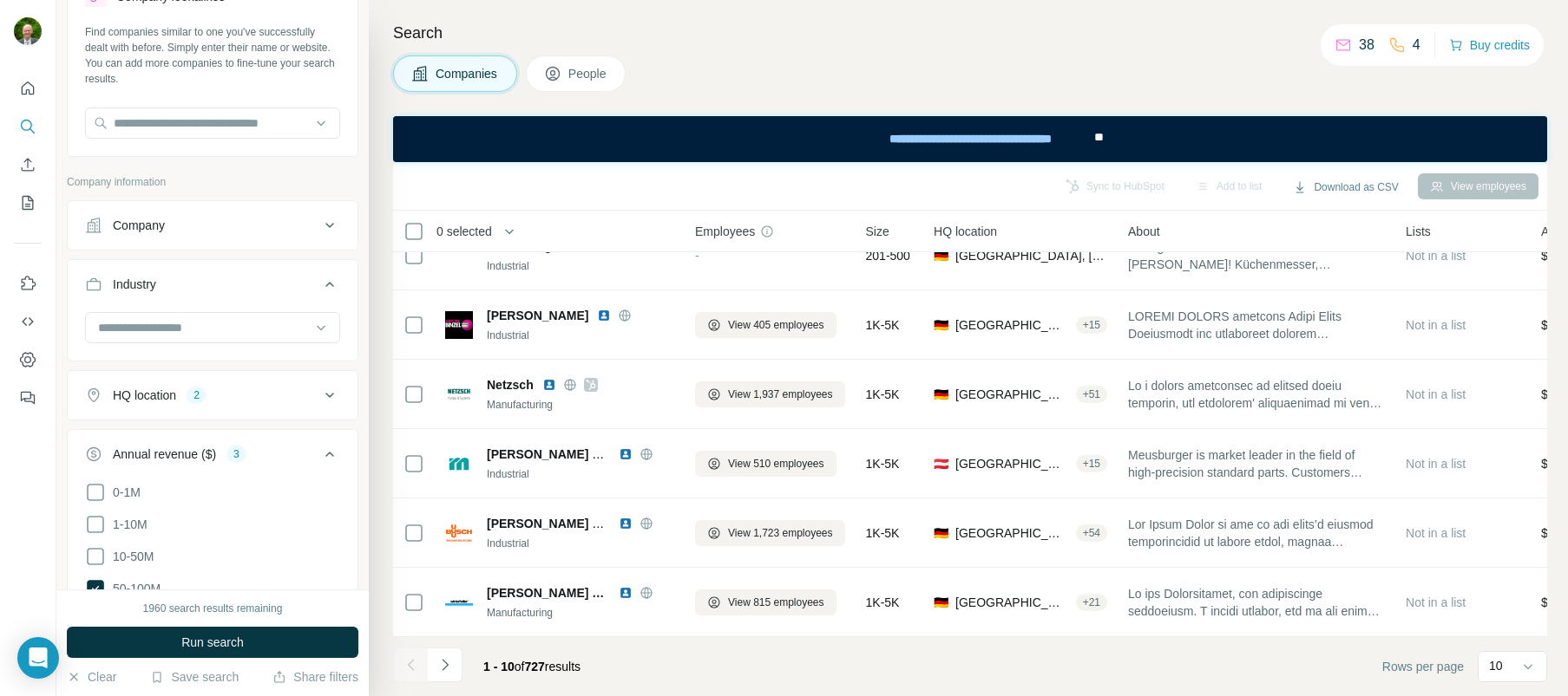
click at [320, 394] on icon at bounding box center [329, 395] width 21 height 21
click at [320, 218] on icon at bounding box center [329, 225] width 21 height 21
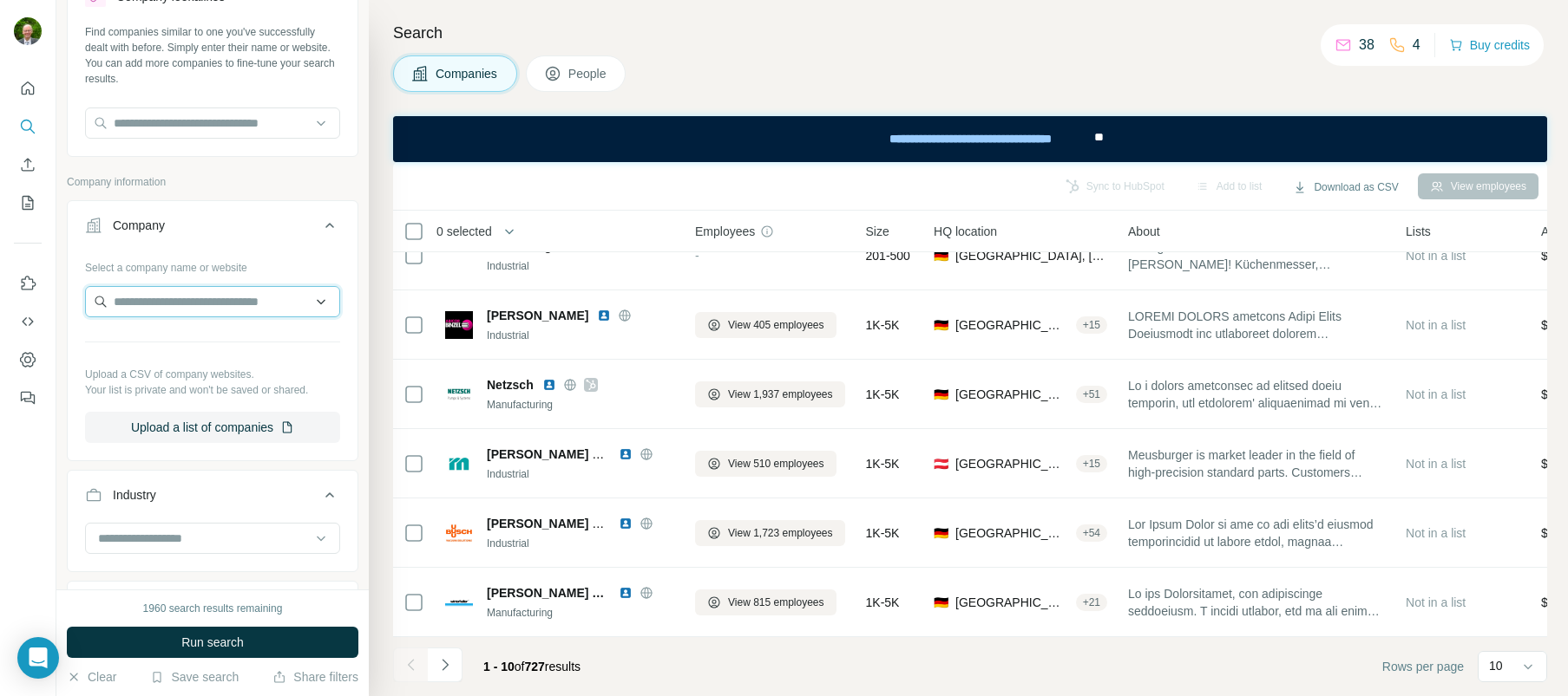
click at [142, 299] on input "text" at bounding box center [213, 302] width 255 height 31
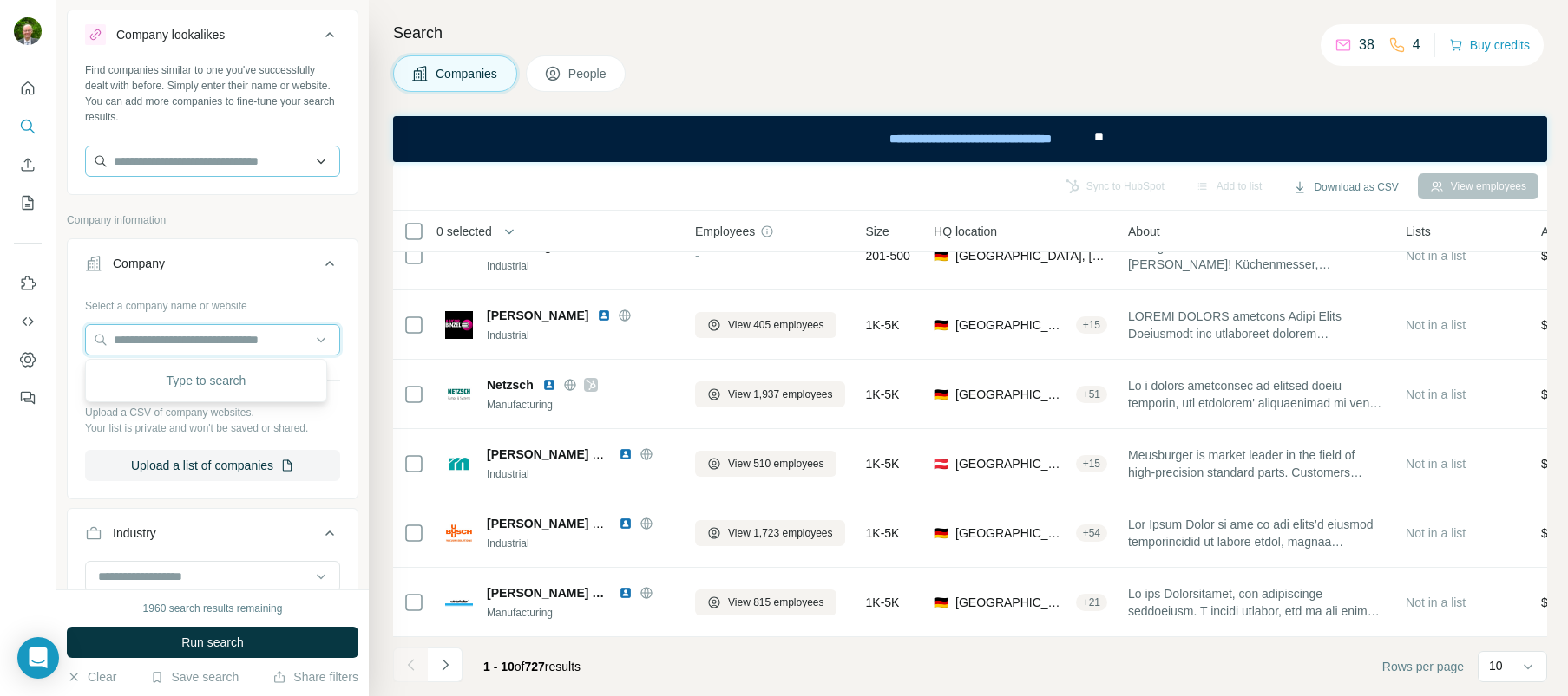
scroll to position [13, 0]
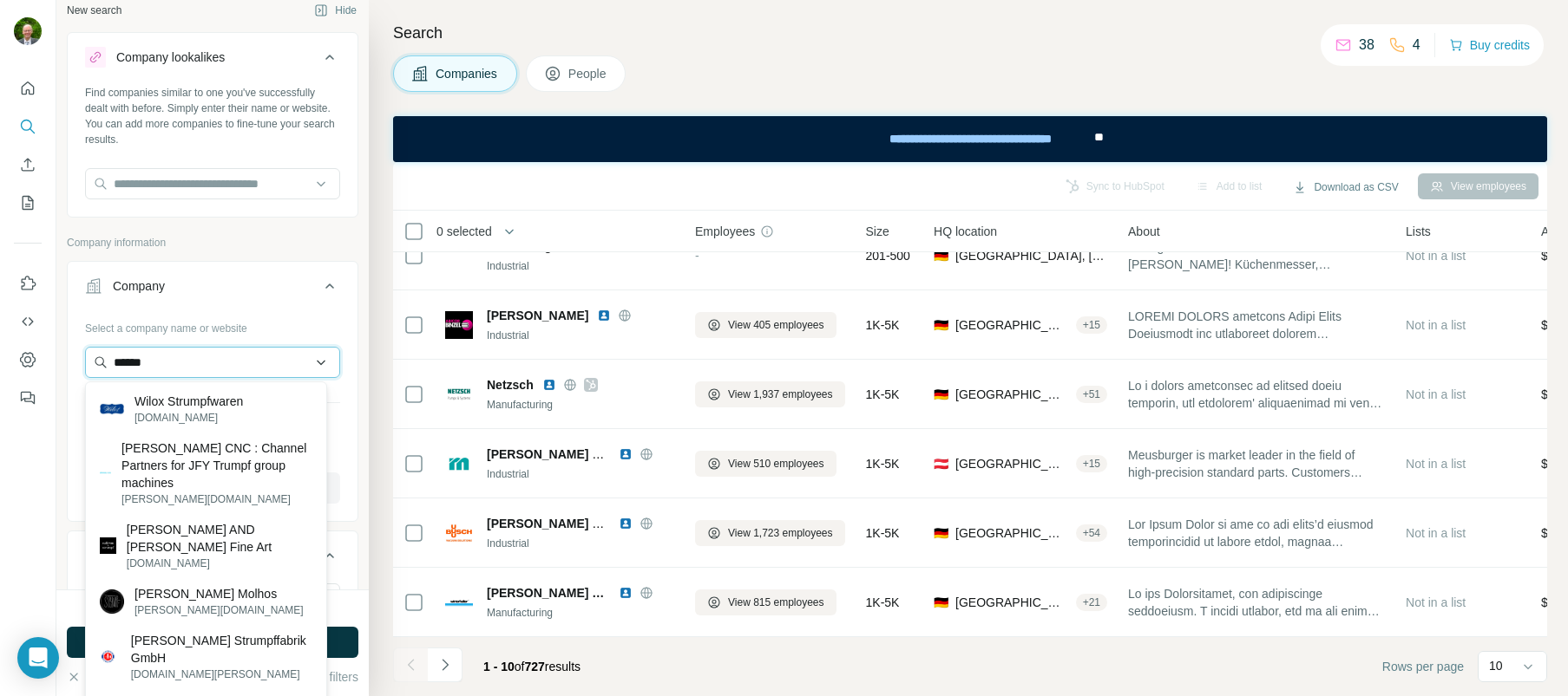
click at [157, 364] on input "******" at bounding box center [213, 362] width 255 height 31
drag, startPoint x: 166, startPoint y: 358, endPoint x: 44, endPoint y: 355, distance: 122.0
click at [44, 355] on div "New search Hide Company lookalikes Find companies similar to one you've success…" at bounding box center [784, 348] width 1568 height 696
type input "*"
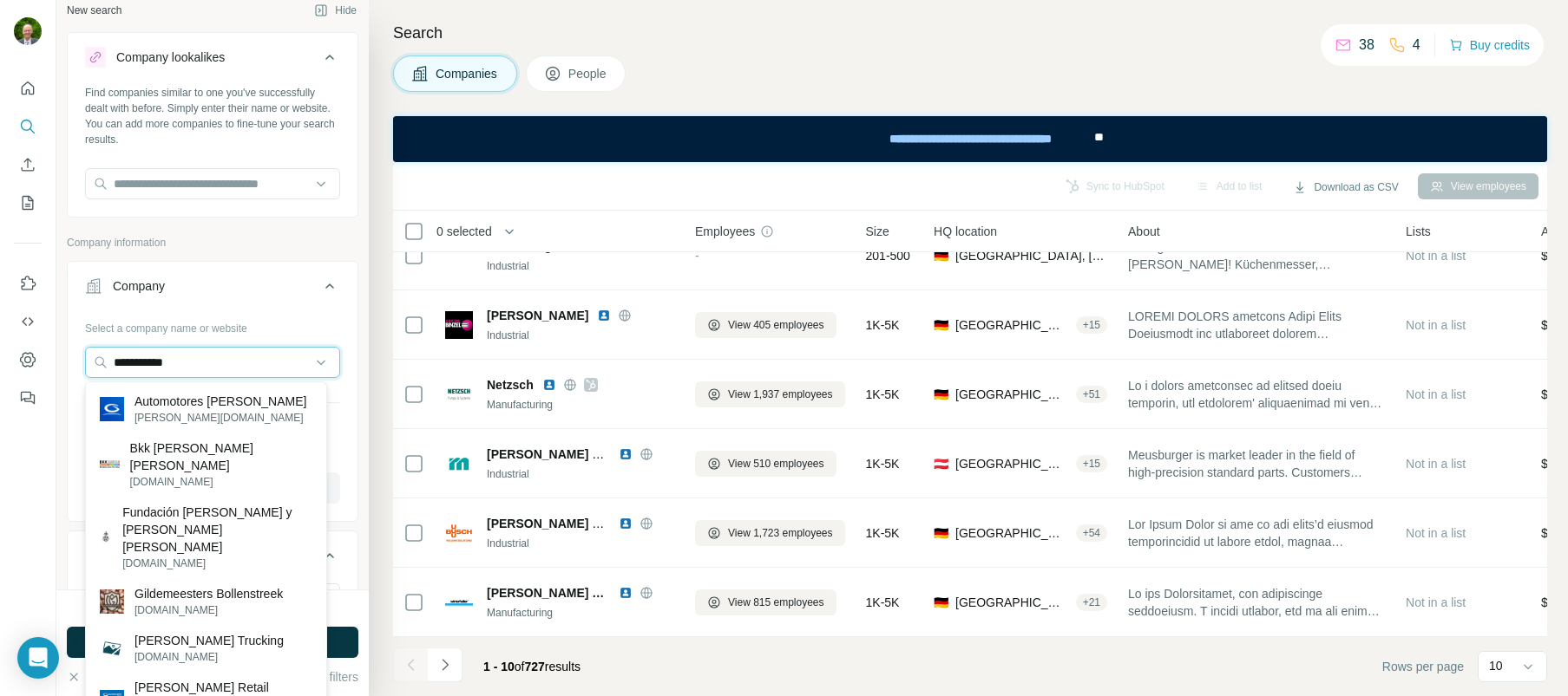
type input "**********"
drag, startPoint x: 201, startPoint y: 361, endPoint x: 0, endPoint y: 358, distance: 201.0
click at [0, 357] on html "**********" at bounding box center [784, 348] width 1568 height 696
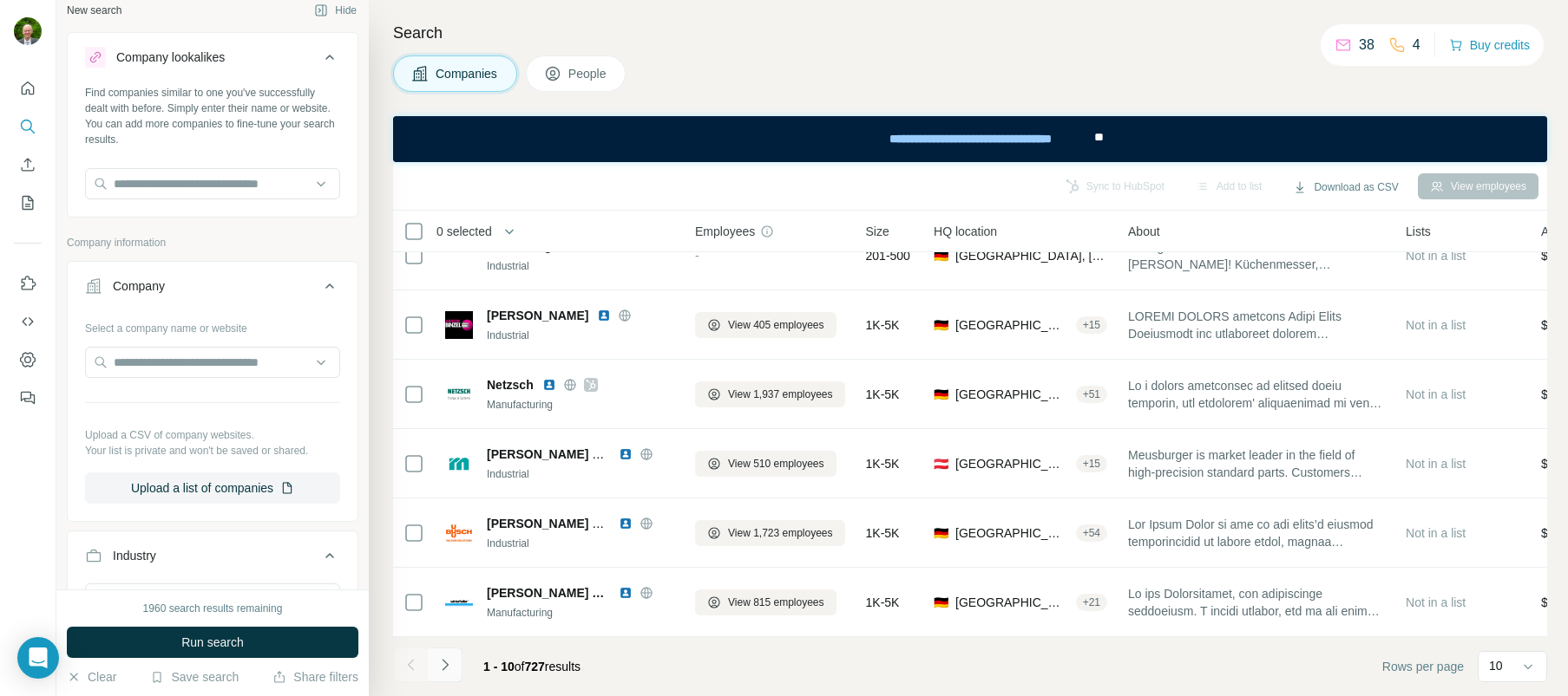
click at [446, 664] on icon "Navigate to next page" at bounding box center [445, 665] width 6 height 12
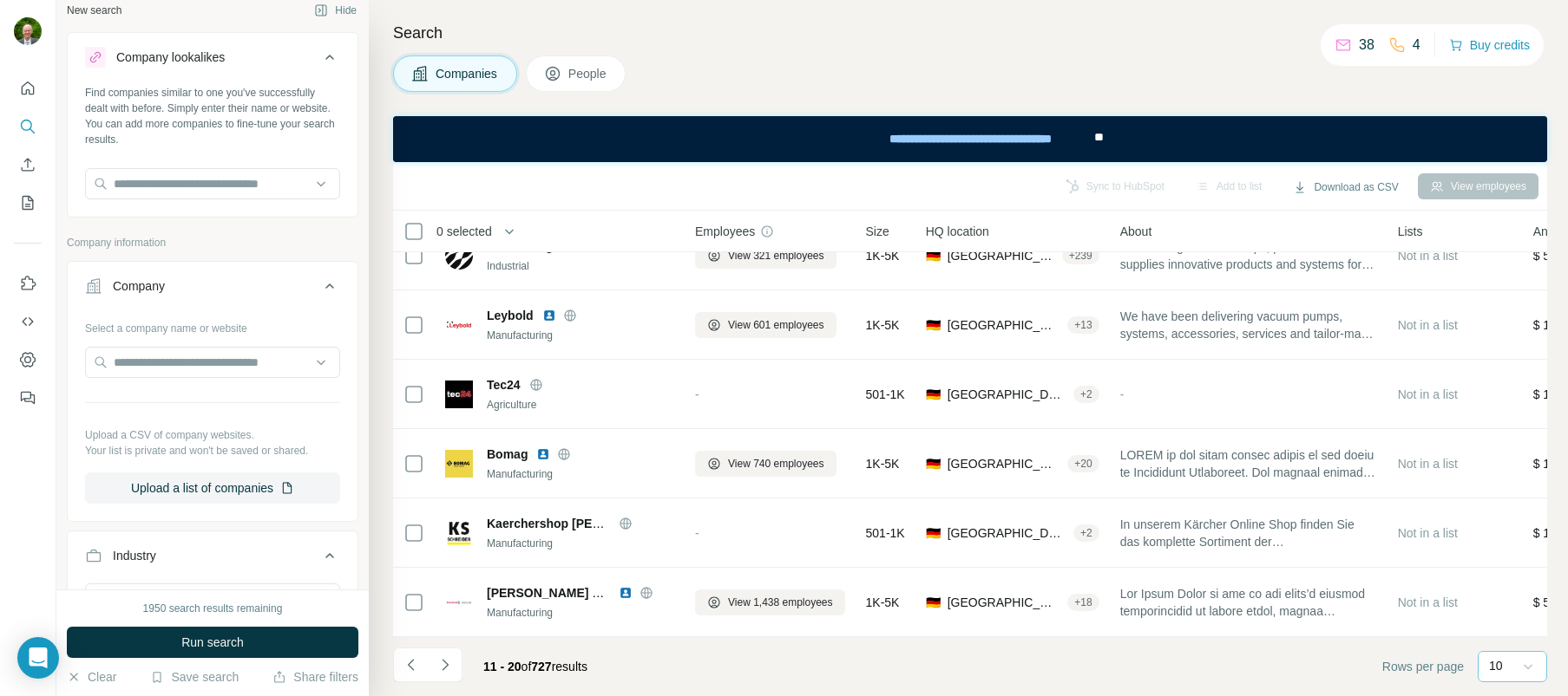
click at [1532, 659] on icon at bounding box center [1528, 667] width 17 height 17
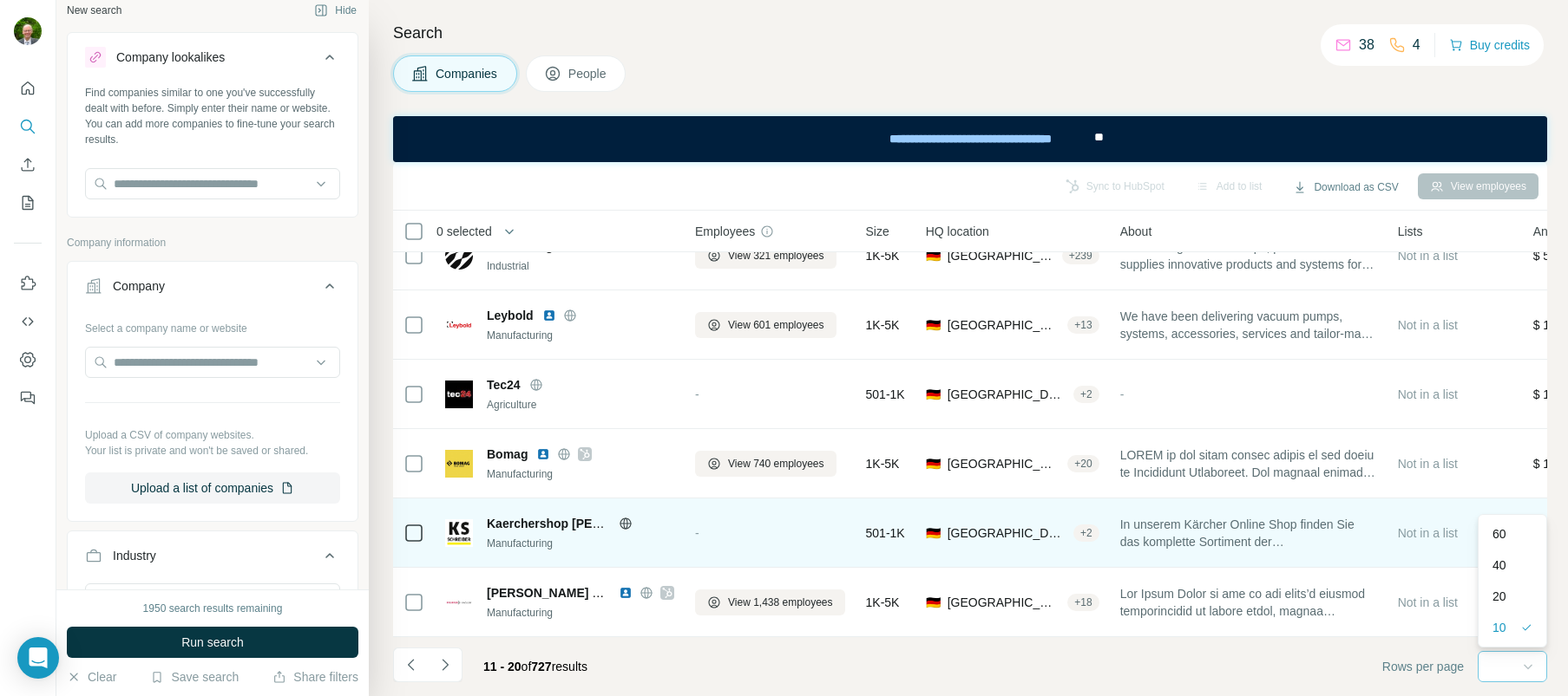
drag, startPoint x: 1513, startPoint y: 536, endPoint x: 1497, endPoint y: 538, distance: 16.1
click at [1513, 536] on div "60" at bounding box center [1513, 534] width 40 height 17
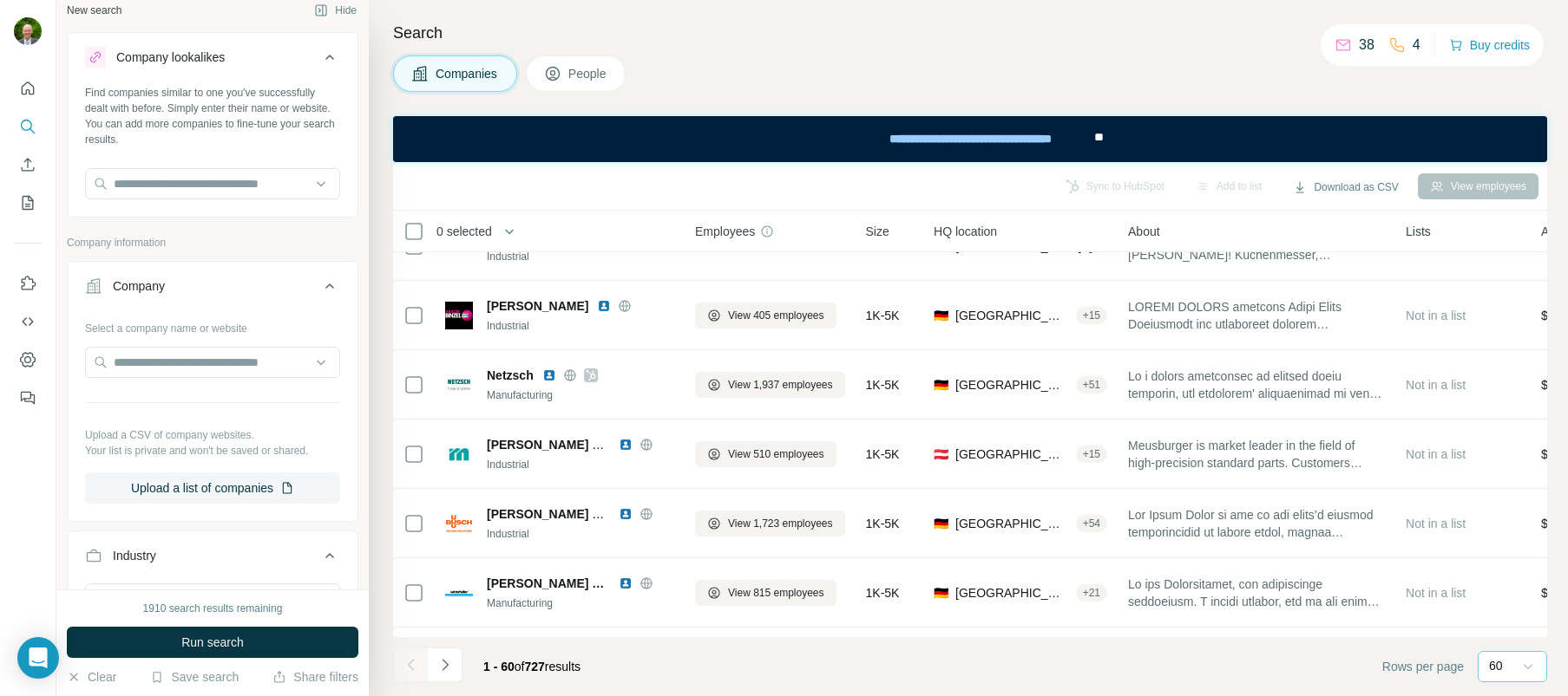
click at [405, 663] on div at bounding box center [410, 665] width 35 height 35
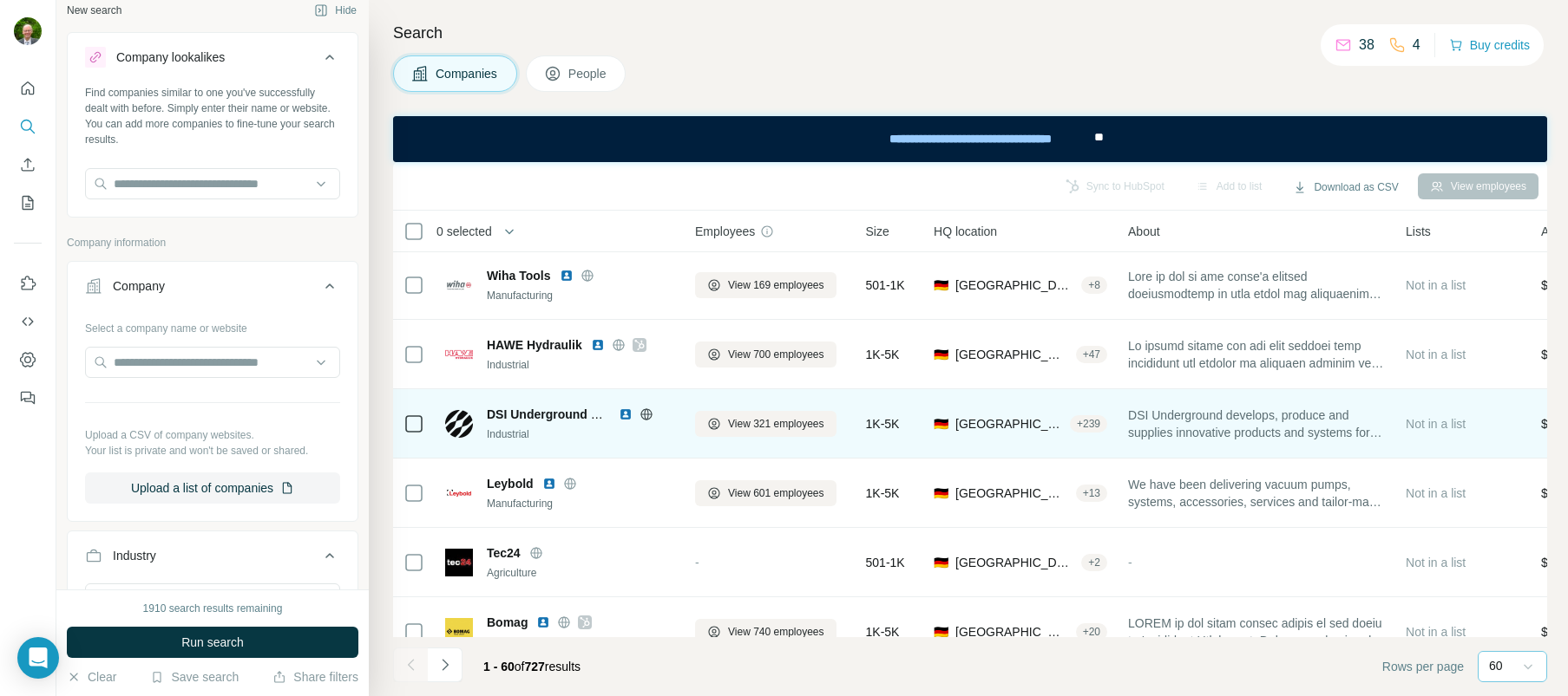
scroll to position [823, 0]
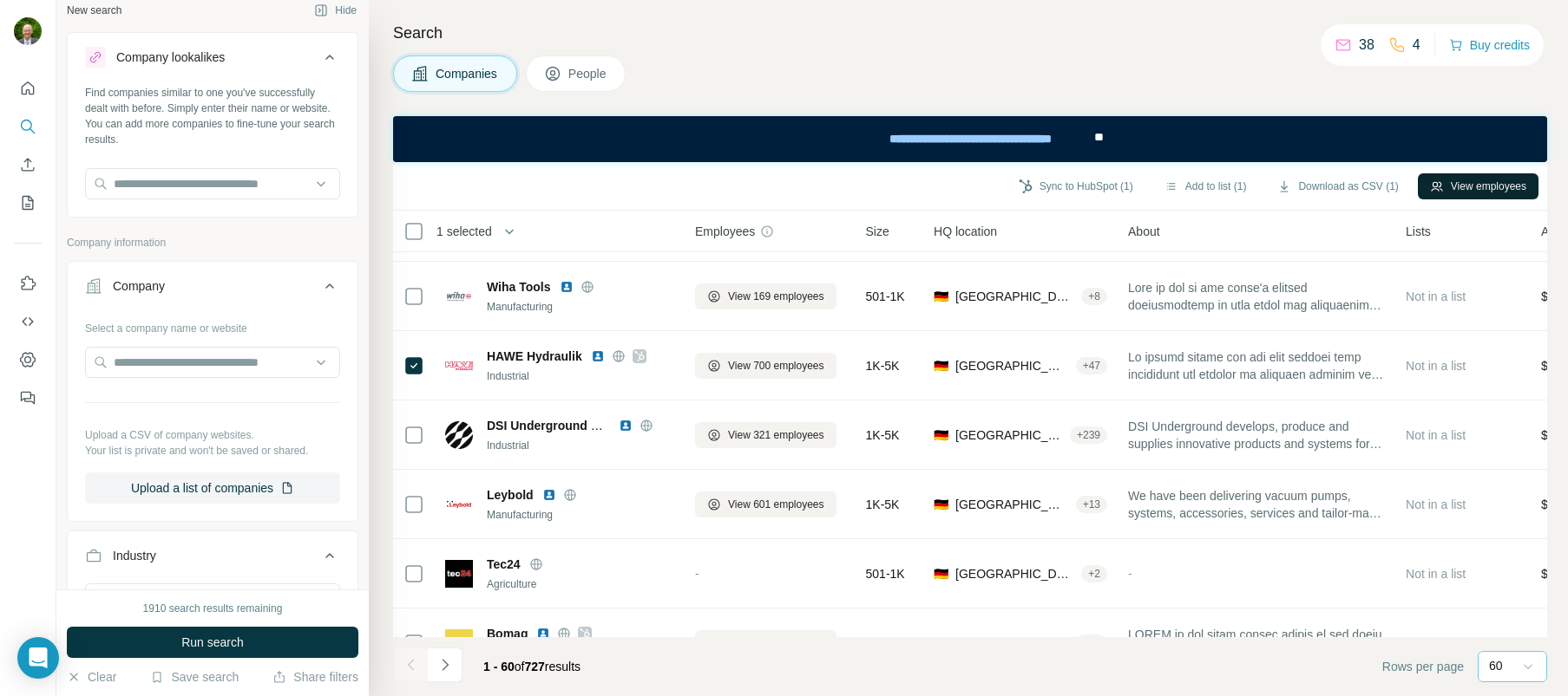
click at [1480, 184] on button "View employees" at bounding box center [1478, 186] width 121 height 26
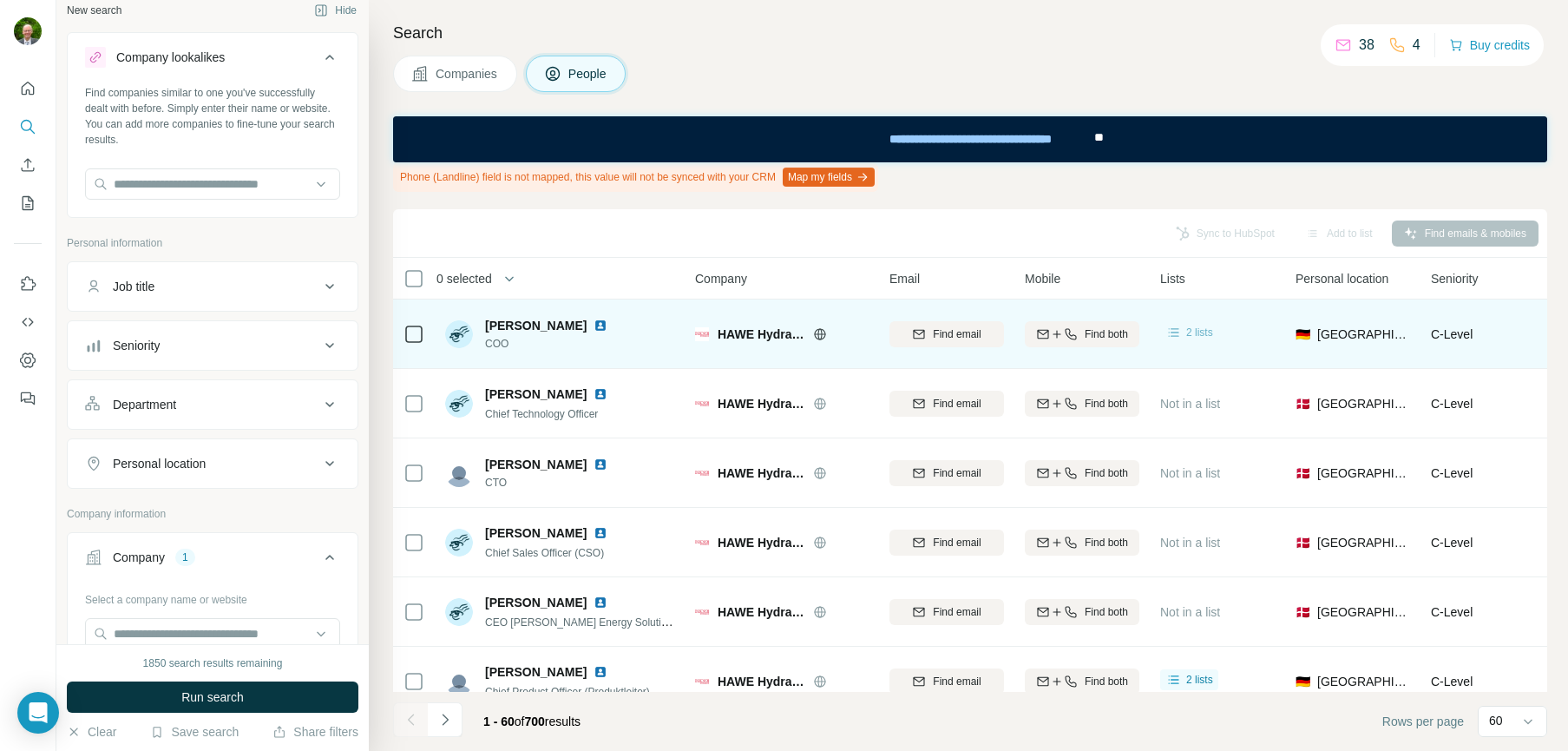
click at [1198, 329] on span "2 lists" at bounding box center [1200, 332] width 27 height 15
click at [547, 360] on td "Christof Gilnhammer COO" at bounding box center [561, 334] width 252 height 70
click at [949, 331] on span "Find email" at bounding box center [956, 333] width 47 height 15
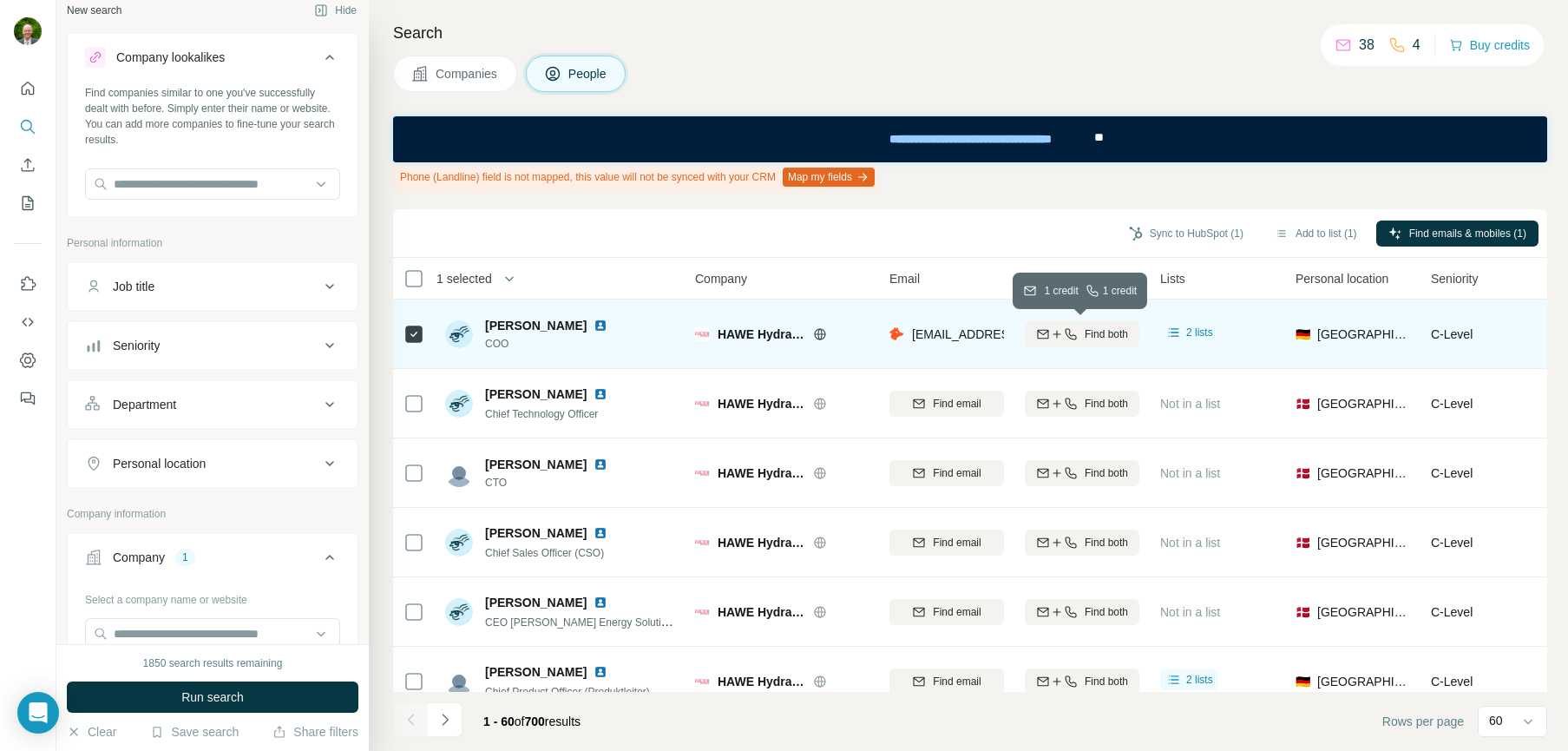
click at [1079, 331] on div "Find both" at bounding box center [1082, 333] width 114 height 15
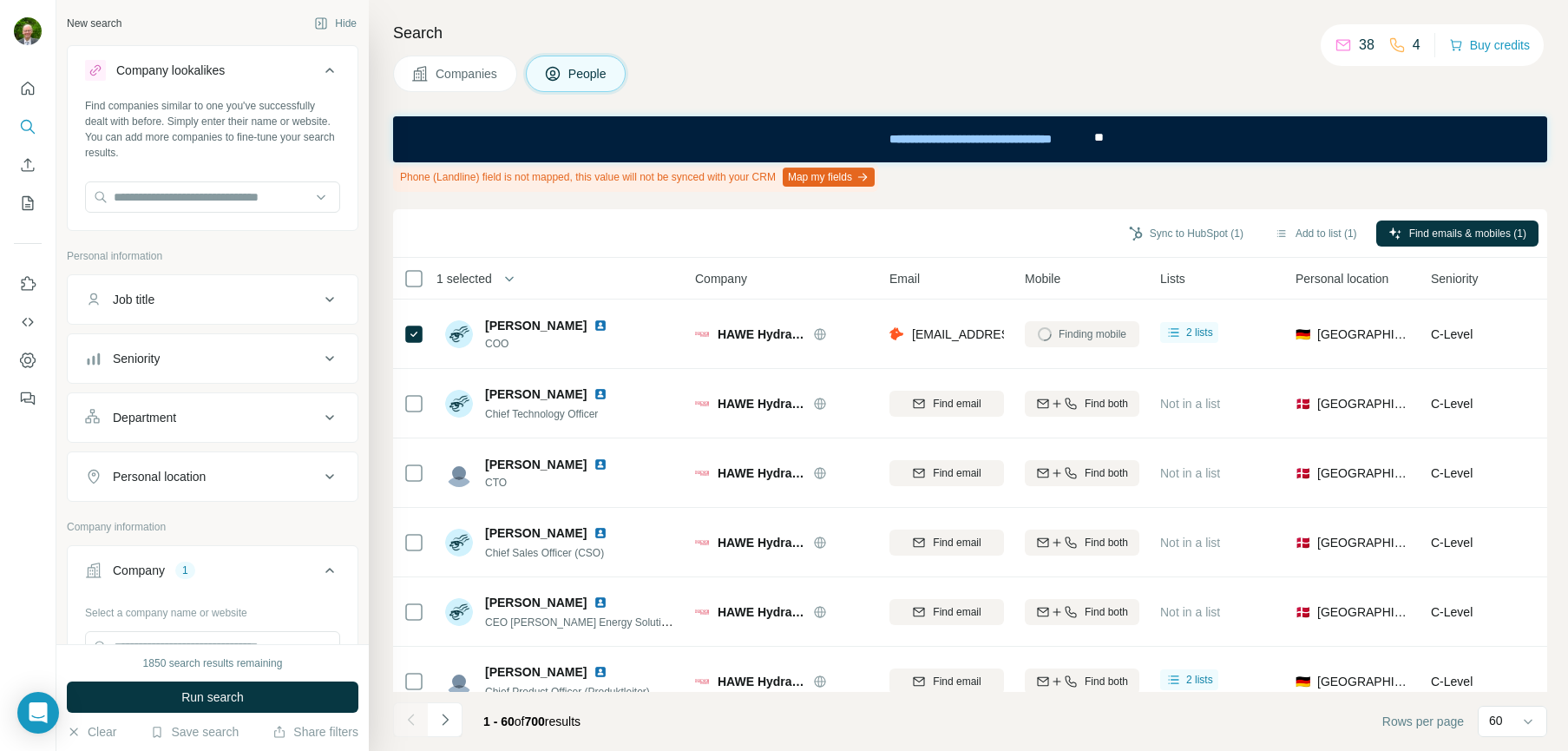
scroll to position [13, 0]
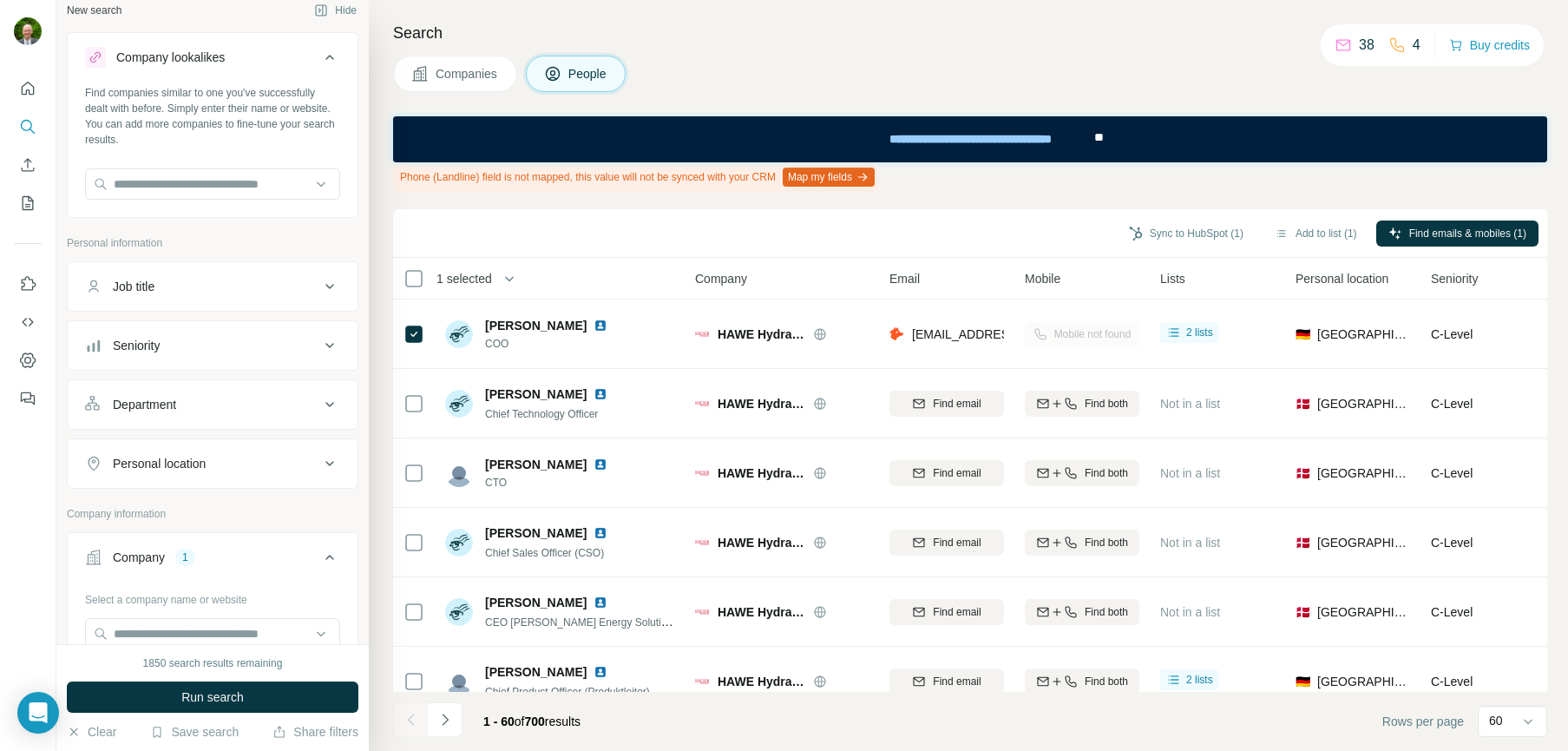
click at [320, 344] on icon at bounding box center [329, 345] width 21 height 21
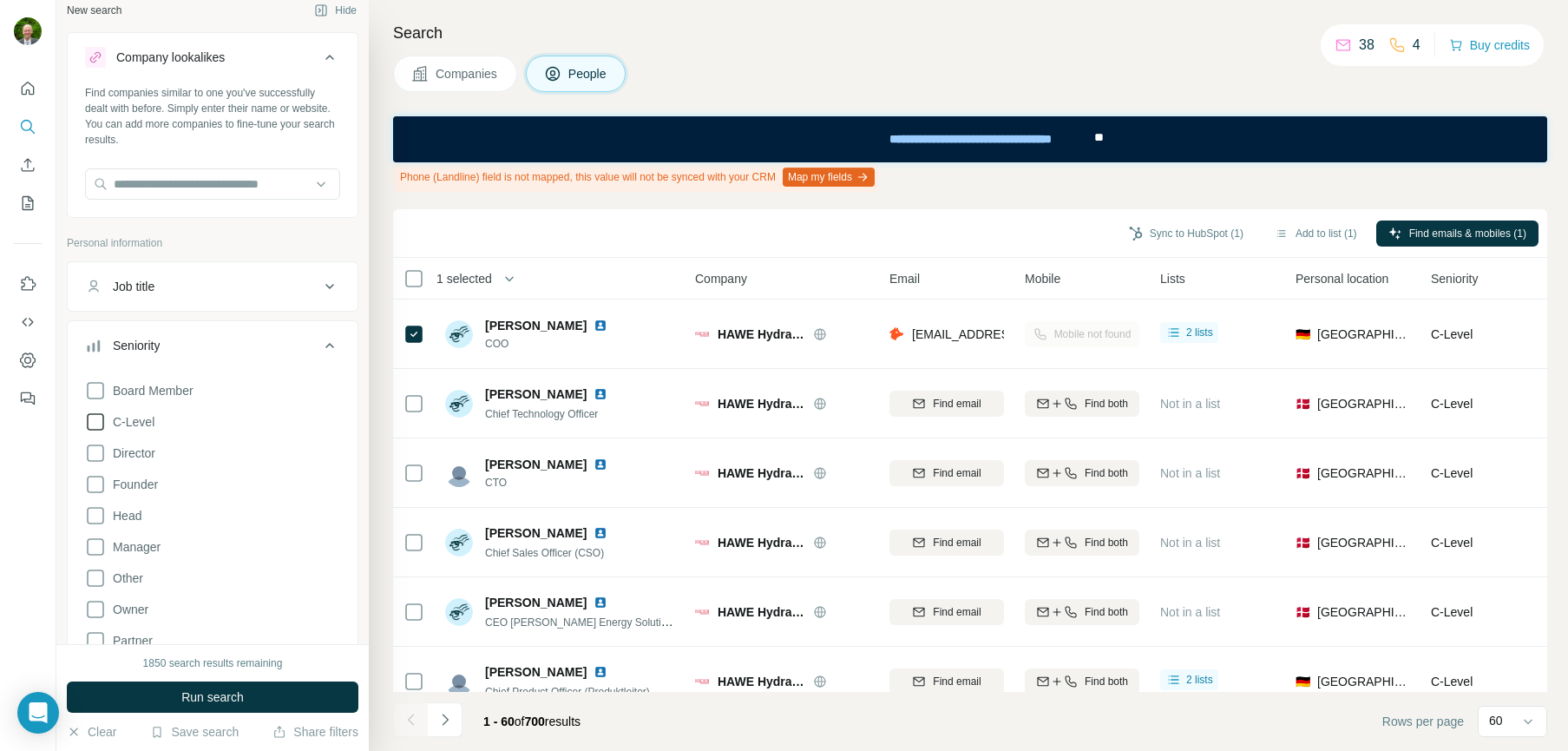
click at [94, 419] on icon at bounding box center [95, 421] width 21 height 21
click at [228, 691] on span "Run search" at bounding box center [213, 697] width 63 height 17
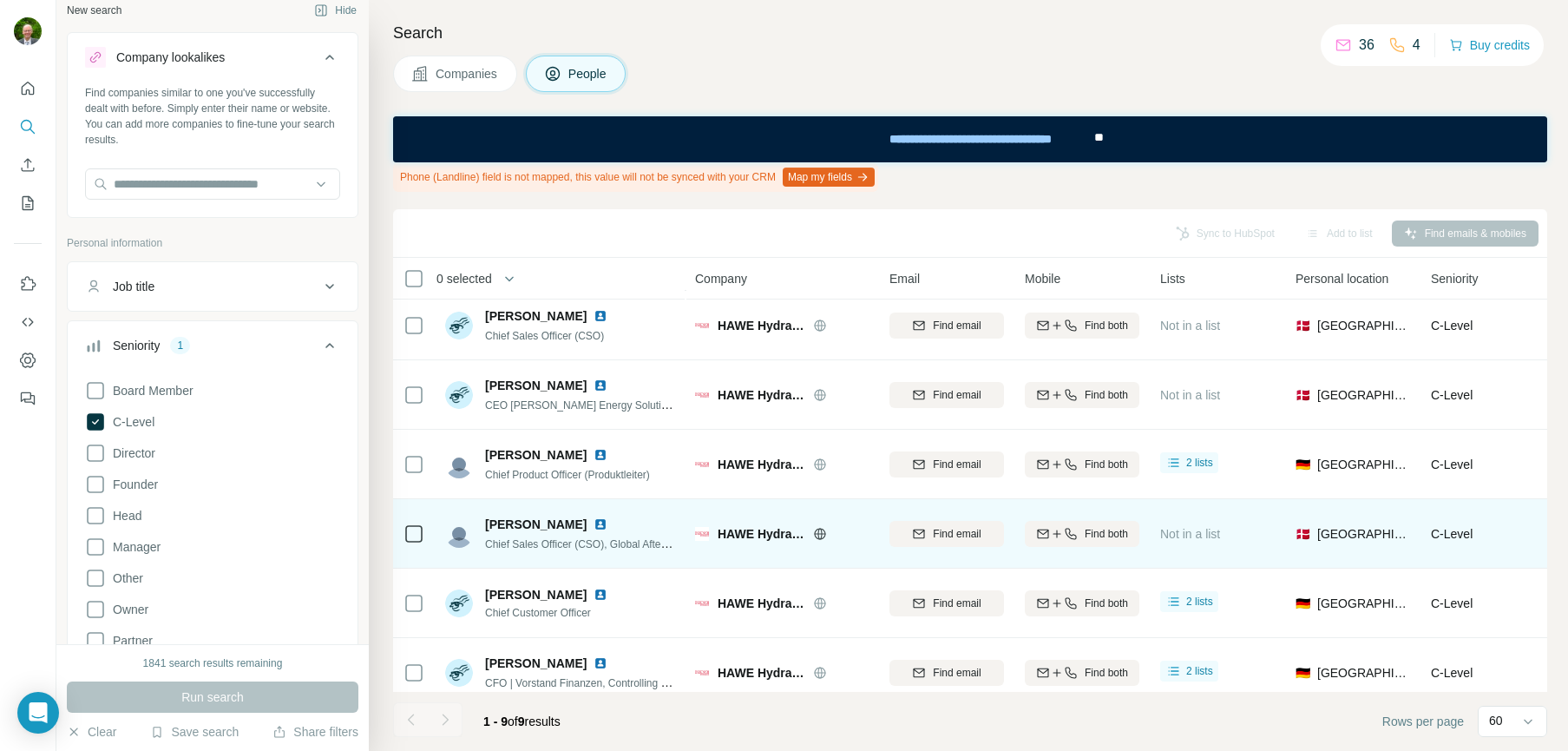
scroll to position [242, 0]
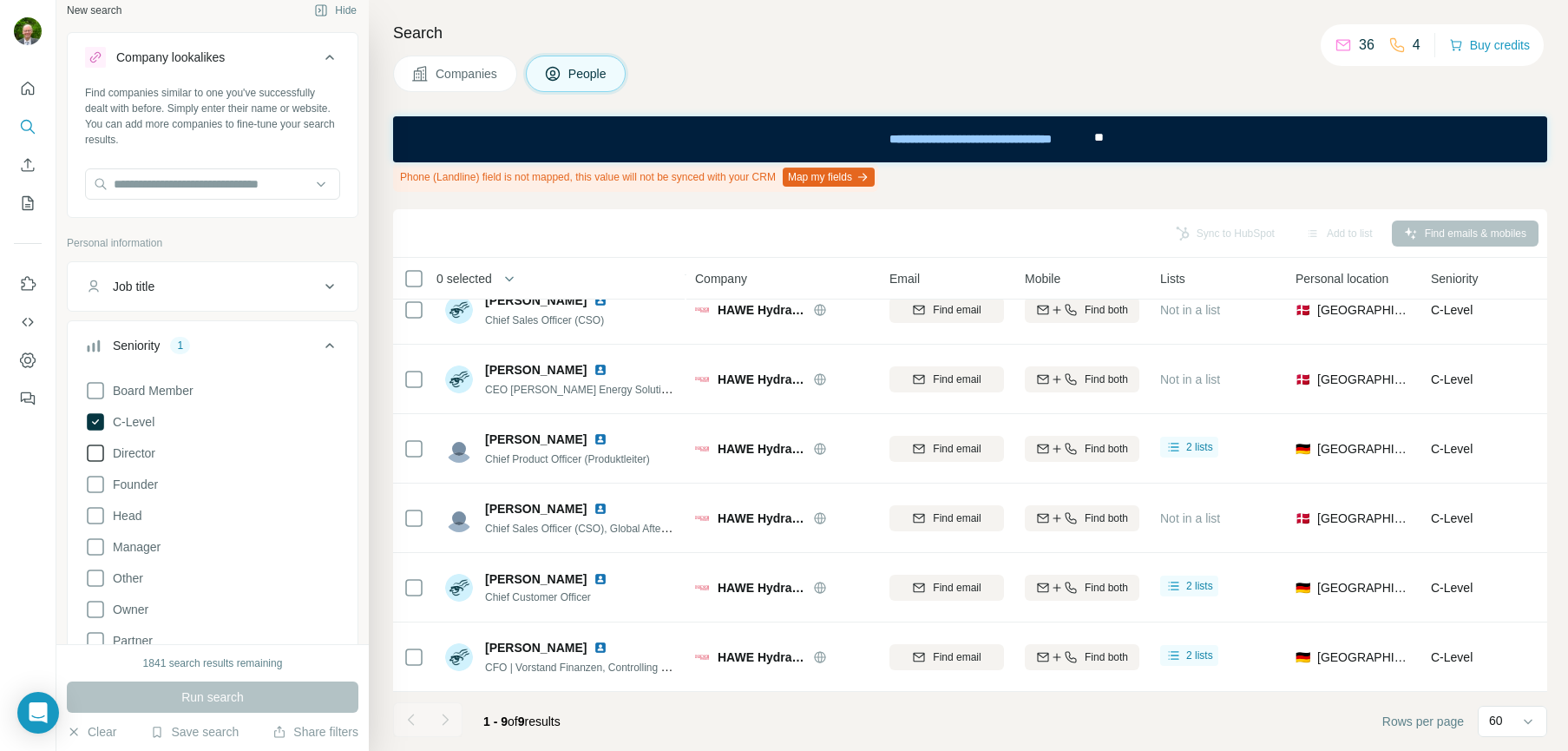
click at [95, 458] on icon at bounding box center [95, 453] width 21 height 21
click at [95, 513] on icon at bounding box center [95, 515] width 21 height 21
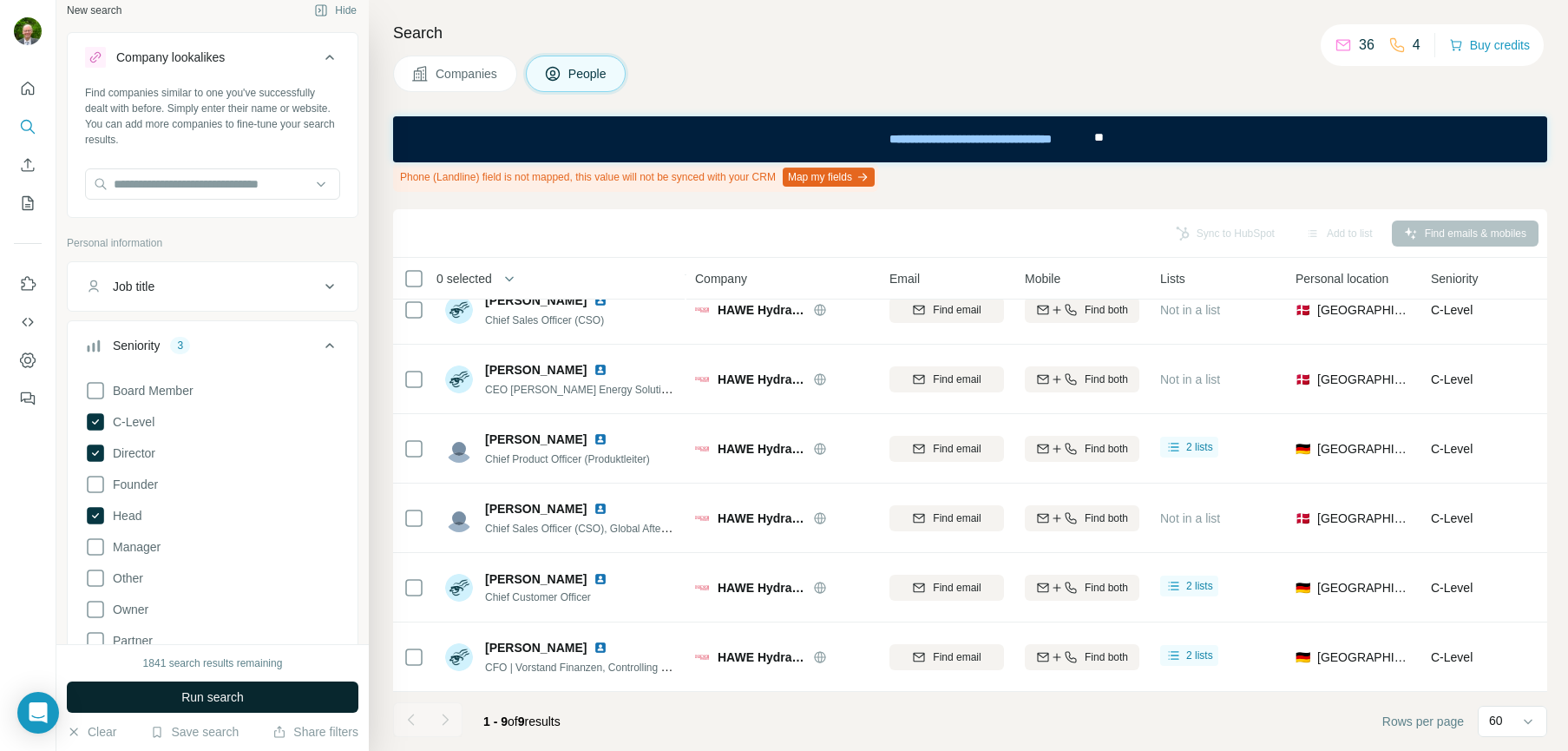
click at [222, 691] on span "Run search" at bounding box center [213, 697] width 63 height 17
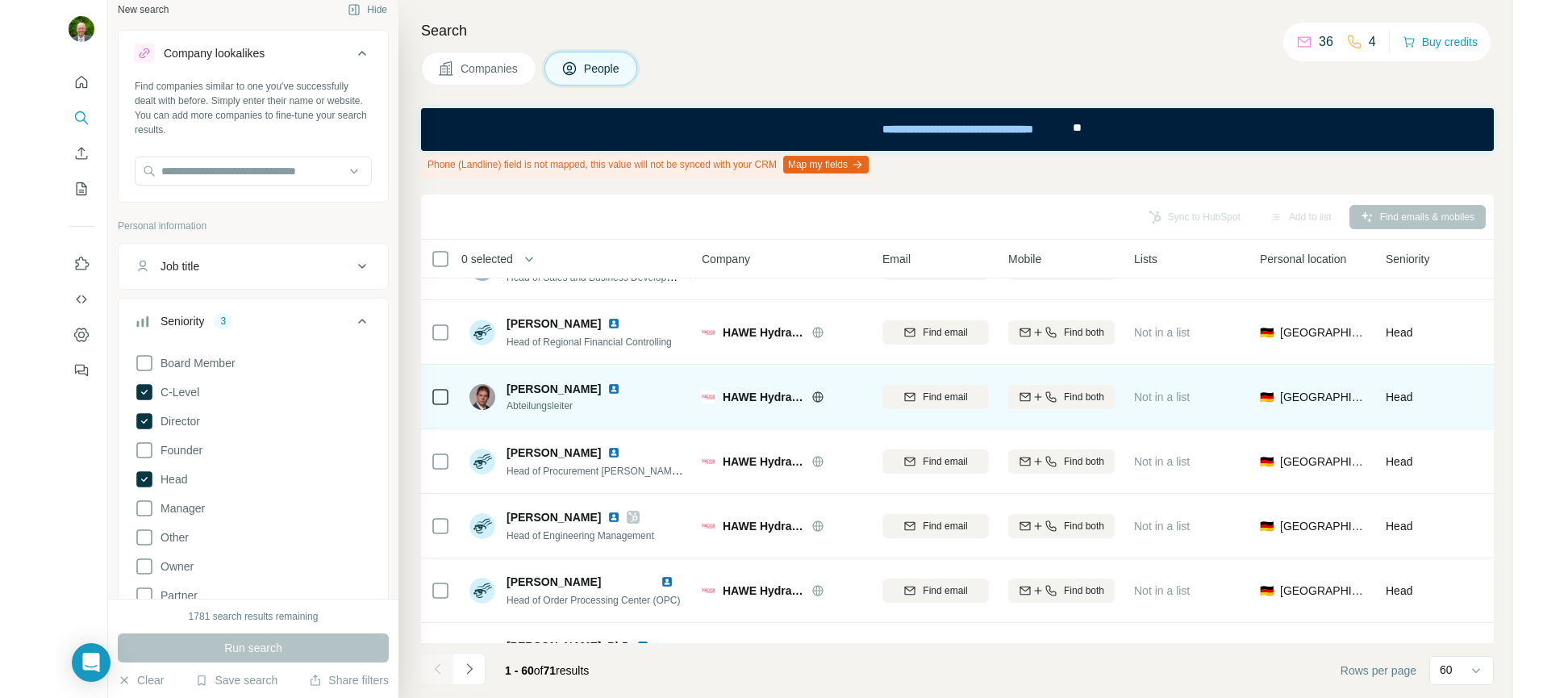
scroll to position [2345, 0]
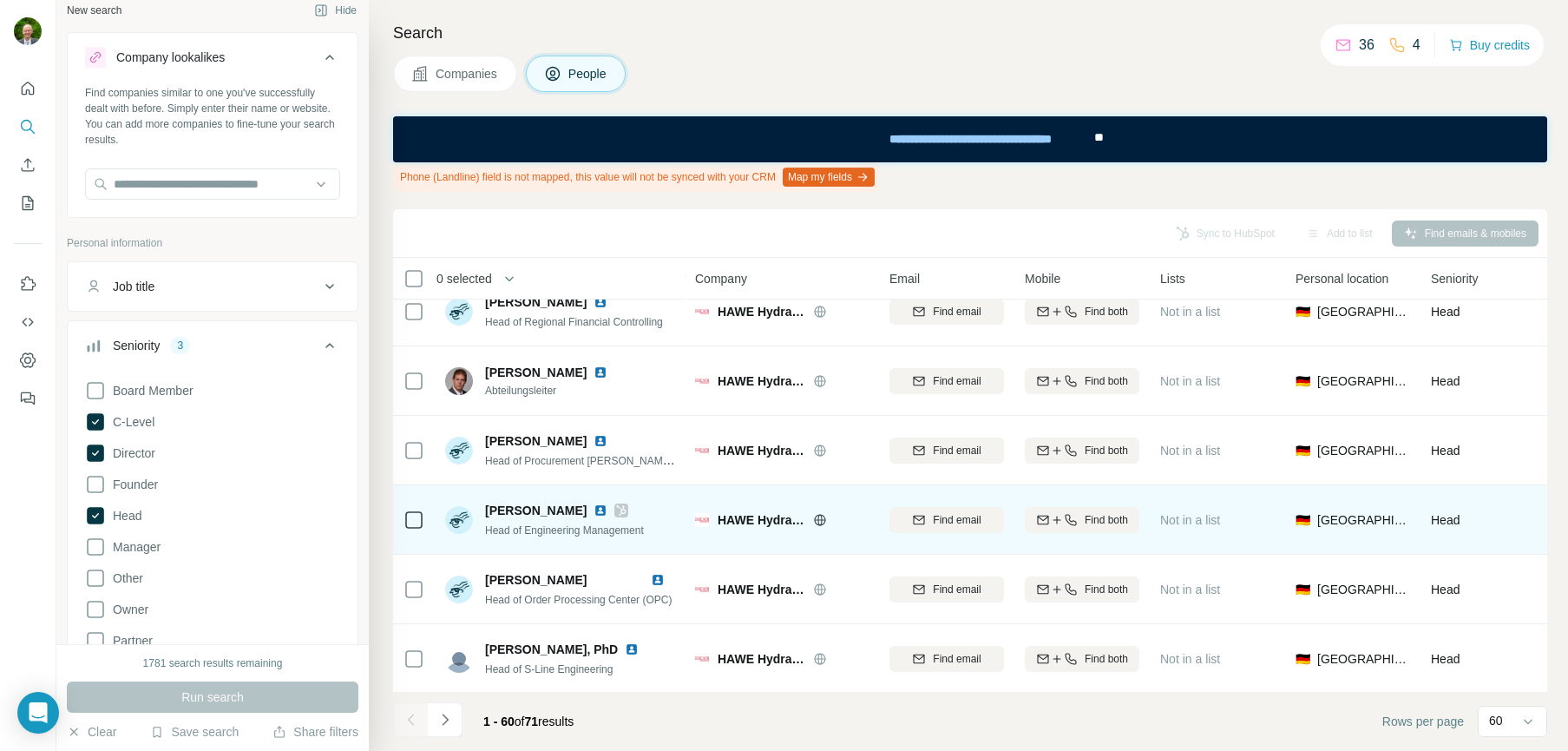
click at [604, 510] on img at bounding box center [601, 511] width 14 height 14
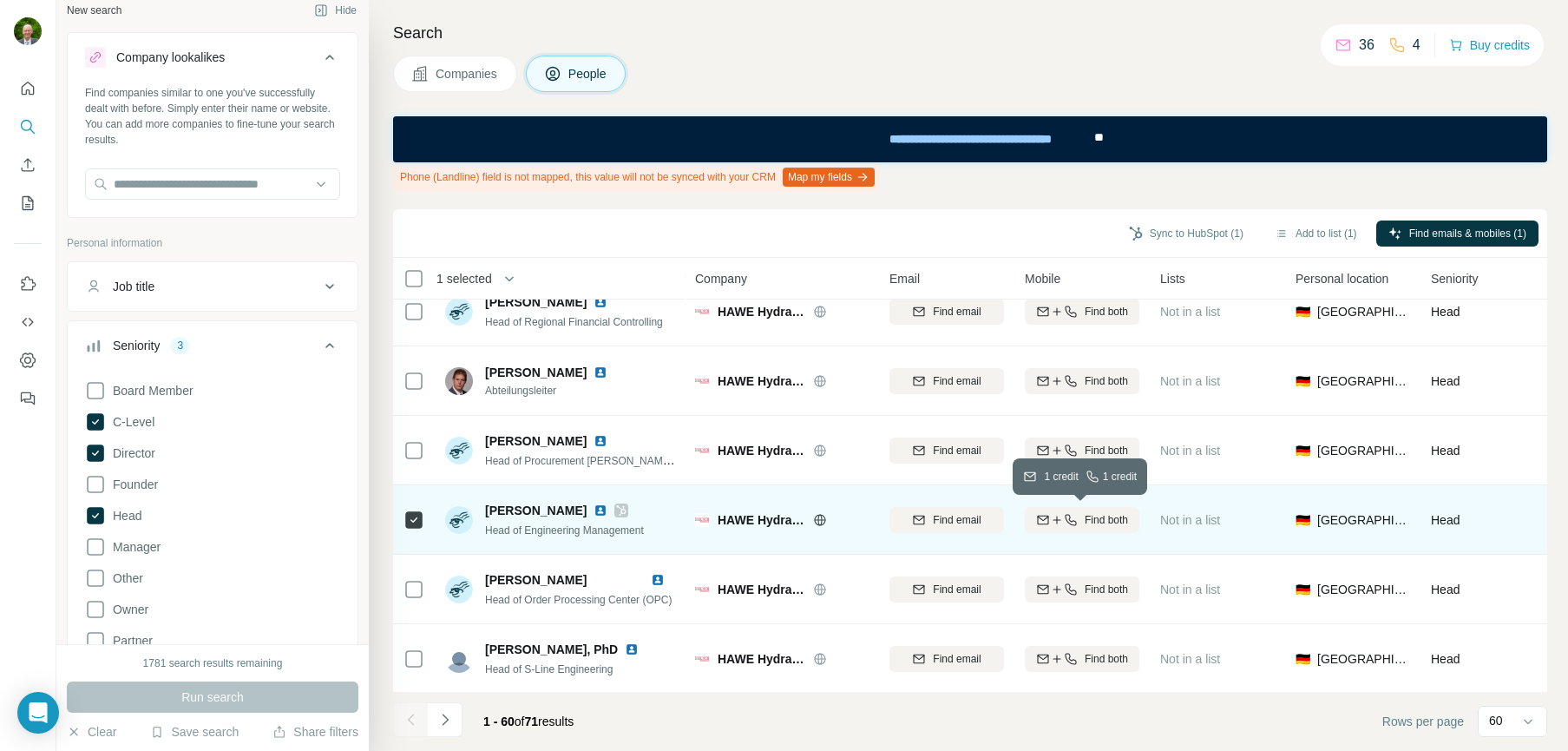
click at [1074, 516] on icon "button" at bounding box center [1072, 520] width 14 height 14
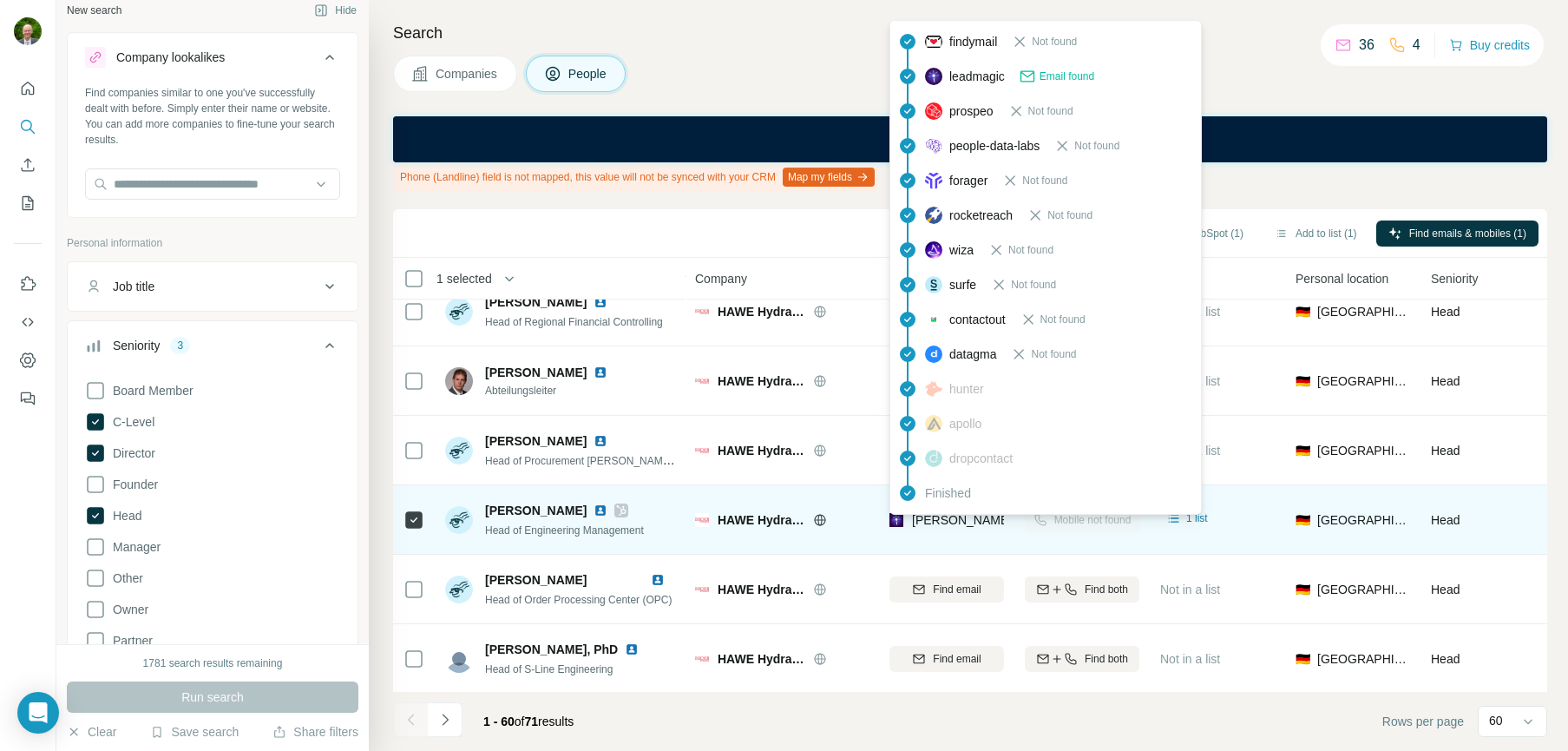
click at [943, 519] on span "[PERSON_NAME][EMAIL_ADDRESS][PERSON_NAME][DOMAIN_NAME]" at bounding box center [1115, 520] width 406 height 14
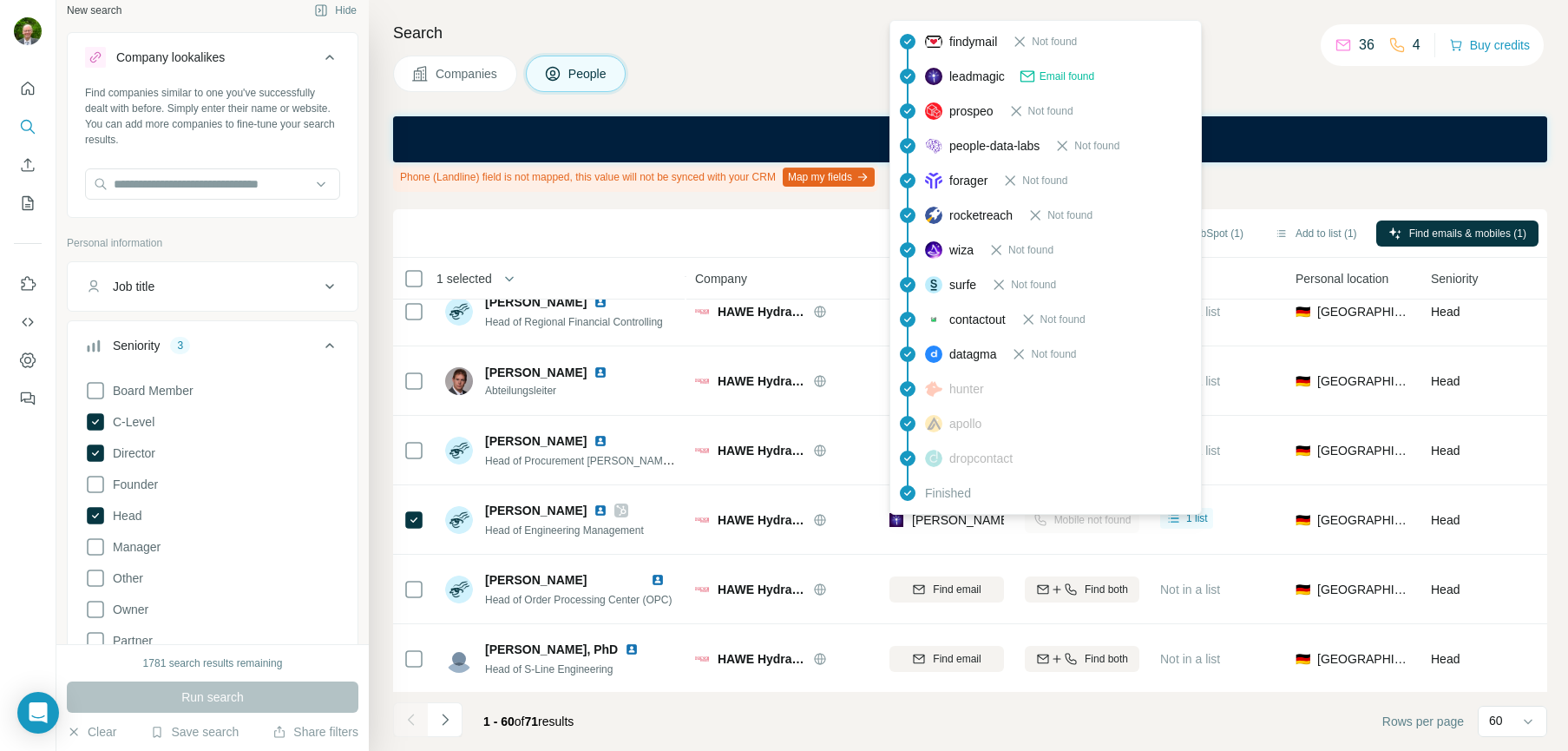
click at [1465, 88] on div "Companies People" at bounding box center [970, 73] width 1155 height 37
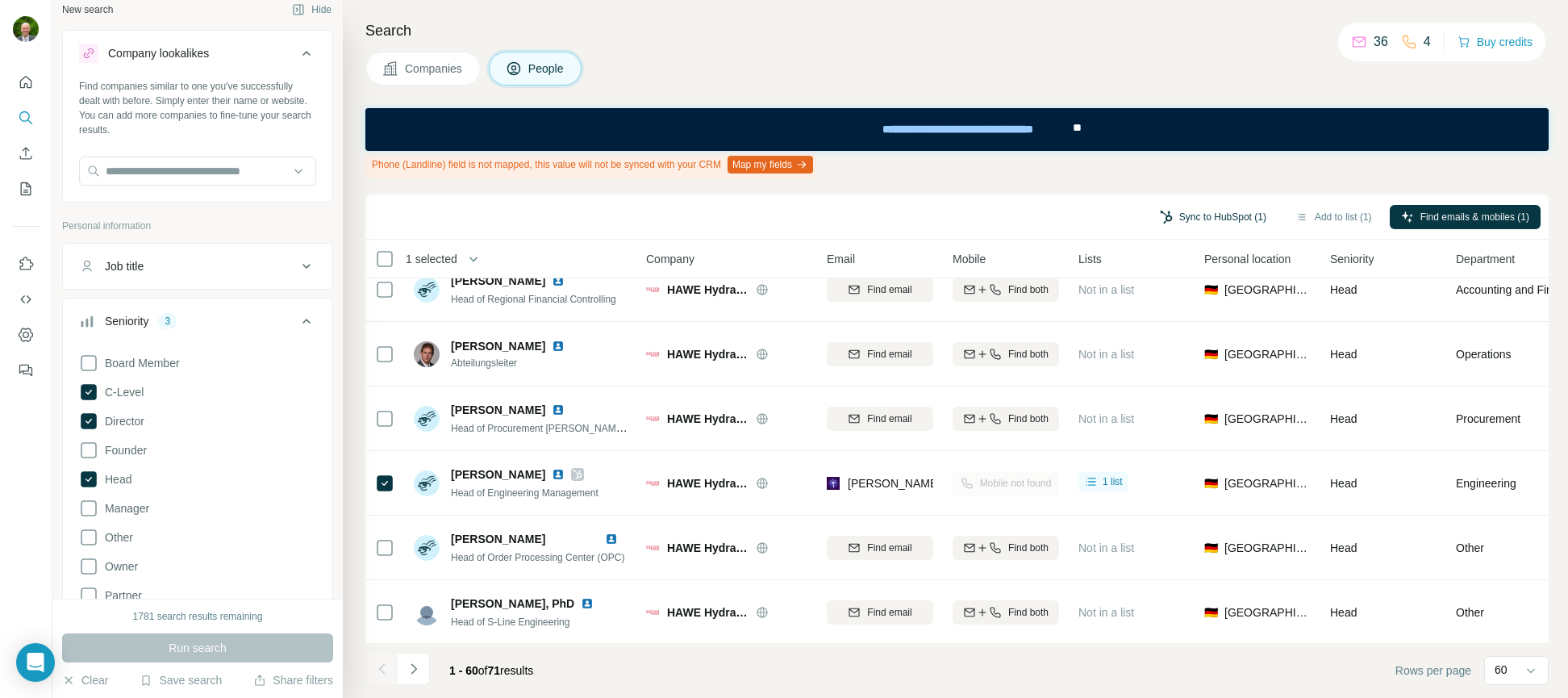
click at [1194, 216] on button "Sync to HubSpot (1)" at bounding box center [1214, 217] width 129 height 24
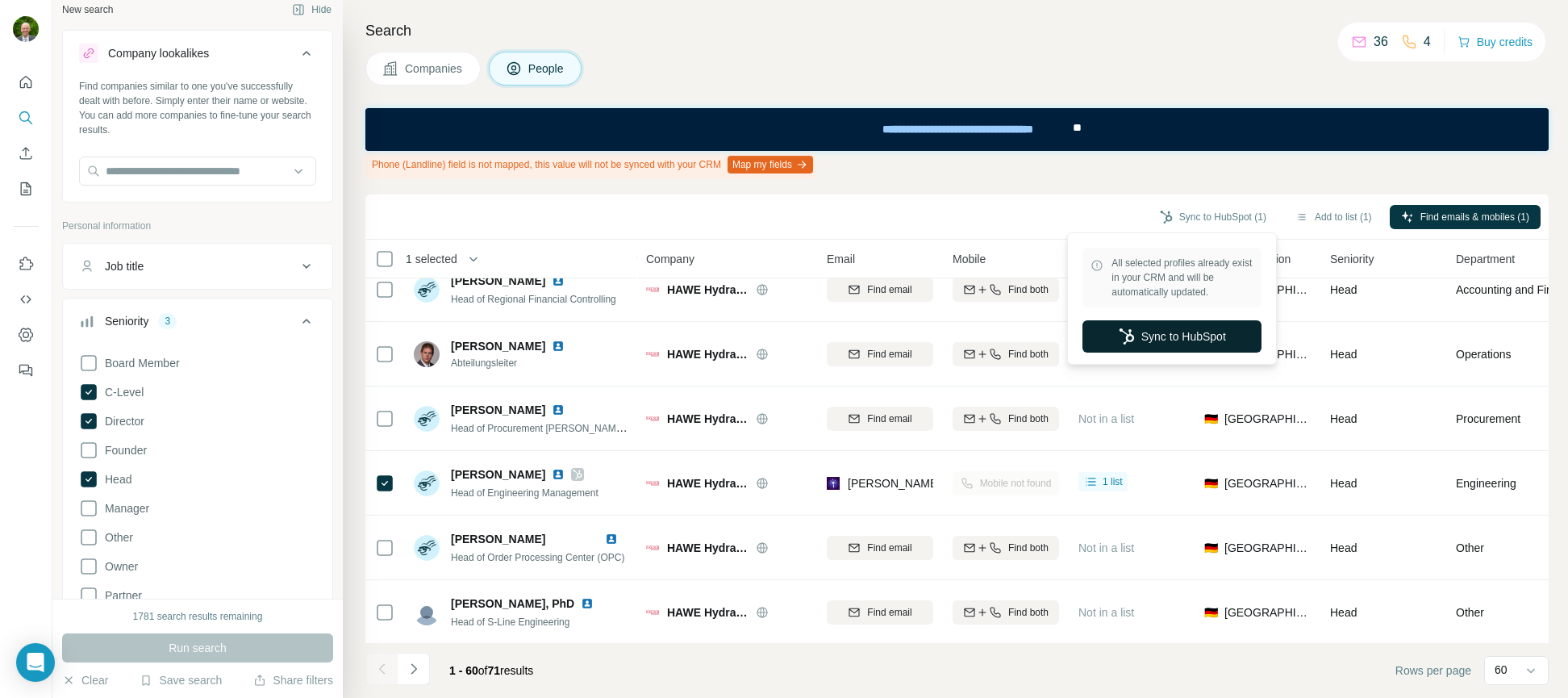
click at [1168, 335] on button "Sync to HubSpot" at bounding box center [1172, 336] width 179 height 32
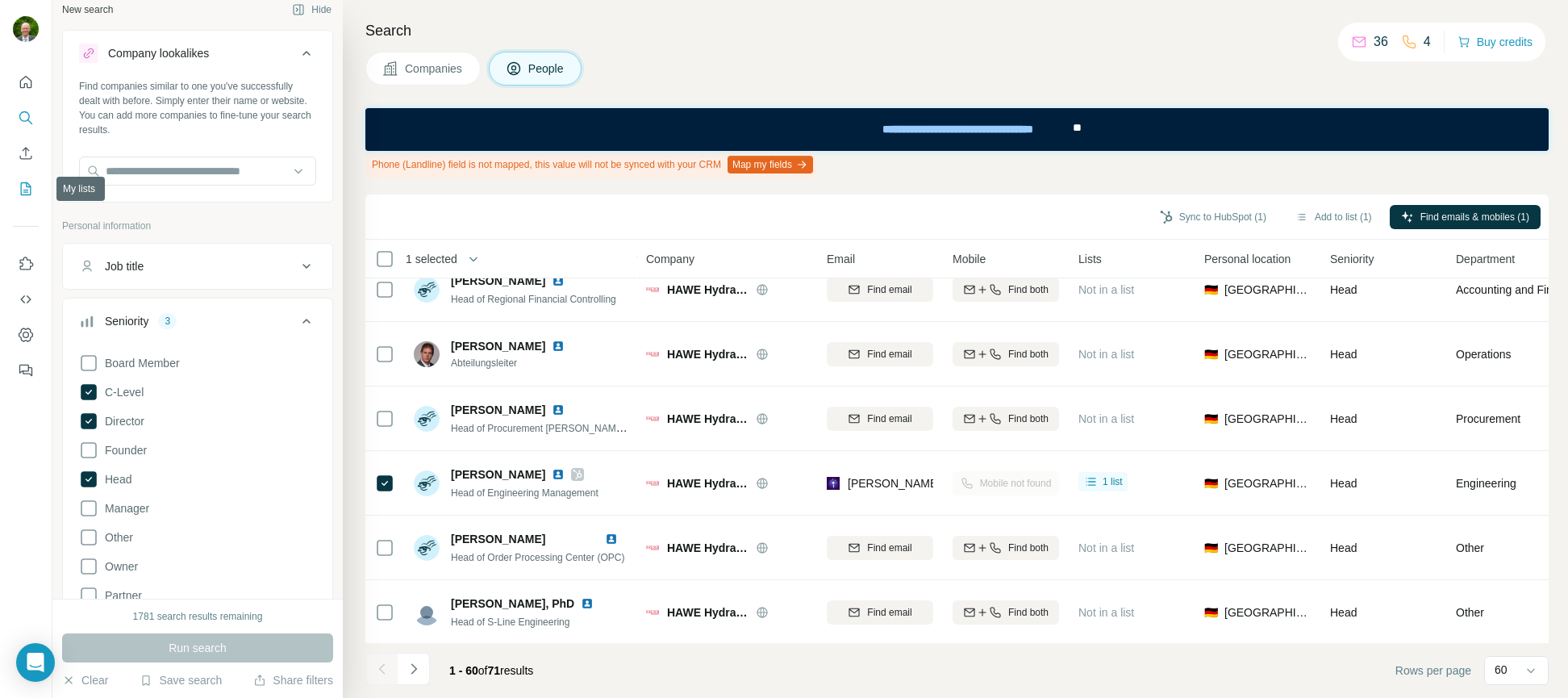
click at [28, 188] on icon "My lists" at bounding box center [25, 188] width 16 height 16
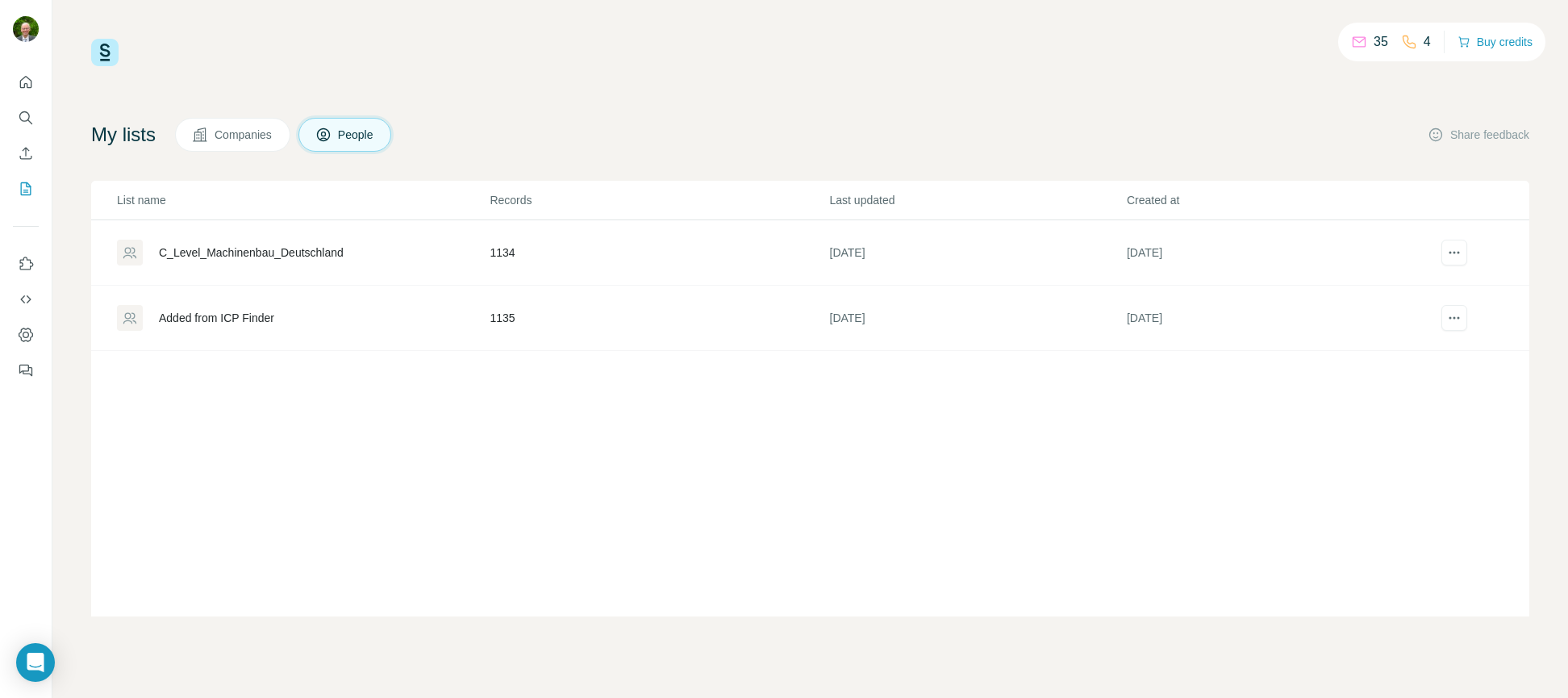
click at [215, 251] on div "C_Level_Machinenbau_Deutschland" at bounding box center [251, 252] width 185 height 16
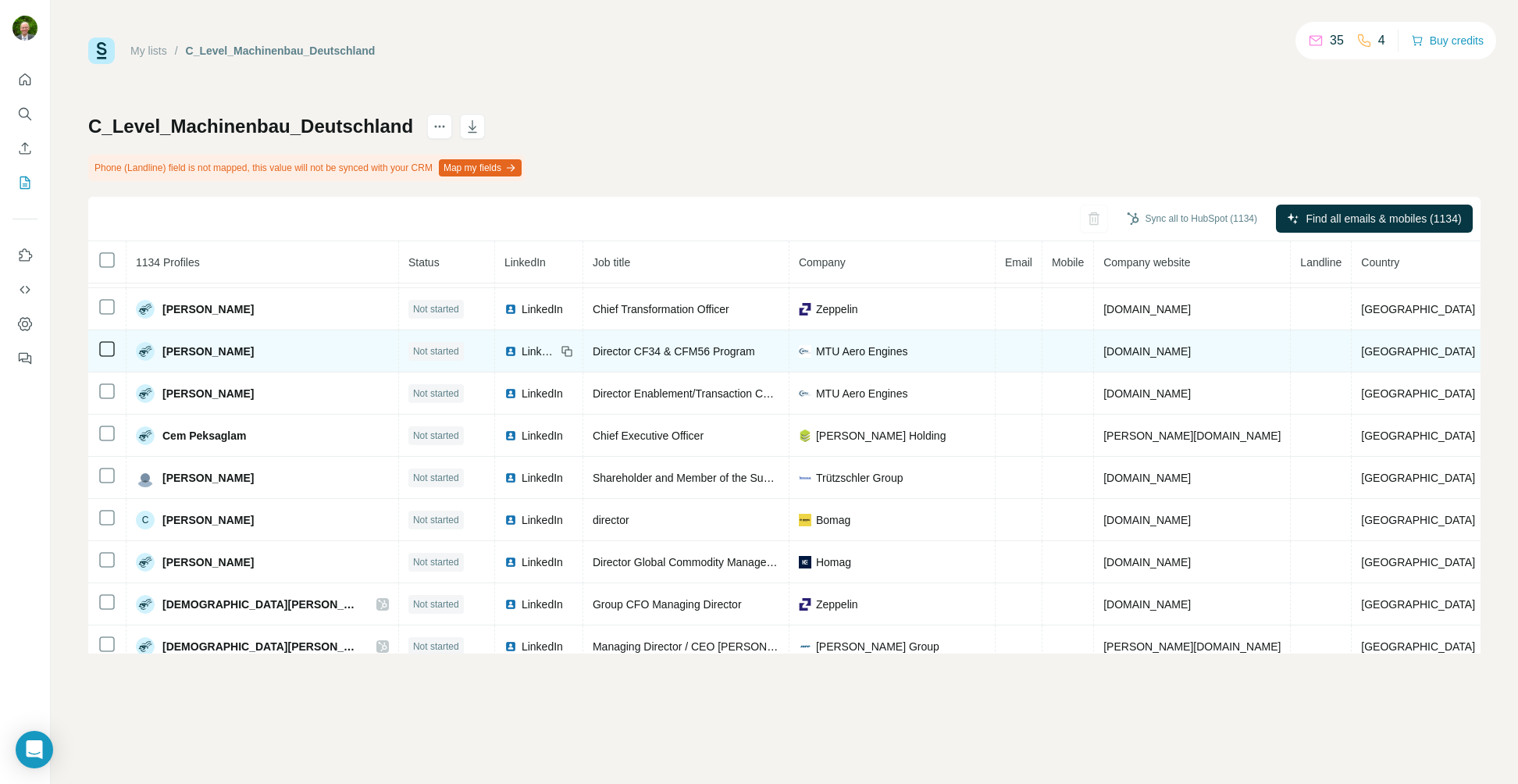
scroll to position [5527, 0]
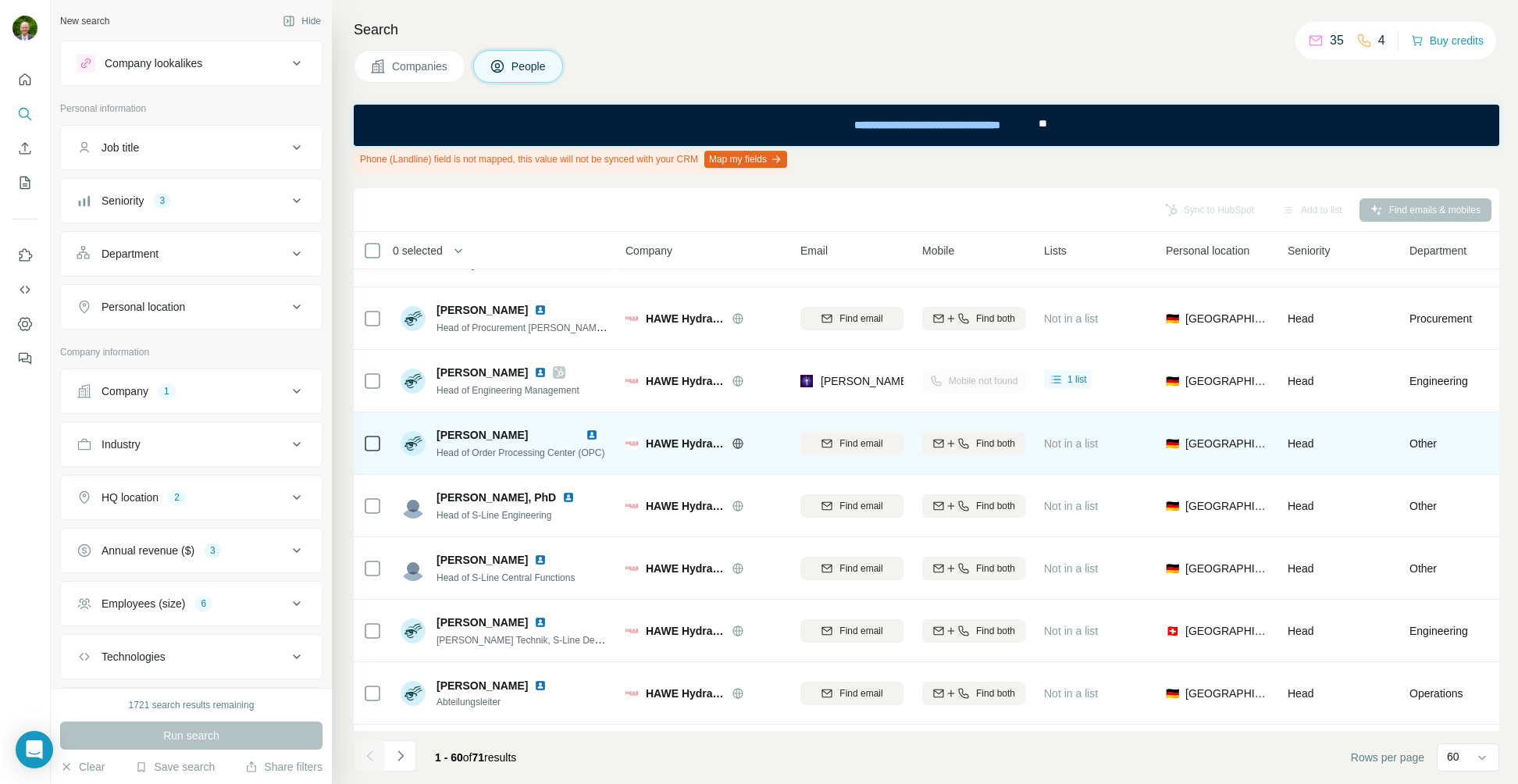
scroll to position [2346, 0]
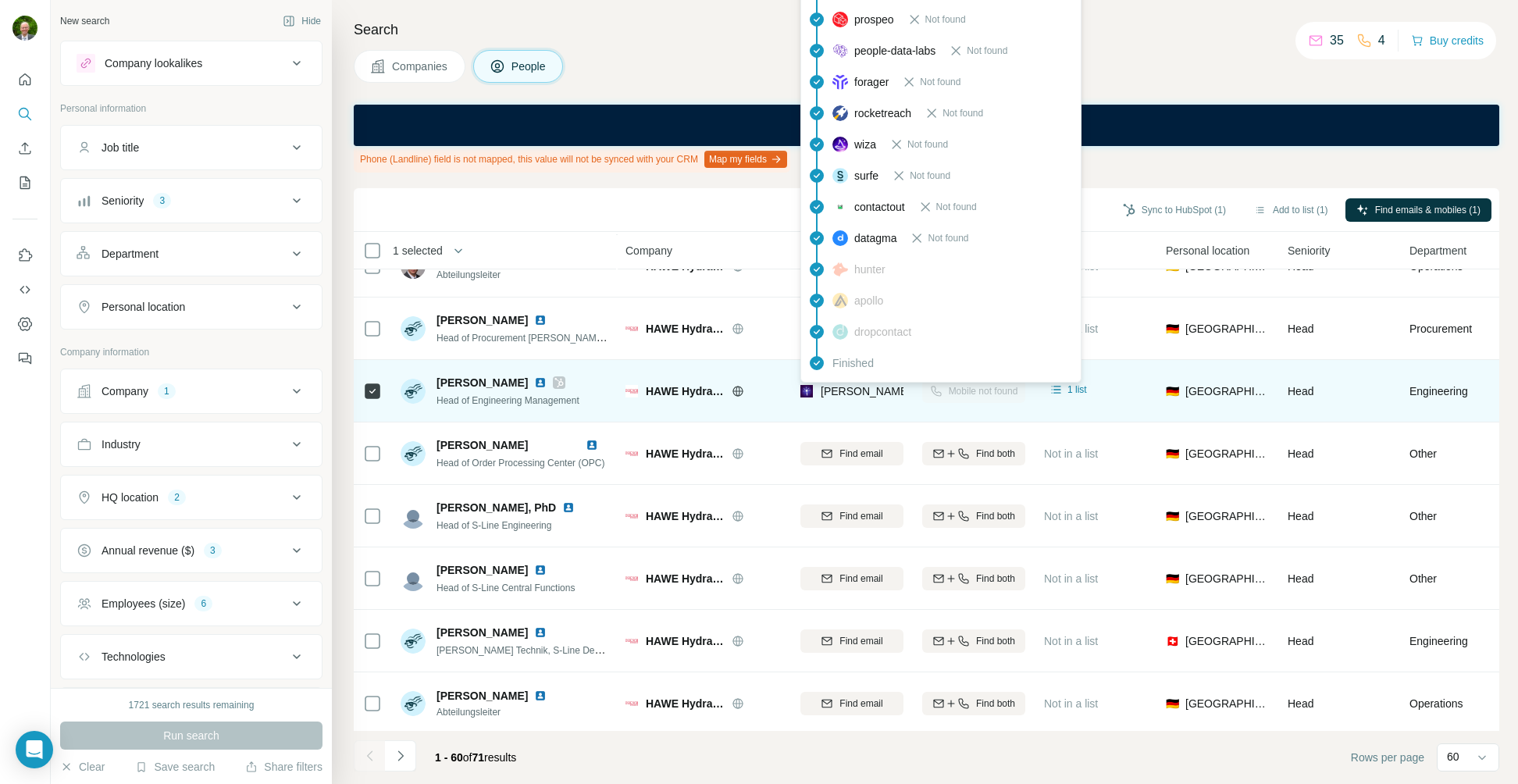
click at [845, 390] on span "[PERSON_NAME][EMAIL_ADDRESS][PERSON_NAME][DOMAIN_NAME]" at bounding box center [1004, 391] width 366 height 13
click at [769, 421] on td "HAWE Hydraulik" at bounding box center [704, 391] width 175 height 63
click at [837, 392] on span "[PERSON_NAME][EMAIL_ADDRESS][PERSON_NAME][DOMAIN_NAME]" at bounding box center [1004, 391] width 366 height 13
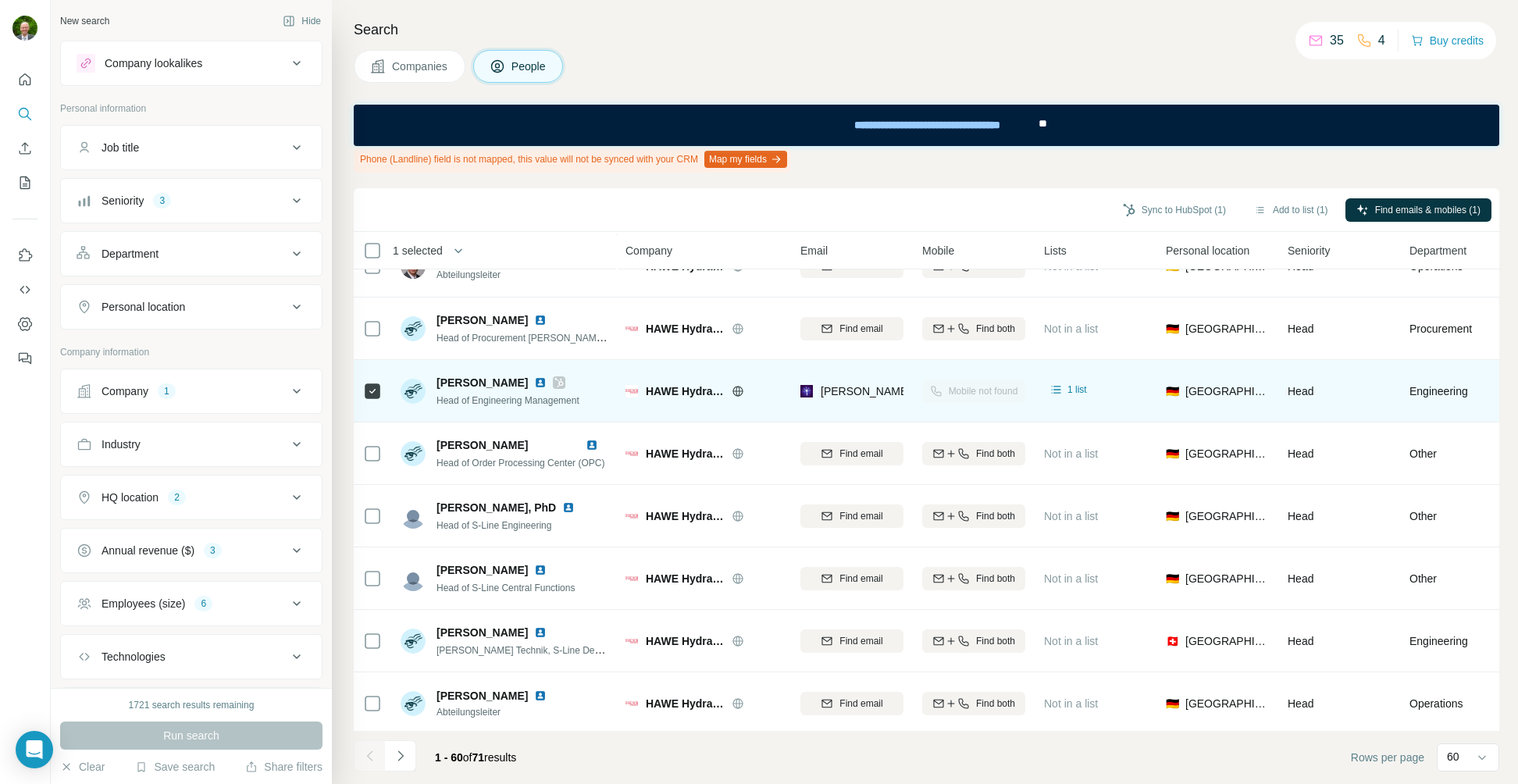
click at [782, 418] on td "HAWE Hydraulik" at bounding box center [704, 391] width 175 height 63
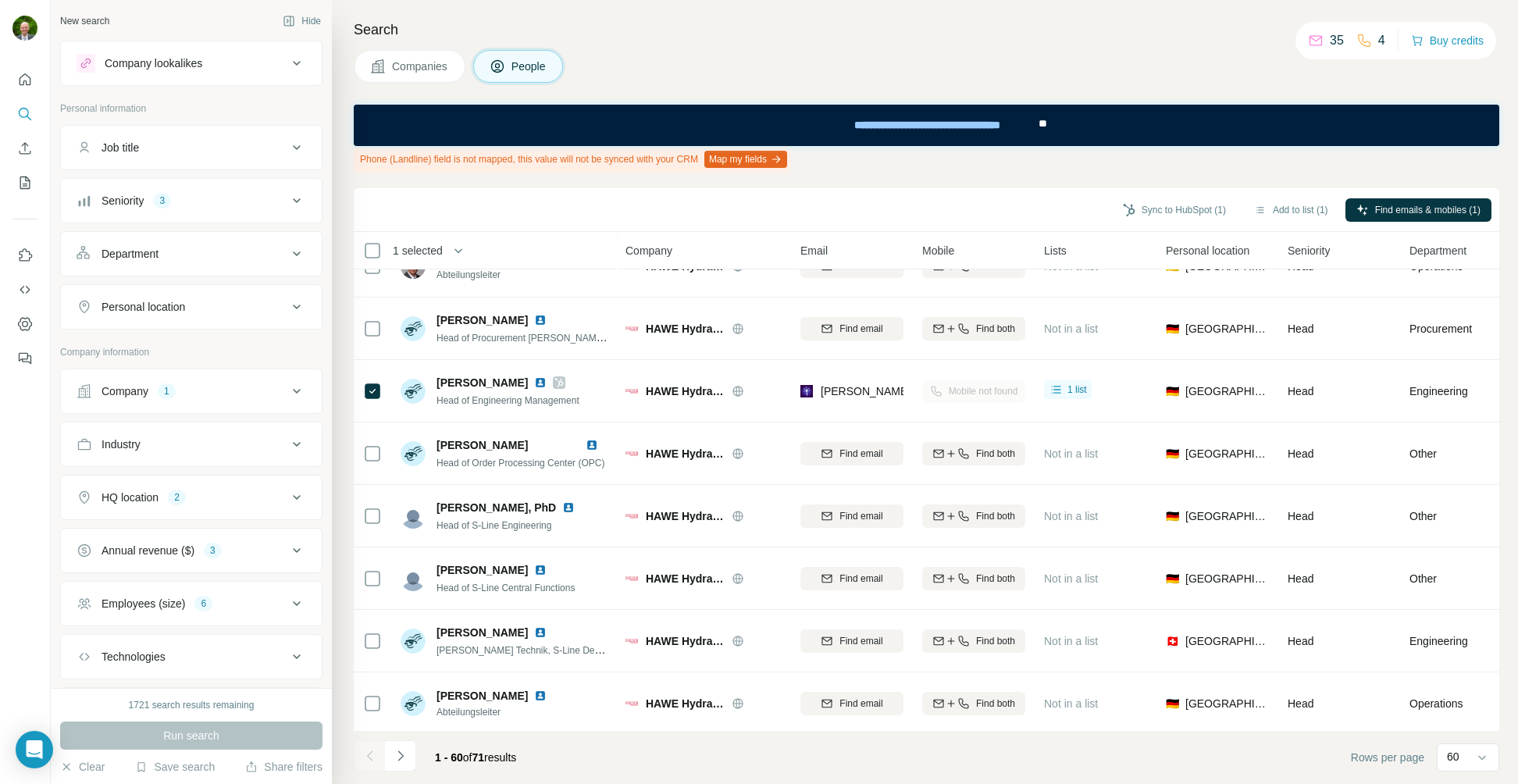
click at [772, 158] on button "Map my fields" at bounding box center [746, 159] width 83 height 17
